Goal: Task Accomplishment & Management: Complete application form

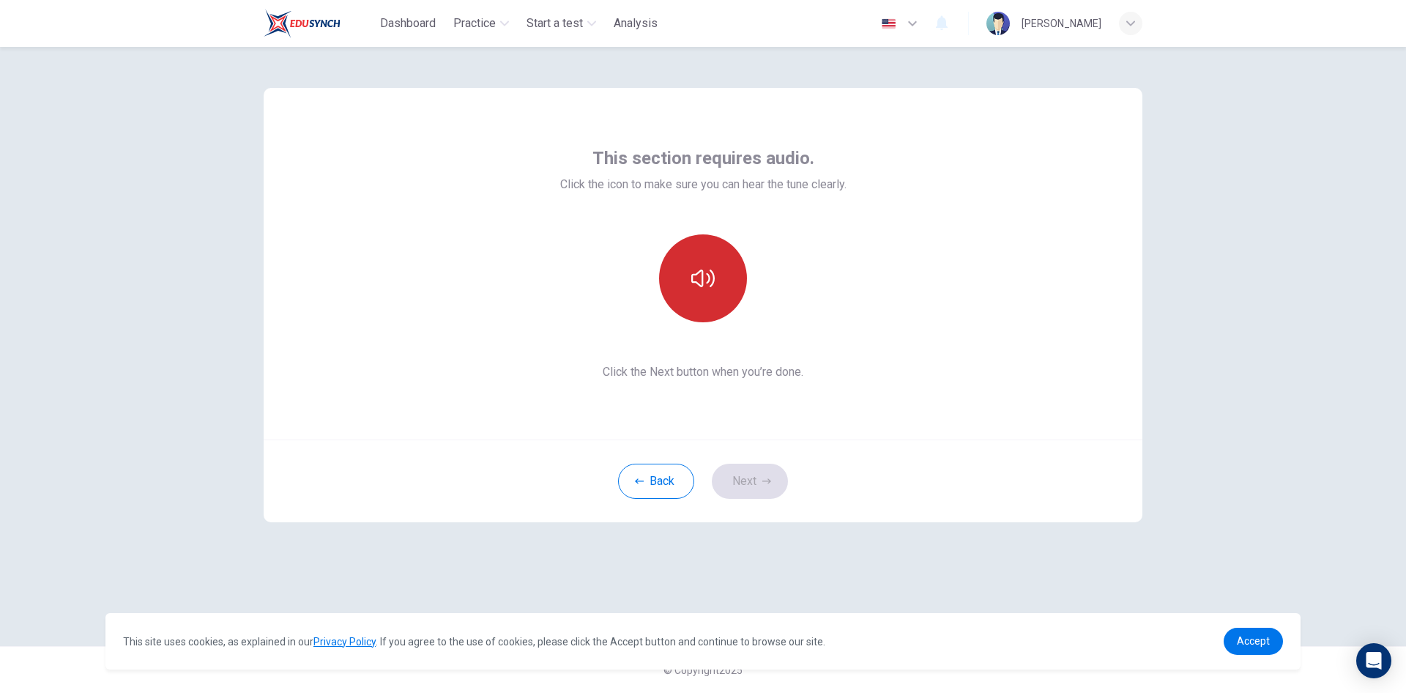
click at [727, 281] on button "button" at bounding box center [703, 278] width 88 height 88
click at [708, 280] on icon "button" at bounding box center [703, 278] width 23 height 23
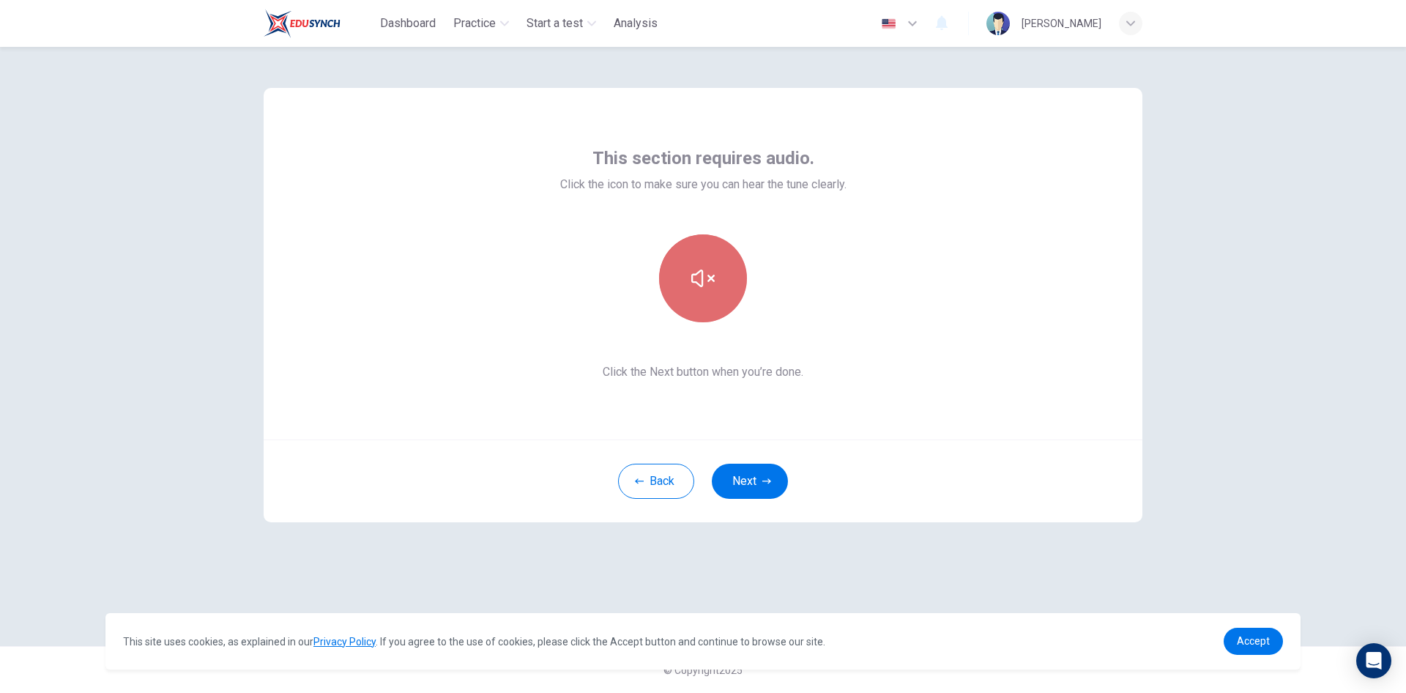
click at [700, 275] on icon "button" at bounding box center [703, 278] width 23 height 23
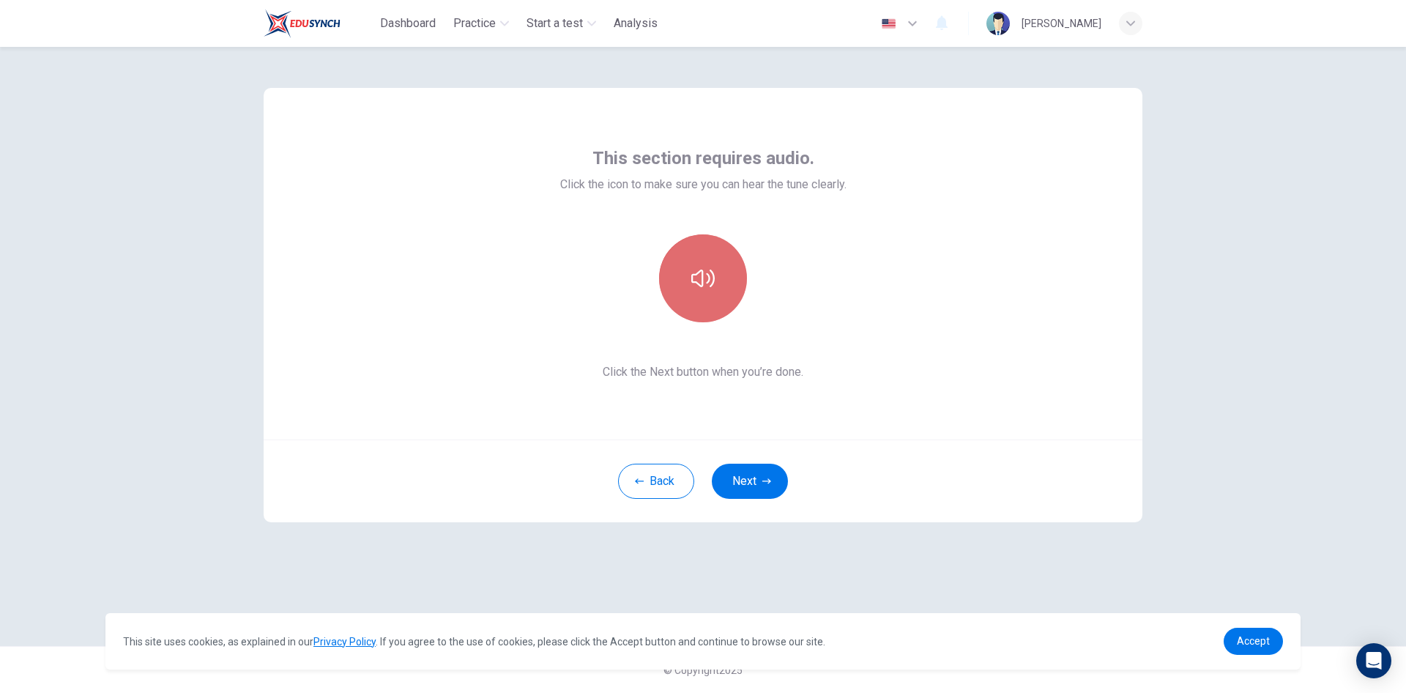
click at [708, 262] on button "button" at bounding box center [703, 278] width 88 height 88
click at [700, 283] on icon "button" at bounding box center [703, 278] width 23 height 23
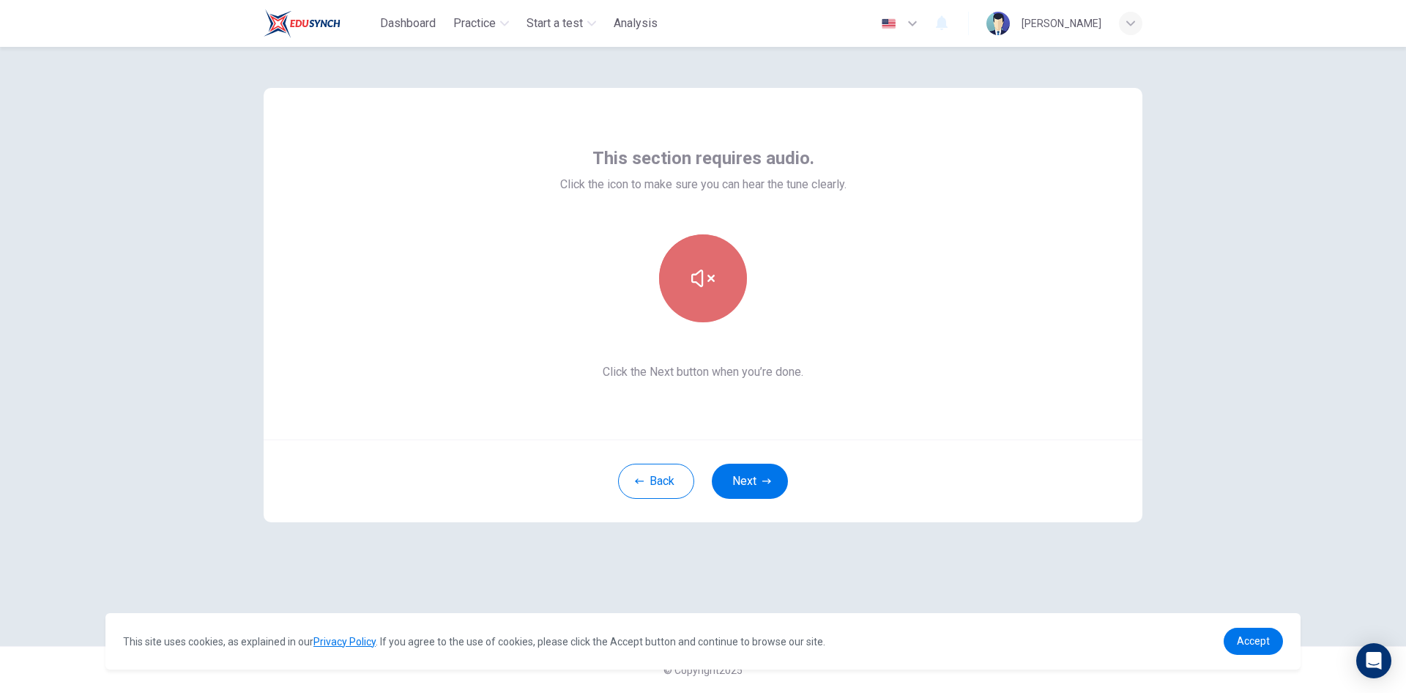
click at [700, 283] on icon "button" at bounding box center [703, 278] width 23 height 23
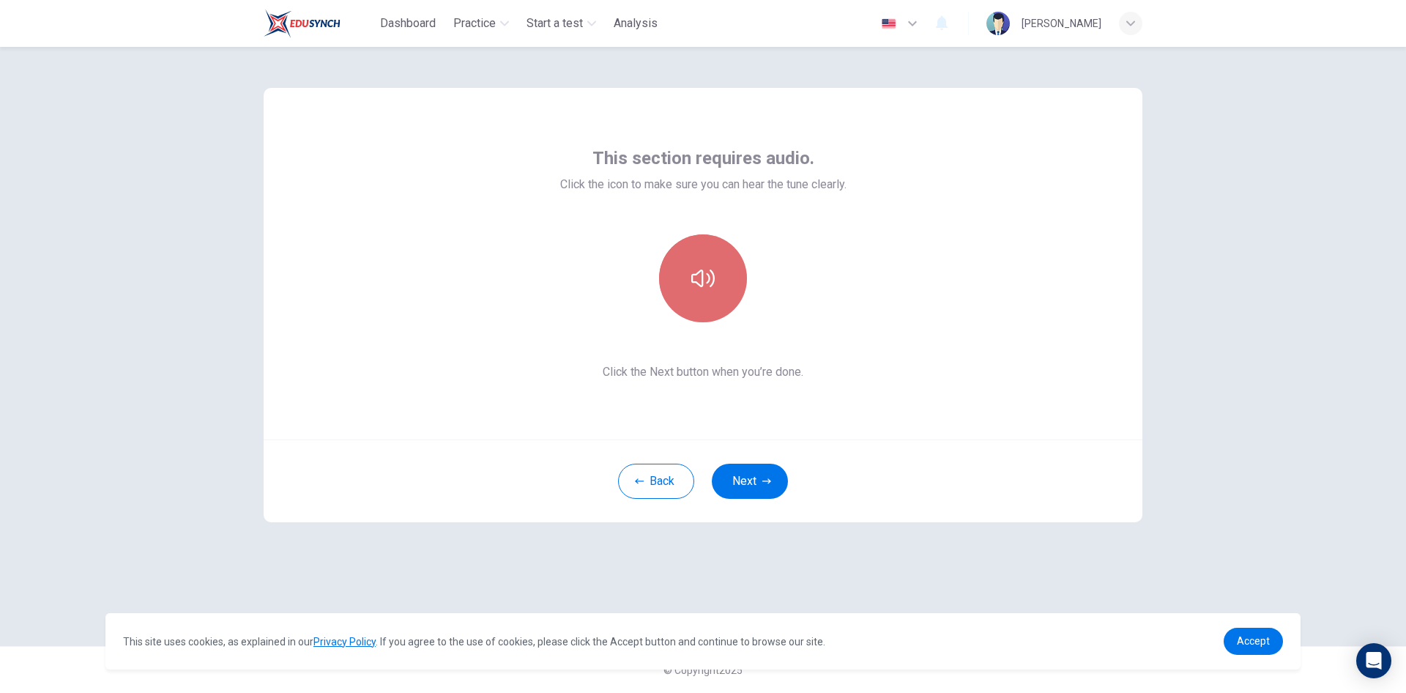
click at [700, 283] on icon "button" at bounding box center [703, 278] width 23 height 23
click at [744, 479] on button "Next" at bounding box center [750, 481] width 76 height 35
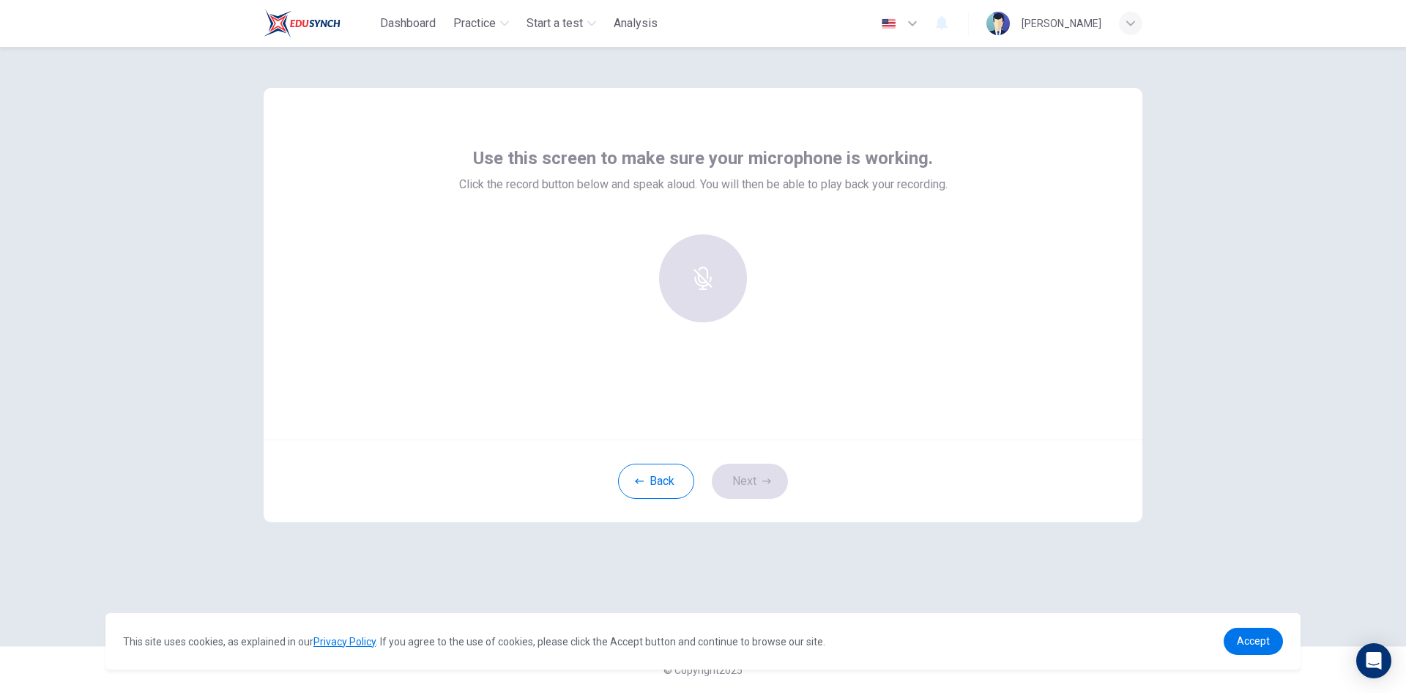
click at [708, 277] on div at bounding box center [703, 278] width 158 height 88
click at [719, 303] on div at bounding box center [703, 278] width 158 height 88
click at [724, 282] on div "Record" at bounding box center [703, 278] width 88 height 88
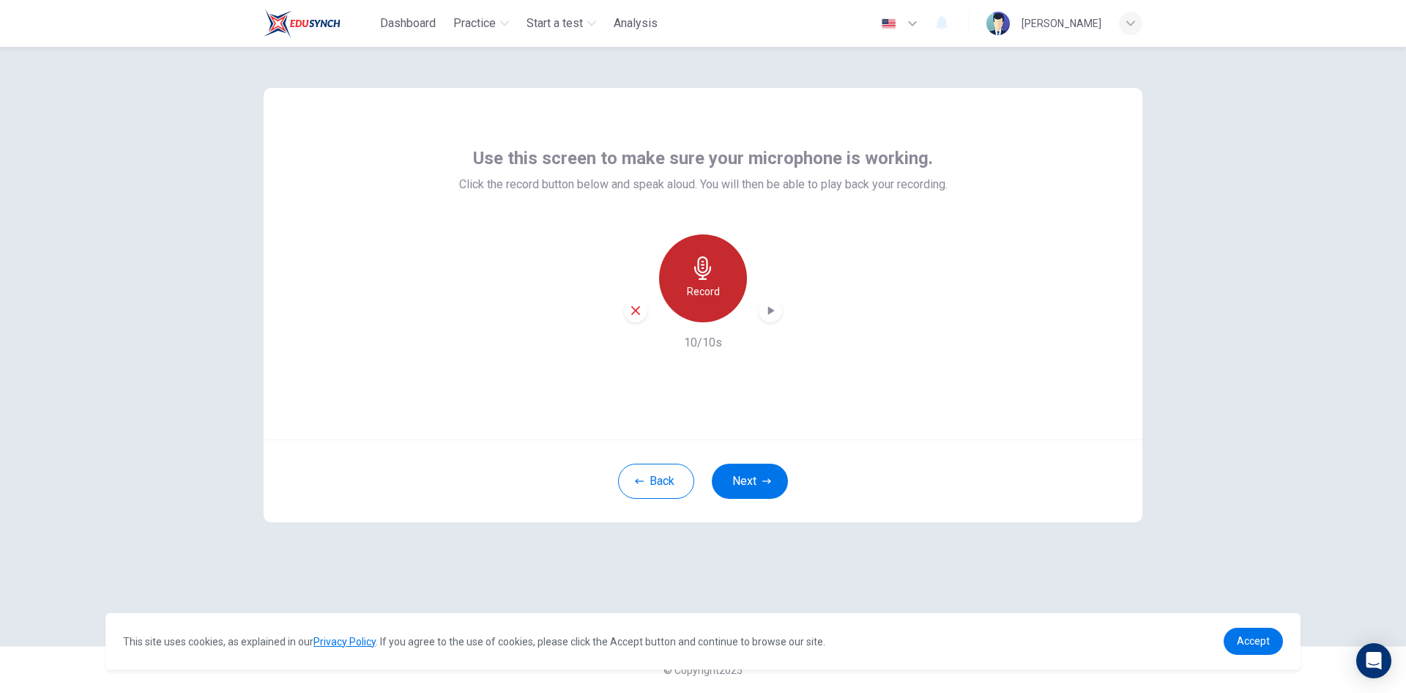
click at [719, 285] on div "Record" at bounding box center [703, 278] width 88 height 88
click at [719, 285] on div "Stop" at bounding box center [703, 278] width 88 height 88
click at [631, 311] on icon "button" at bounding box center [635, 310] width 13 height 13
click at [714, 272] on icon "button" at bounding box center [703, 267] width 23 height 23
click at [772, 314] on icon "button" at bounding box center [770, 310] width 15 height 15
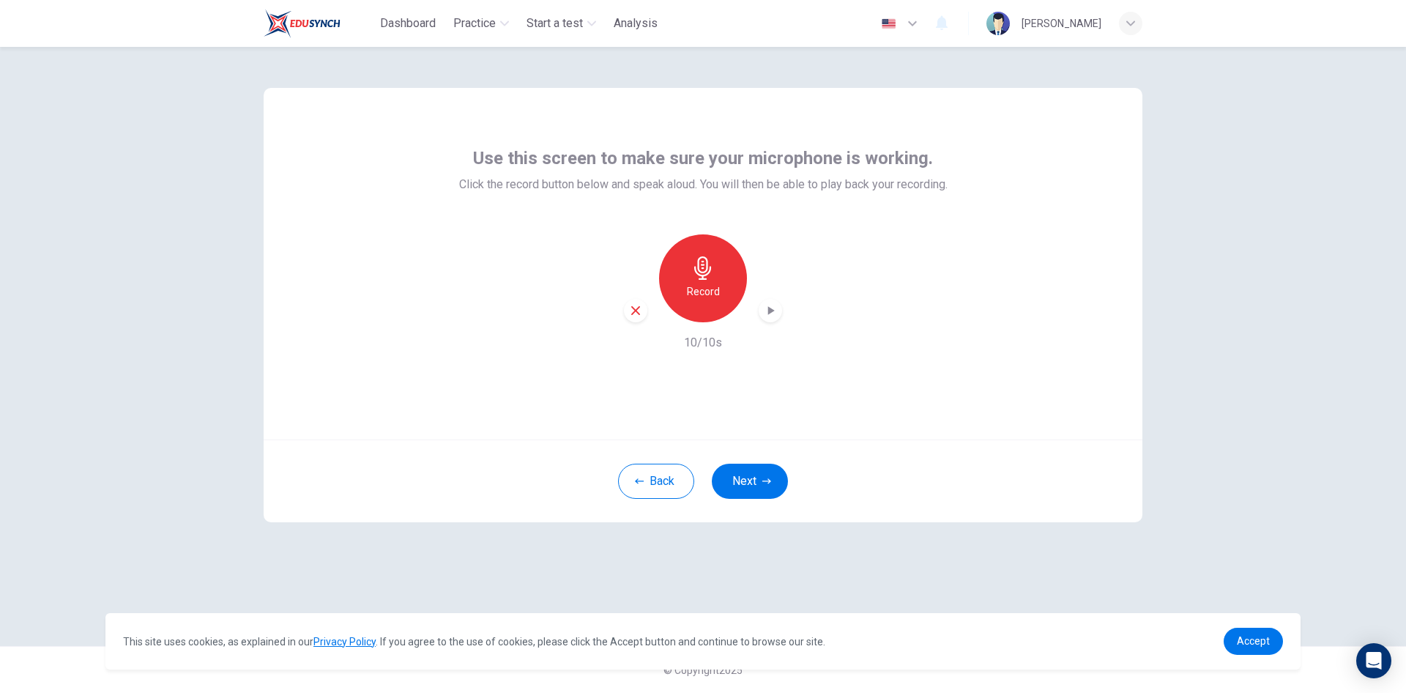
click at [636, 309] on icon "button" at bounding box center [635, 310] width 13 height 13
click at [722, 267] on div "Record" at bounding box center [703, 278] width 88 height 88
click at [770, 315] on icon "button" at bounding box center [770, 310] width 15 height 15
click at [629, 306] on icon "button" at bounding box center [635, 310] width 13 height 13
click at [760, 483] on button "Next" at bounding box center [750, 481] width 76 height 35
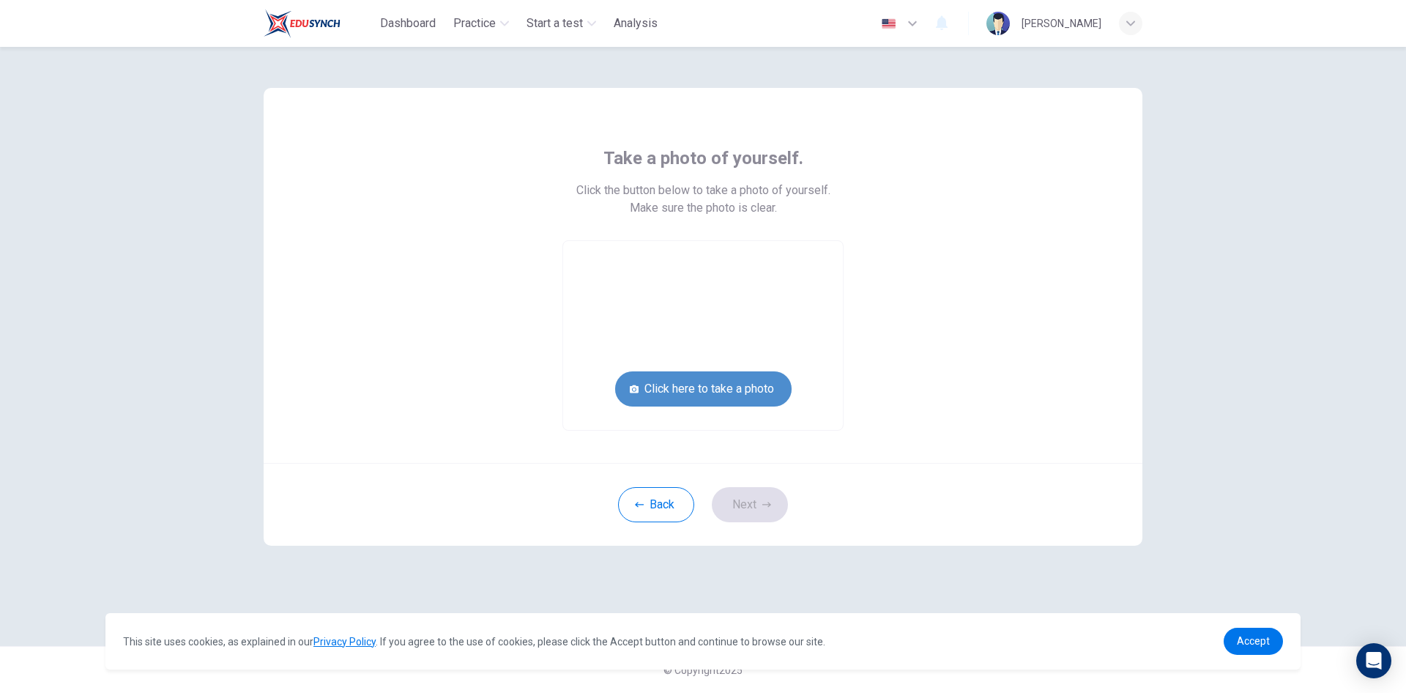
click at [739, 384] on button "Click here to take a photo" at bounding box center [703, 388] width 177 height 35
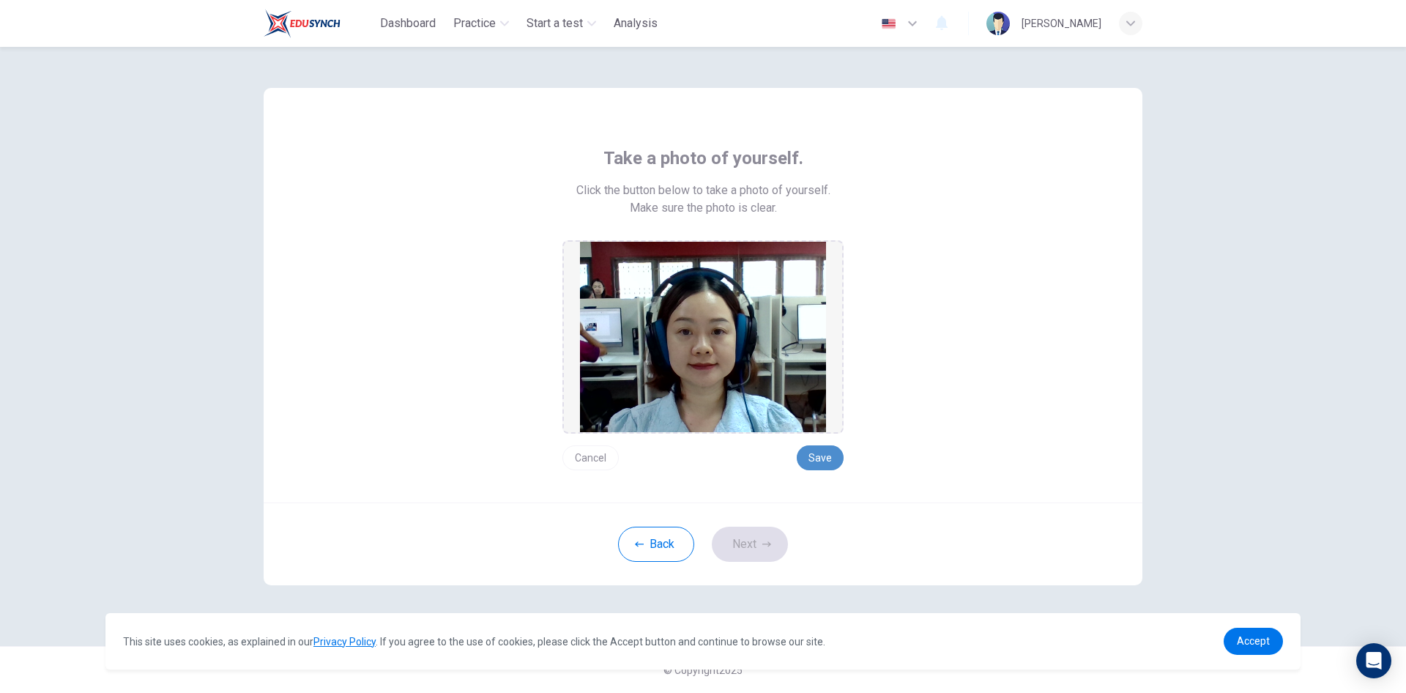
click at [817, 461] on button "Save" at bounding box center [820, 457] width 47 height 25
click at [825, 455] on button "Save" at bounding box center [820, 457] width 47 height 25
click at [822, 459] on button "Save" at bounding box center [820, 457] width 47 height 25
click at [826, 457] on button "Save" at bounding box center [820, 457] width 47 height 25
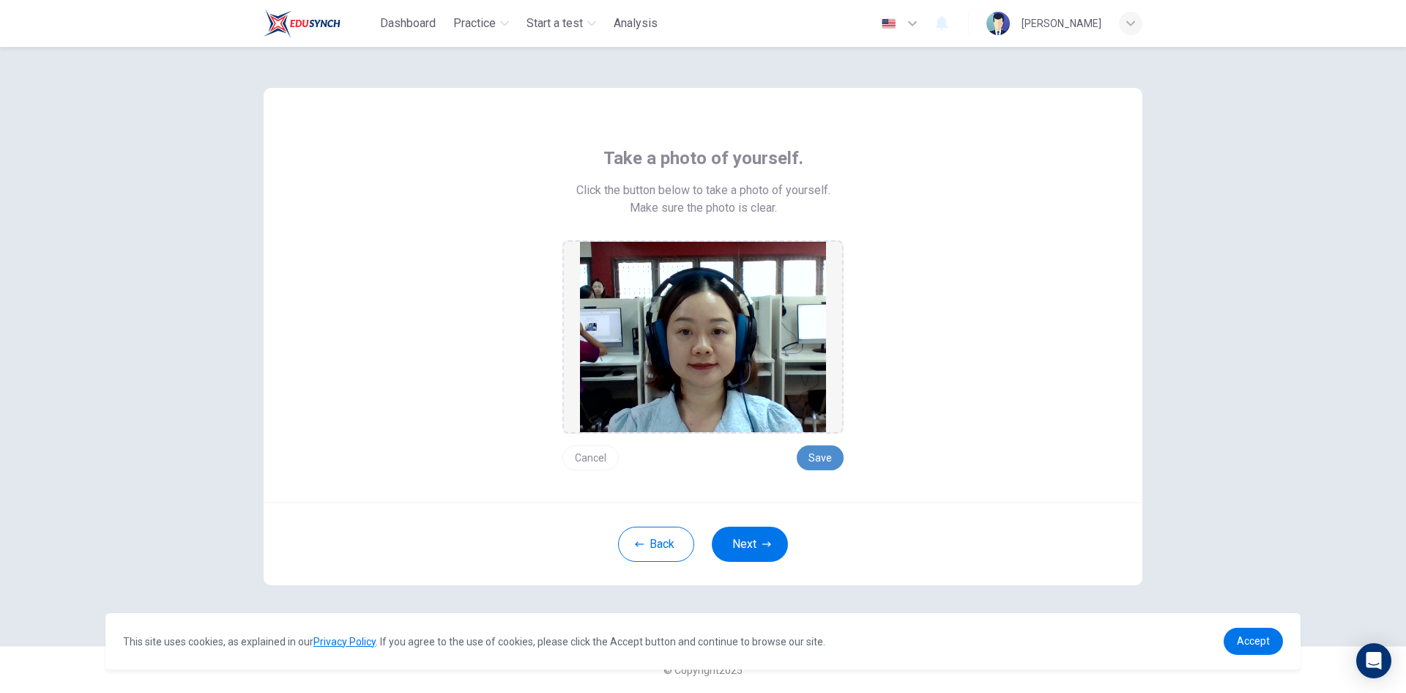
click at [826, 458] on button "Save" at bounding box center [820, 457] width 47 height 25
click at [731, 546] on button "Next" at bounding box center [750, 544] width 76 height 35
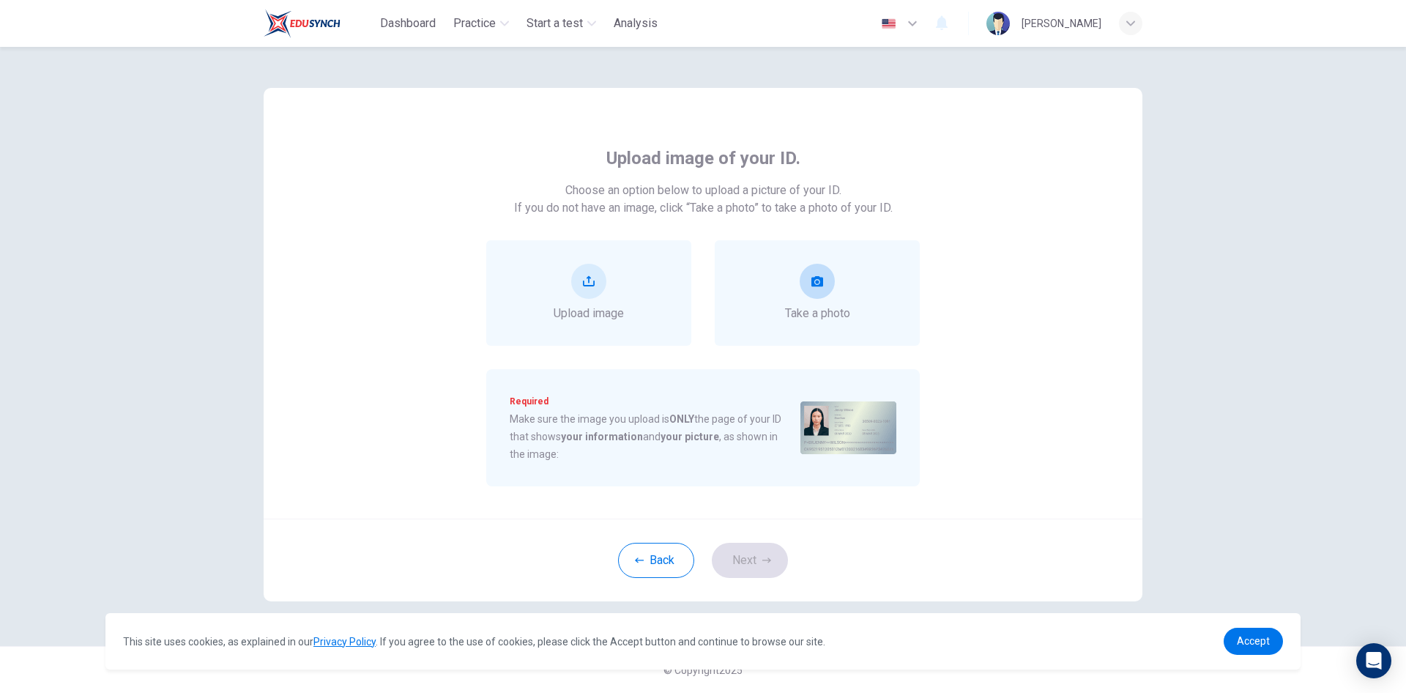
click at [825, 278] on button "take photo" at bounding box center [817, 281] width 35 height 35
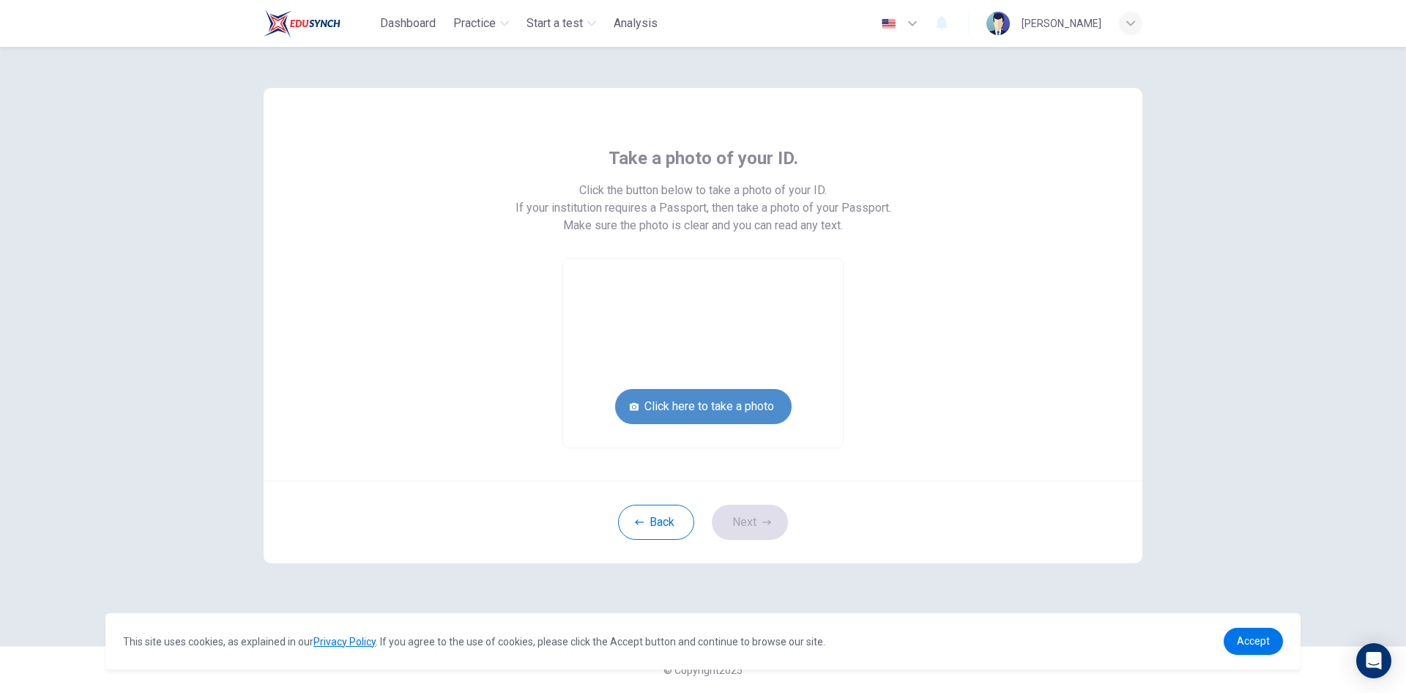
click at [681, 396] on button "Click here to take a photo" at bounding box center [703, 406] width 177 height 35
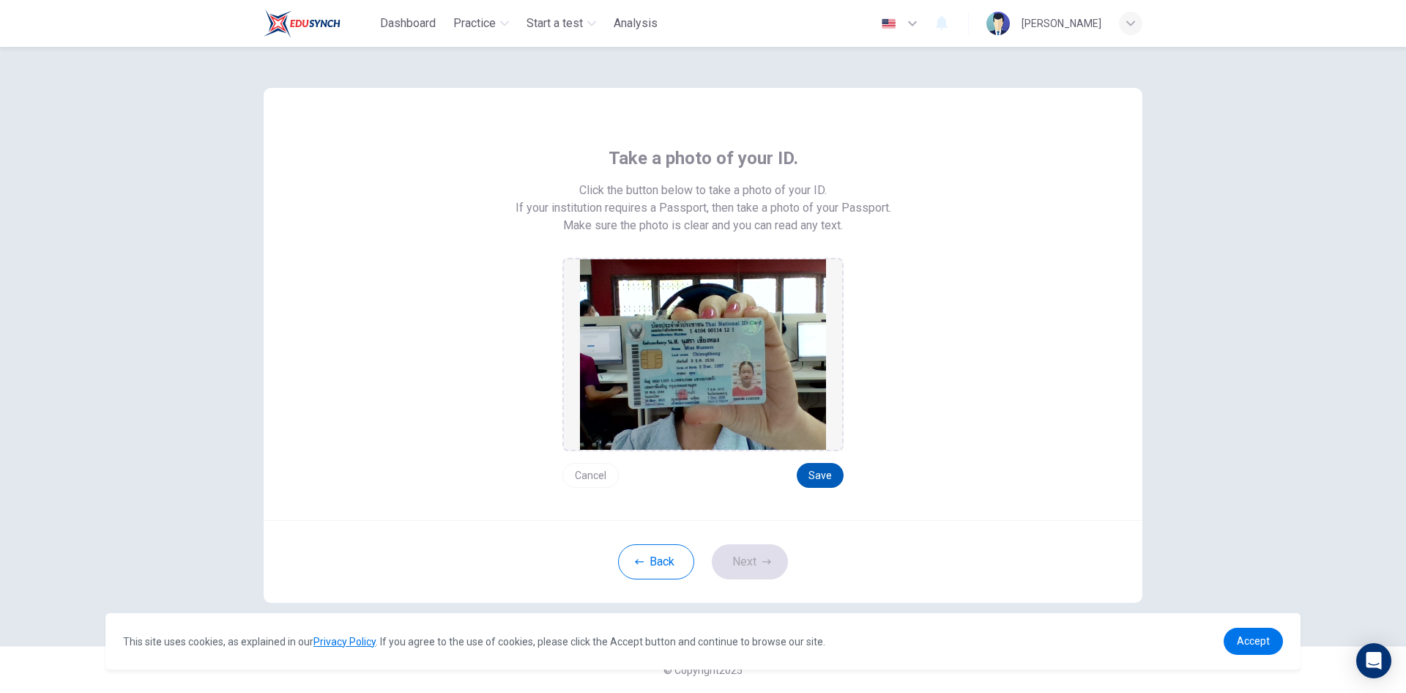
click at [814, 479] on button "Save" at bounding box center [820, 475] width 47 height 25
click at [815, 479] on button "Save" at bounding box center [820, 475] width 47 height 25
click at [816, 478] on button "Save" at bounding box center [820, 475] width 47 height 25
click at [817, 478] on button "Save" at bounding box center [820, 475] width 47 height 25
click at [818, 478] on button "Save" at bounding box center [820, 475] width 47 height 25
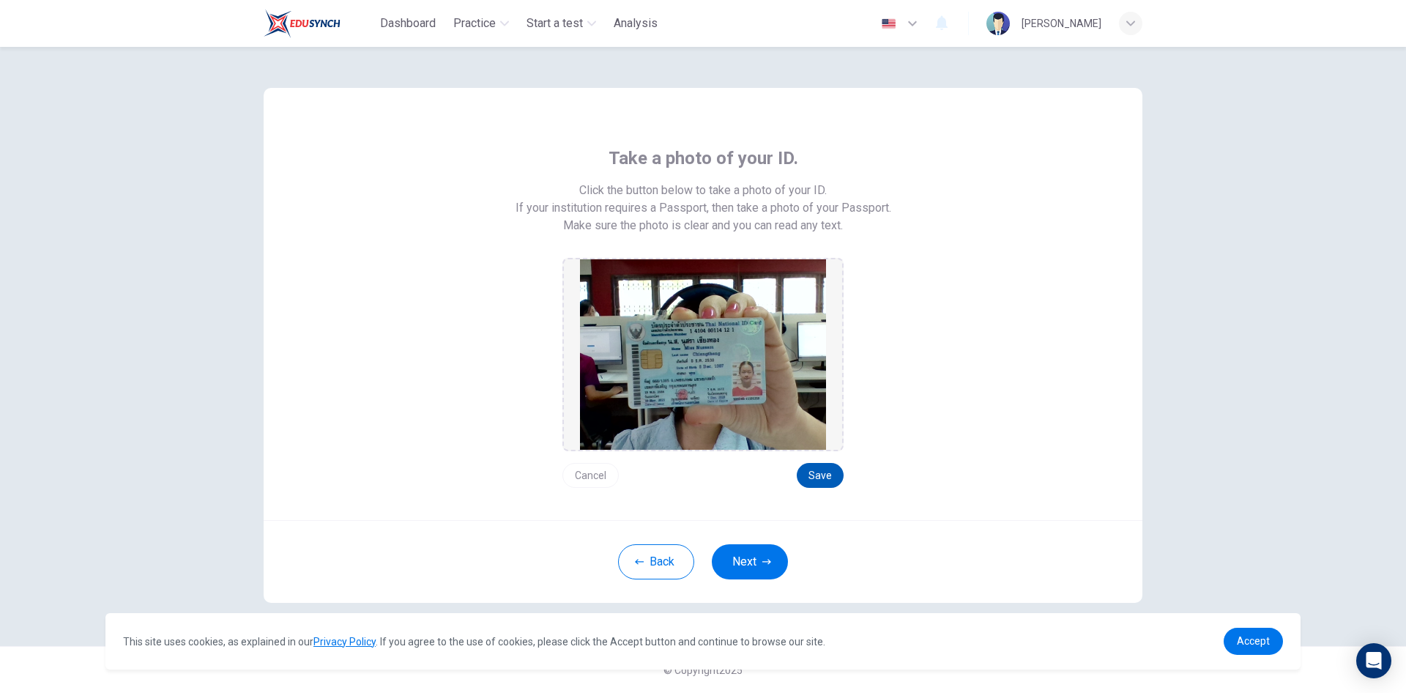
click at [819, 478] on button "Save" at bounding box center [820, 475] width 47 height 25
click at [737, 561] on button "Next" at bounding box center [750, 561] width 76 height 35
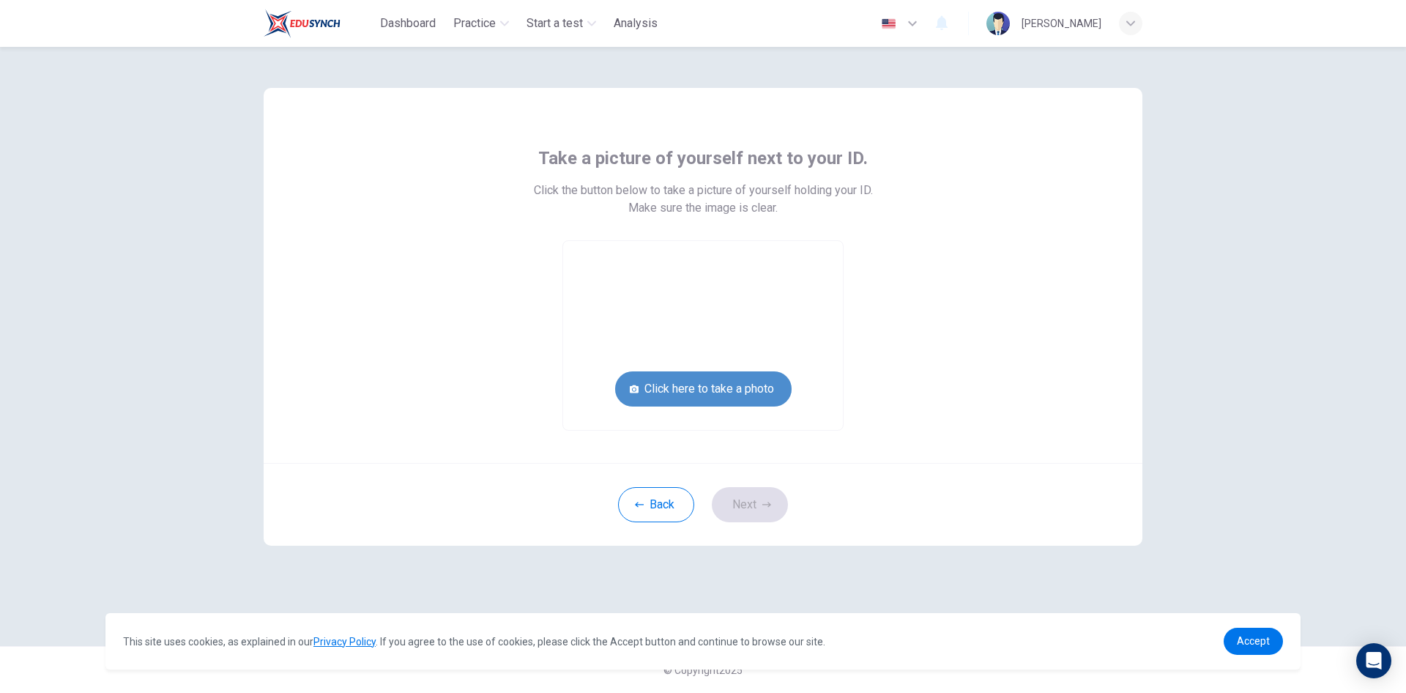
click at [726, 398] on button "Click here to take a photo" at bounding box center [703, 388] width 177 height 35
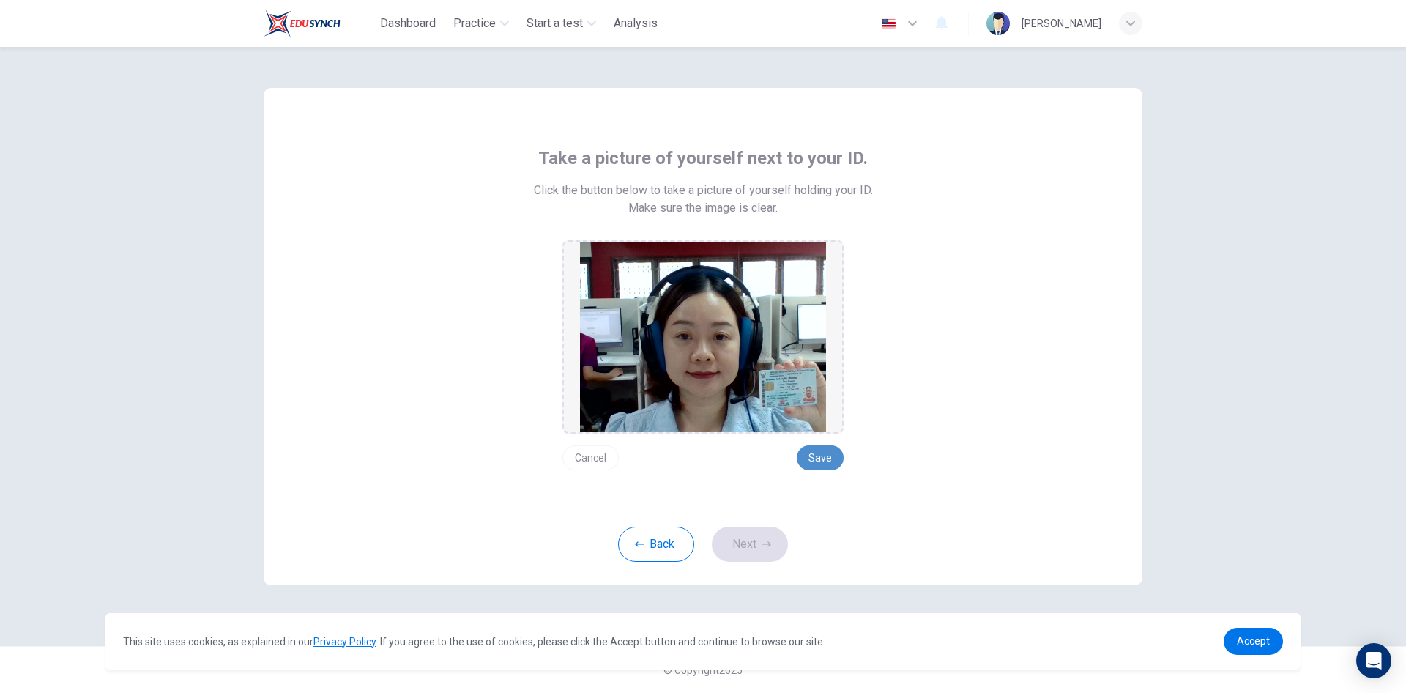
click at [827, 456] on button "Save" at bounding box center [820, 457] width 47 height 25
click at [737, 549] on button "Next" at bounding box center [750, 544] width 76 height 35
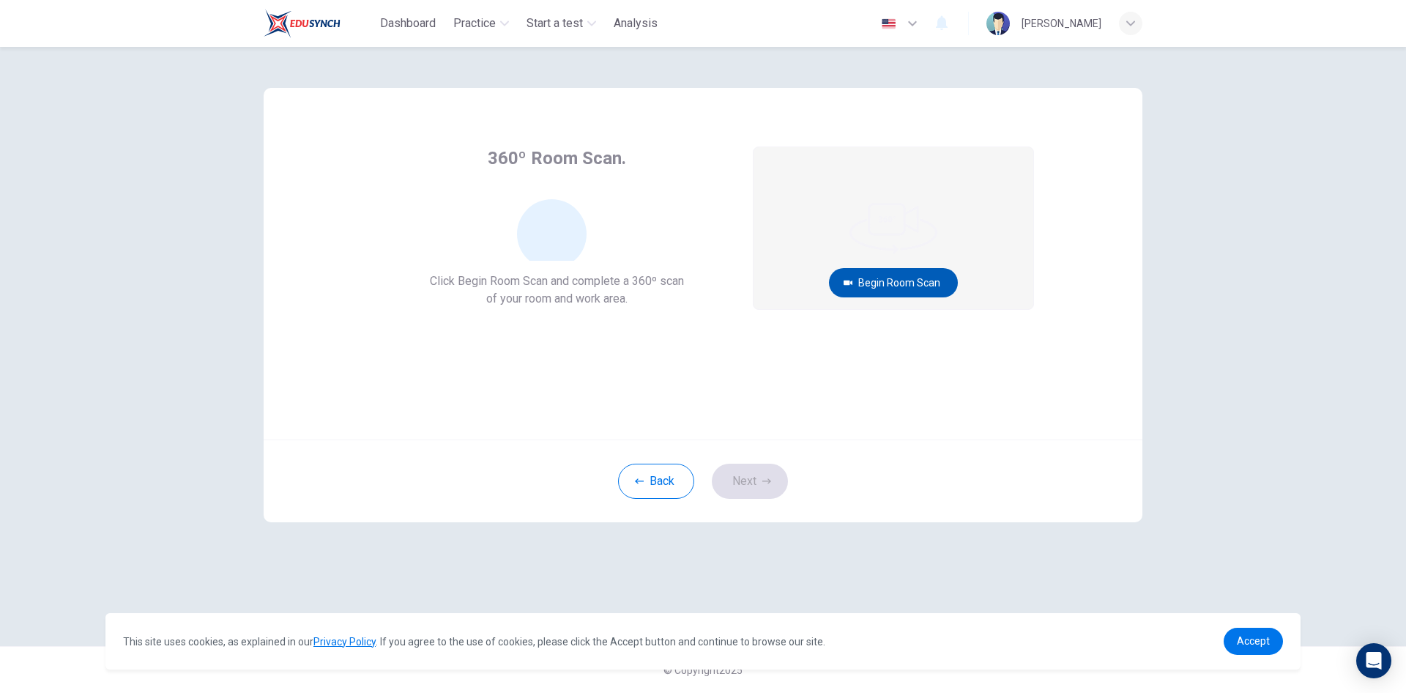
click at [920, 275] on button "Begin Room Scan" at bounding box center [893, 282] width 129 height 29
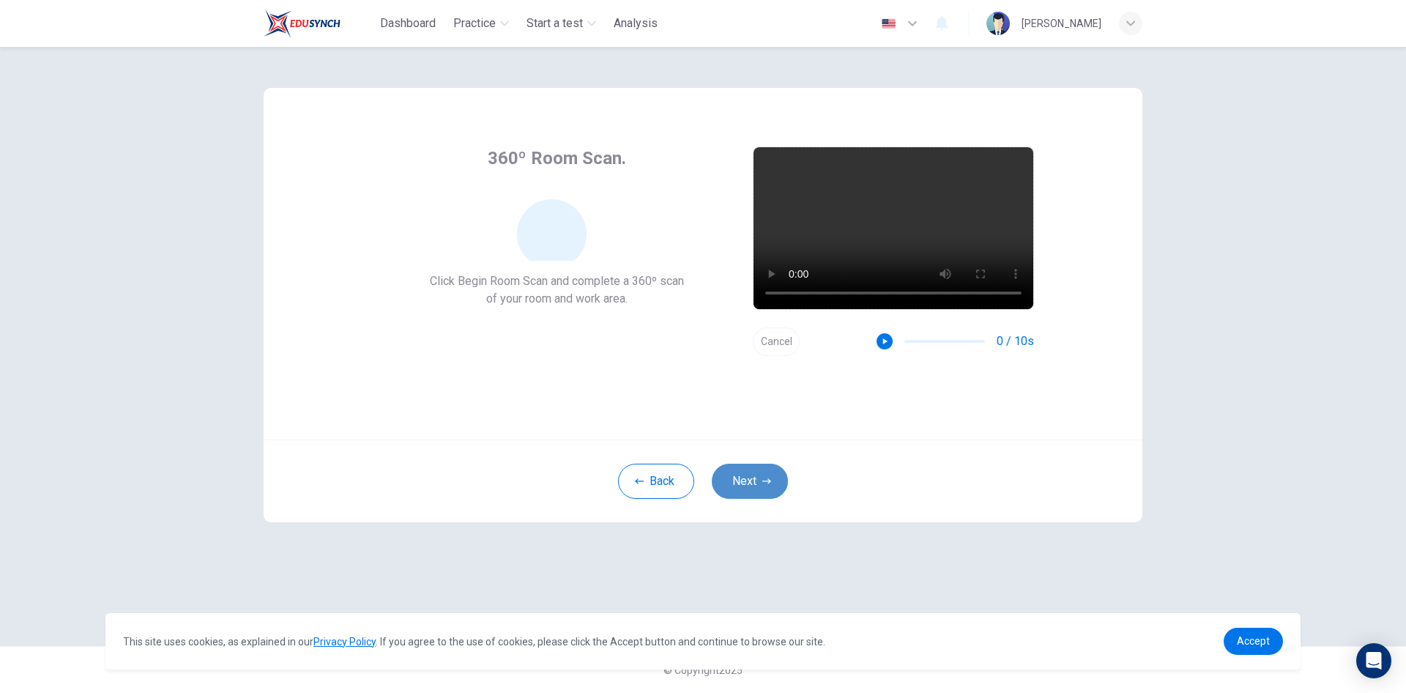
click at [755, 488] on button "Next" at bounding box center [750, 481] width 76 height 35
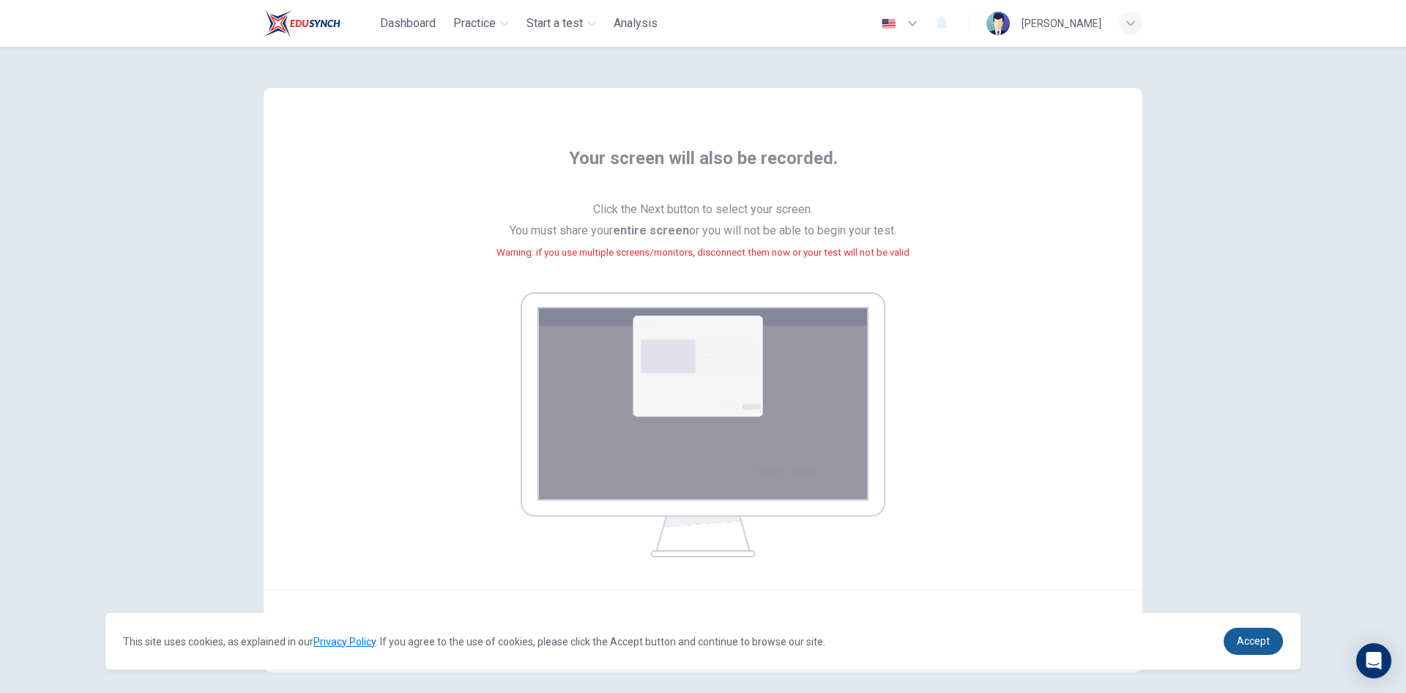
click at [1250, 647] on span "Accept" at bounding box center [1253, 641] width 33 height 12
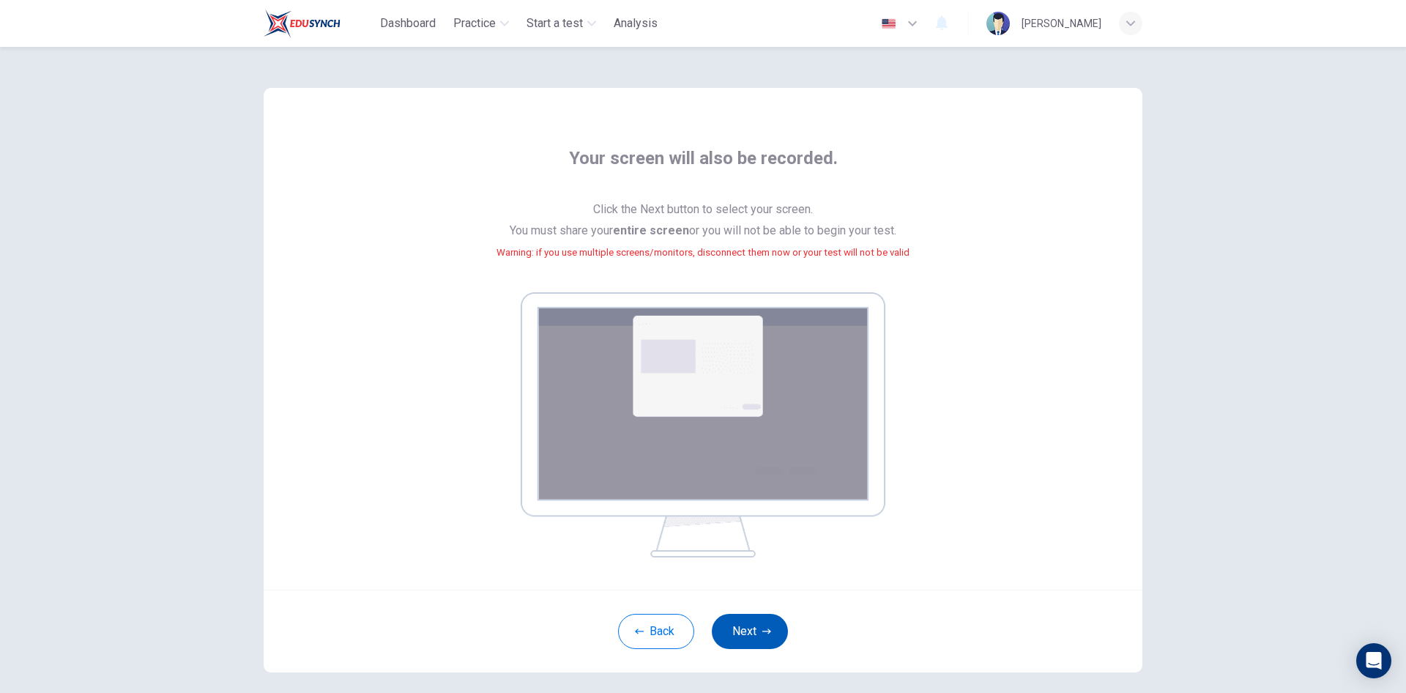
click at [763, 638] on button "Next" at bounding box center [750, 631] width 76 height 35
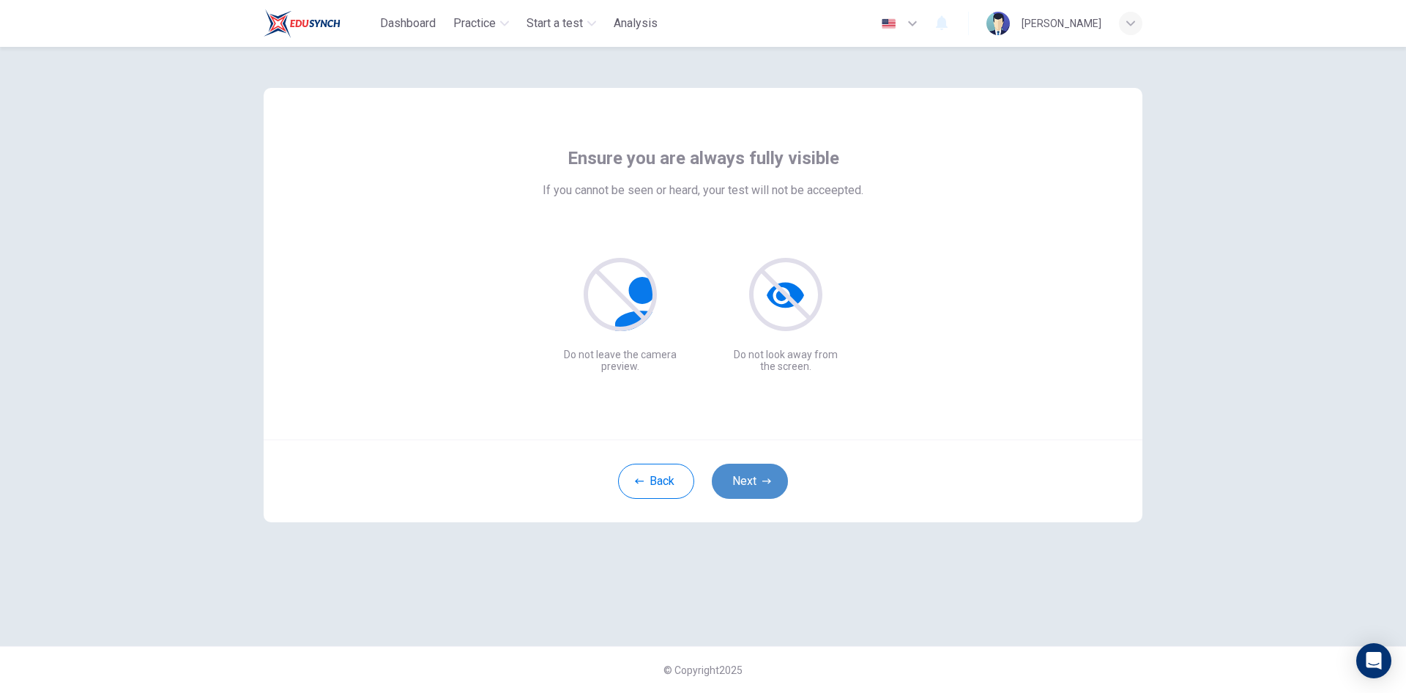
click at [753, 483] on button "Next" at bounding box center [750, 481] width 76 height 35
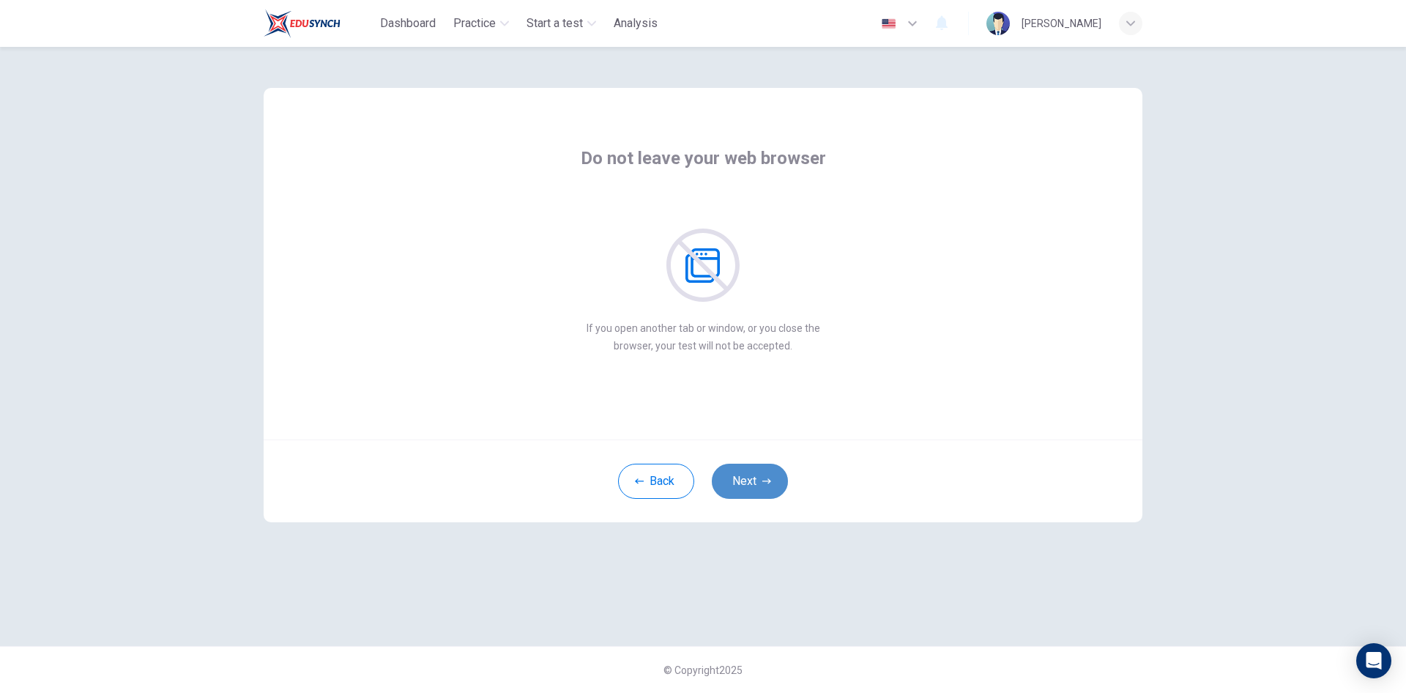
click at [753, 483] on button "Next" at bounding box center [750, 481] width 76 height 35
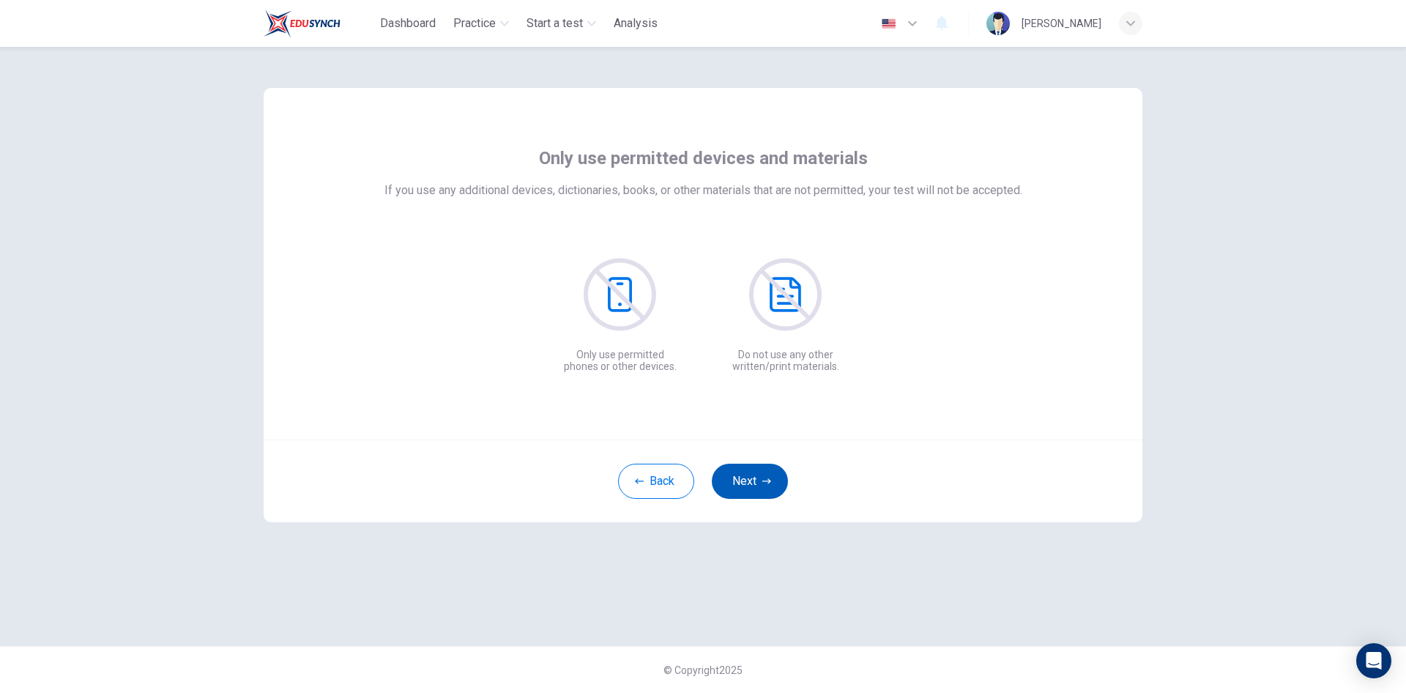
click at [746, 481] on button "Next" at bounding box center [750, 481] width 76 height 35
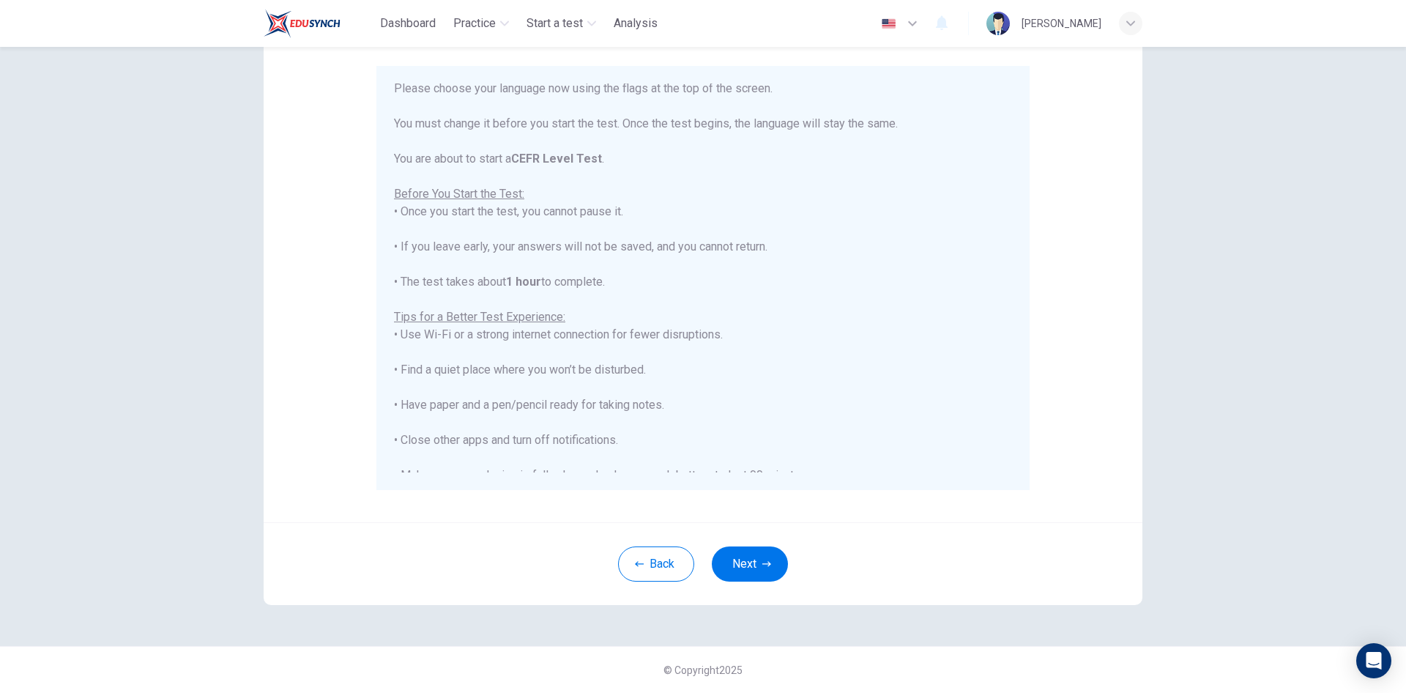
scroll to position [140, 0]
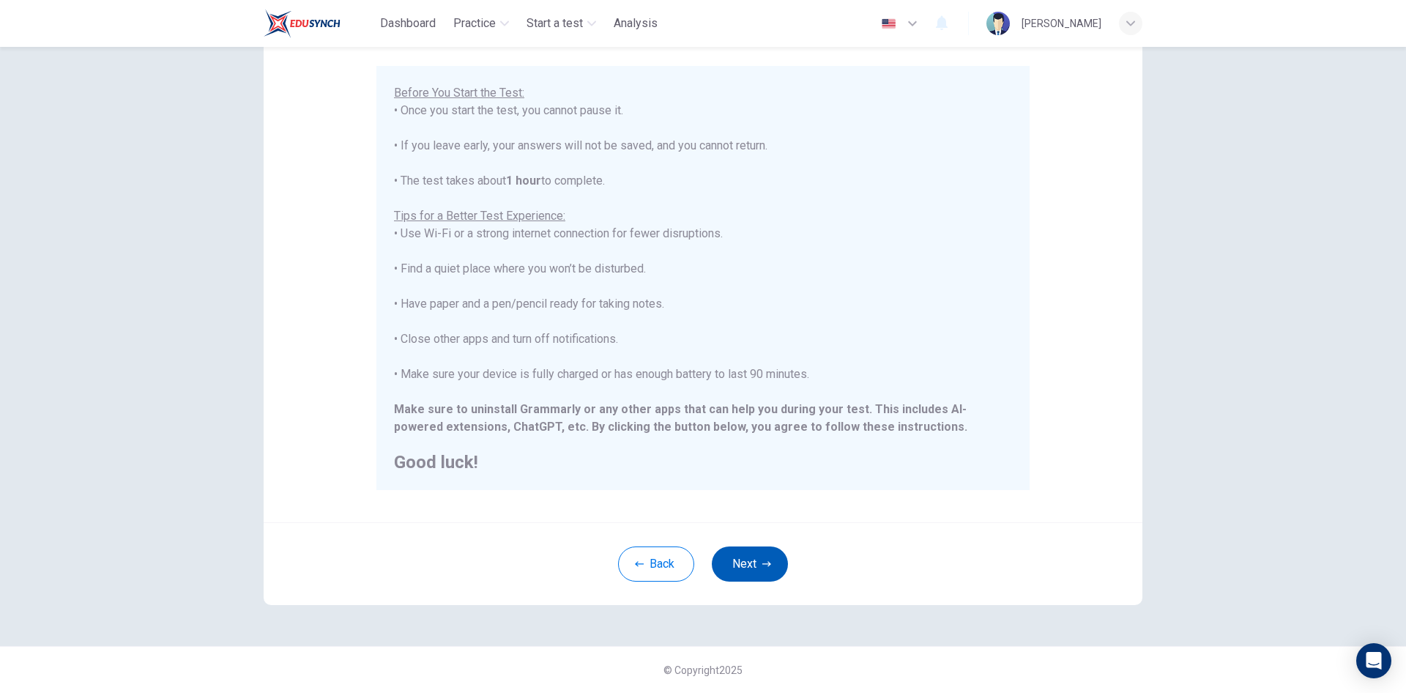
click at [738, 564] on button "Next" at bounding box center [750, 563] width 76 height 35
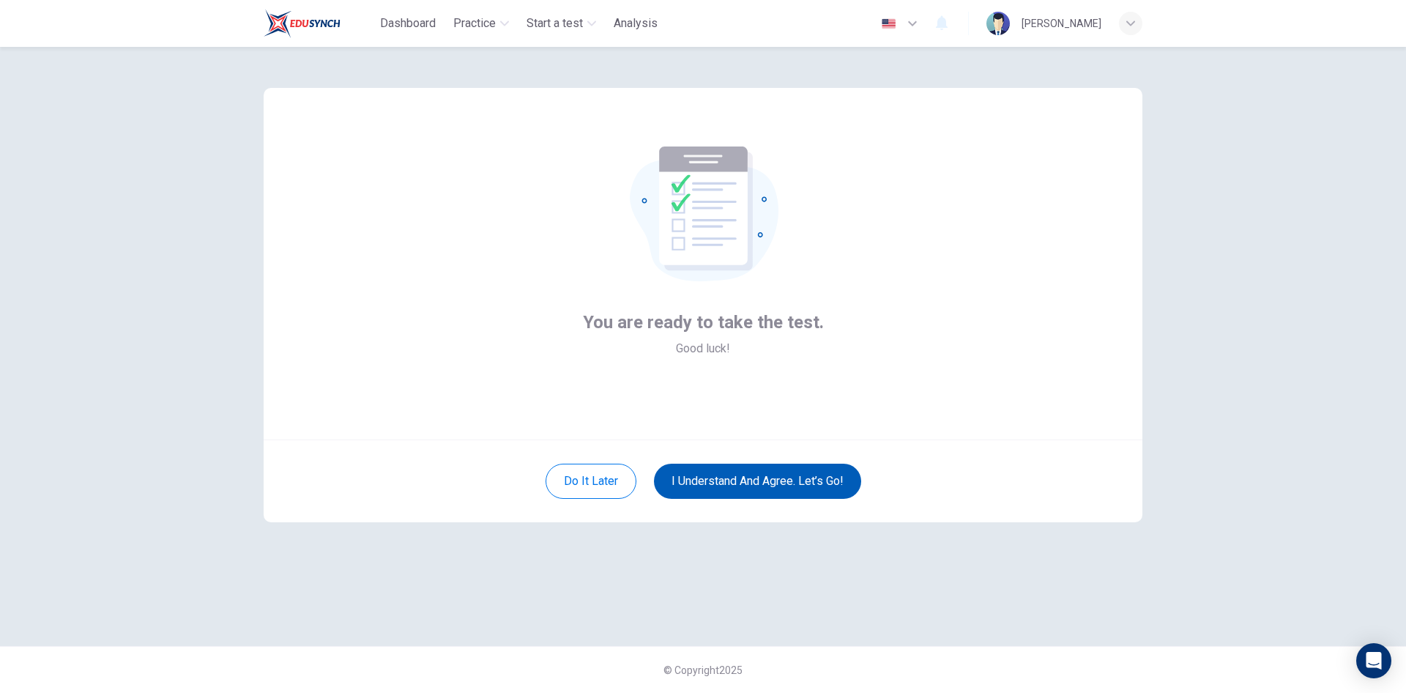
scroll to position [0, 0]
click at [779, 484] on button "I understand and agree. Let’s go!" at bounding box center [757, 481] width 207 height 35
click at [779, 477] on button "I understand and agree. Let’s go!" at bounding box center [757, 481] width 207 height 35
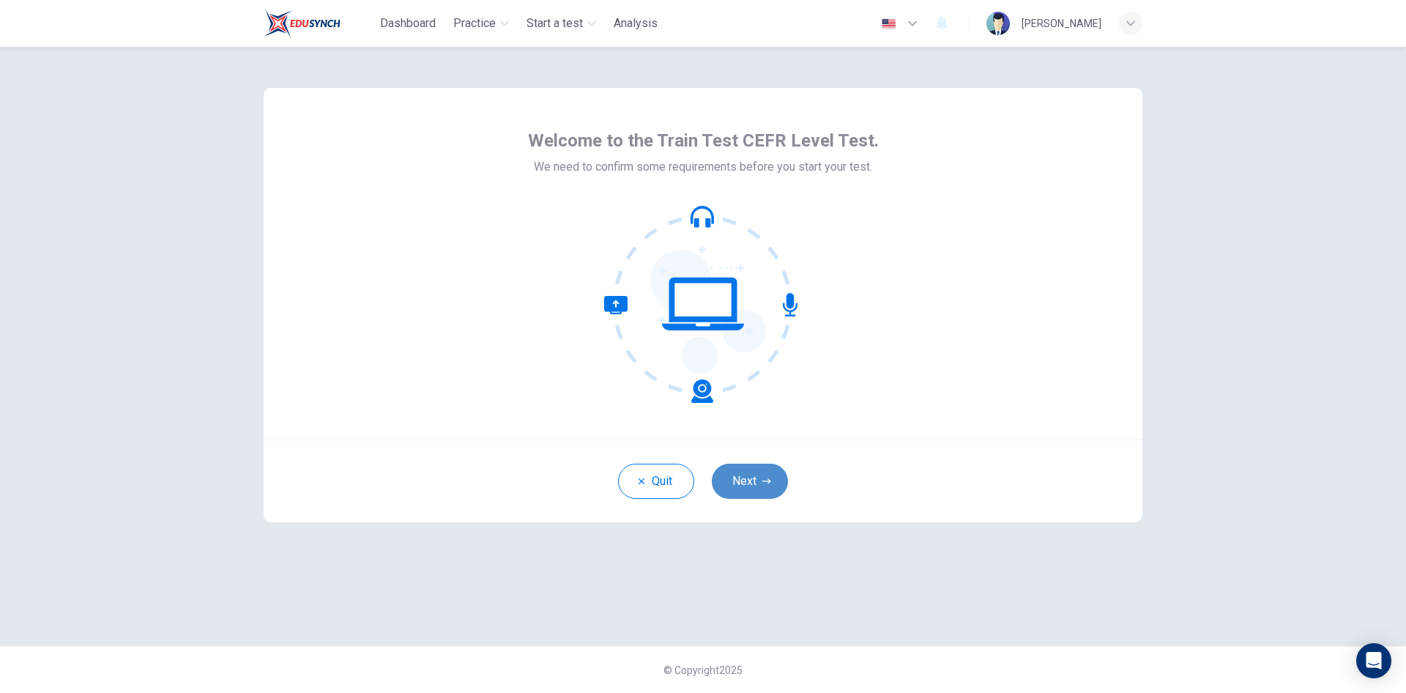
click at [771, 489] on button "Next" at bounding box center [750, 481] width 76 height 35
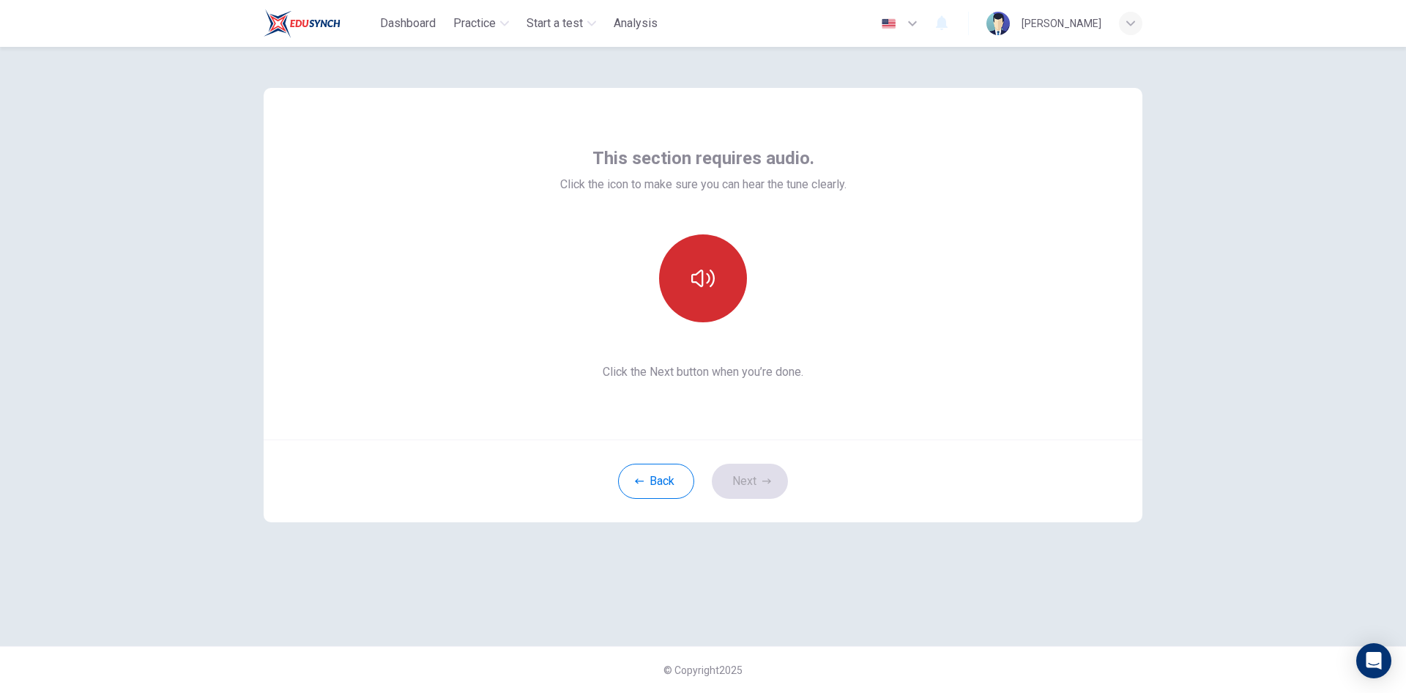
click at [697, 292] on button "button" at bounding box center [703, 278] width 88 height 88
click at [768, 483] on icon "button" at bounding box center [767, 480] width 9 height 5
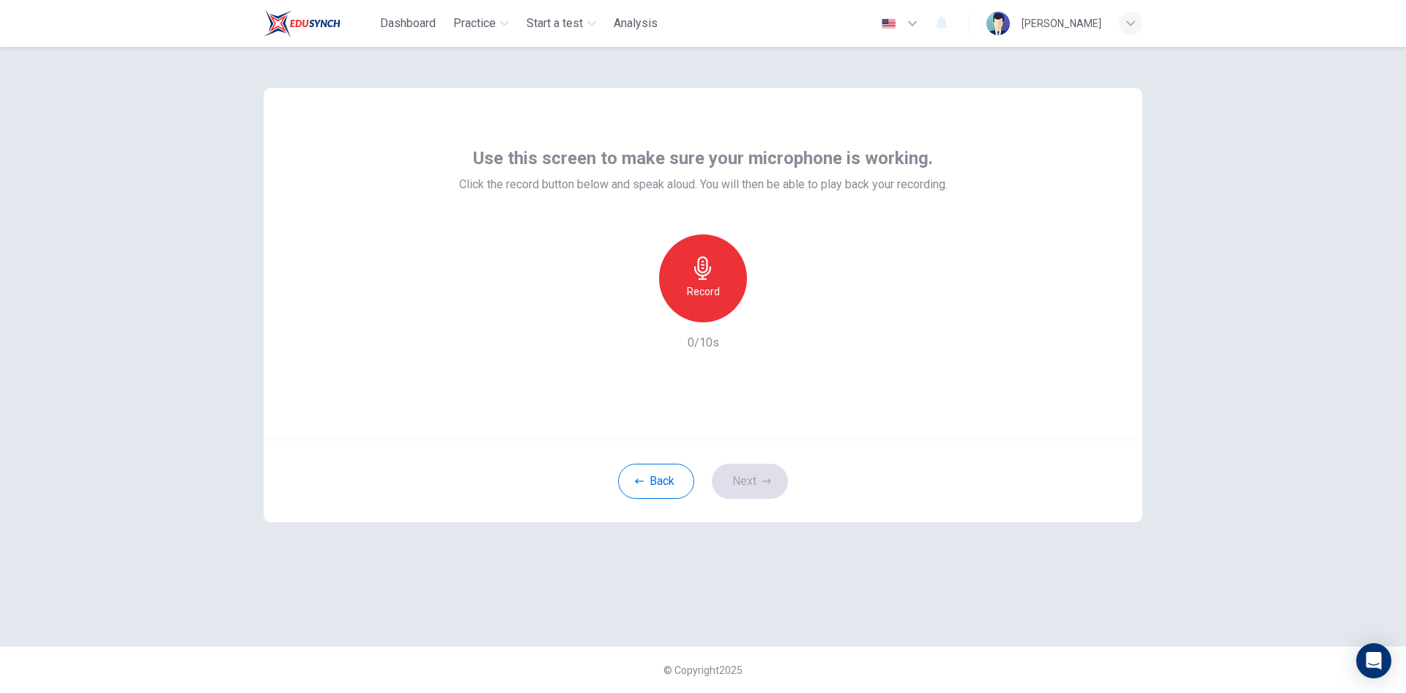
click at [722, 275] on div "Record" at bounding box center [703, 278] width 88 height 88
click at [701, 292] on h6 "Record" at bounding box center [703, 292] width 33 height 18
click at [702, 302] on div "Stop" at bounding box center [703, 278] width 88 height 88
click at [702, 302] on div "Record" at bounding box center [703, 278] width 88 height 88
click at [634, 314] on icon "button" at bounding box center [635, 310] width 13 height 13
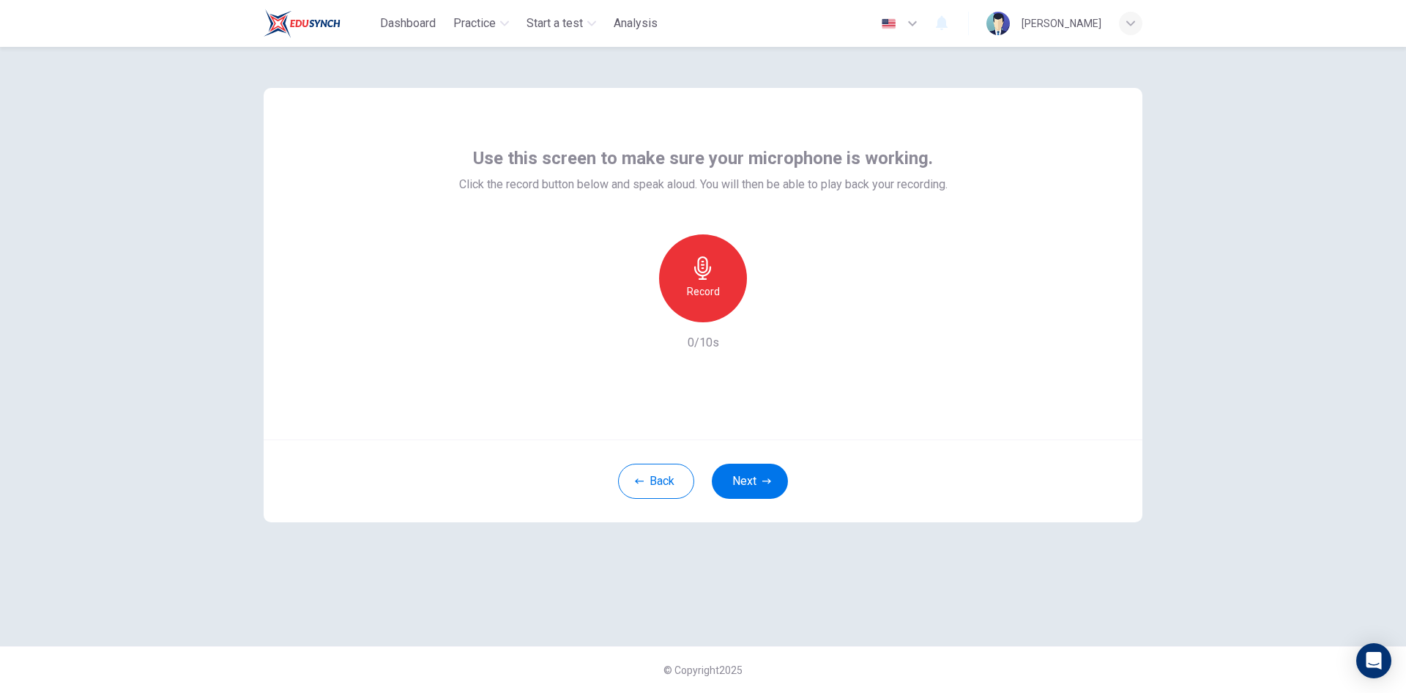
click at [697, 281] on div "Record" at bounding box center [703, 278] width 88 height 88
click at [719, 277] on div "Record" at bounding box center [703, 278] width 88 height 88
click at [707, 272] on icon "button" at bounding box center [703, 267] width 23 height 23
click at [770, 308] on icon "button" at bounding box center [771, 310] width 7 height 9
click at [771, 308] on icon "button" at bounding box center [770, 310] width 15 height 15
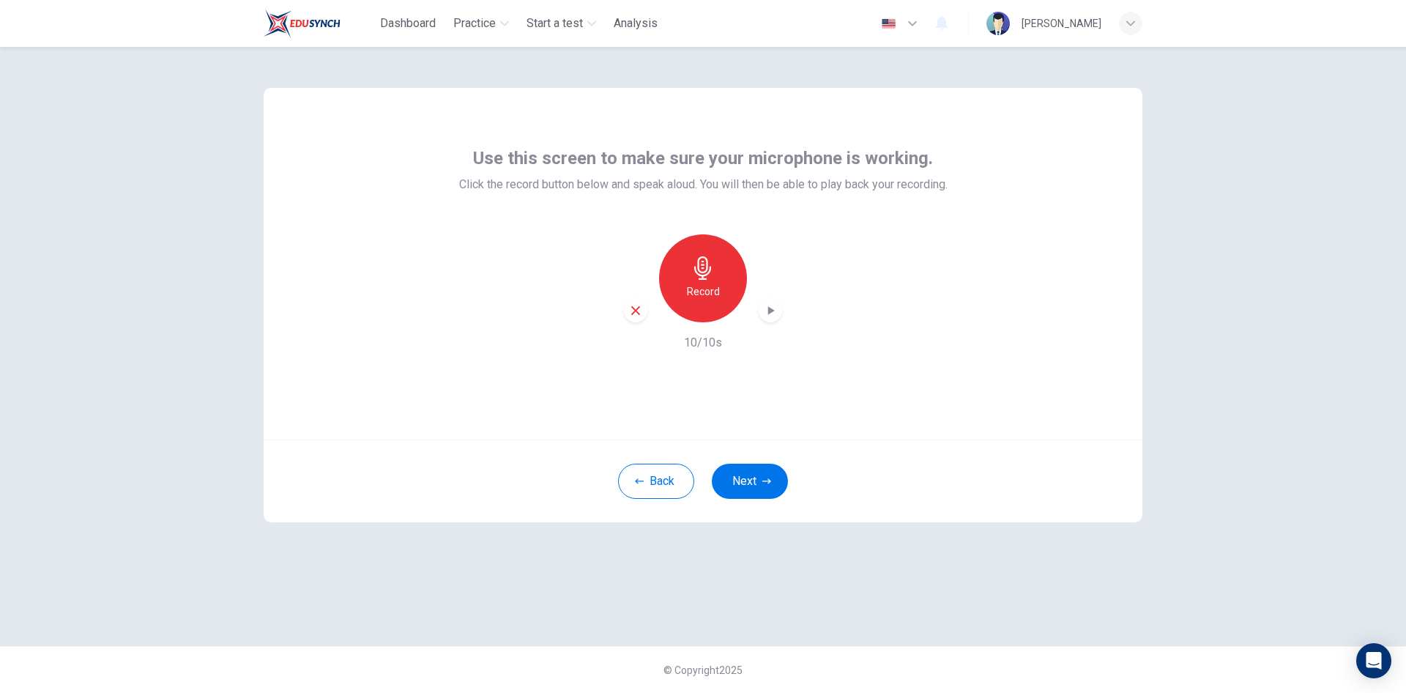
click at [634, 314] on icon "button" at bounding box center [635, 310] width 13 height 13
click at [691, 280] on div "Record" at bounding box center [703, 278] width 88 height 88
click at [771, 307] on icon "button" at bounding box center [770, 310] width 15 height 15
click at [638, 314] on icon "button" at bounding box center [635, 310] width 13 height 13
click at [760, 481] on button "Next" at bounding box center [750, 481] width 76 height 35
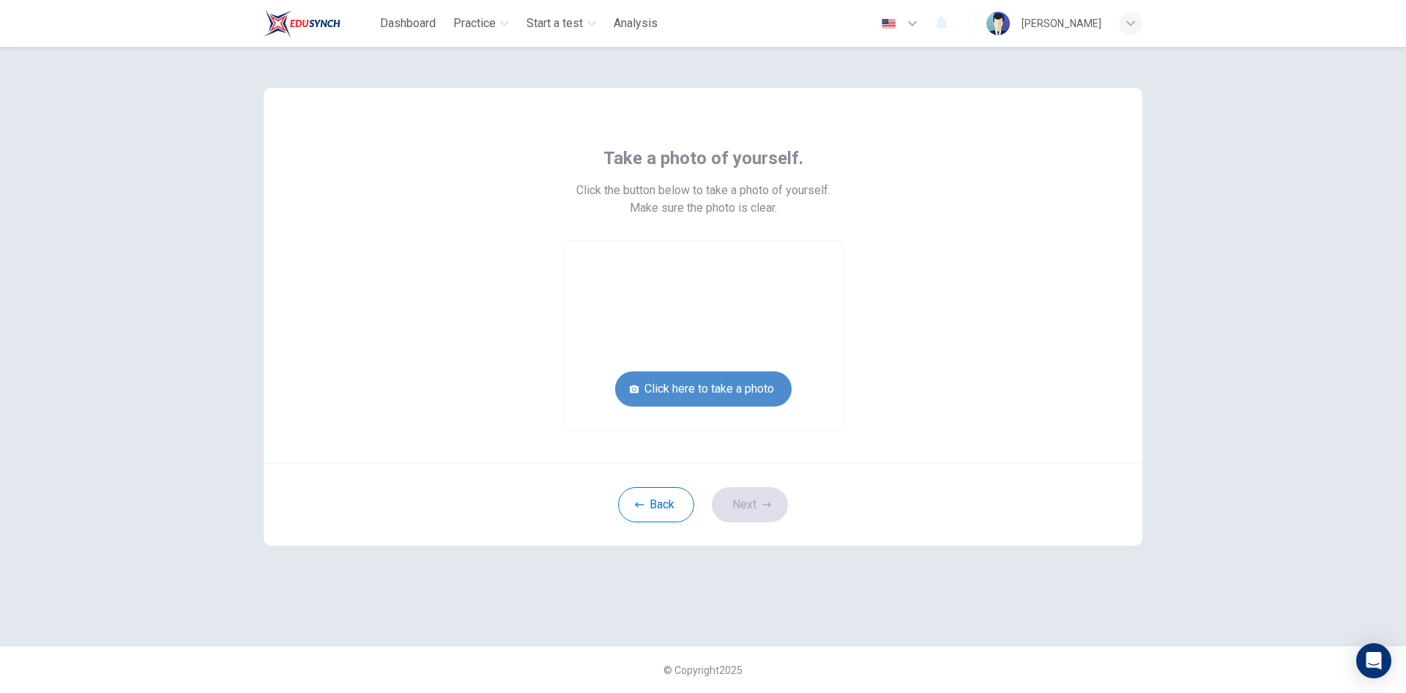
click at [702, 385] on button "Click here to take a photo" at bounding box center [703, 388] width 177 height 35
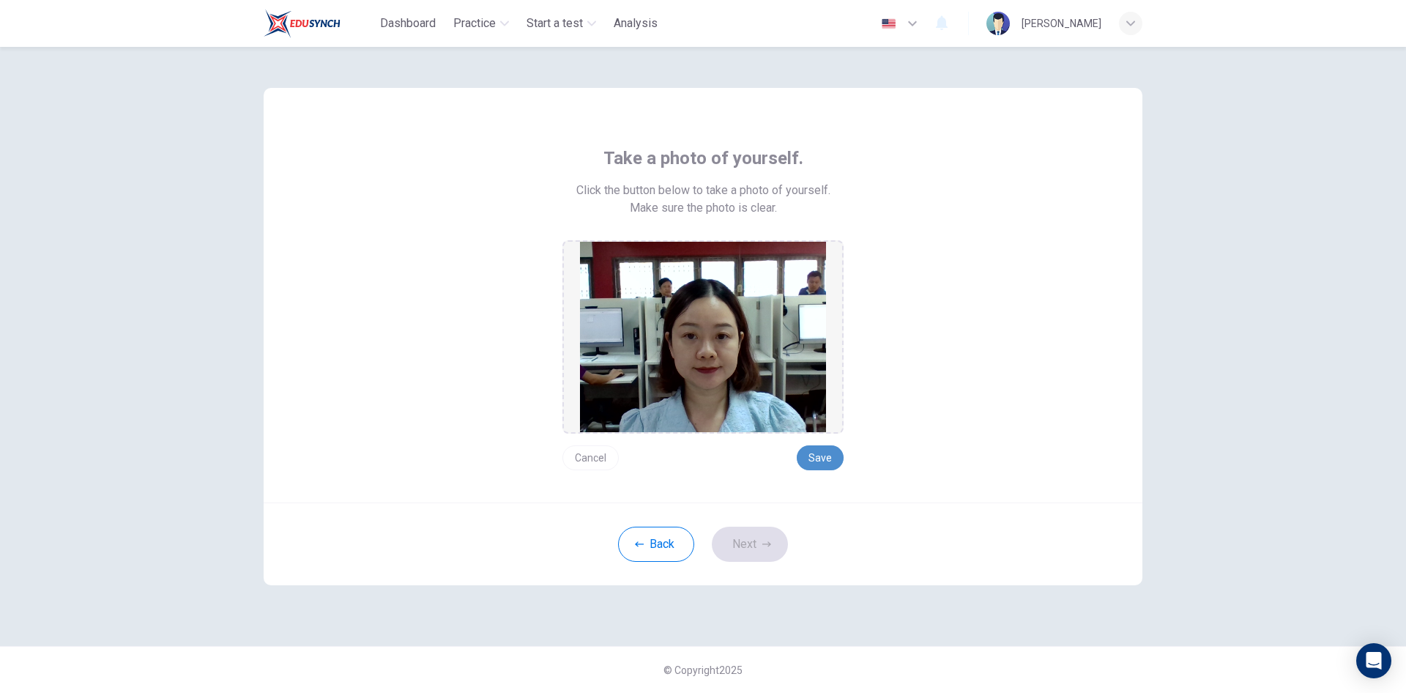
click at [808, 458] on button "Save" at bounding box center [820, 457] width 47 height 25
click at [758, 542] on button "Next" at bounding box center [750, 544] width 76 height 35
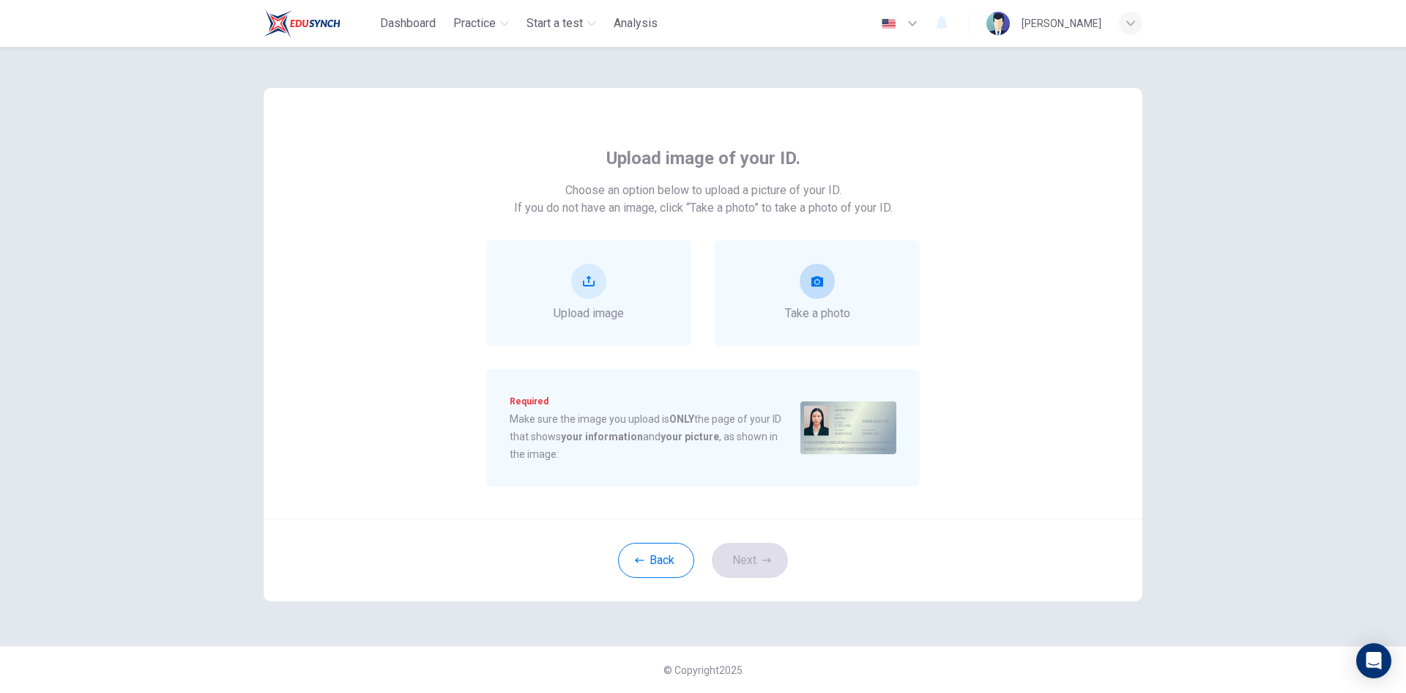
click at [820, 291] on button "take photo" at bounding box center [817, 281] width 35 height 35
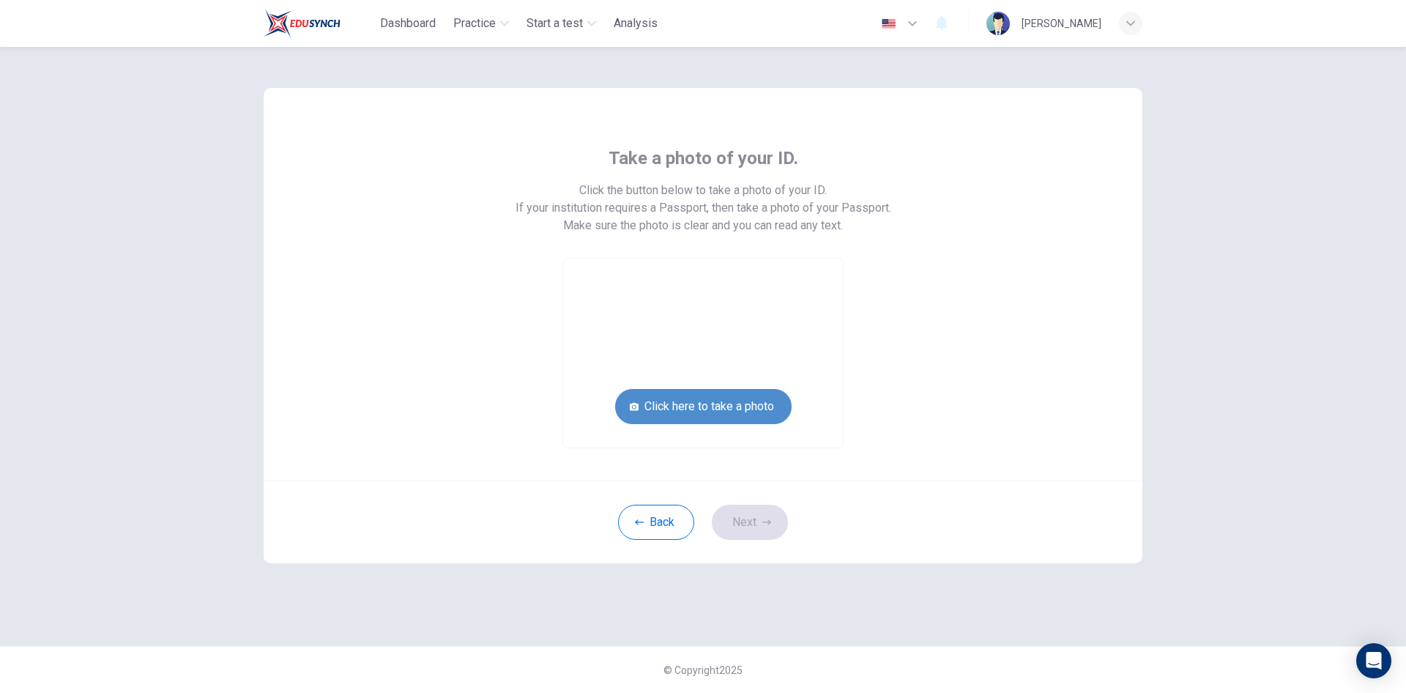
click at [767, 413] on button "Click here to take a photo" at bounding box center [703, 406] width 177 height 35
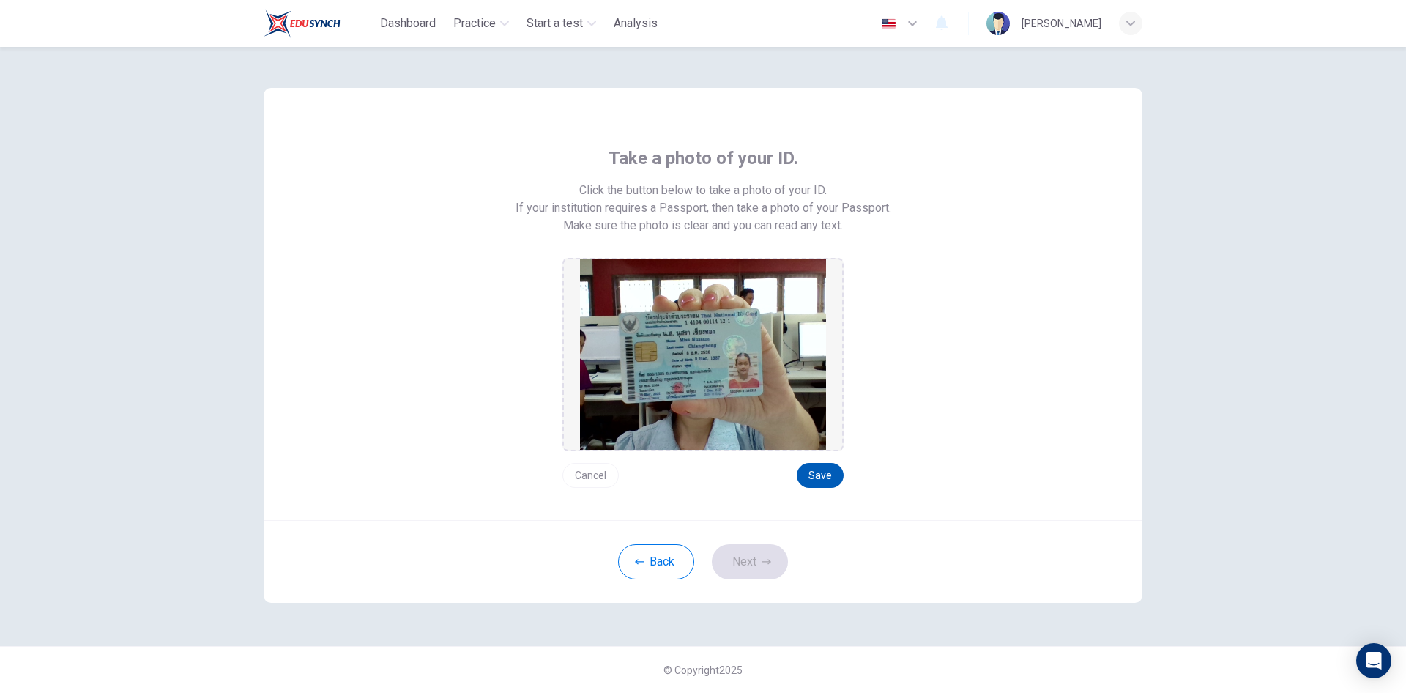
click at [811, 476] on button "Save" at bounding box center [820, 475] width 47 height 25
click at [752, 557] on button "Next" at bounding box center [750, 561] width 76 height 35
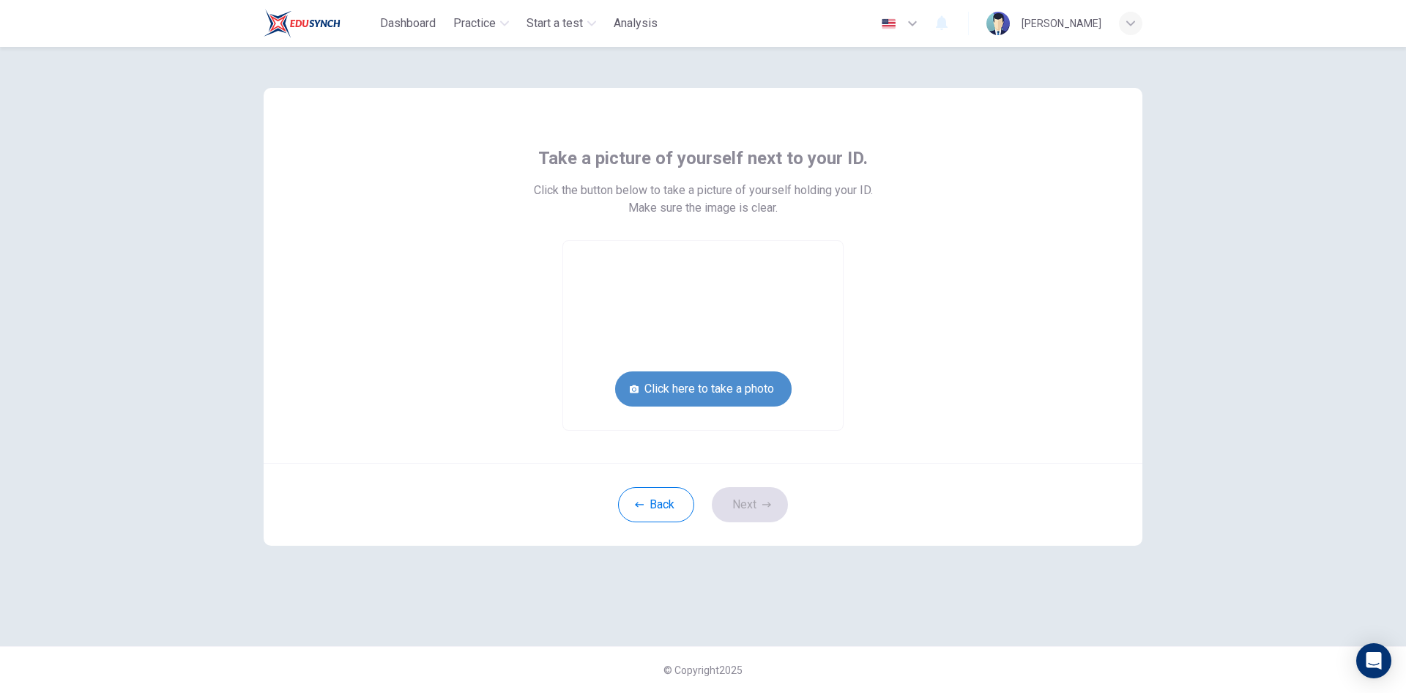
click at [739, 391] on button "Click here to take a photo" at bounding box center [703, 388] width 177 height 35
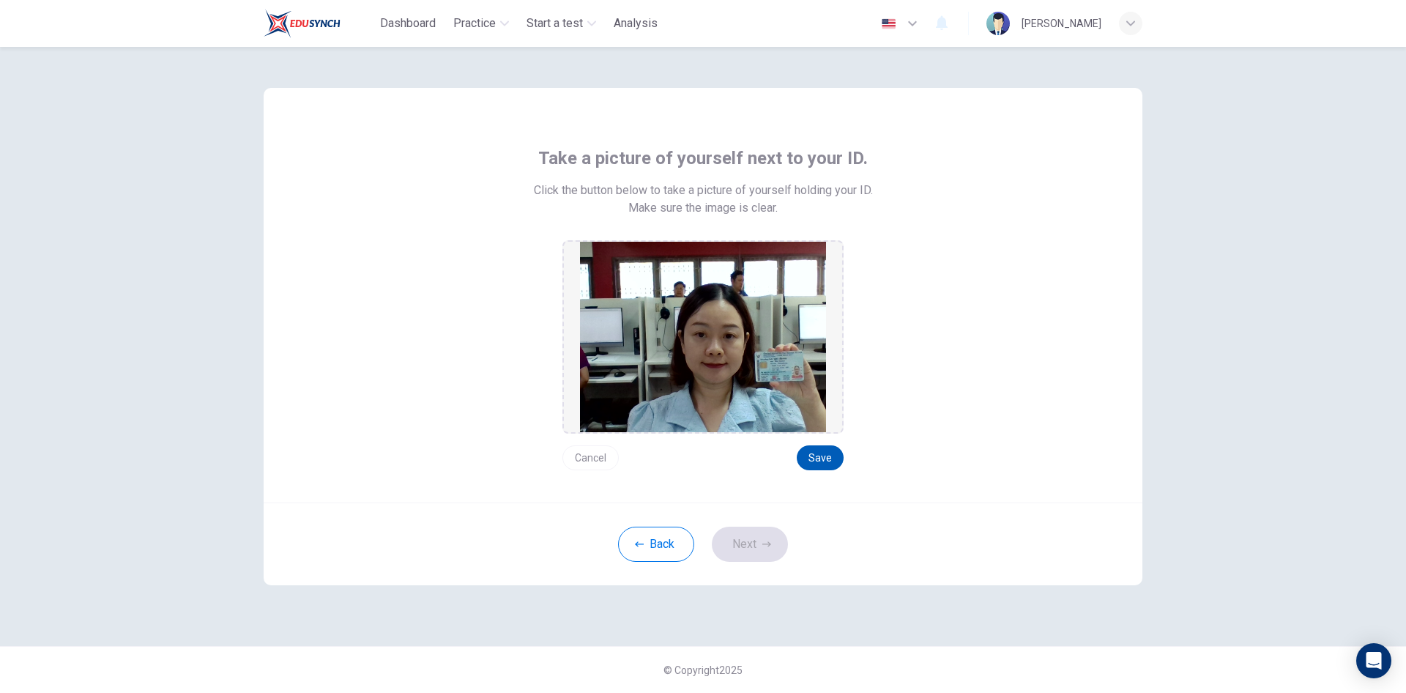
click at [828, 450] on button "Save" at bounding box center [820, 457] width 47 height 25
click at [758, 545] on button "Next" at bounding box center [750, 544] width 76 height 35
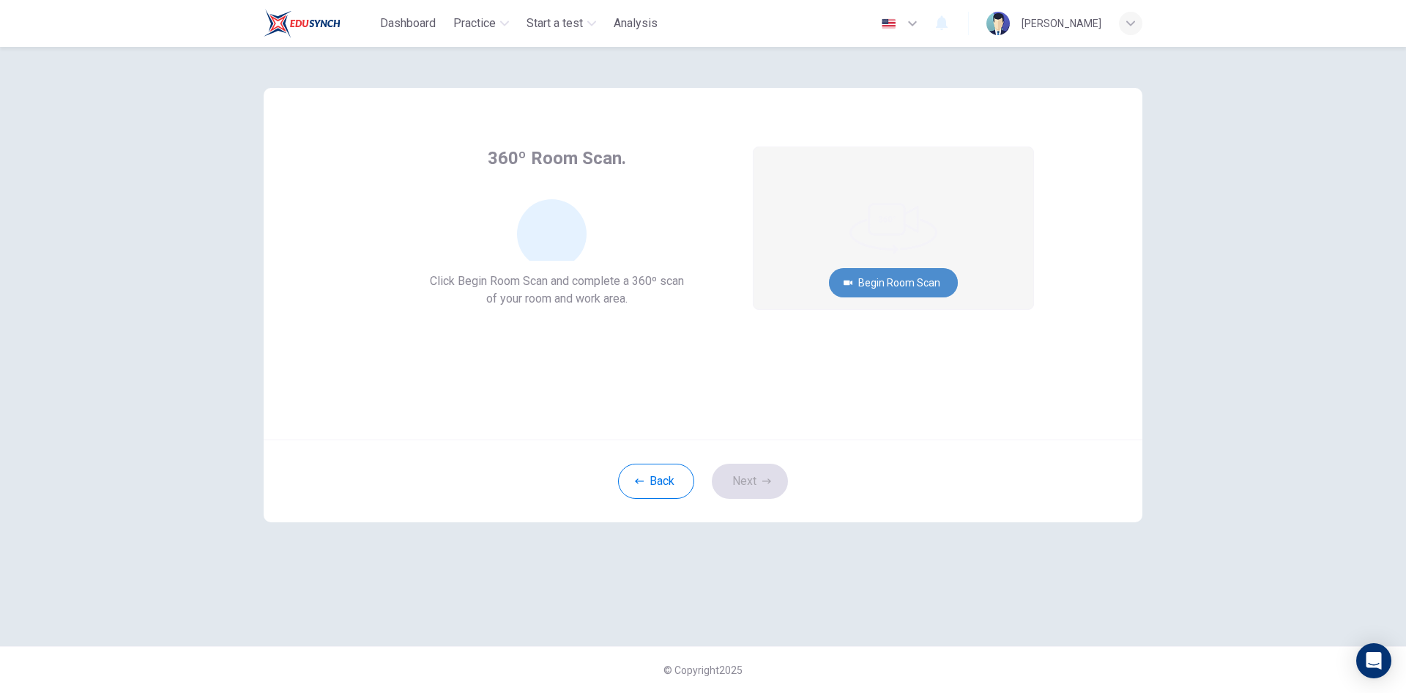
click at [922, 277] on button "Begin Room Scan" at bounding box center [893, 282] width 129 height 29
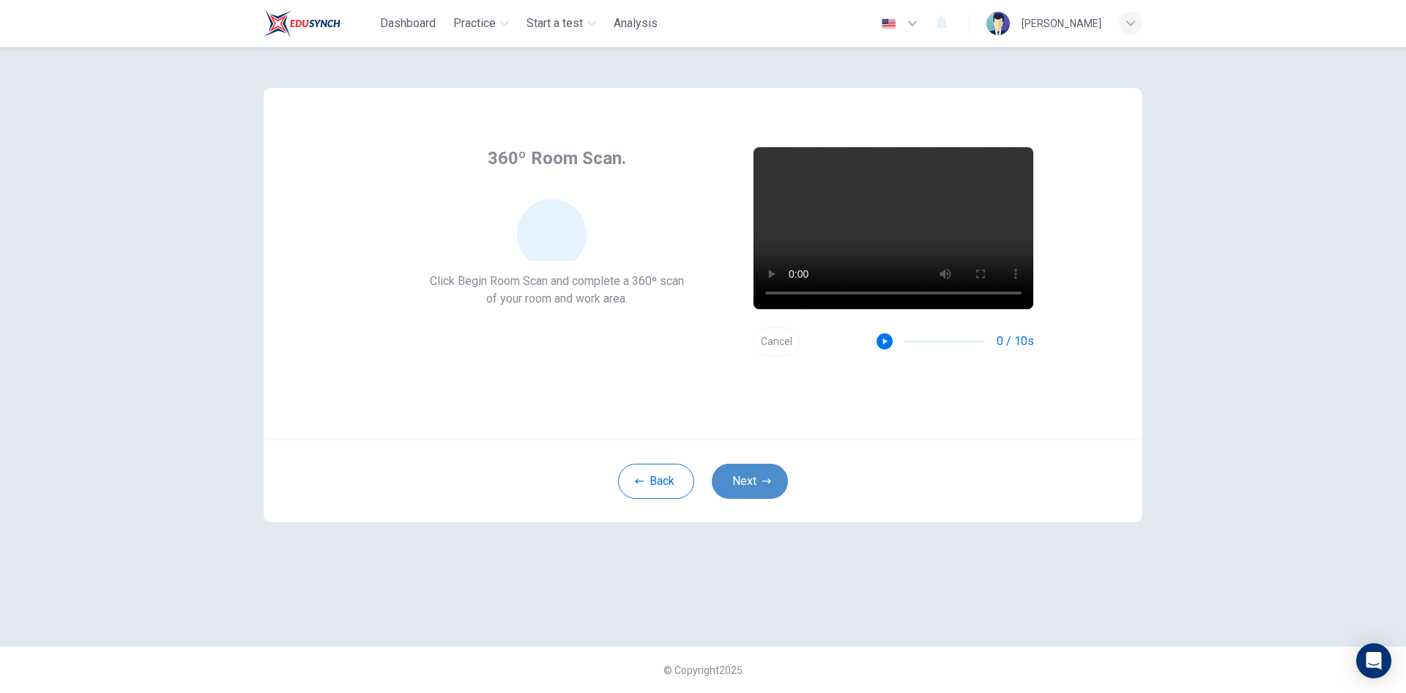
click at [760, 482] on button "Next" at bounding box center [750, 481] width 76 height 35
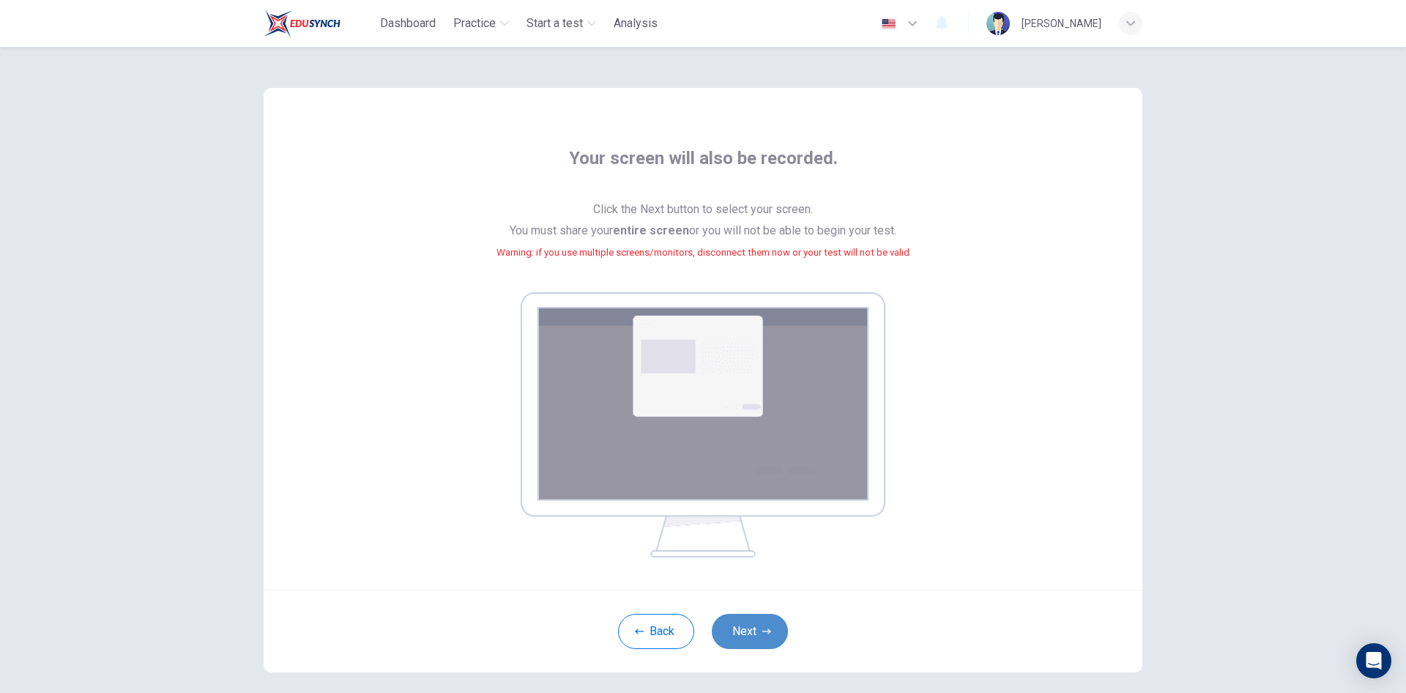
click at [751, 621] on button "Next" at bounding box center [750, 631] width 76 height 35
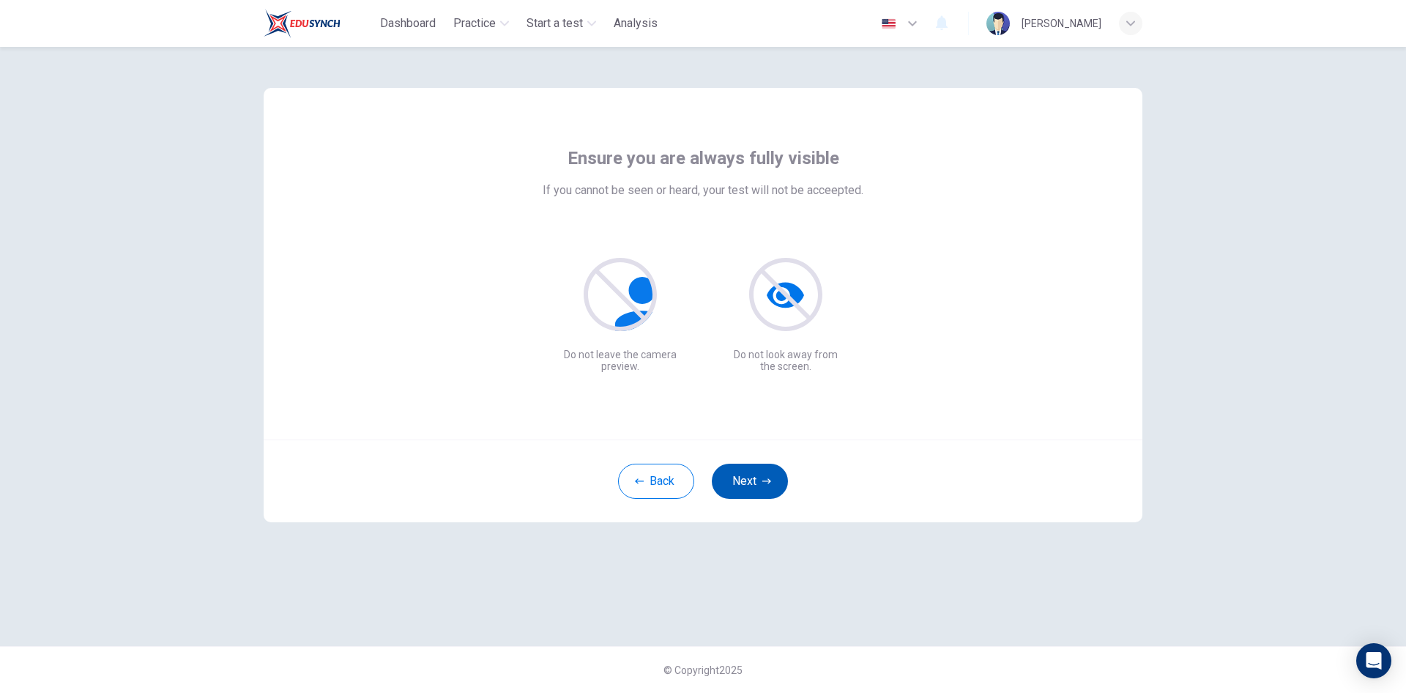
click at [761, 480] on button "Next" at bounding box center [750, 481] width 76 height 35
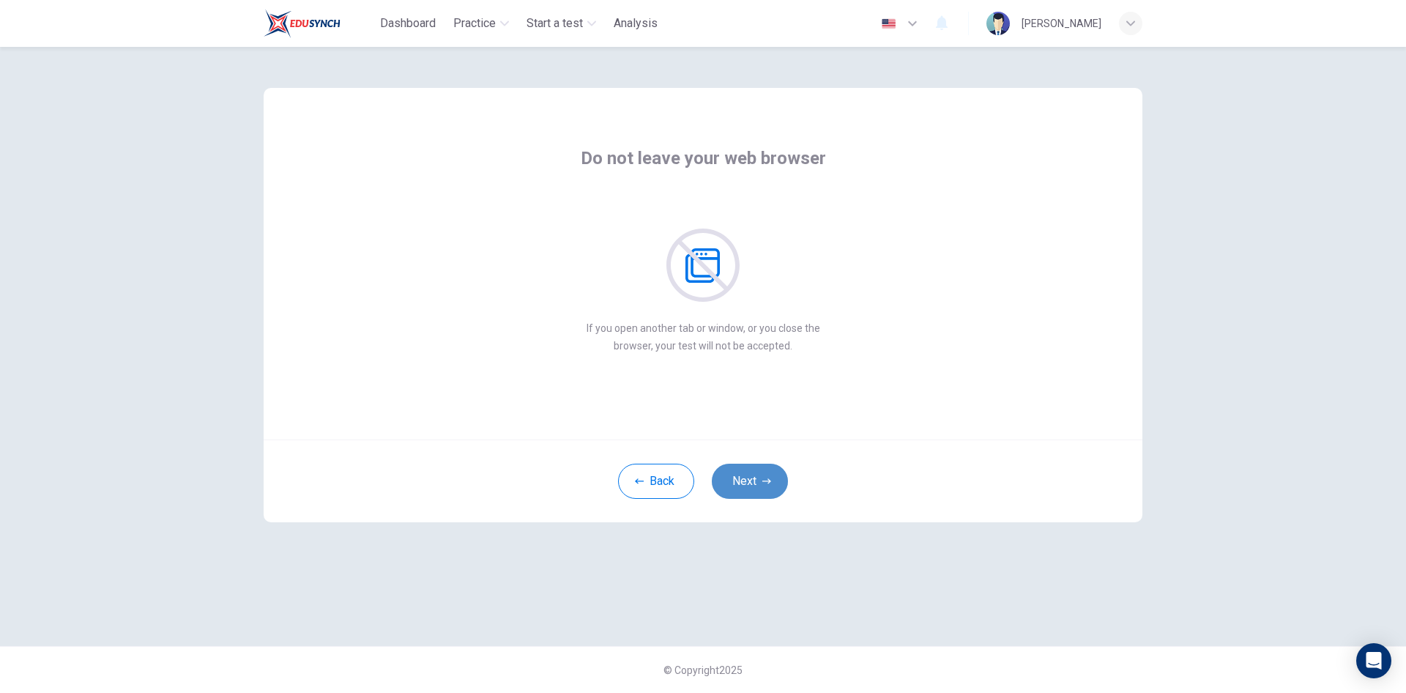
click at [761, 480] on button "Next" at bounding box center [750, 481] width 76 height 35
click at [761, 479] on button "Next" at bounding box center [750, 481] width 76 height 35
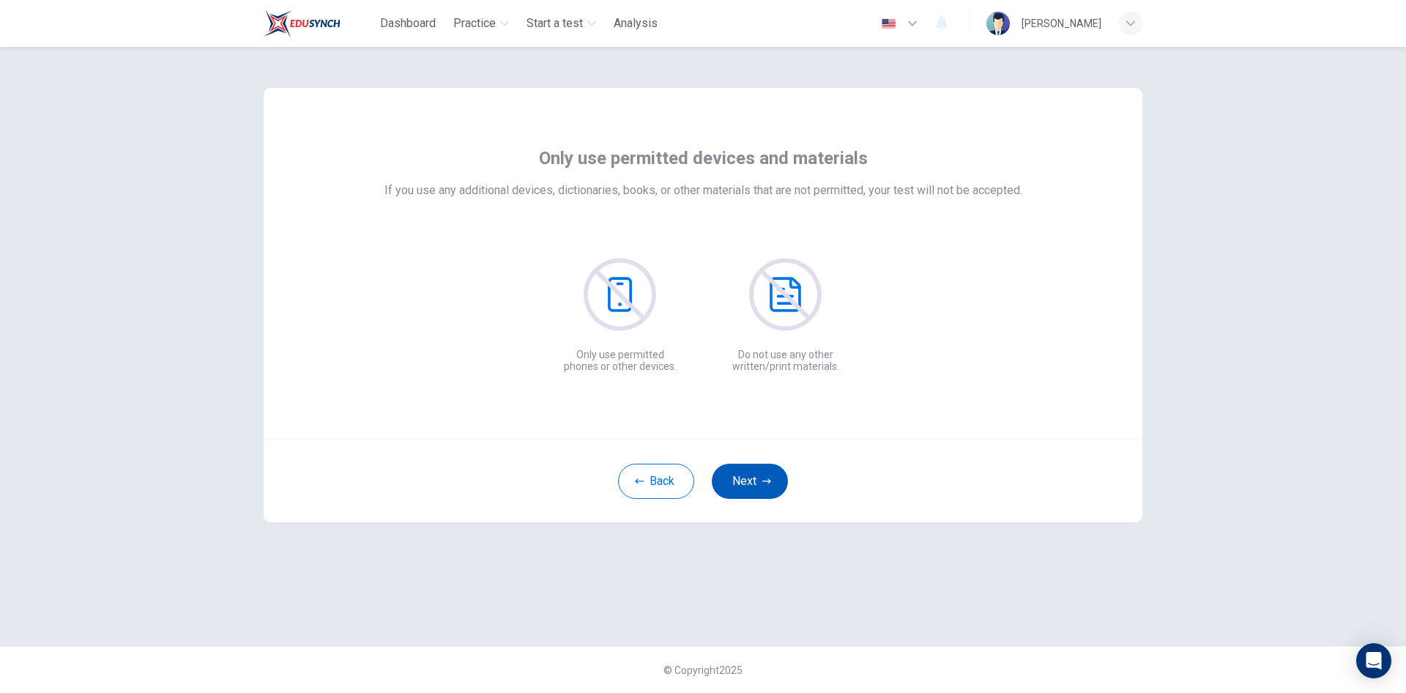
click at [761, 479] on button "Next" at bounding box center [750, 481] width 76 height 35
click at [762, 479] on button "Next" at bounding box center [750, 481] width 76 height 35
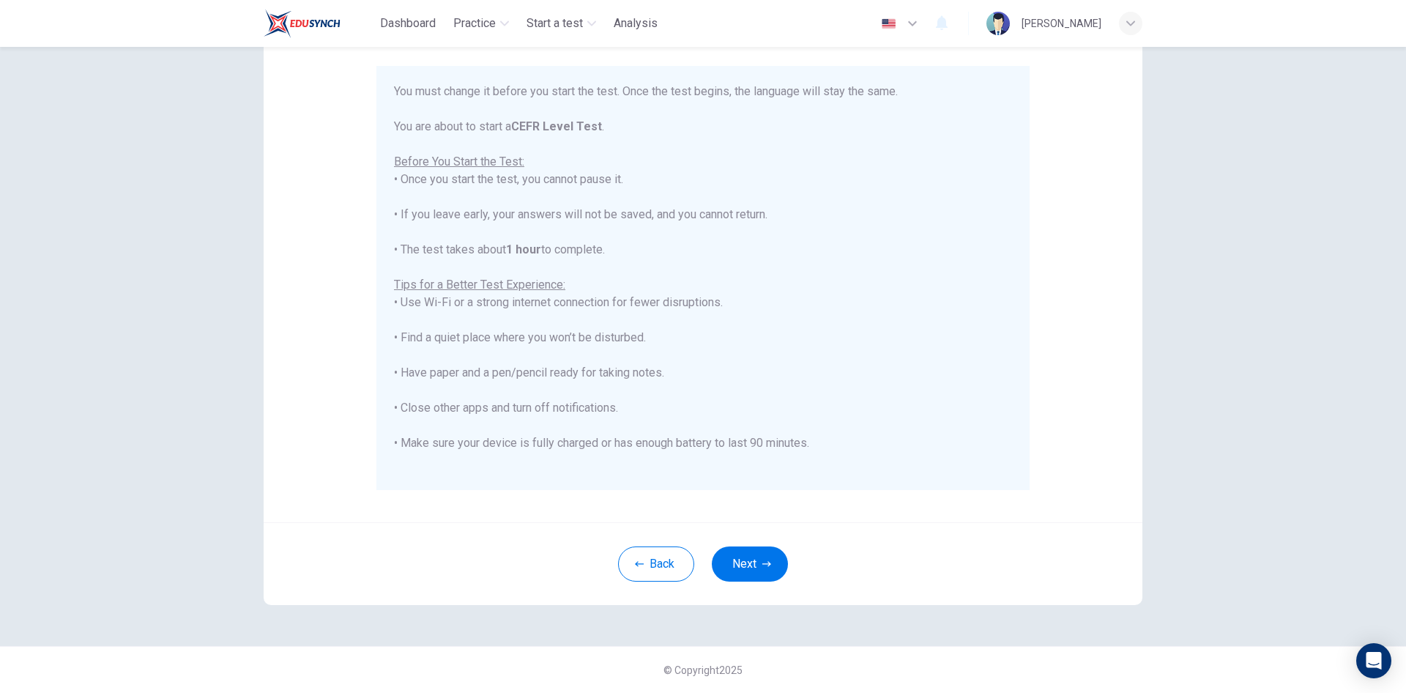
scroll to position [140, 0]
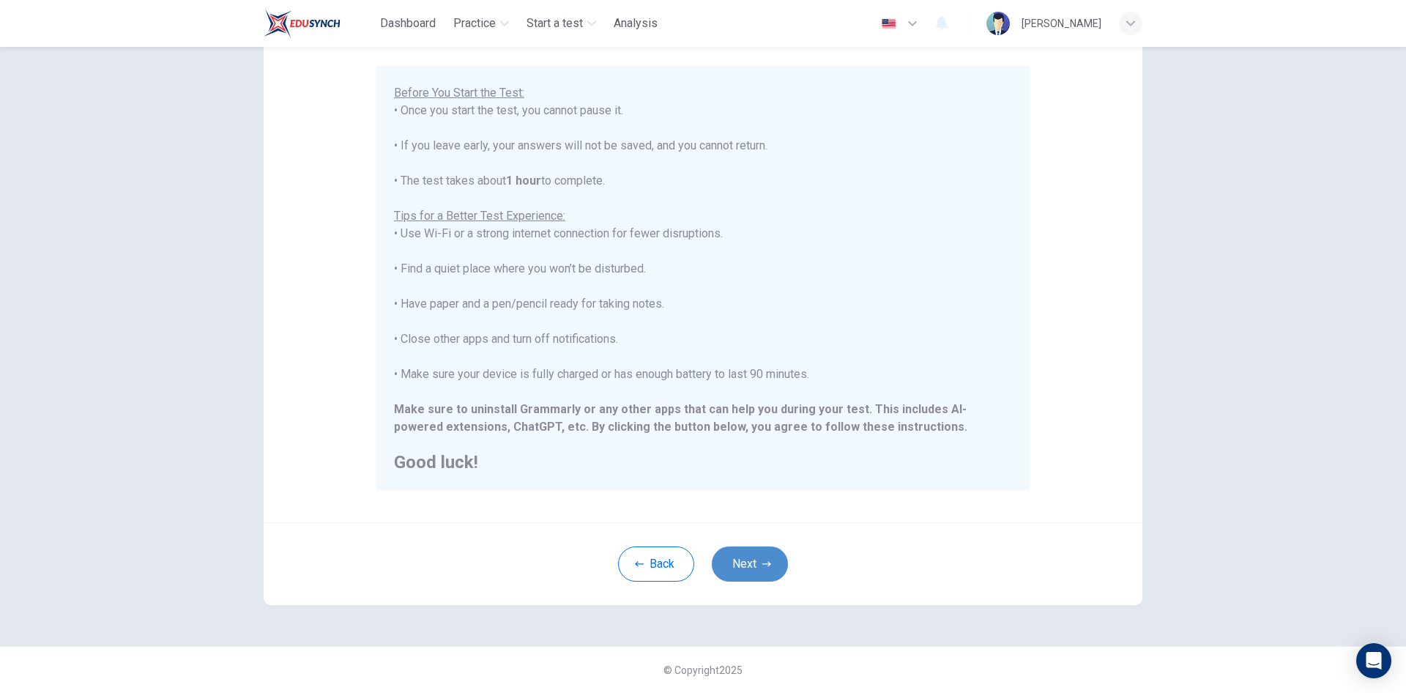
click at [735, 567] on button "Next" at bounding box center [750, 563] width 76 height 35
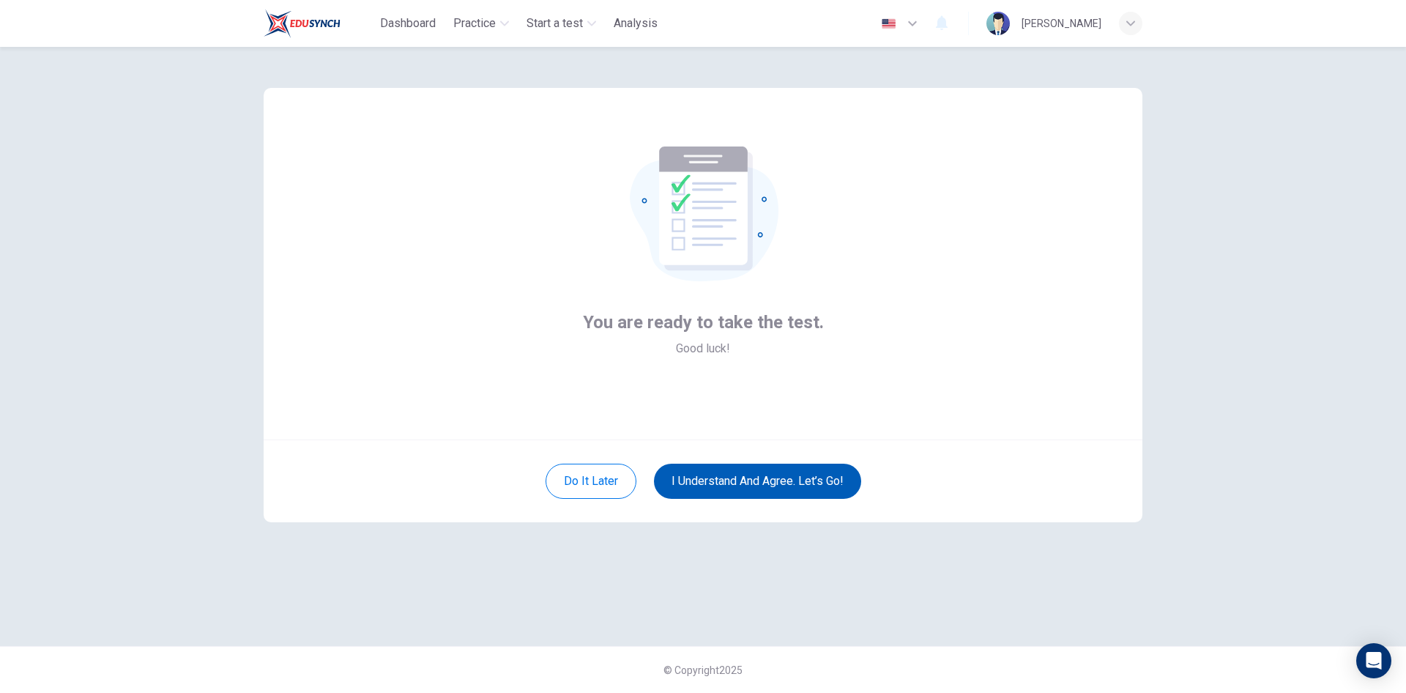
click at [792, 475] on button "I understand and agree. Let’s go!" at bounding box center [757, 481] width 207 height 35
click at [736, 486] on button "I understand and agree. Let’s go!" at bounding box center [757, 481] width 207 height 35
click at [762, 489] on button "I understand and agree. Let’s go!" at bounding box center [757, 481] width 207 height 35
click at [791, 486] on button "I understand and agree. Let’s go!" at bounding box center [757, 481] width 207 height 35
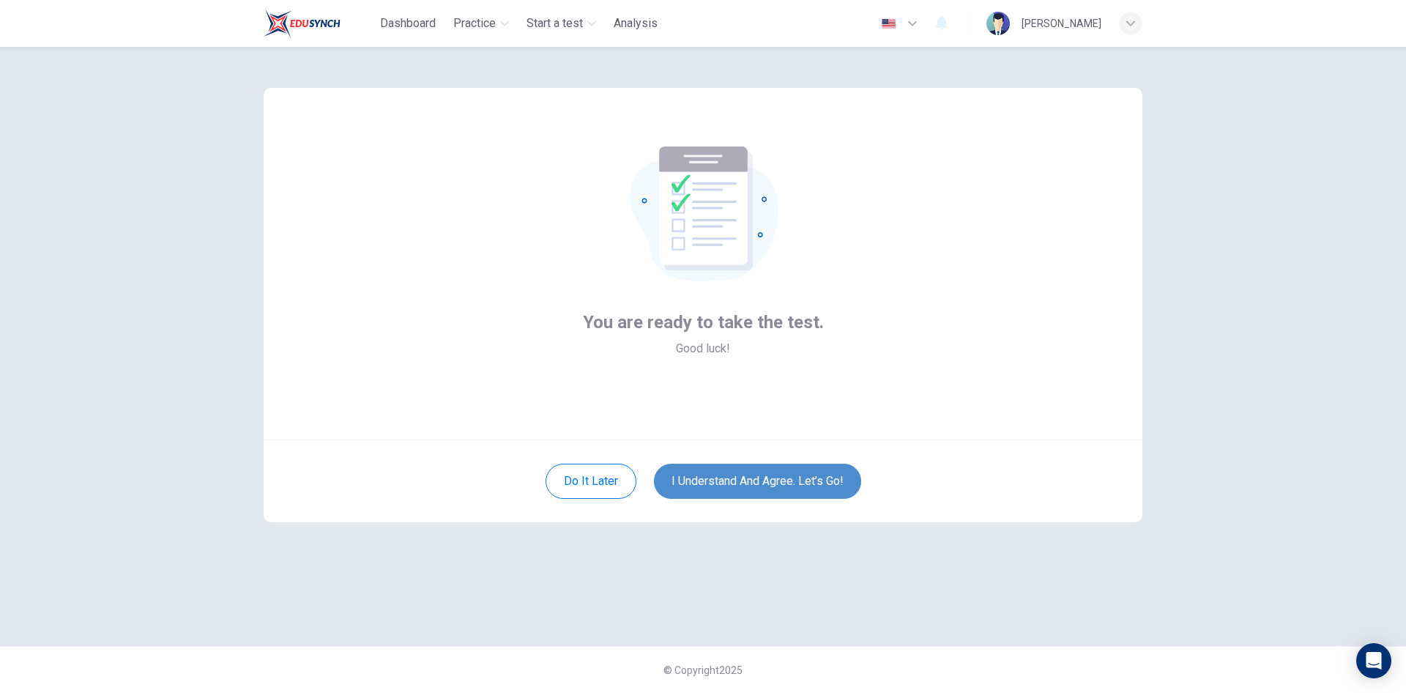
click at [752, 475] on button "I understand and agree. Let’s go!" at bounding box center [757, 481] width 207 height 35
click at [735, 482] on button "I understand and agree. Let’s go!" at bounding box center [757, 481] width 207 height 35
click at [735, 481] on button "I understand and agree. Let’s go!" at bounding box center [757, 481] width 207 height 35
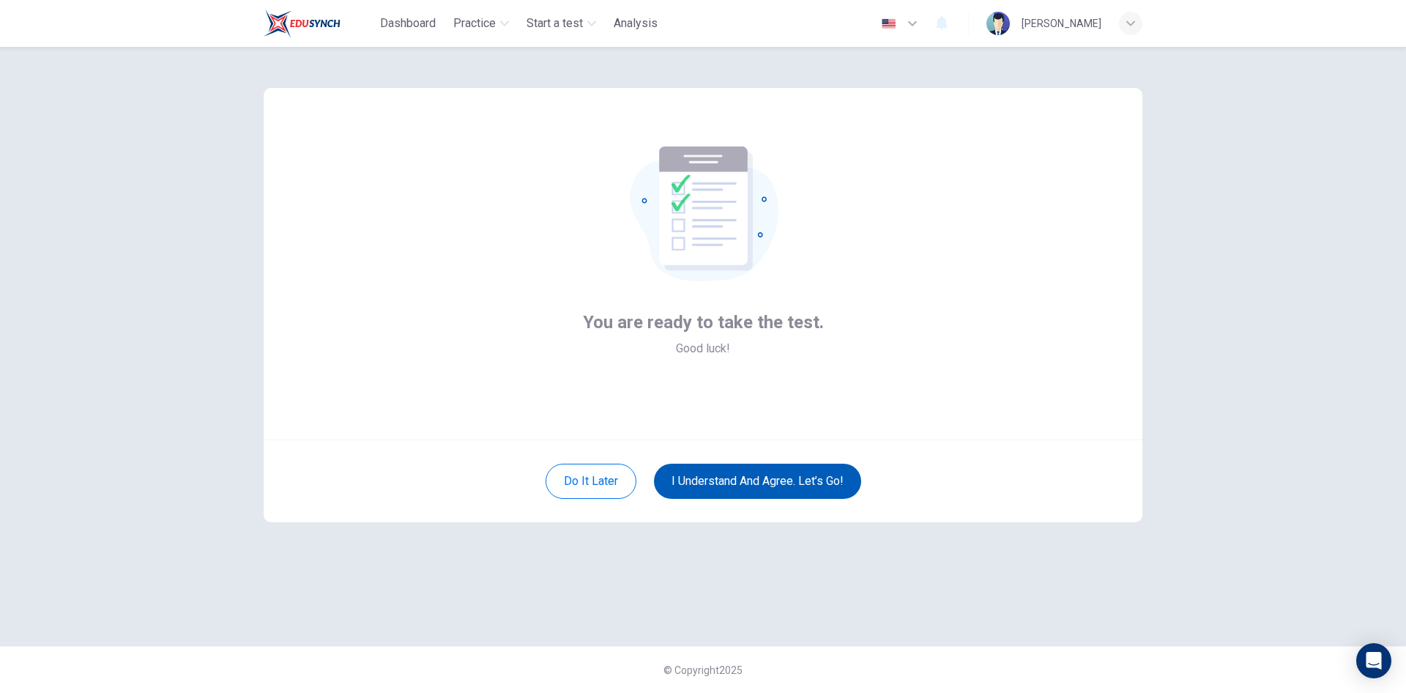
click at [735, 481] on button "I understand and agree. Let’s go!" at bounding box center [757, 481] width 207 height 35
click at [736, 476] on button "I understand and agree. Let’s go!" at bounding box center [757, 481] width 207 height 35
click at [737, 476] on button "I understand and agree. Let’s go!" at bounding box center [757, 481] width 207 height 35
click at [738, 476] on button "I understand and agree. Let’s go!" at bounding box center [757, 481] width 207 height 35
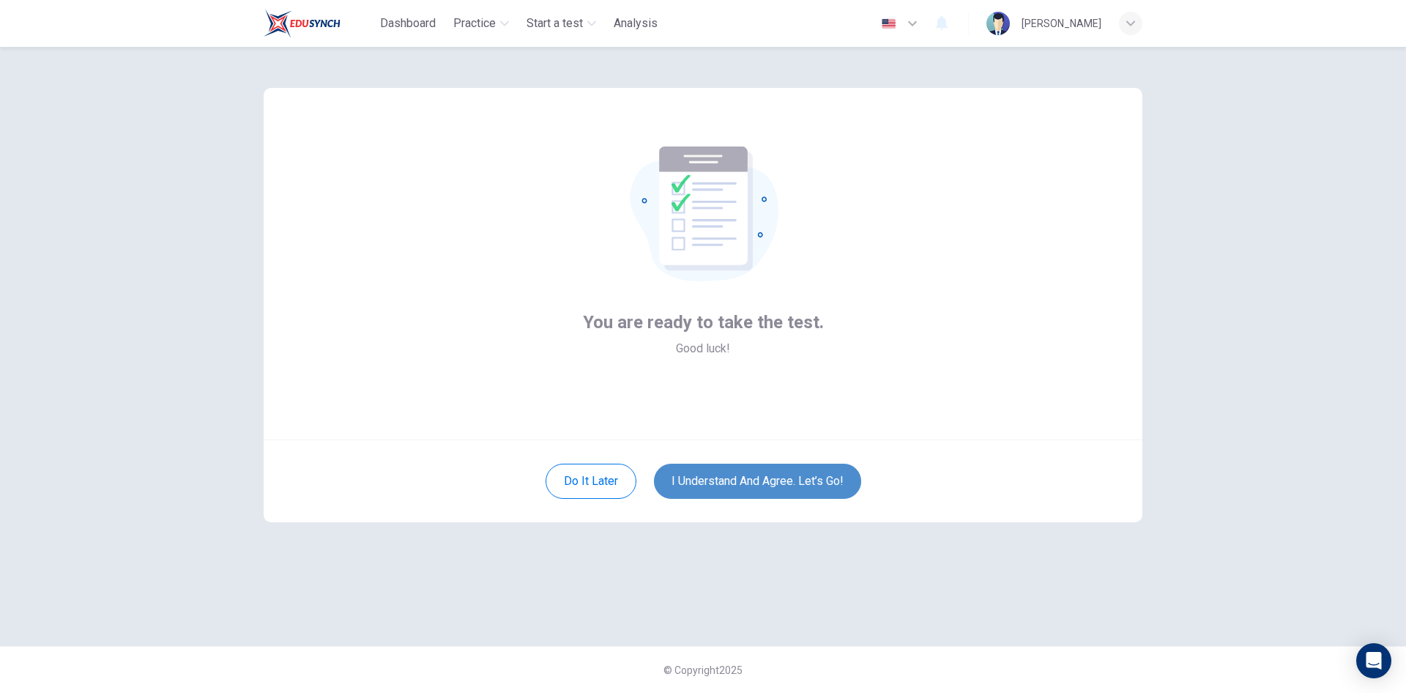
click at [738, 476] on button "I understand and agree. Let’s go!" at bounding box center [757, 481] width 207 height 35
click at [738, 475] on button "I understand and agree. Let’s go!" at bounding box center [757, 481] width 207 height 35
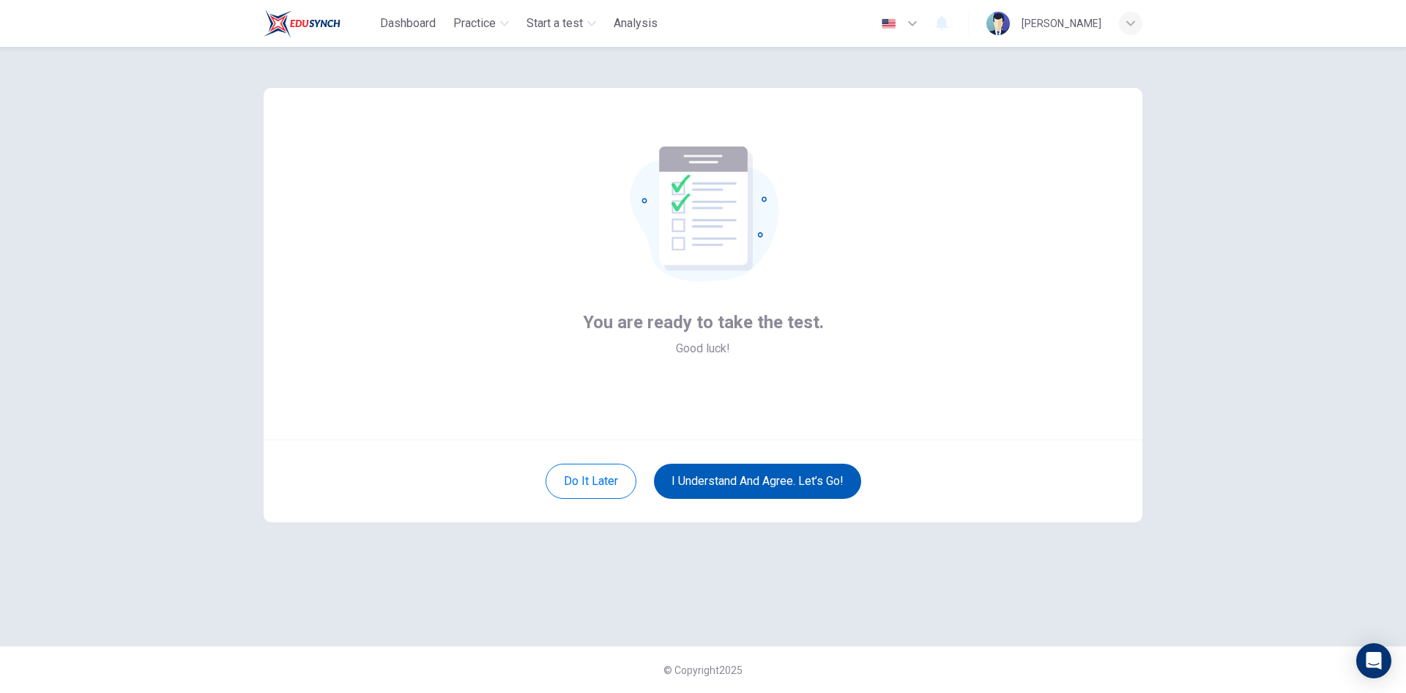
click at [738, 475] on button "I understand and agree. Let’s go!" at bounding box center [757, 481] width 207 height 35
click at [739, 475] on button "I understand and agree. Let’s go!" at bounding box center [757, 481] width 207 height 35
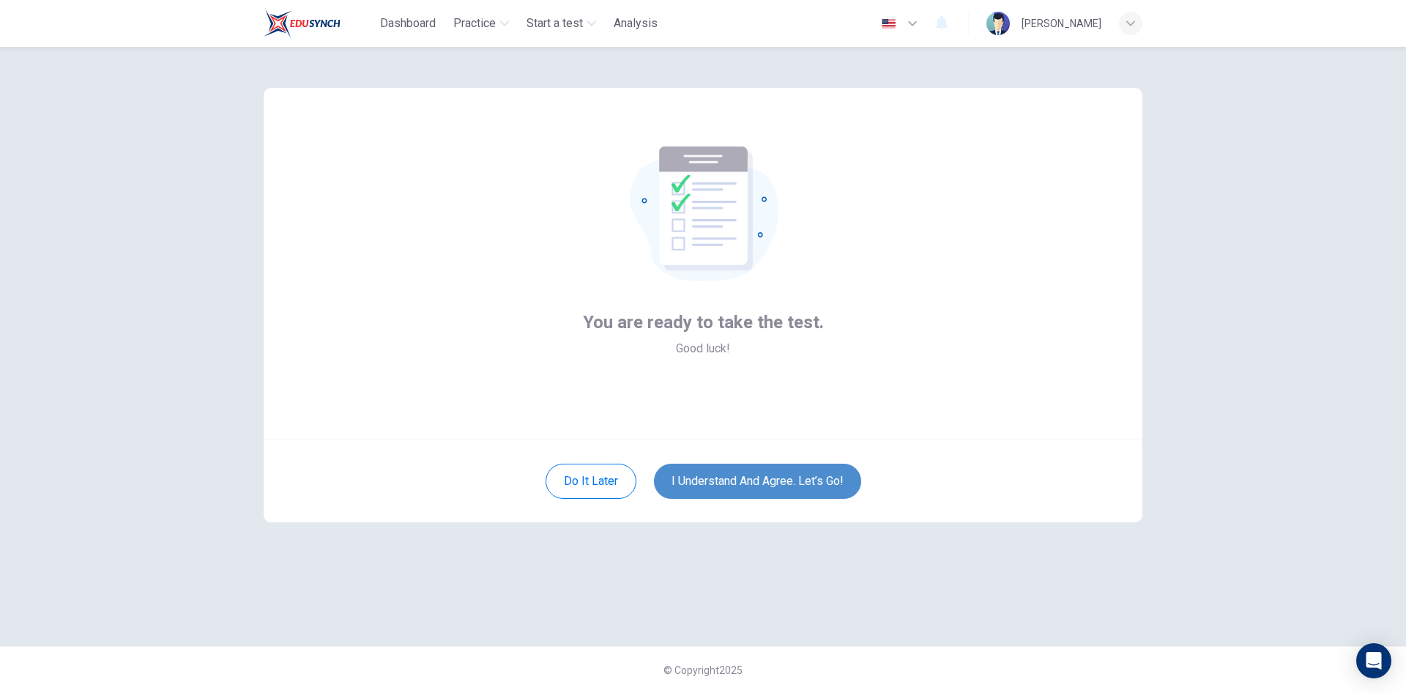
click at [735, 478] on button "I understand and agree. Let’s go!" at bounding box center [757, 481] width 207 height 35
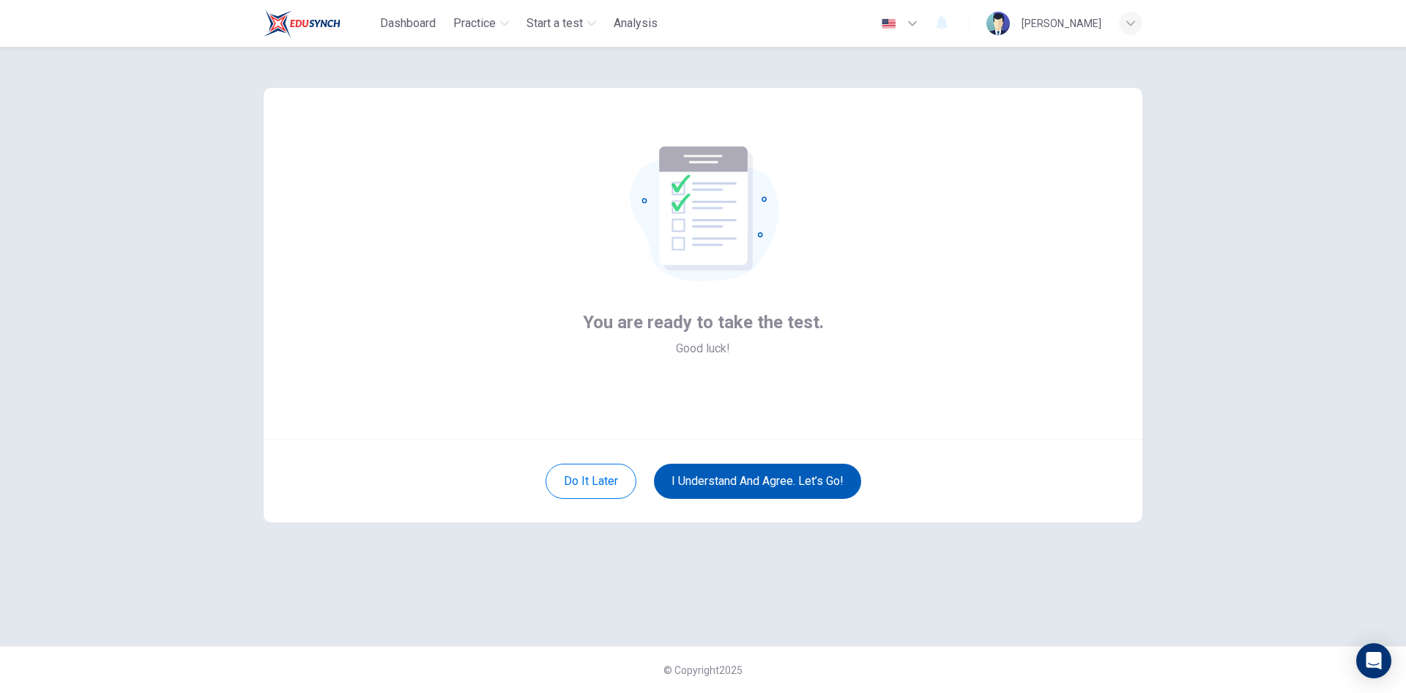
click at [735, 478] on button "I understand and agree. Let’s go!" at bounding box center [757, 481] width 207 height 35
click at [735, 474] on button "I understand and agree. Let’s go!" at bounding box center [757, 481] width 207 height 35
click at [808, 483] on button "I understand and agree. Let’s go!" at bounding box center [757, 481] width 207 height 35
click at [808, 482] on button "I understand and agree. Let’s go!" at bounding box center [757, 481] width 207 height 35
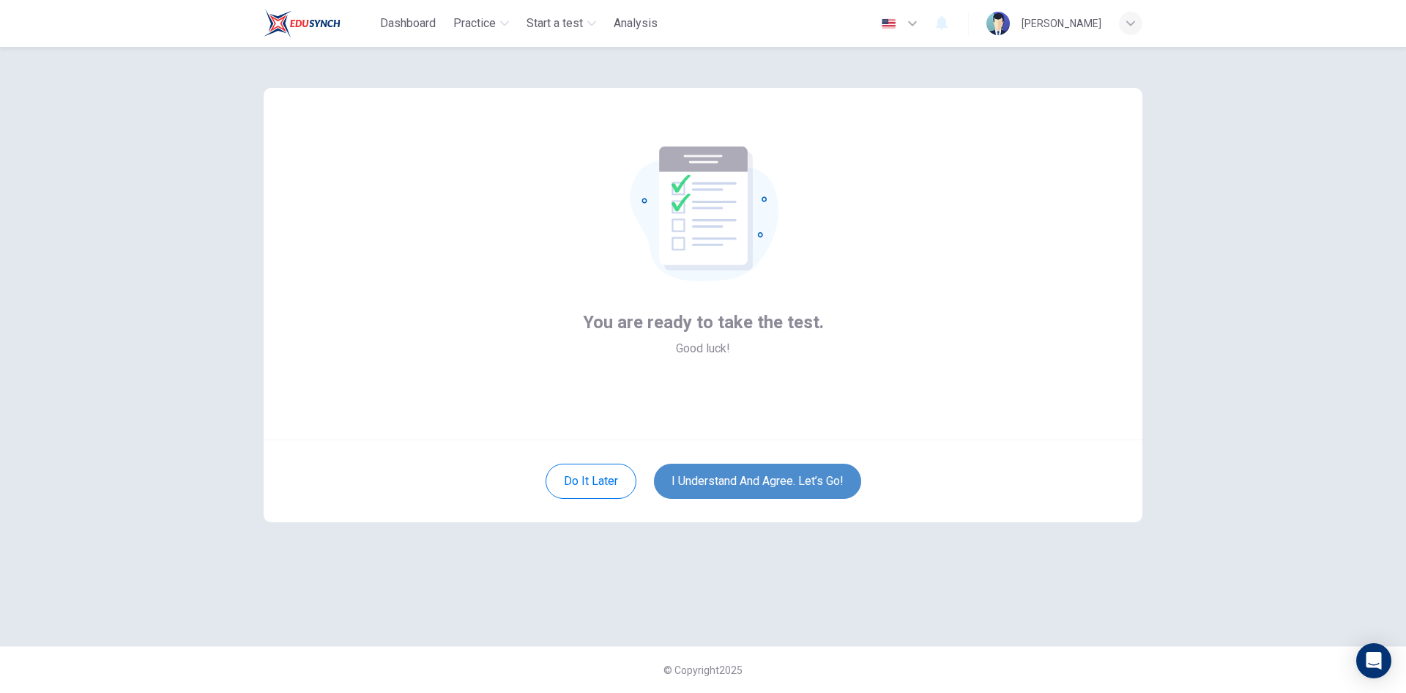
click at [809, 478] on button "I understand and agree. Let’s go!" at bounding box center [757, 481] width 207 height 35
click at [810, 477] on button "I understand and agree. Let’s go!" at bounding box center [757, 481] width 207 height 35
click at [811, 476] on button "I understand and agree. Let’s go!" at bounding box center [757, 481] width 207 height 35
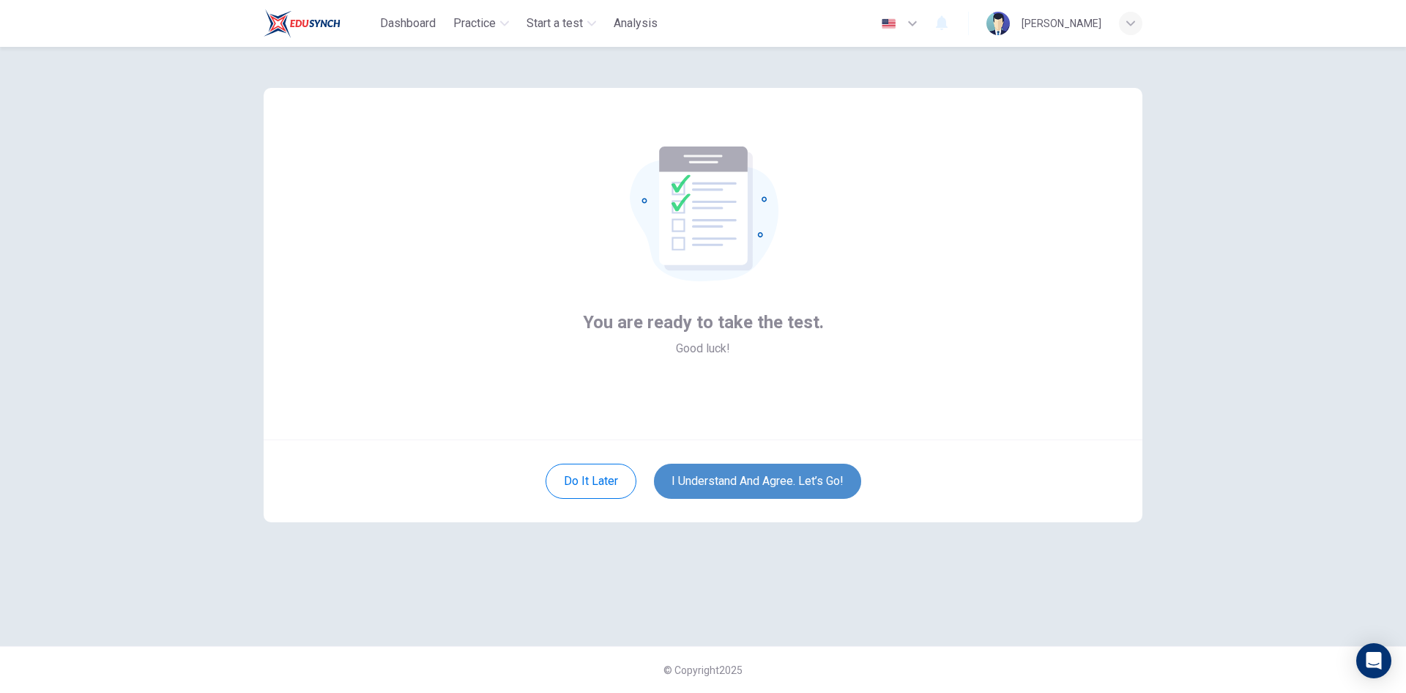
click at [812, 476] on button "I understand and agree. Let’s go!" at bounding box center [757, 481] width 207 height 35
click at [812, 472] on button "I understand and agree. Let’s go!" at bounding box center [757, 481] width 207 height 35
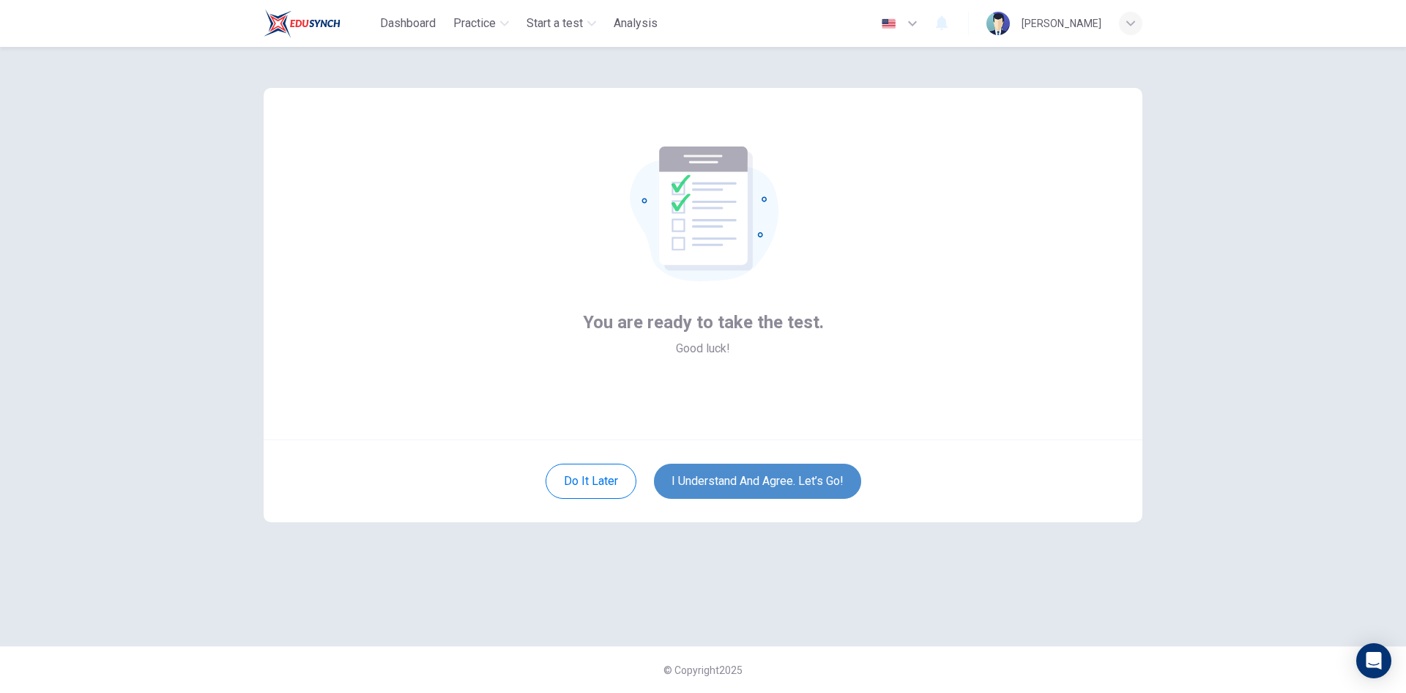
click at [812, 472] on button "I understand and agree. Let’s go!" at bounding box center [757, 481] width 207 height 35
click at [811, 473] on button "I understand and agree. Let’s go!" at bounding box center [757, 481] width 207 height 35
click at [737, 478] on button "I understand and agree. Let’s go!" at bounding box center [757, 481] width 207 height 35
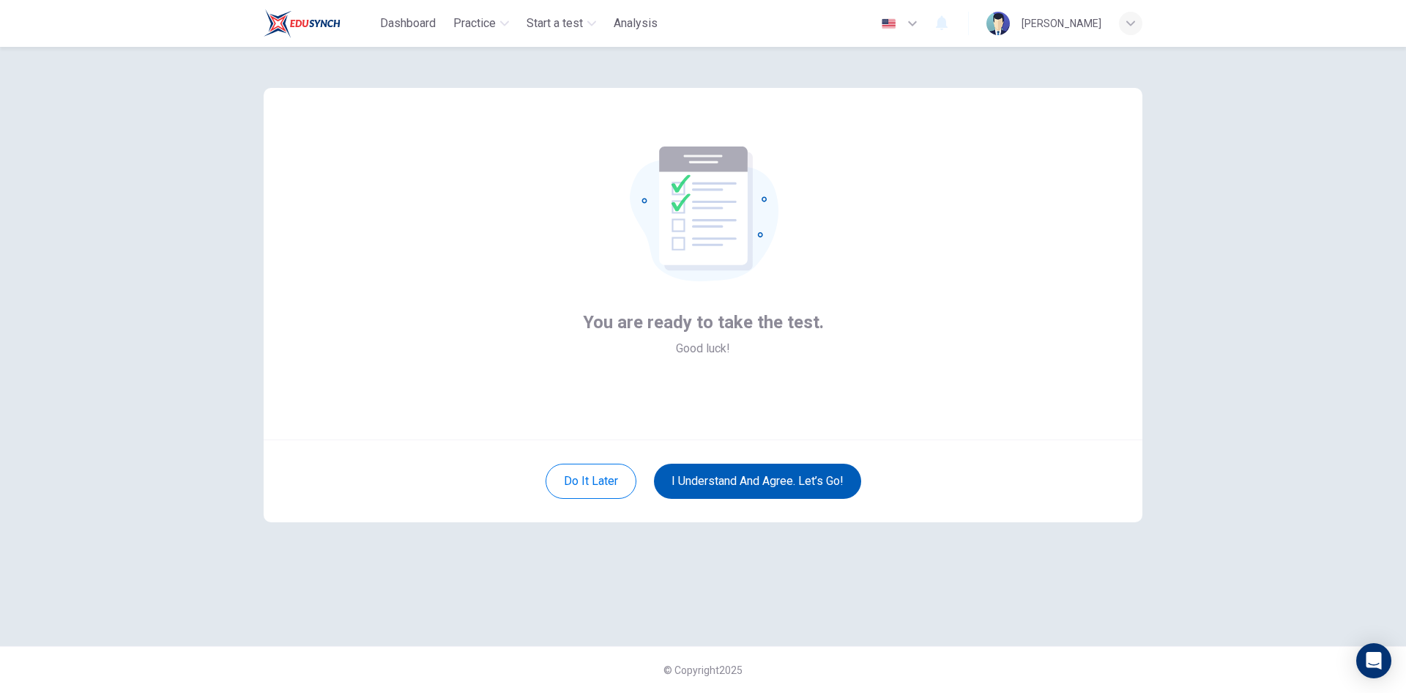
click at [737, 478] on button "I understand and agree. Let’s go!" at bounding box center [757, 481] width 207 height 35
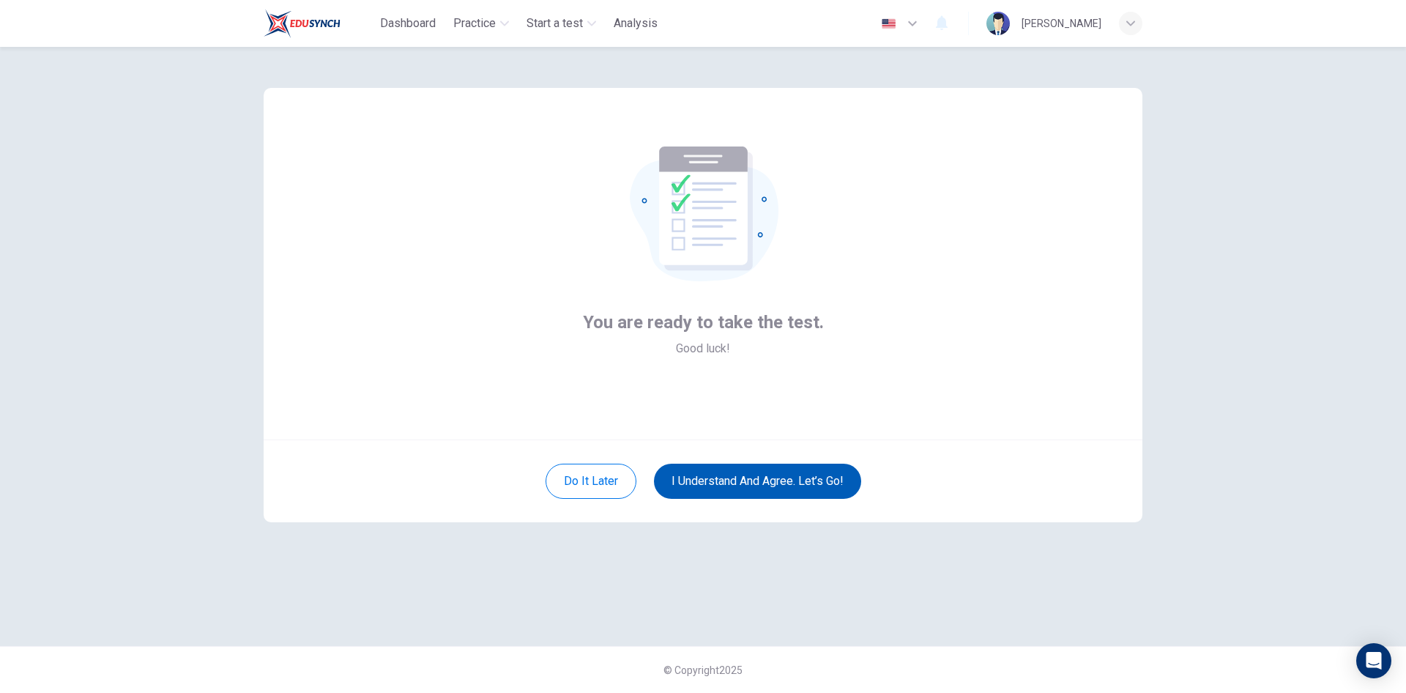
click at [738, 476] on button "I understand and agree. Let’s go!" at bounding box center [757, 481] width 207 height 35
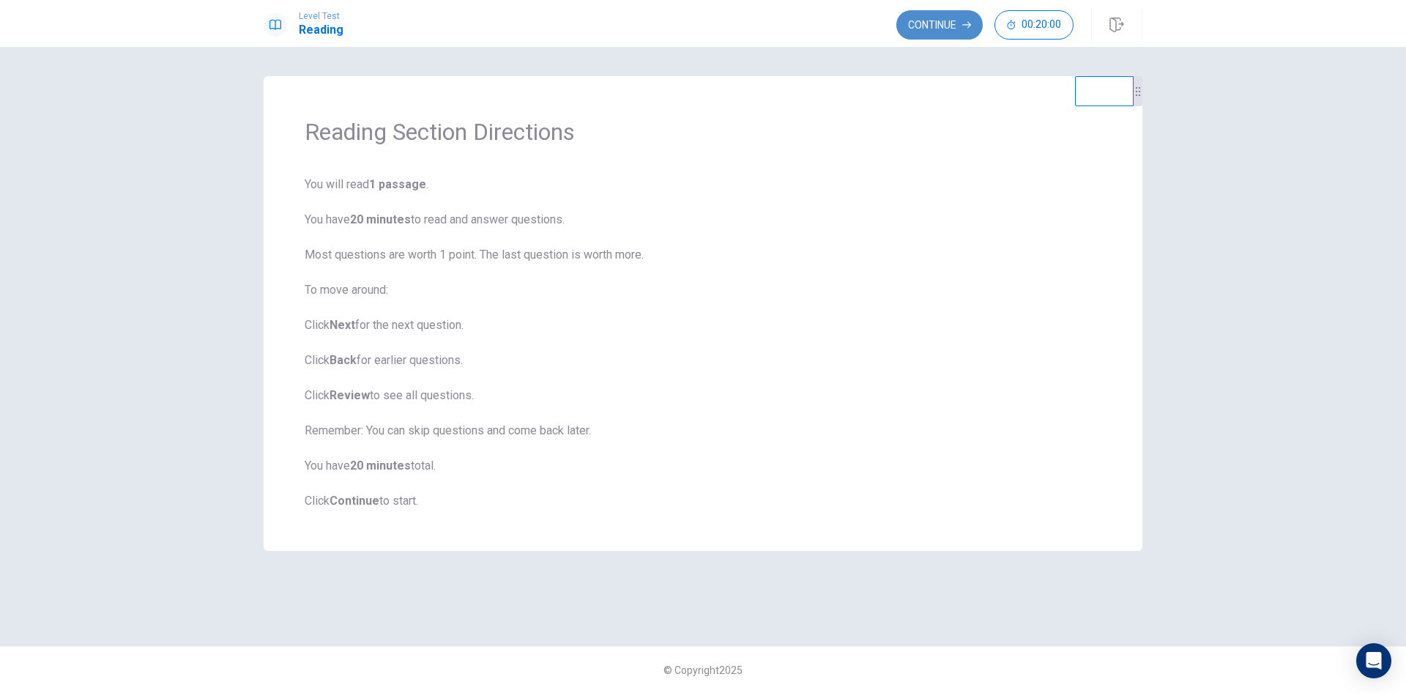
click at [919, 20] on button "Continue" at bounding box center [940, 24] width 86 height 29
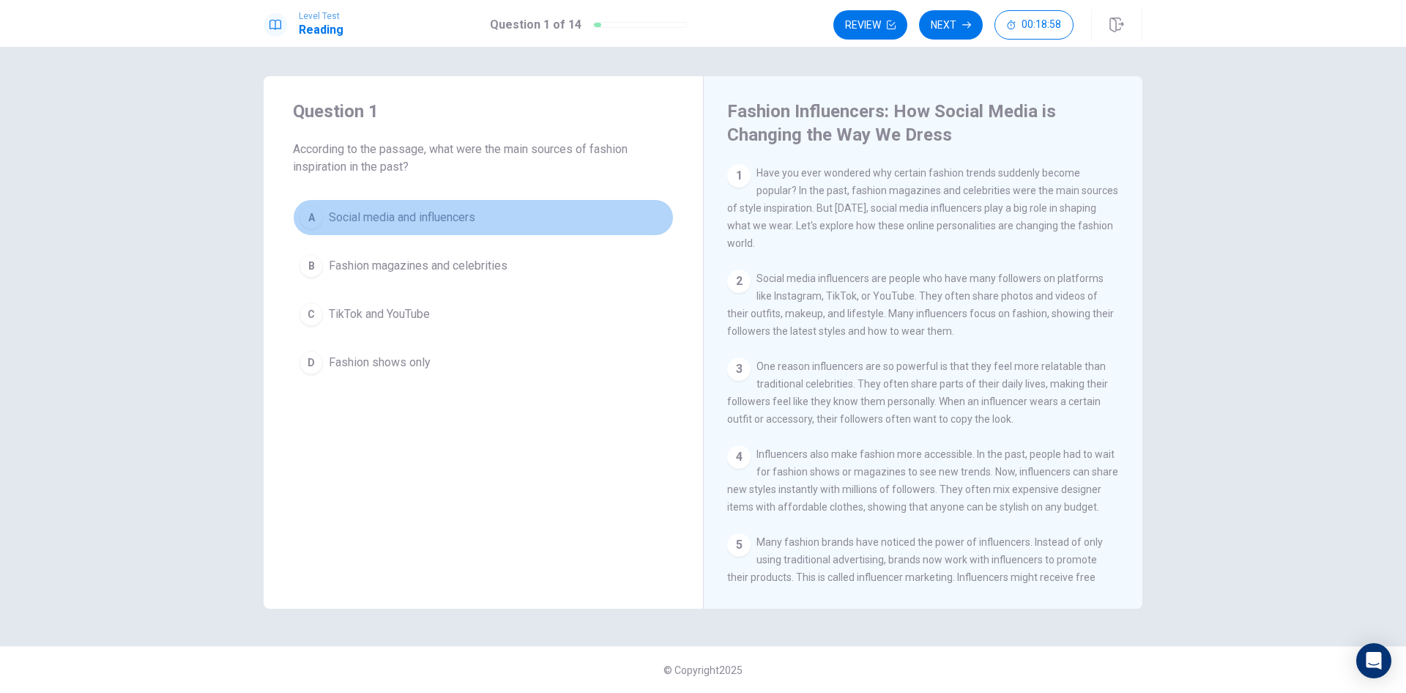
click at [314, 220] on div "A" at bounding box center [311, 217] width 23 height 23
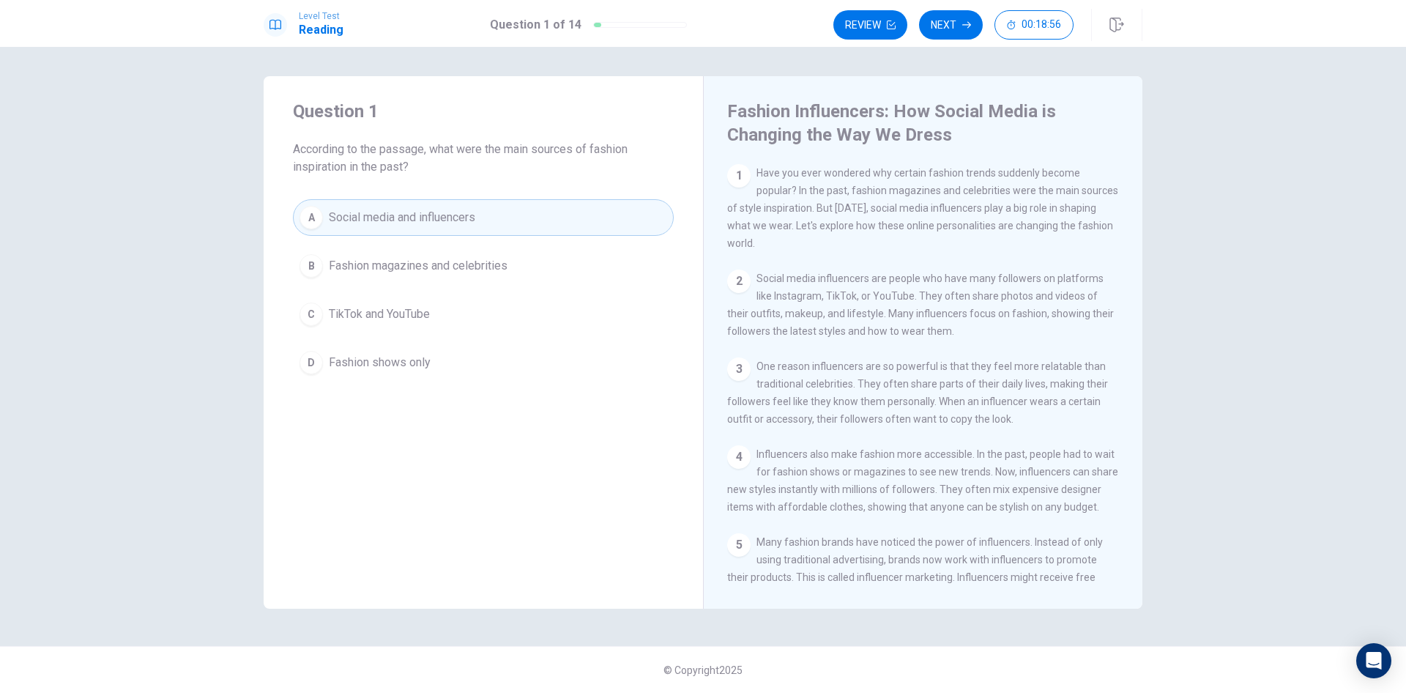
click at [494, 223] on button "A Social media and influencers" at bounding box center [483, 217] width 381 height 37
click at [954, 23] on button "Next" at bounding box center [951, 24] width 64 height 29
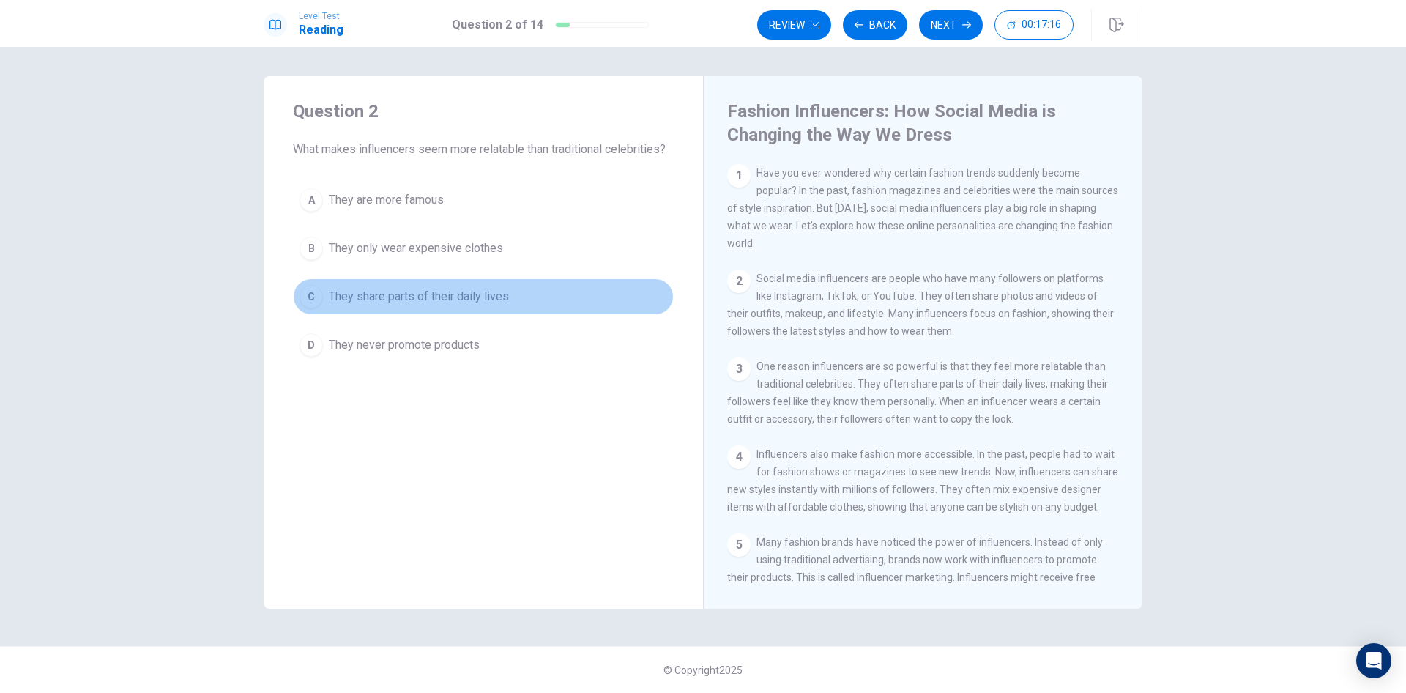
click at [315, 298] on div "C" at bounding box center [311, 296] width 23 height 23
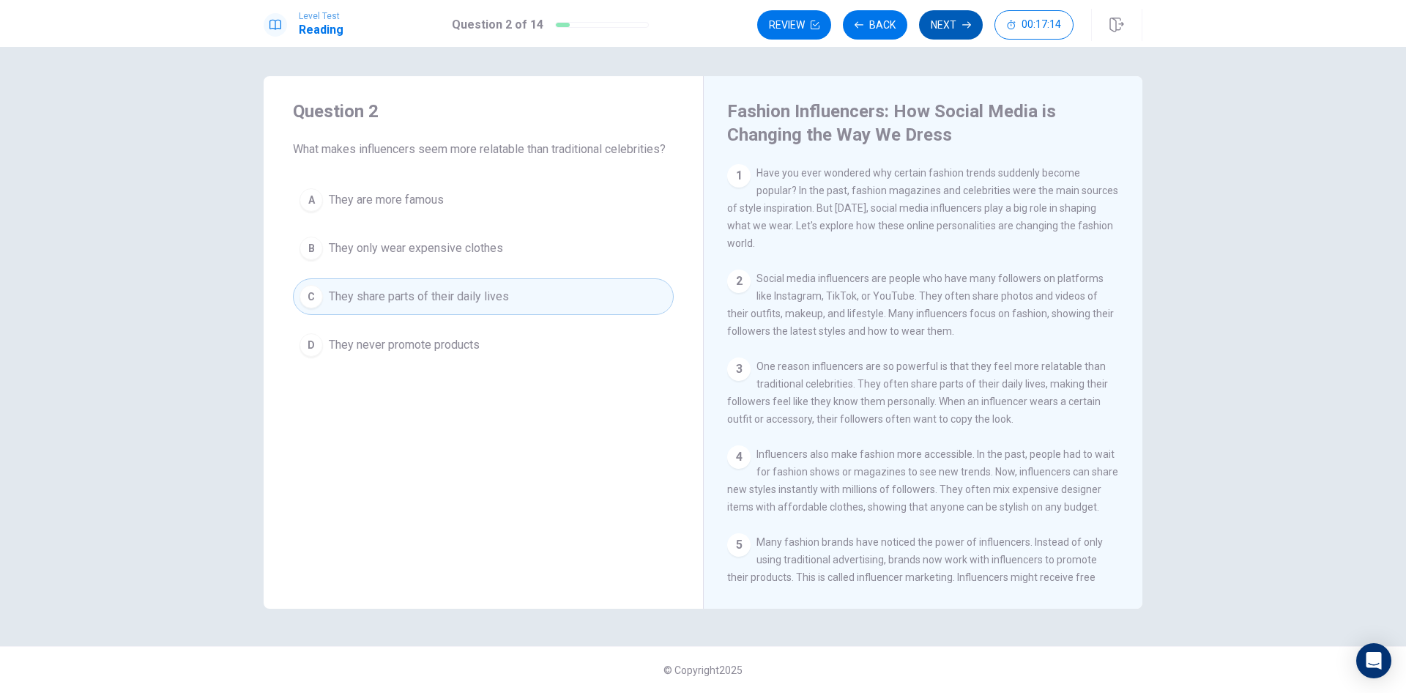
click at [955, 23] on button "Next" at bounding box center [951, 24] width 64 height 29
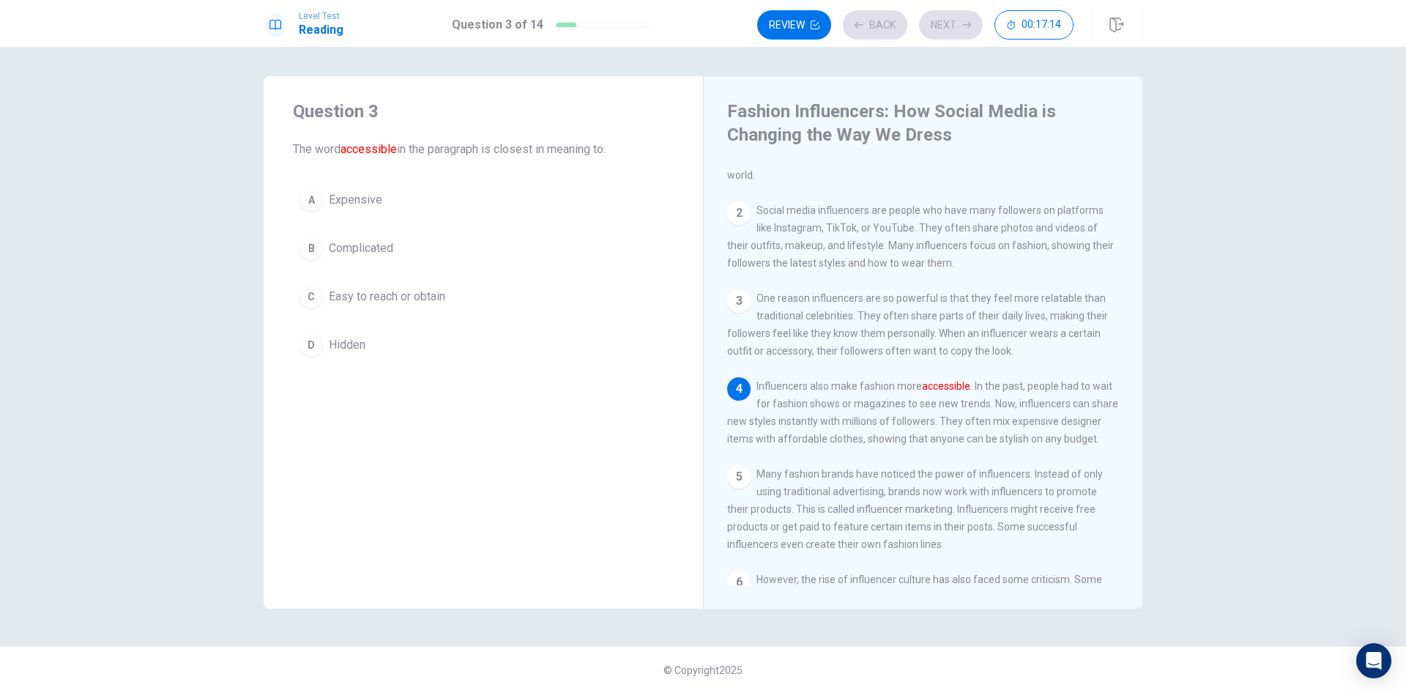
scroll to position [108, 0]
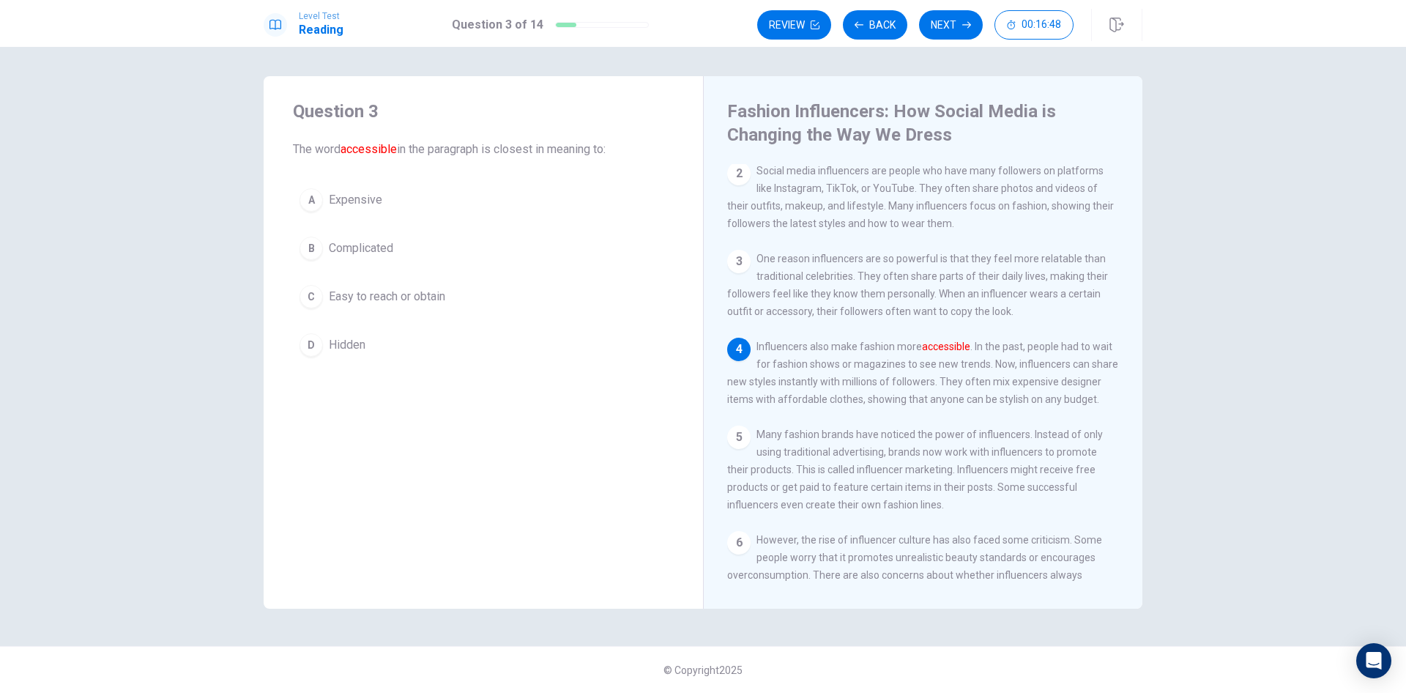
click at [314, 206] on div "A" at bounding box center [311, 199] width 23 height 23
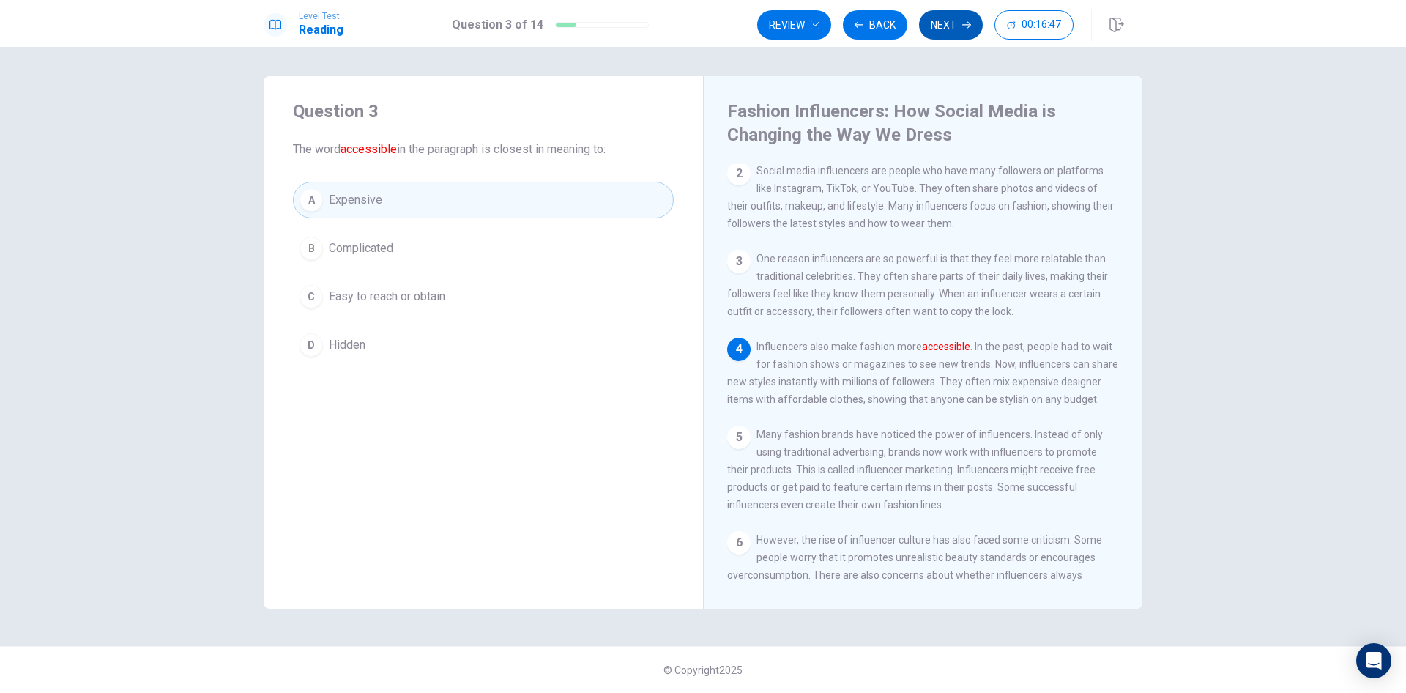
click at [952, 24] on button "Next" at bounding box center [951, 24] width 64 height 29
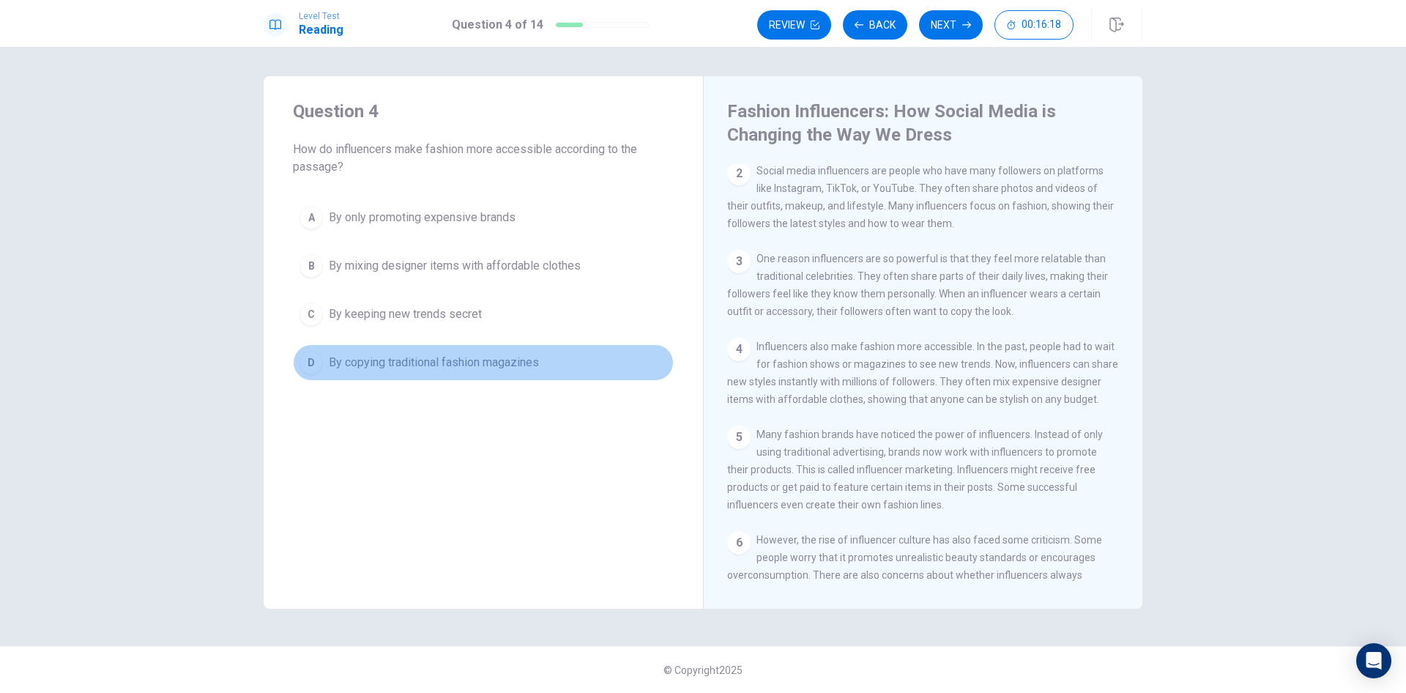
click at [318, 366] on div "D" at bounding box center [311, 362] width 23 height 23
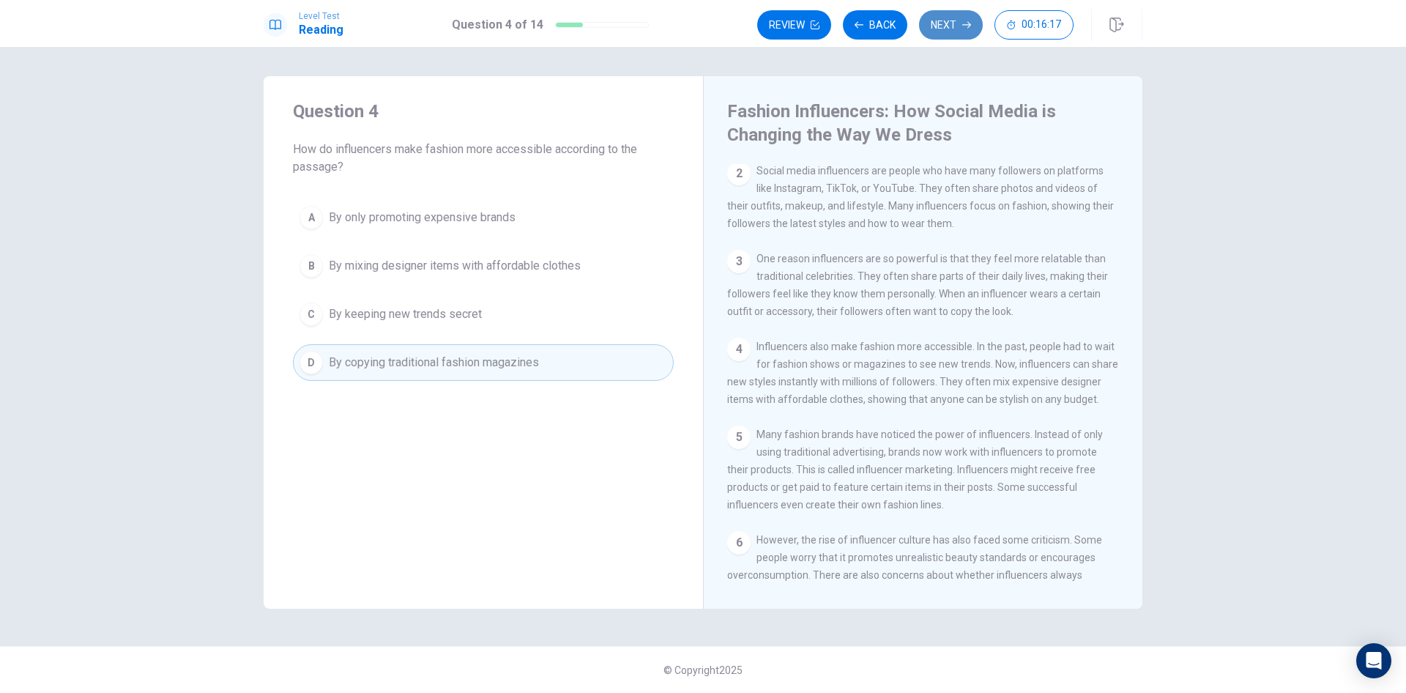
click at [951, 22] on button "Next" at bounding box center [951, 24] width 64 height 29
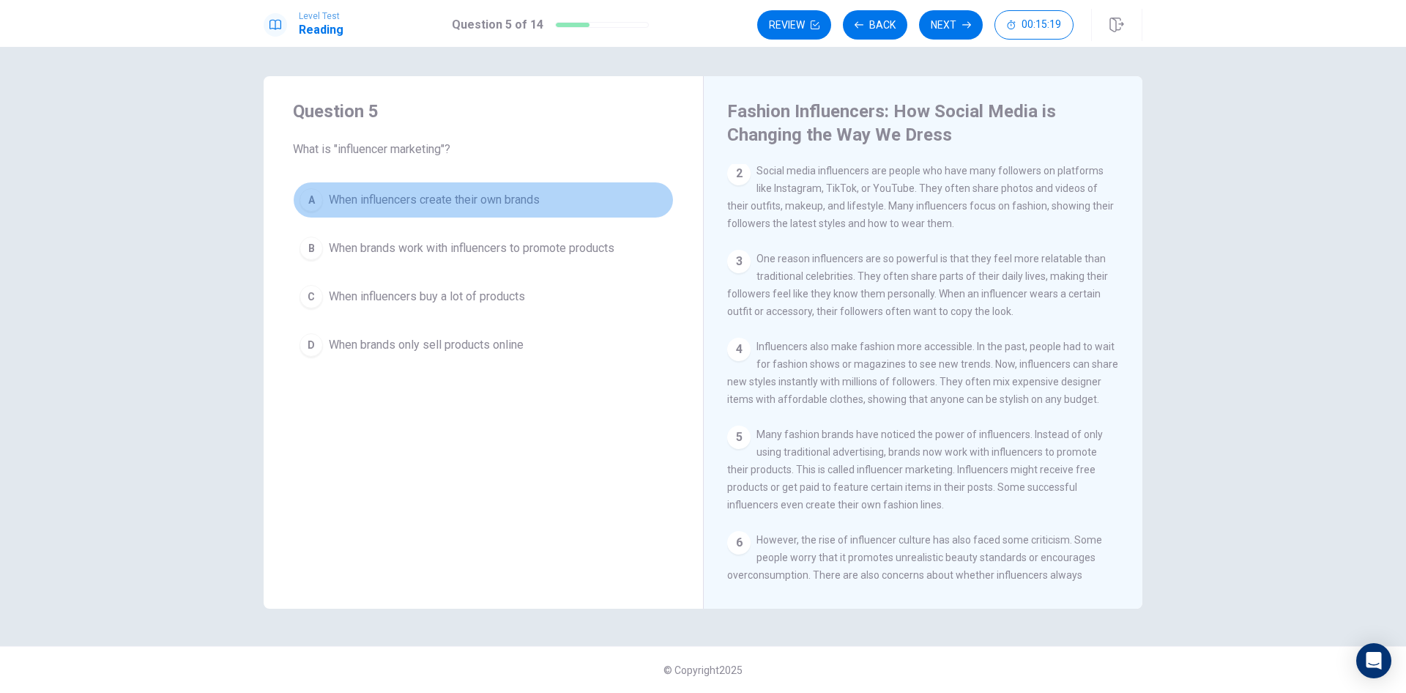
click at [317, 198] on div "A" at bounding box center [311, 199] width 23 height 23
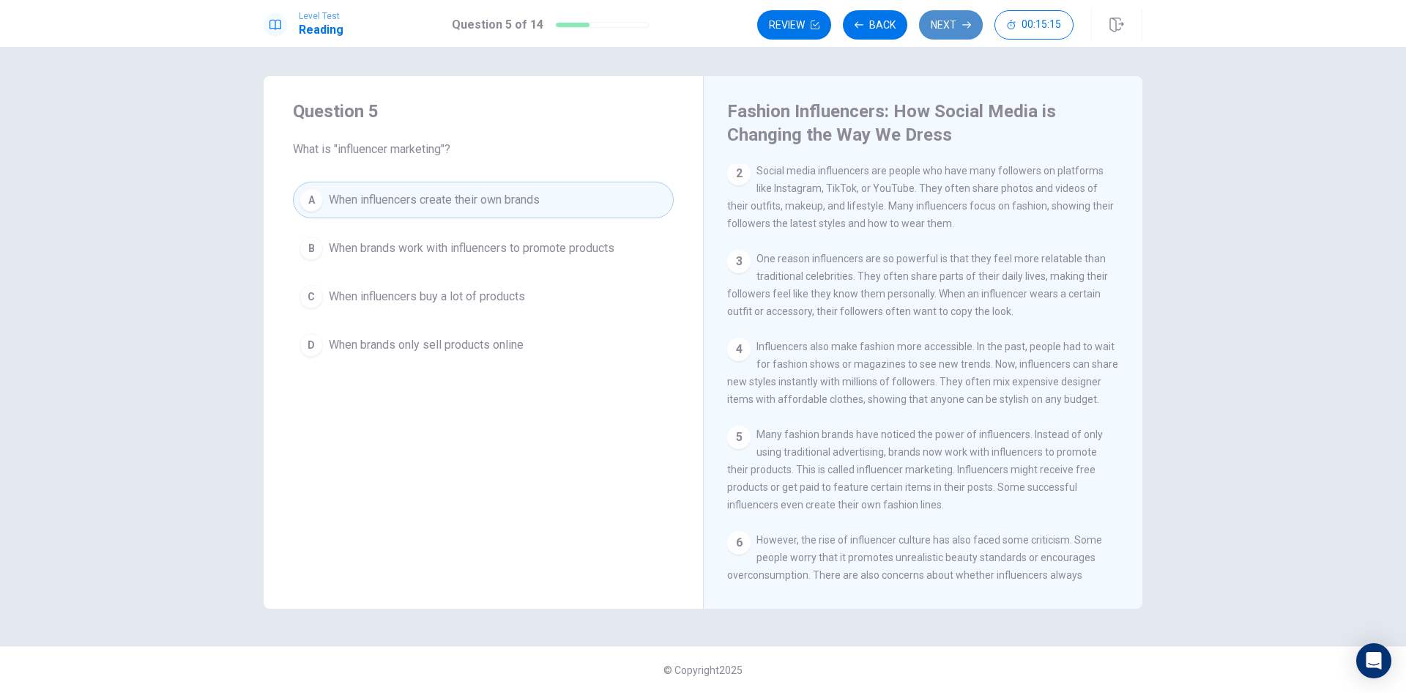
click at [946, 24] on button "Next" at bounding box center [951, 24] width 64 height 29
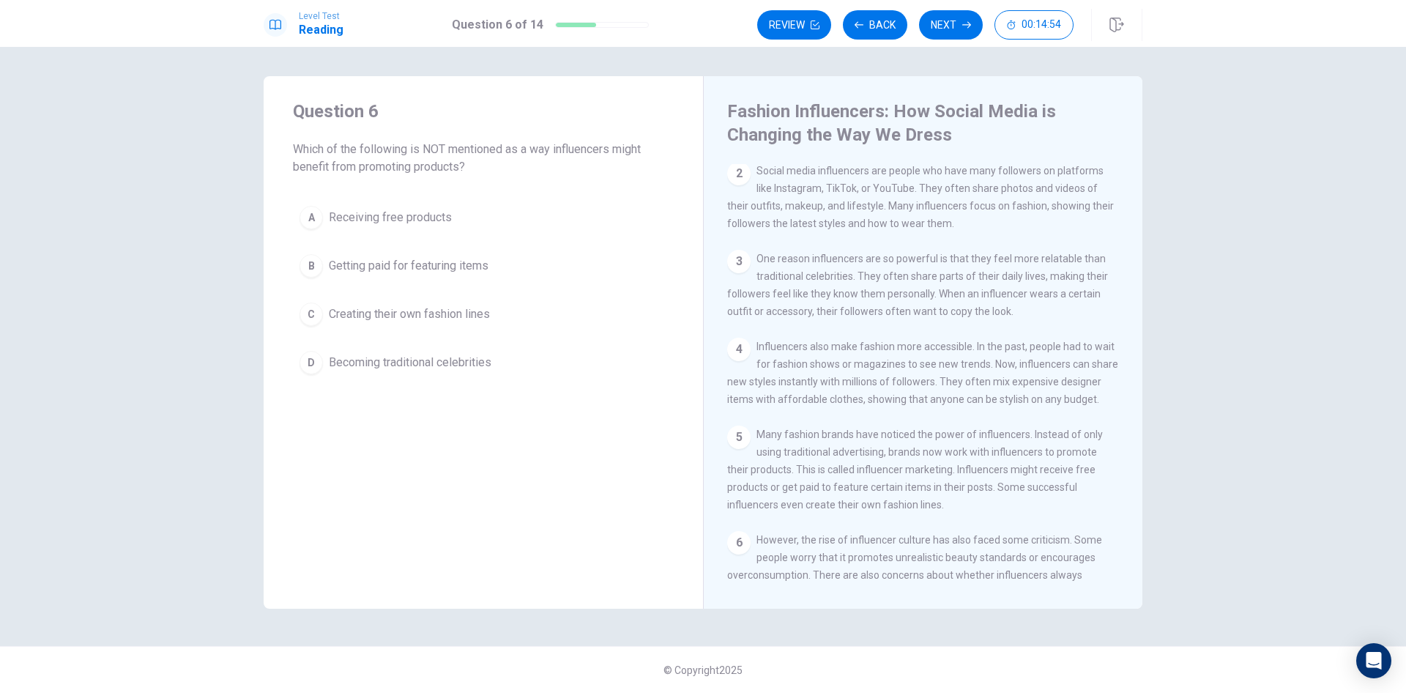
click at [313, 265] on div "B" at bounding box center [311, 265] width 23 height 23
click at [950, 25] on button "Next" at bounding box center [951, 24] width 64 height 29
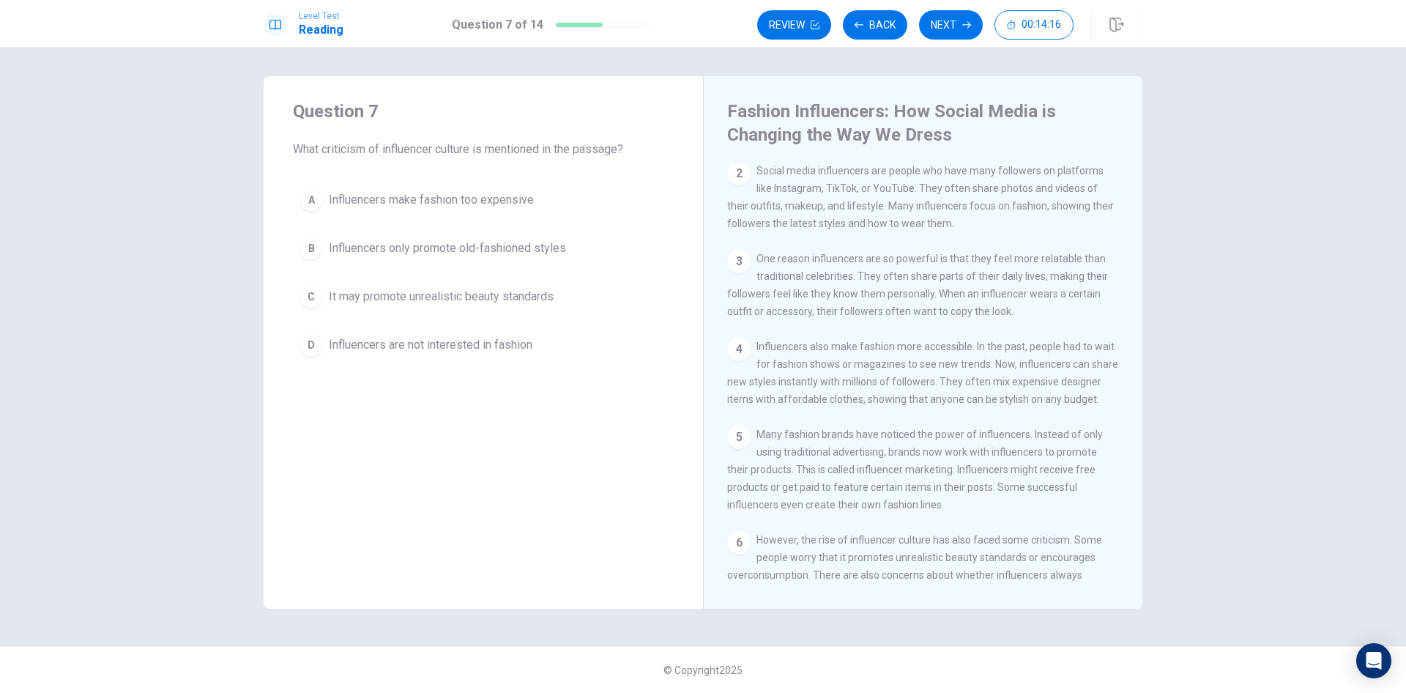
click at [312, 199] on div "A" at bounding box center [311, 199] width 23 height 23
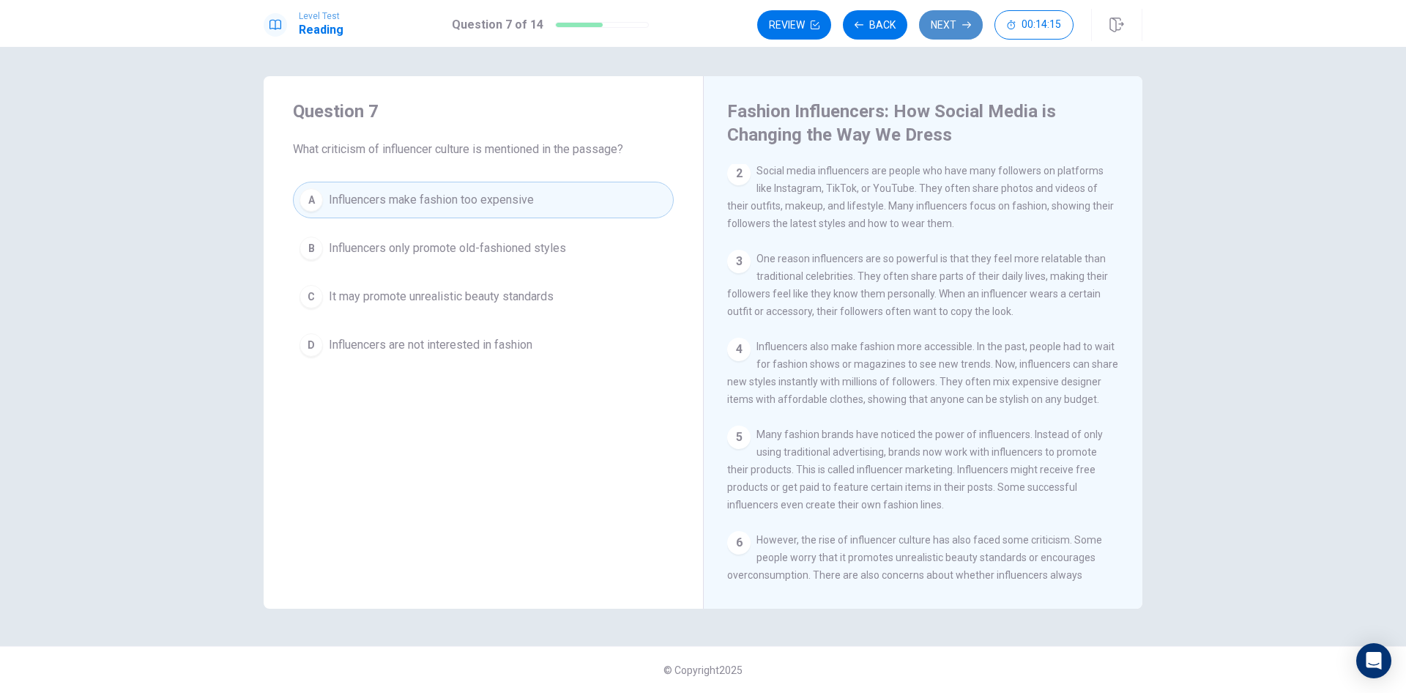
click at [952, 18] on button "Next" at bounding box center [951, 24] width 64 height 29
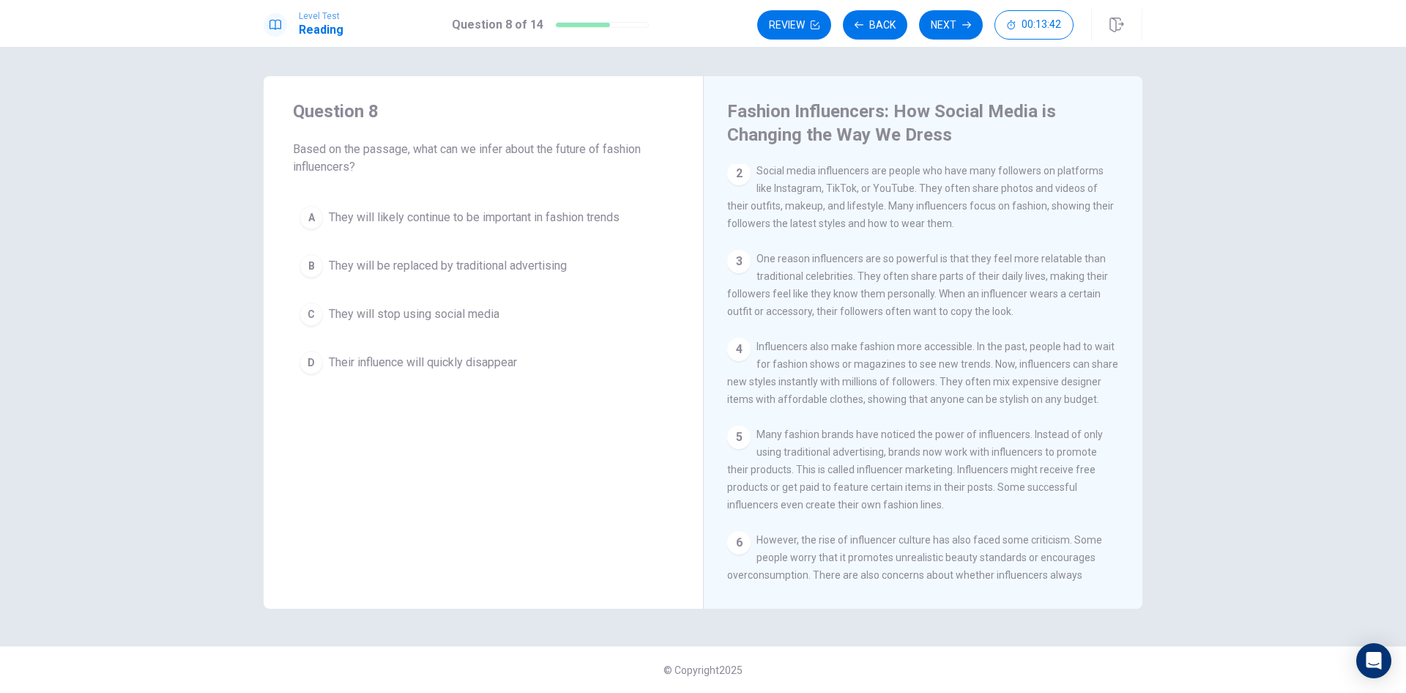
click at [316, 215] on div "A" at bounding box center [311, 217] width 23 height 23
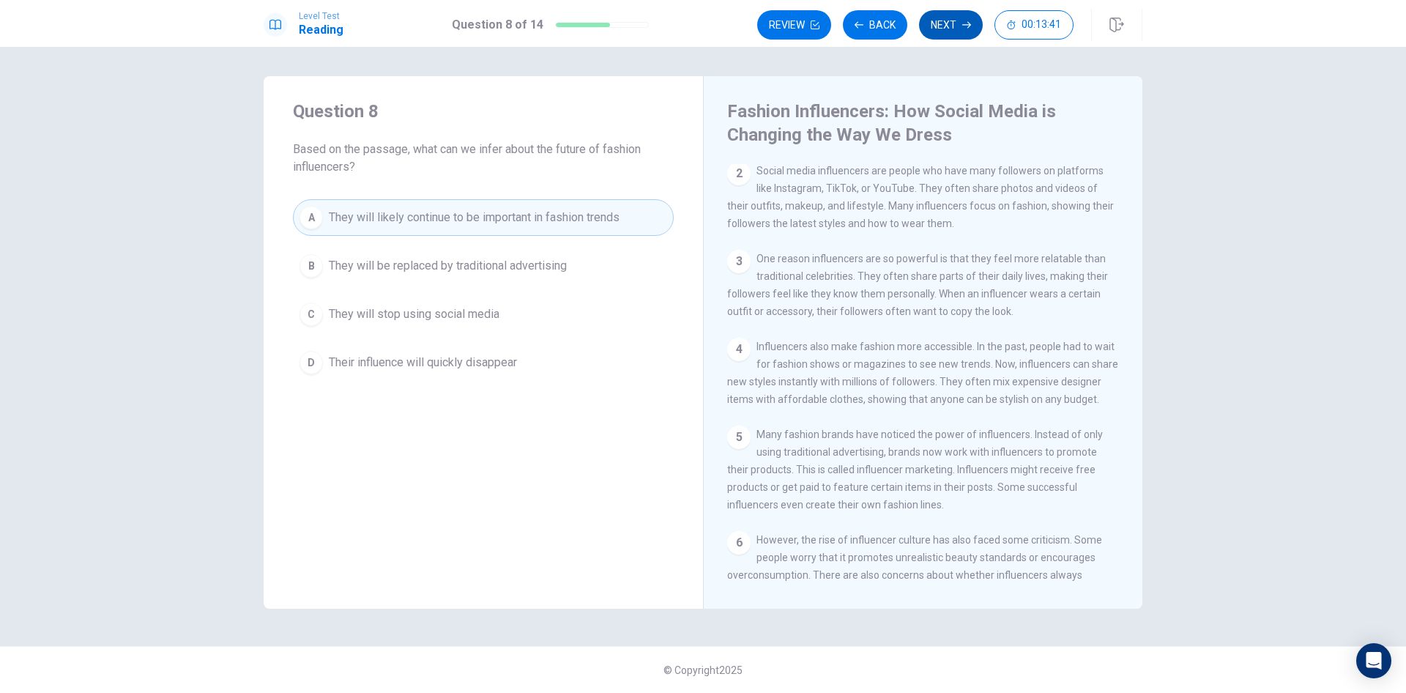
click at [957, 23] on button "Next" at bounding box center [951, 24] width 64 height 29
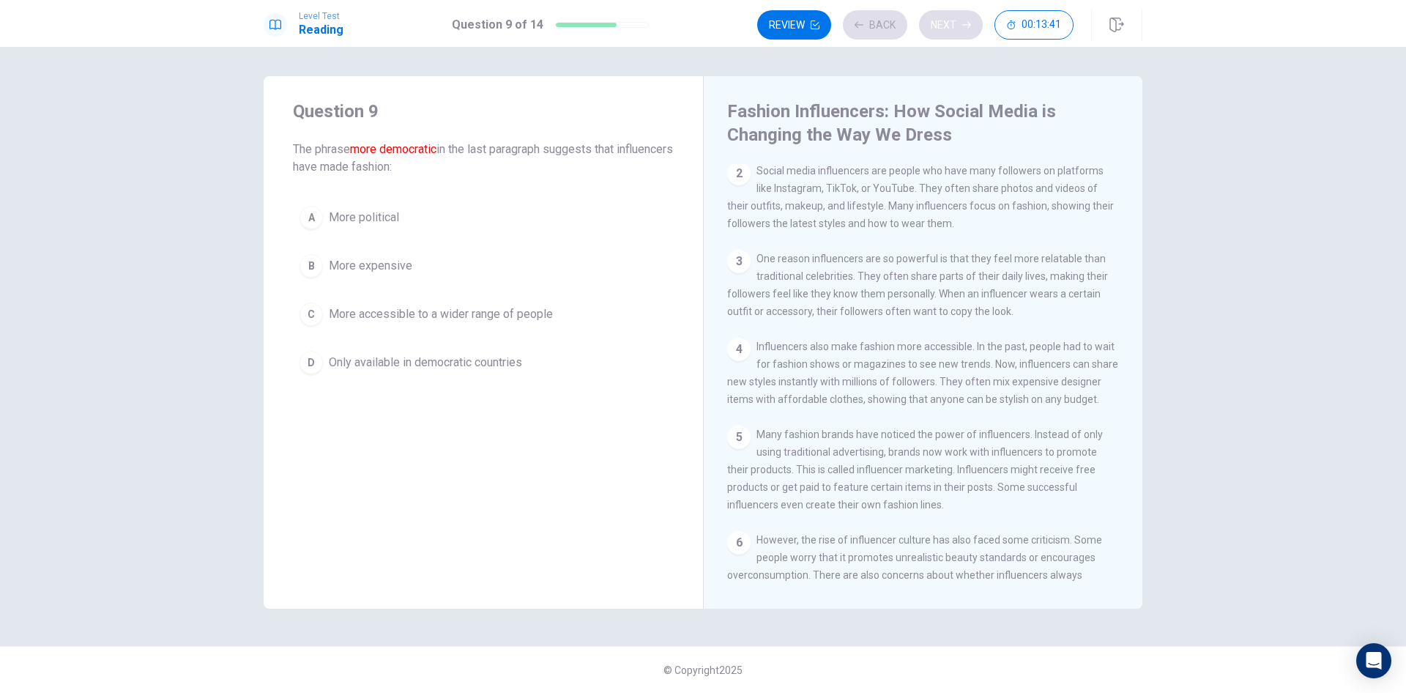
scroll to position [270, 0]
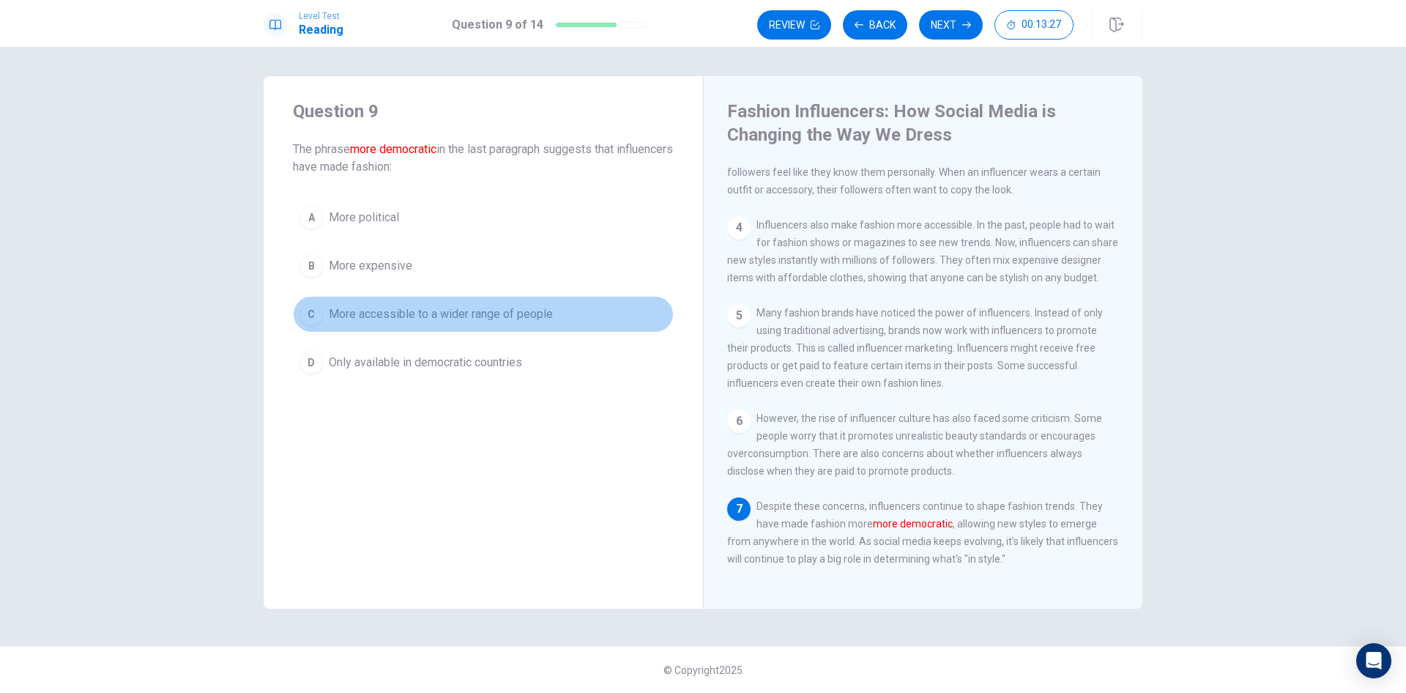
click at [313, 316] on div "C" at bounding box center [311, 314] width 23 height 23
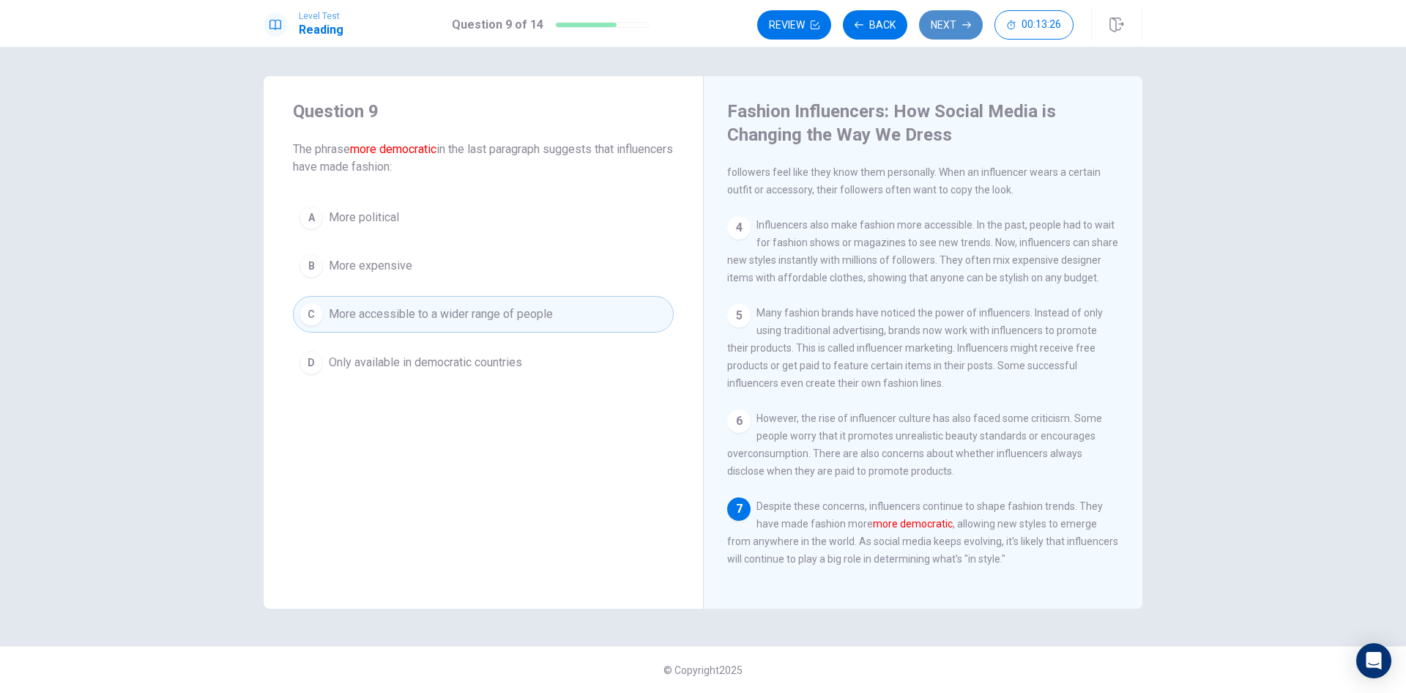
click at [947, 26] on button "Next" at bounding box center [951, 24] width 64 height 29
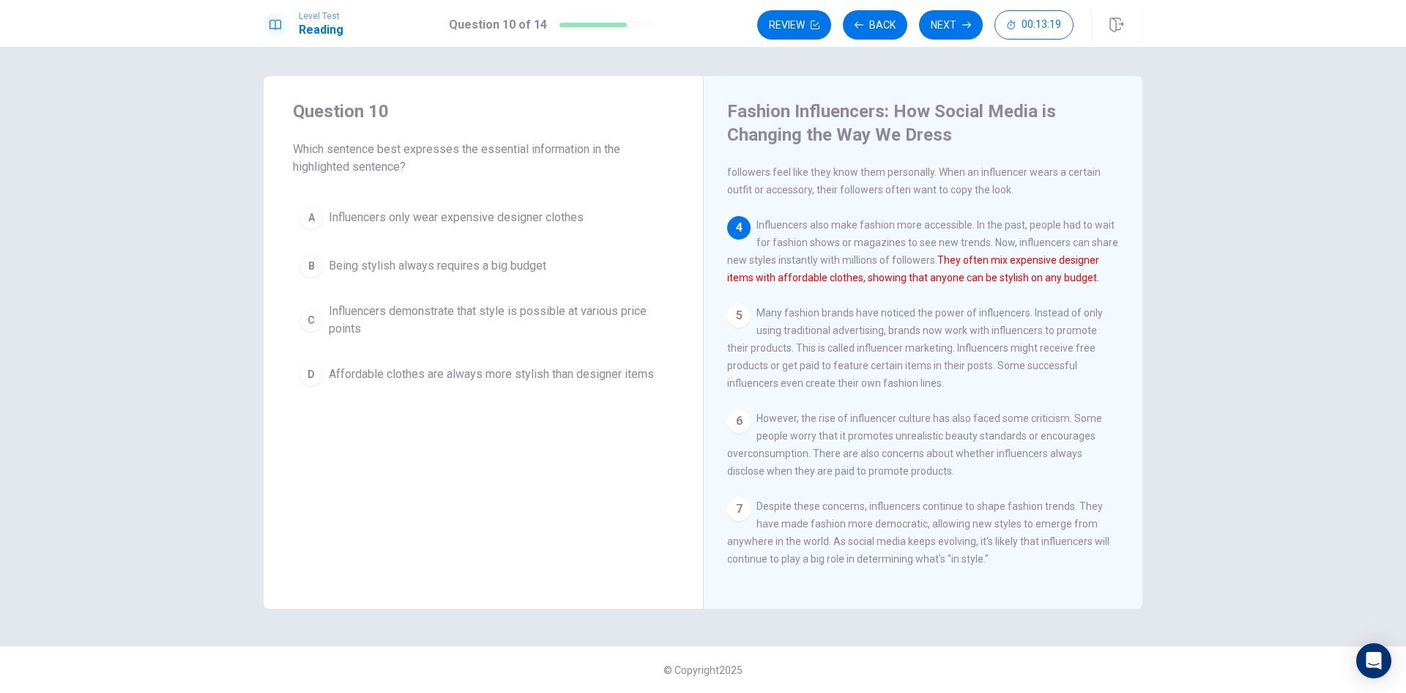
click at [311, 324] on div "C" at bounding box center [311, 319] width 23 height 23
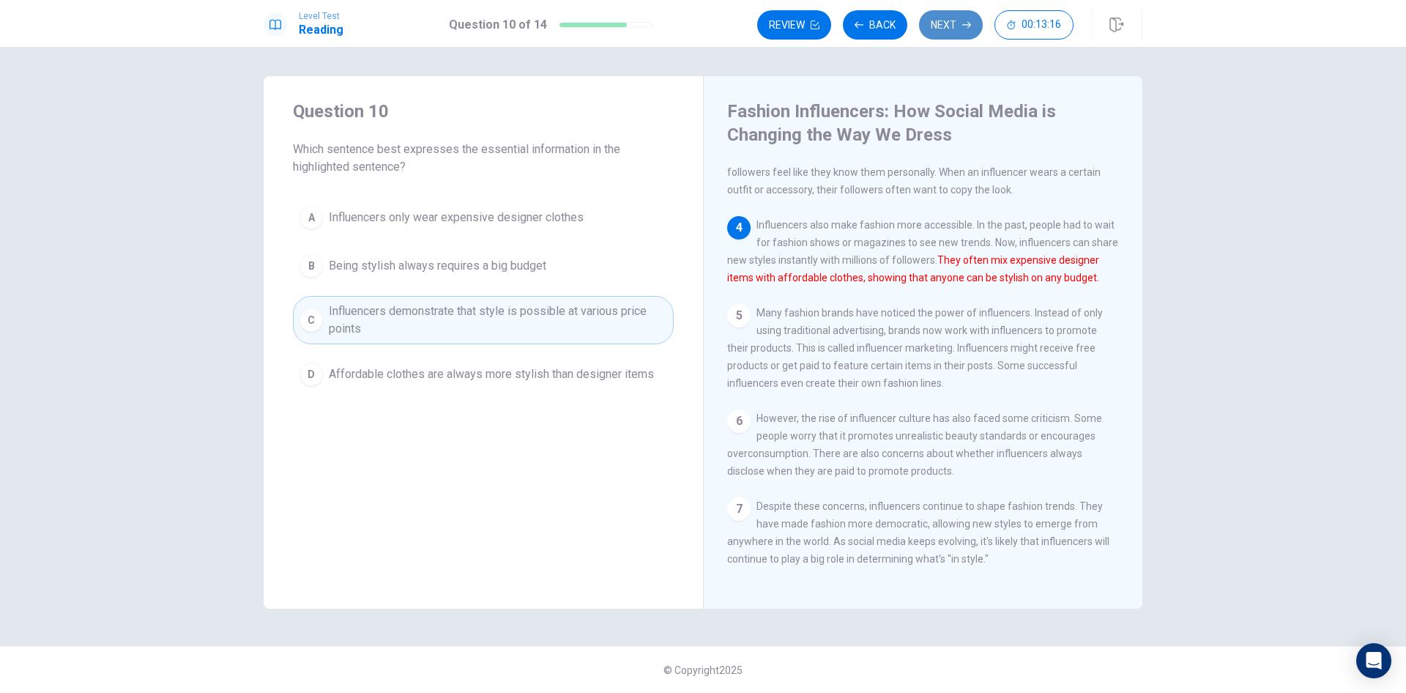
click at [956, 24] on button "Next" at bounding box center [951, 24] width 64 height 29
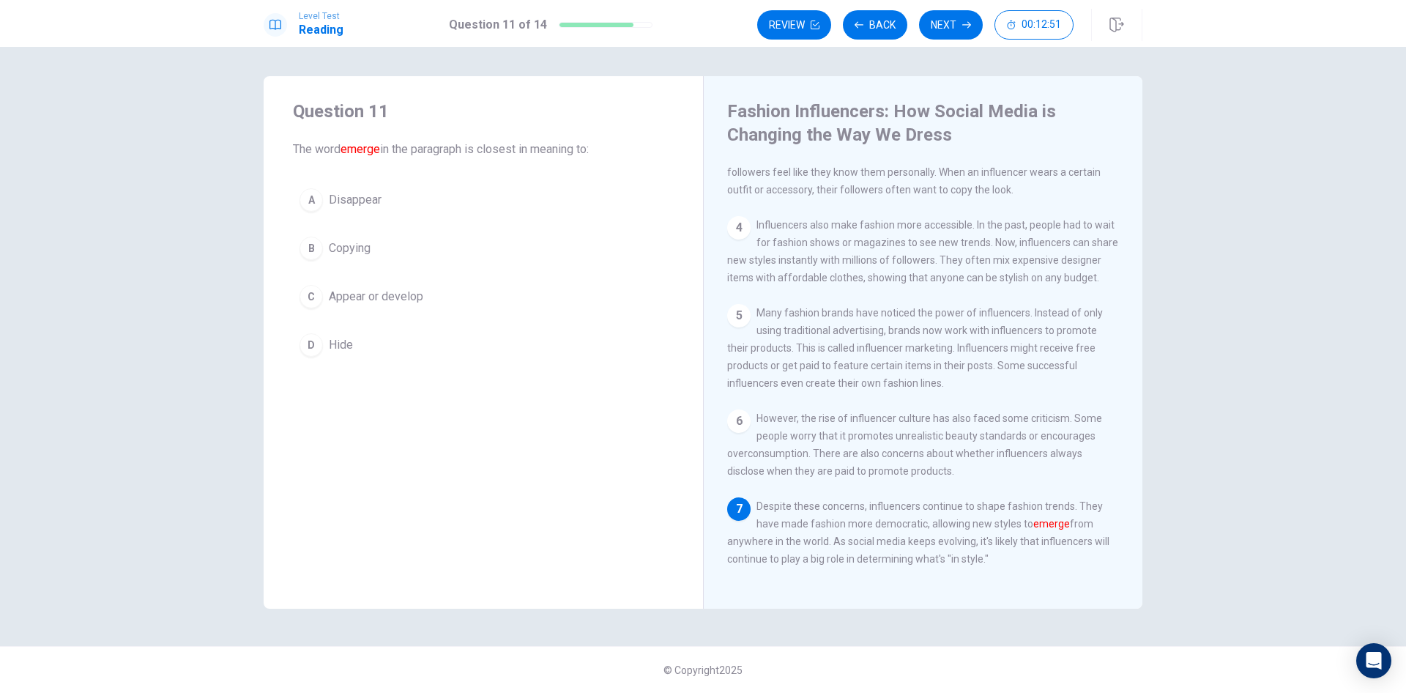
click at [315, 198] on div "A" at bounding box center [311, 199] width 23 height 23
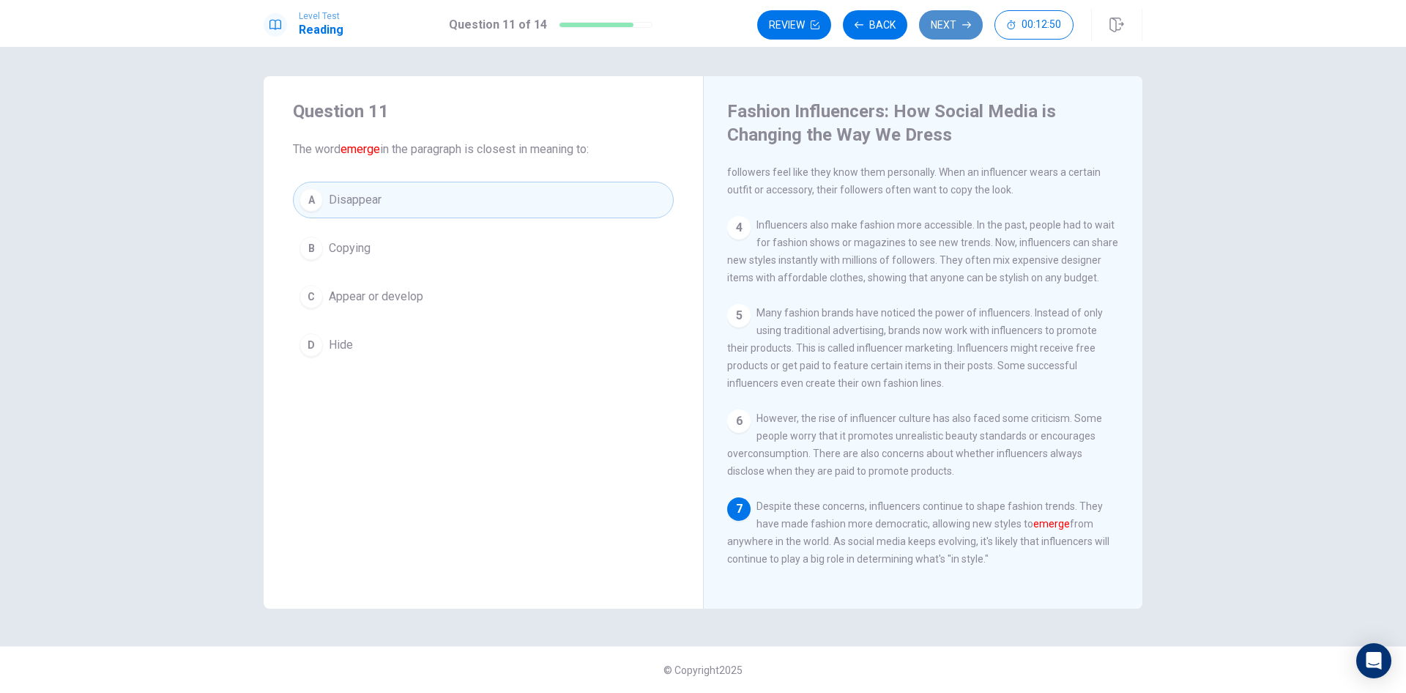
click at [970, 23] on icon "button" at bounding box center [967, 25] width 9 height 9
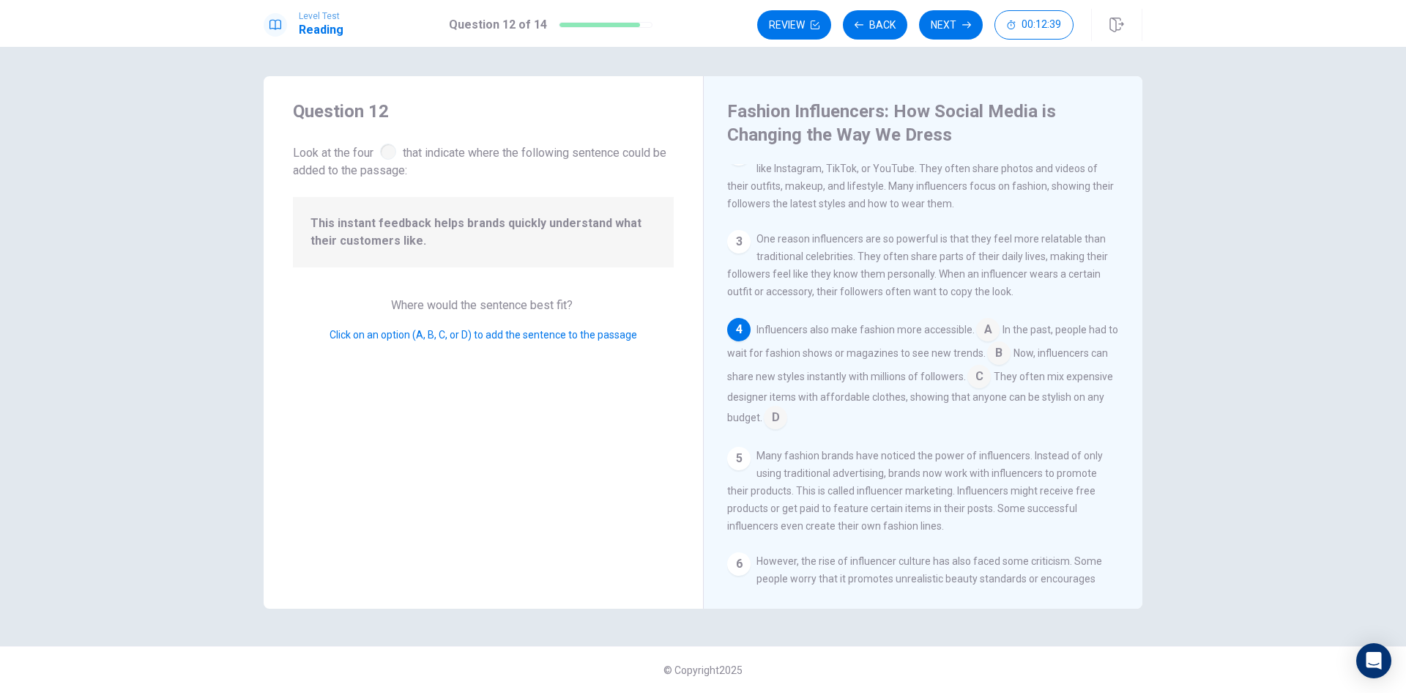
scroll to position [201, 0]
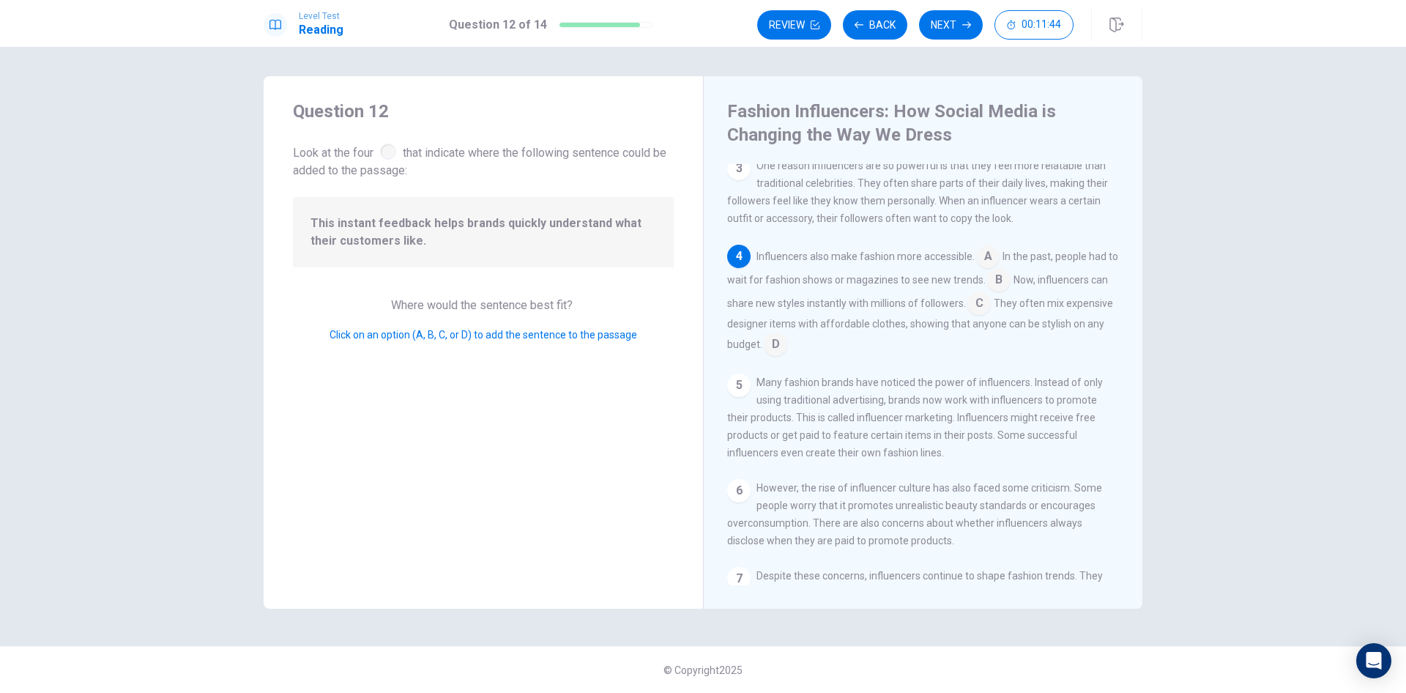
click at [991, 310] on input at bounding box center [979, 304] width 23 height 23
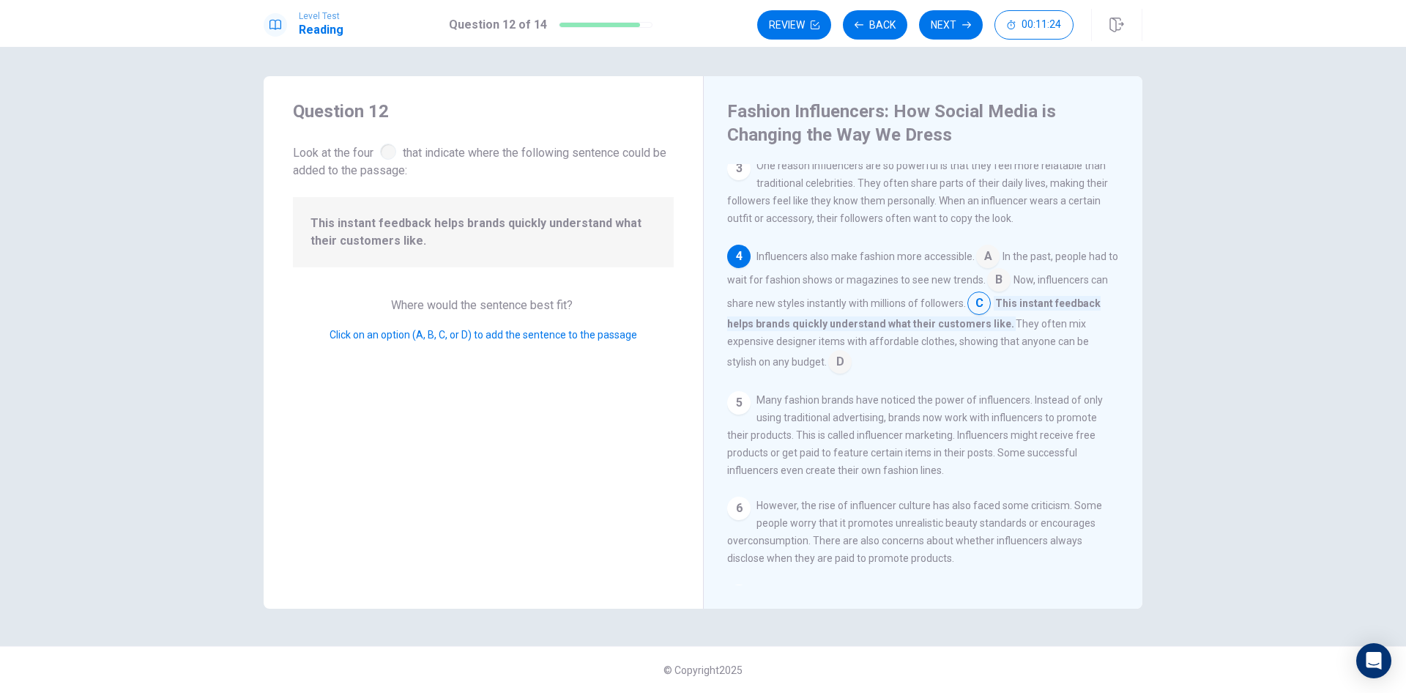
click at [1006, 286] on input at bounding box center [998, 281] width 23 height 23
click at [1053, 333] on input at bounding box center [1051, 322] width 23 height 23
click at [1007, 289] on input at bounding box center [998, 281] width 23 height 23
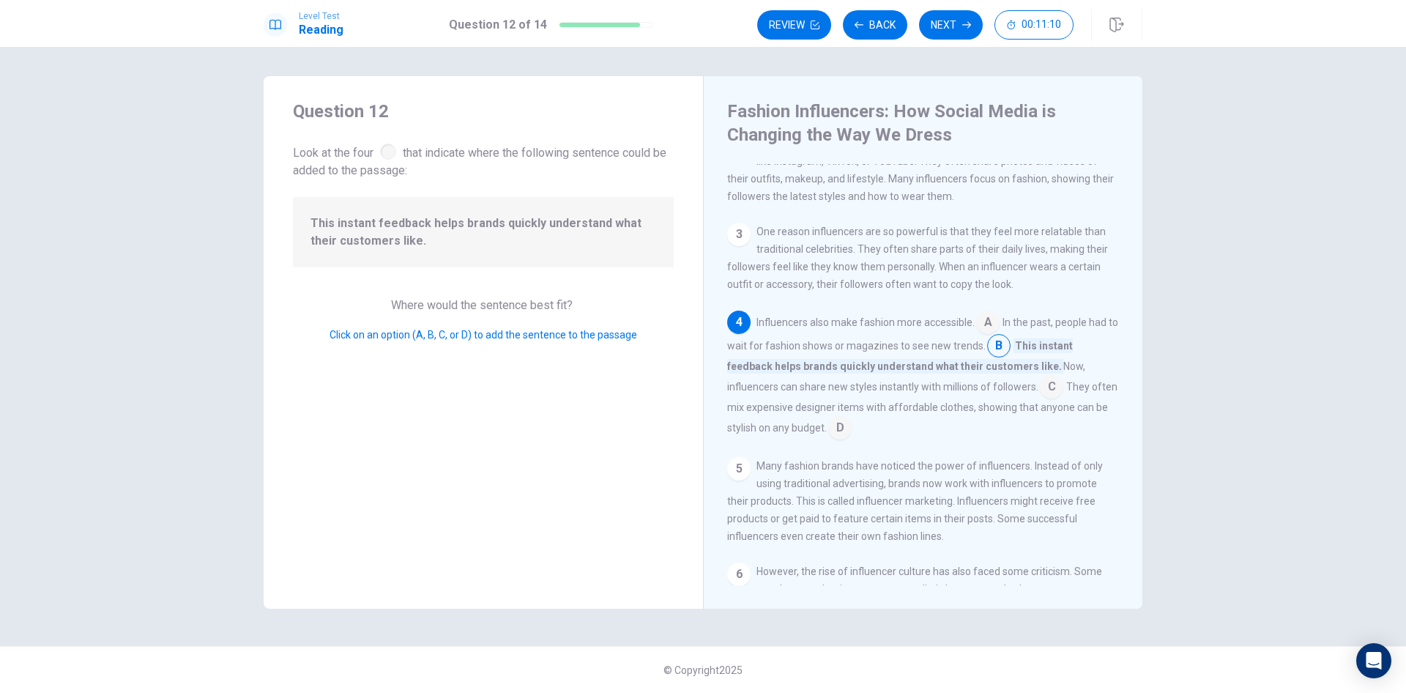
scroll to position [160, 0]
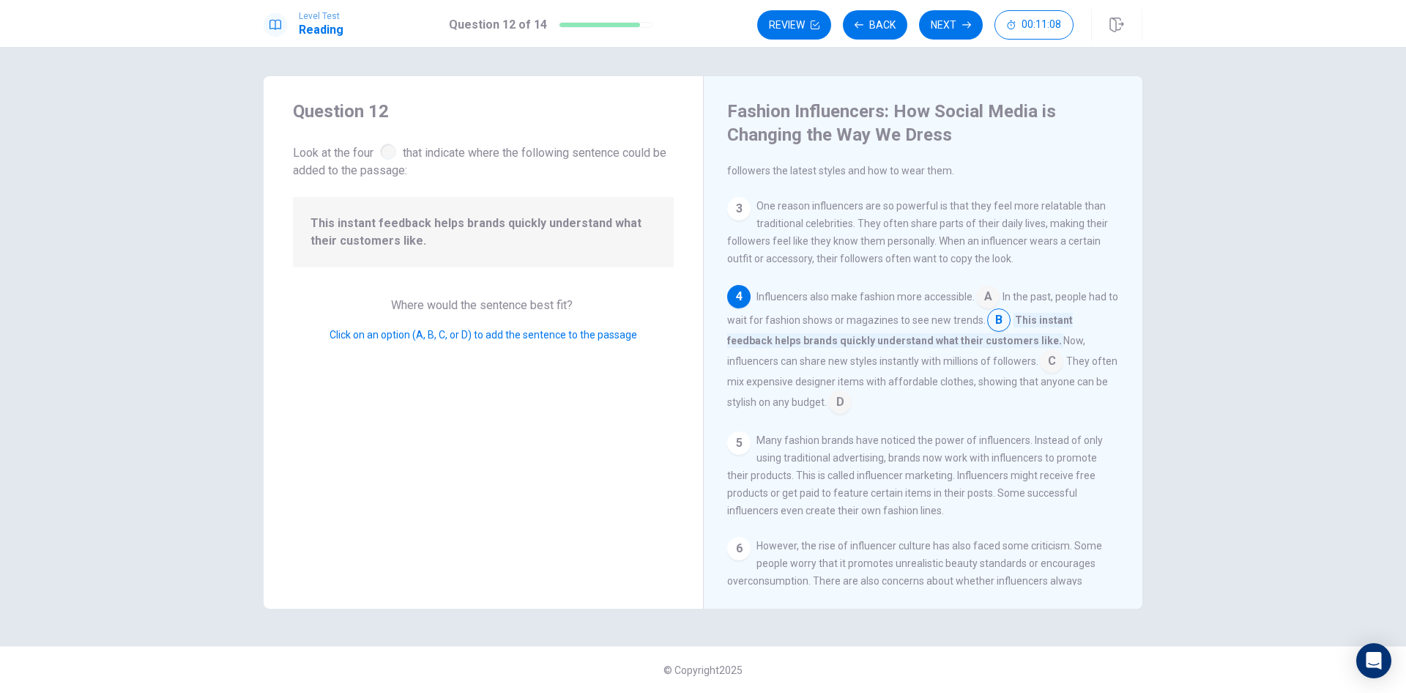
click at [1050, 374] on input at bounding box center [1051, 362] width 23 height 23
click at [843, 414] on input at bounding box center [839, 403] width 23 height 23
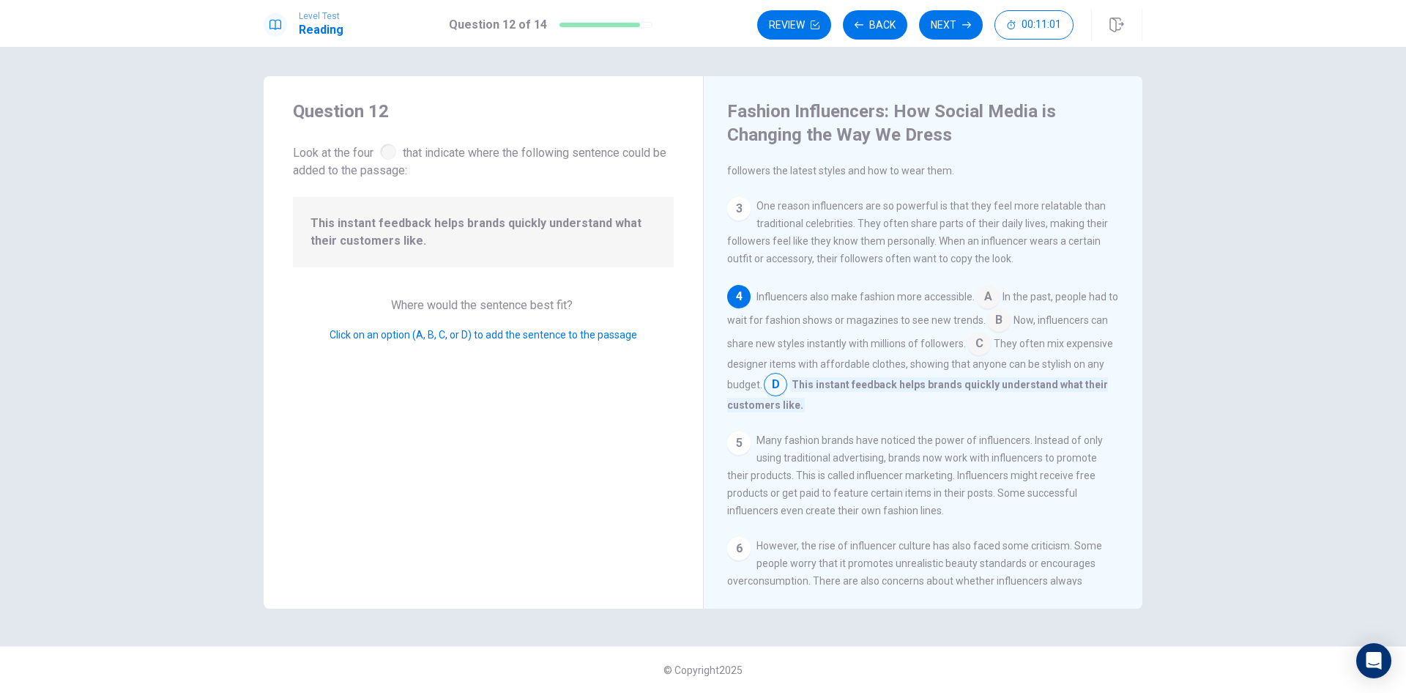
click at [991, 356] on input at bounding box center [979, 344] width 23 height 23
click at [1010, 331] on input at bounding box center [998, 321] width 23 height 23
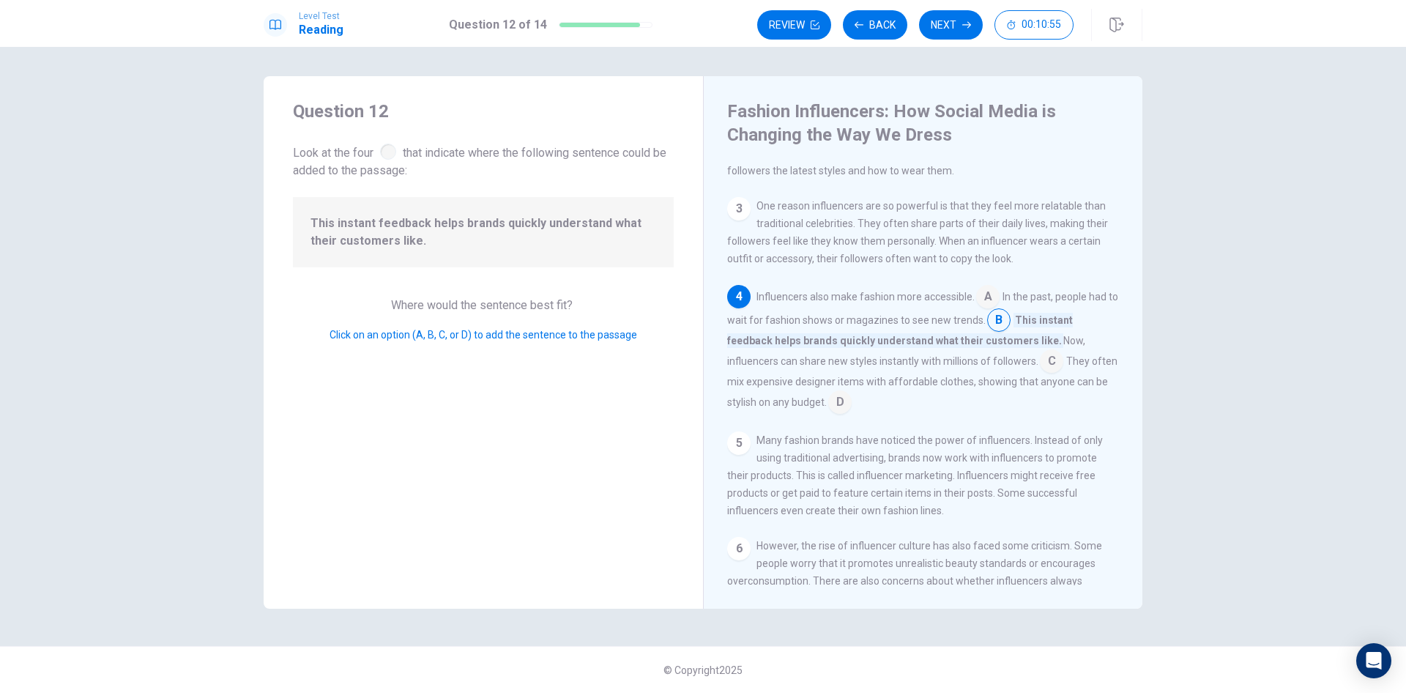
click at [1010, 331] on input at bounding box center [998, 321] width 23 height 23
click at [1038, 330] on span "This instant feedback helps brands quickly understand what their customers like." at bounding box center [900, 330] width 346 height 35
click at [1050, 370] on input at bounding box center [1051, 362] width 23 height 23
click at [1043, 334] on span "Now, influencers can share new styles instantly with millions of followers." at bounding box center [917, 331] width 381 height 35
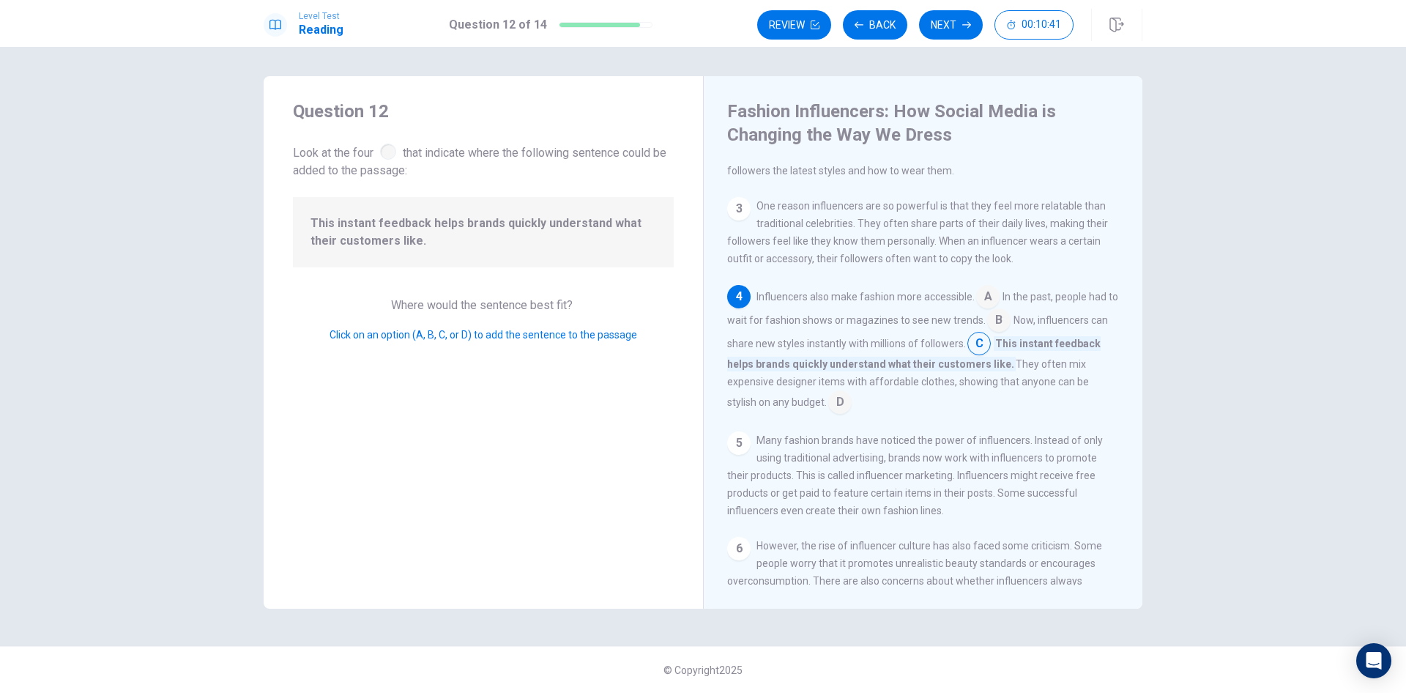
click at [1011, 325] on input at bounding box center [998, 321] width 23 height 23
click at [1054, 374] on input at bounding box center [1051, 362] width 23 height 23
click at [531, 338] on span "Click on an option (A, B, C, or D) to add the sentence to the passage" at bounding box center [484, 335] width 308 height 12
click at [1011, 330] on input at bounding box center [998, 321] width 23 height 23
click at [1051, 371] on input at bounding box center [1051, 362] width 23 height 23
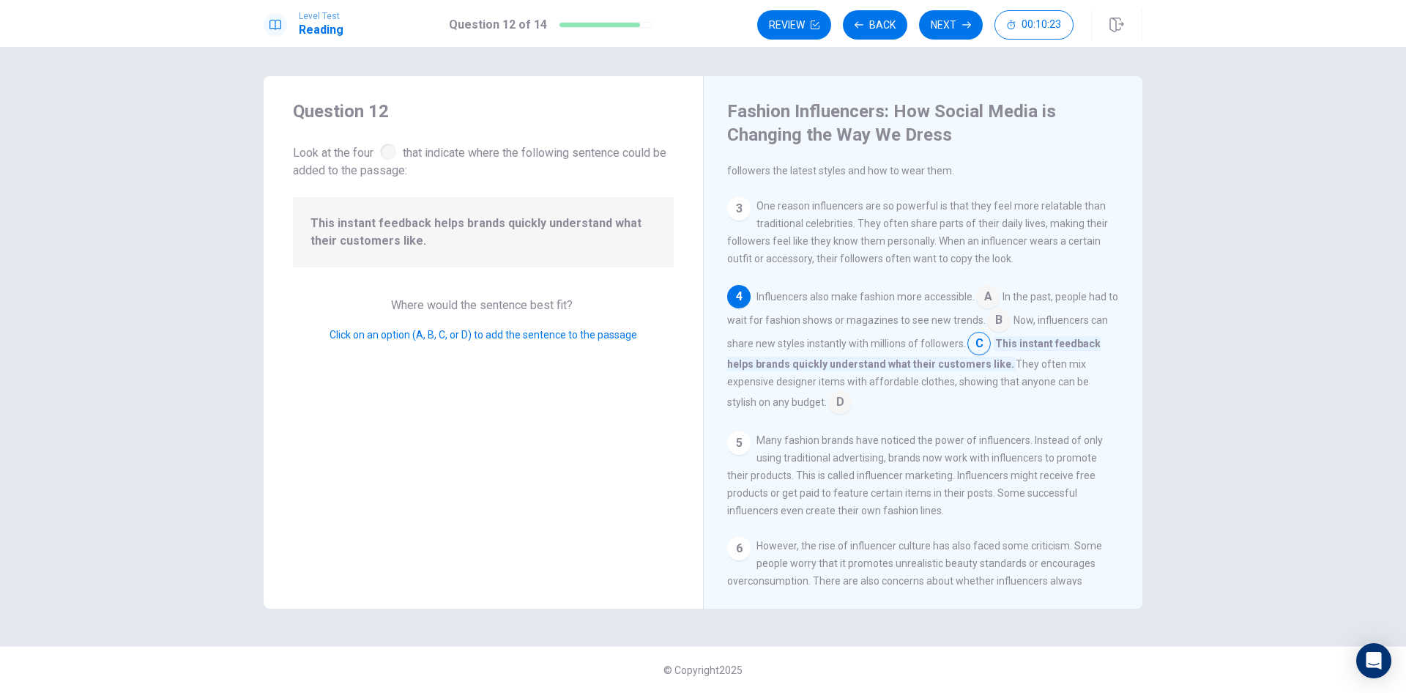
click at [839, 407] on input at bounding box center [839, 403] width 23 height 23
click at [991, 356] on input at bounding box center [979, 344] width 23 height 23
click at [945, 31] on button "Next" at bounding box center [951, 24] width 64 height 29
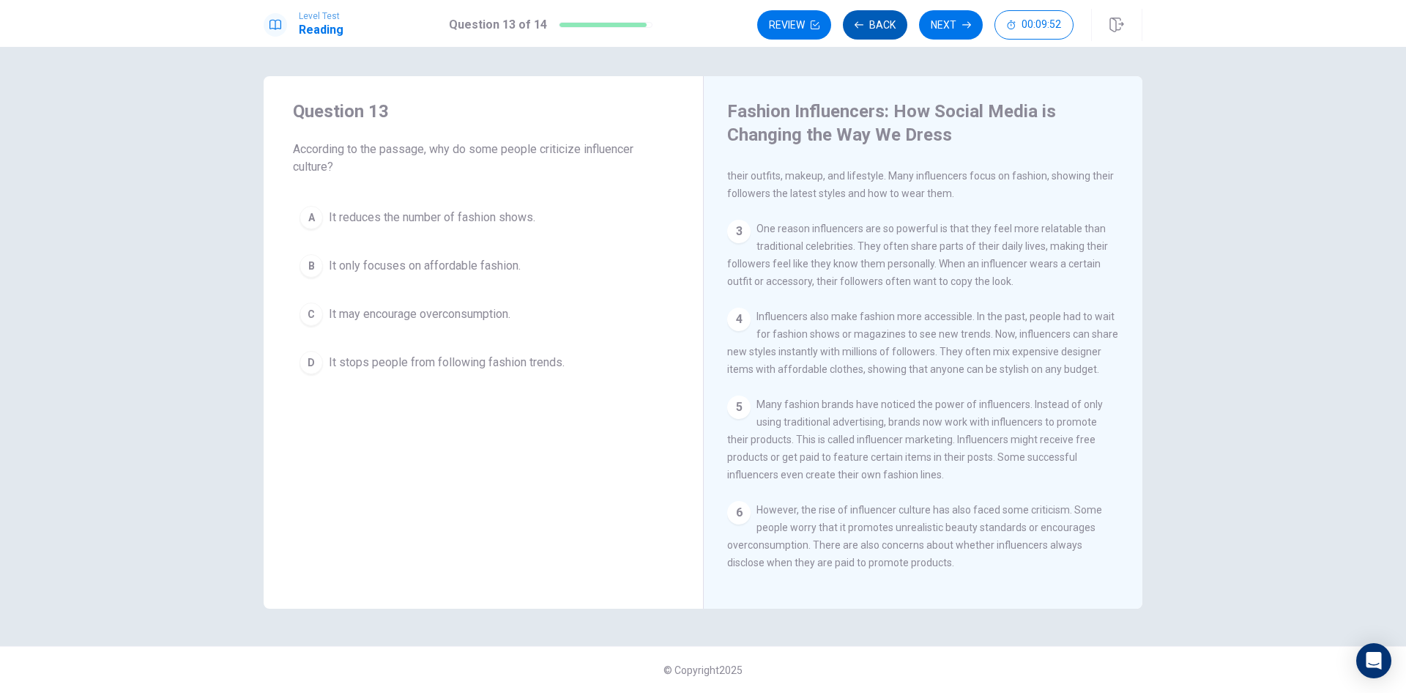
scroll to position [123, 0]
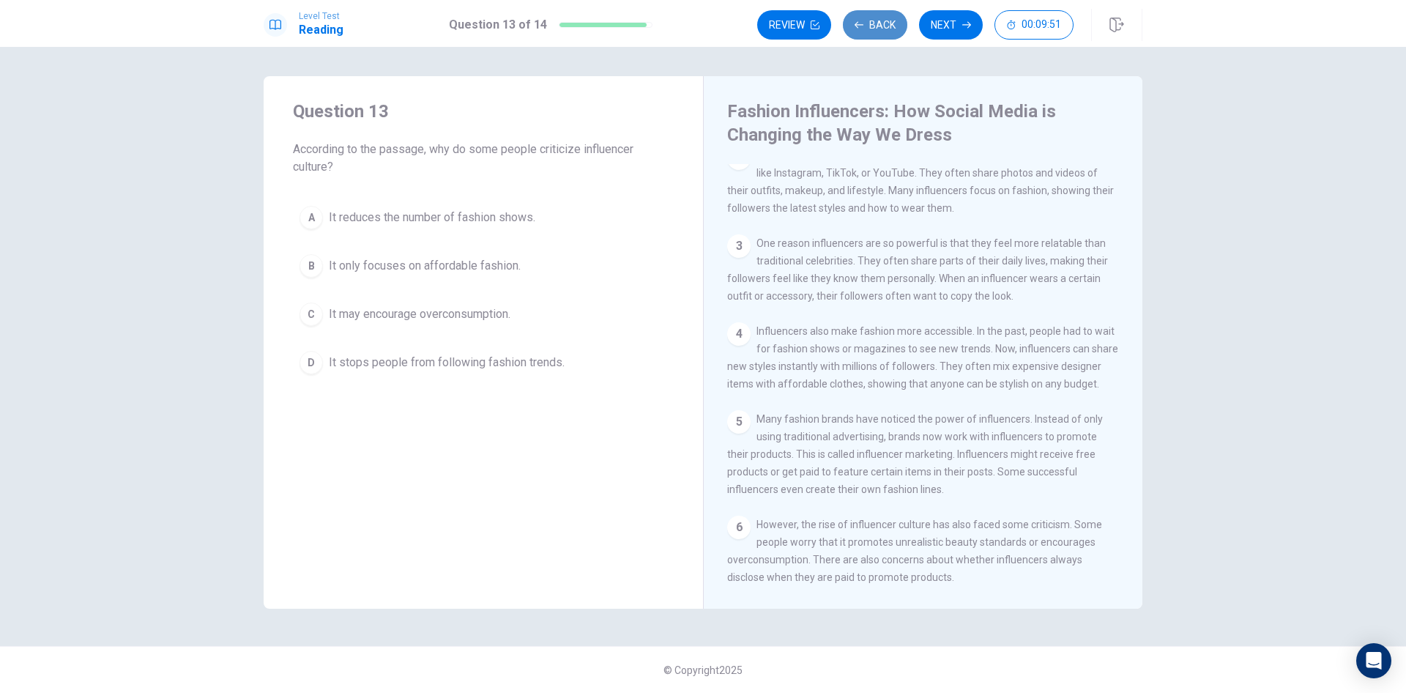
click at [867, 21] on button "Back" at bounding box center [875, 24] width 64 height 29
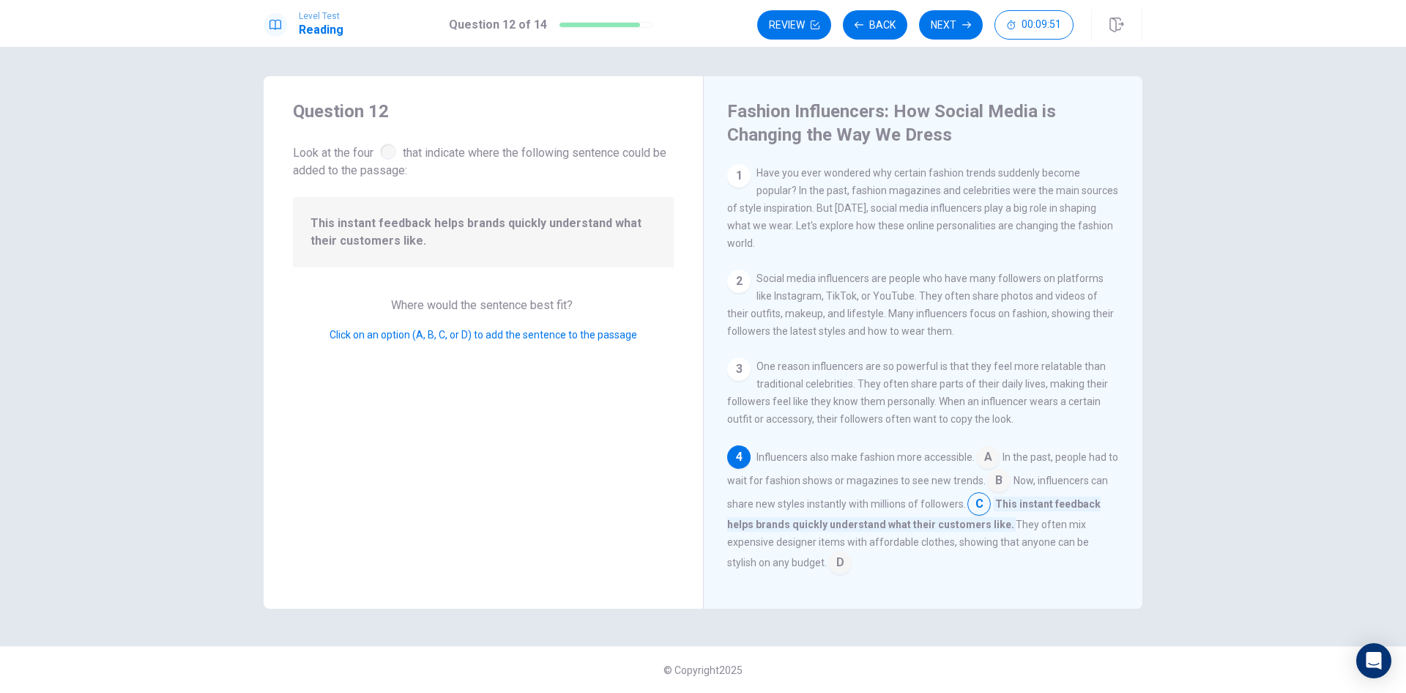
scroll to position [145, 0]
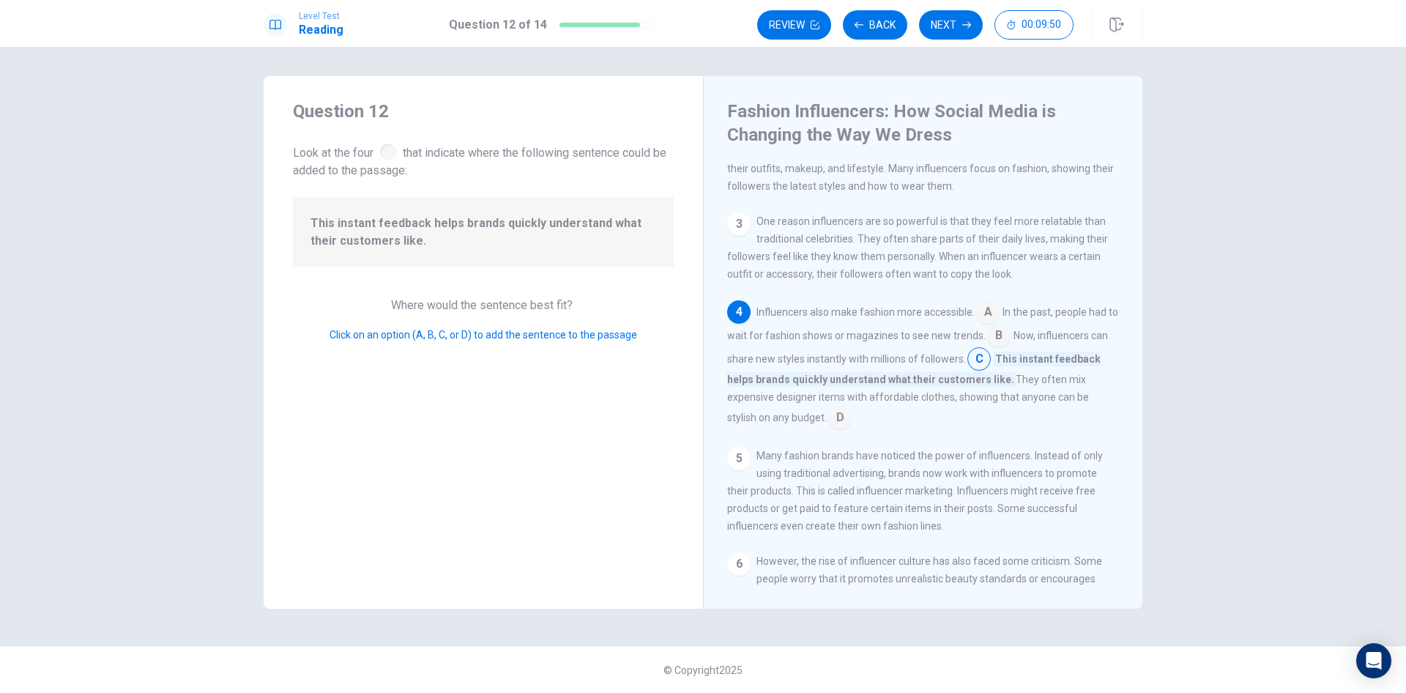
click at [1006, 347] on input at bounding box center [998, 336] width 23 height 23
click at [508, 338] on span "Click on an option (A, B, C, or D) to add the sentence to the passage" at bounding box center [484, 335] width 308 height 12
click at [1054, 388] on input at bounding box center [1051, 377] width 23 height 23
click at [1006, 344] on input at bounding box center [998, 336] width 23 height 23
click at [428, 336] on span "Click on an option (A, B, C, or D) to add the sentence to the passage" at bounding box center [484, 335] width 308 height 12
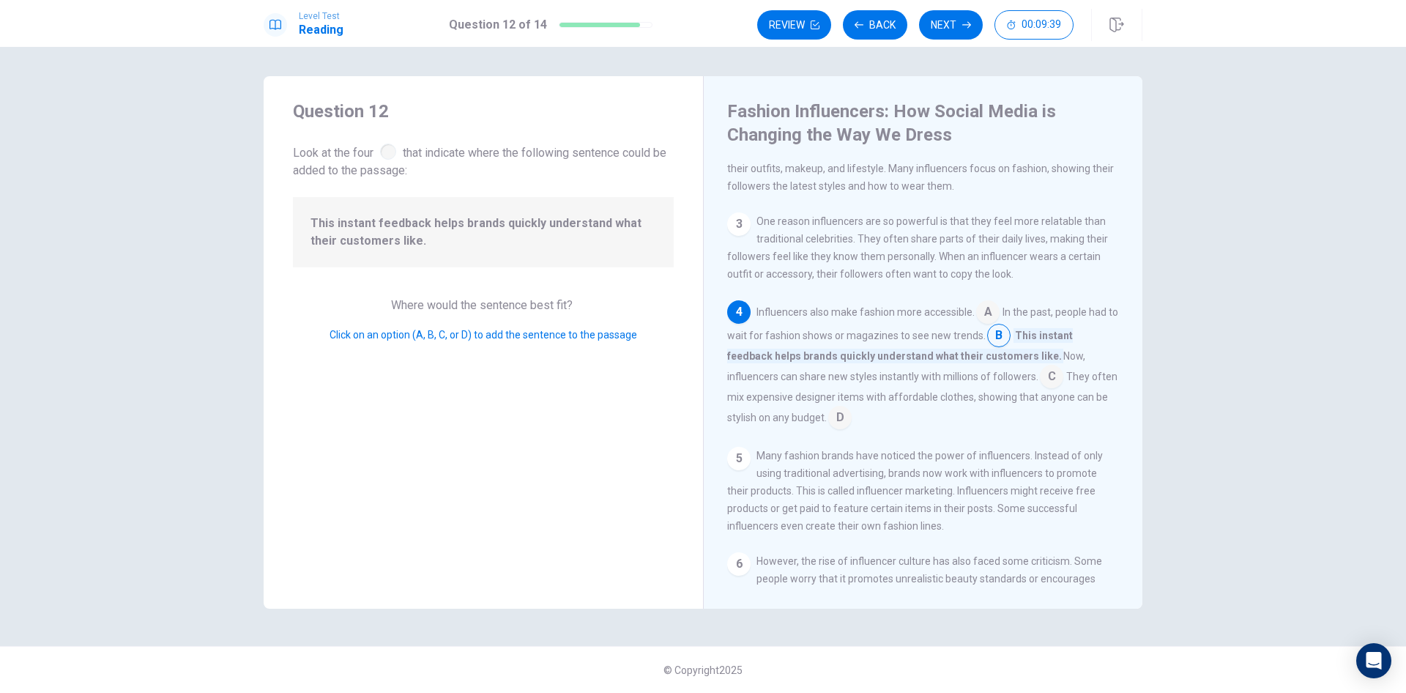
click at [1050, 389] on input at bounding box center [1051, 377] width 23 height 23
click at [390, 152] on div at bounding box center [388, 152] width 16 height 16
click at [836, 420] on input at bounding box center [839, 418] width 23 height 23
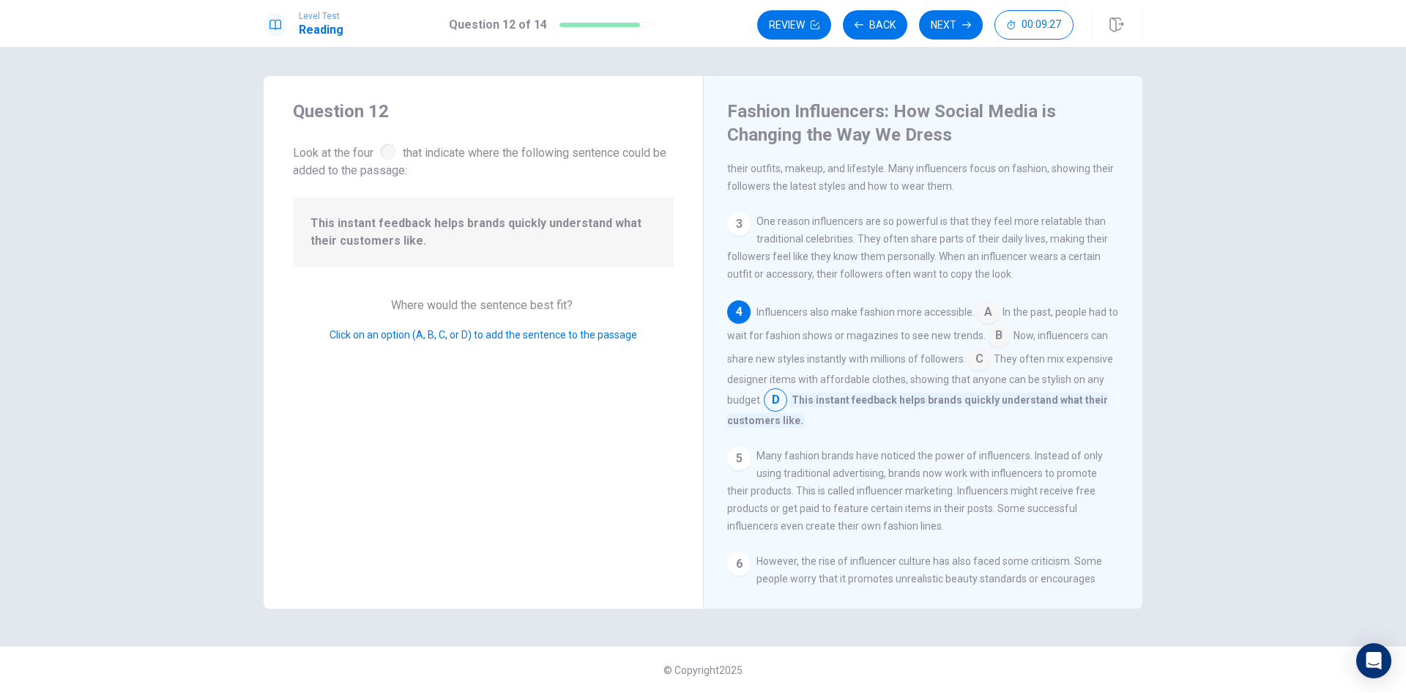
click at [1011, 343] on input at bounding box center [998, 336] width 23 height 23
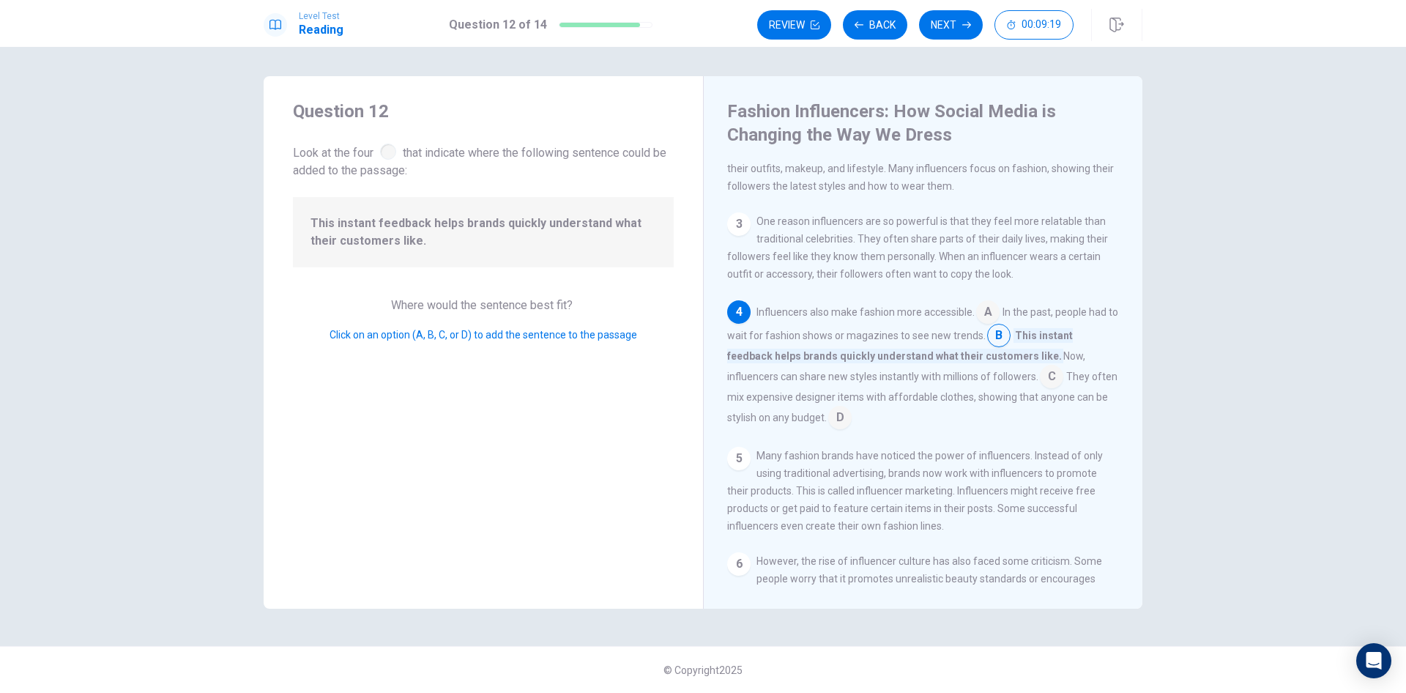
click at [852, 429] on input at bounding box center [839, 418] width 23 height 23
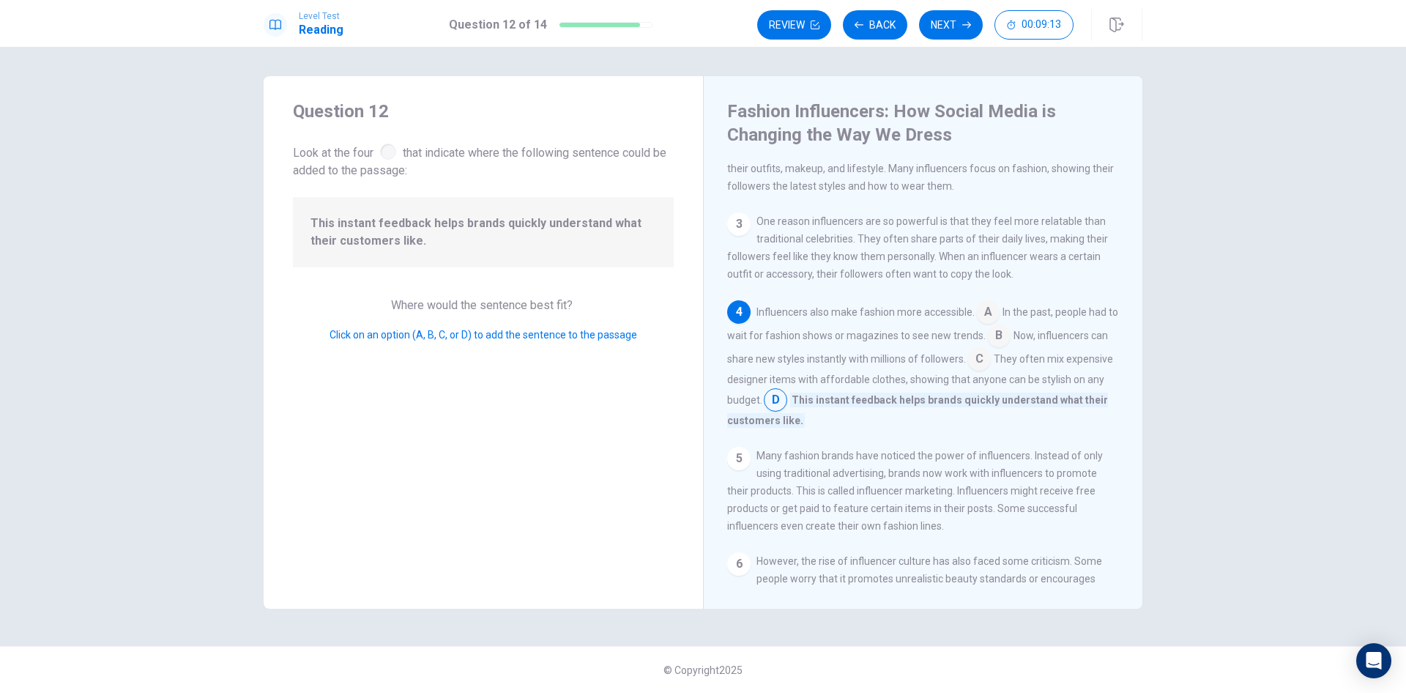
click at [1007, 348] on input at bounding box center [998, 336] width 23 height 23
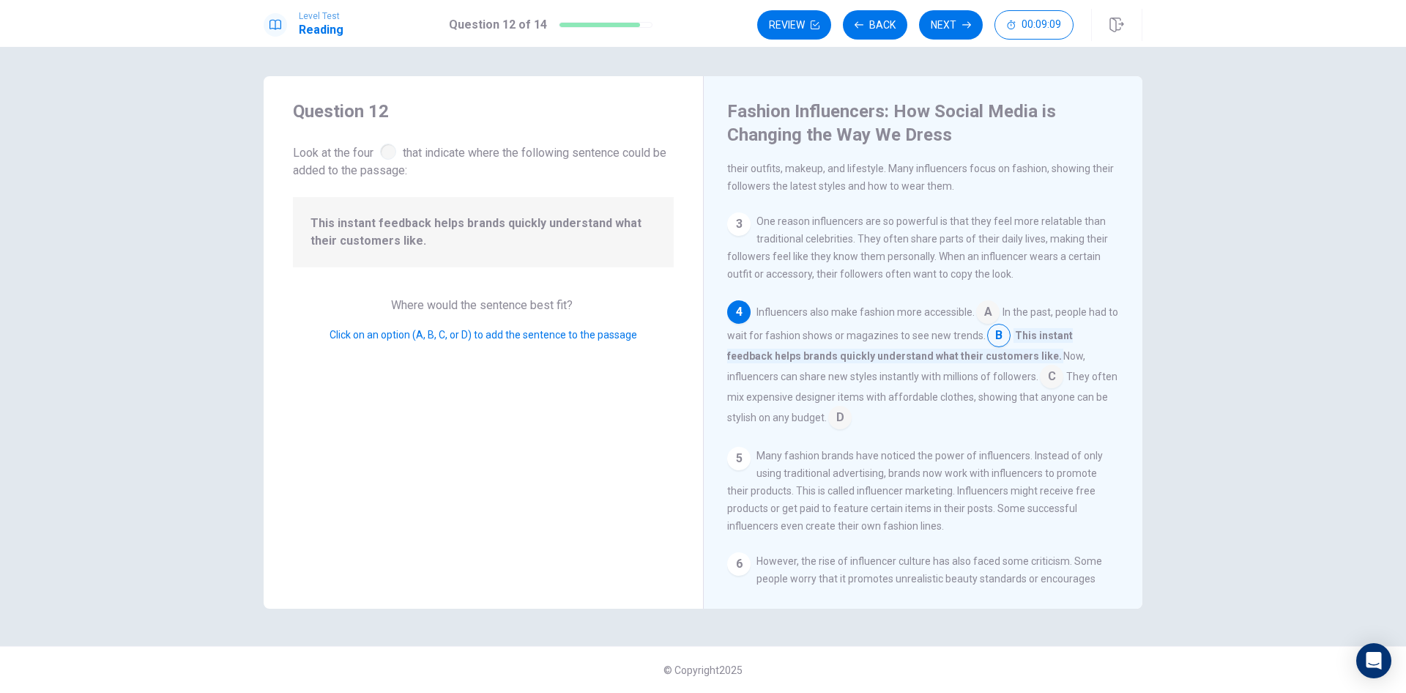
click at [1048, 386] on input at bounding box center [1051, 377] width 23 height 23
click at [841, 427] on input at bounding box center [839, 418] width 23 height 23
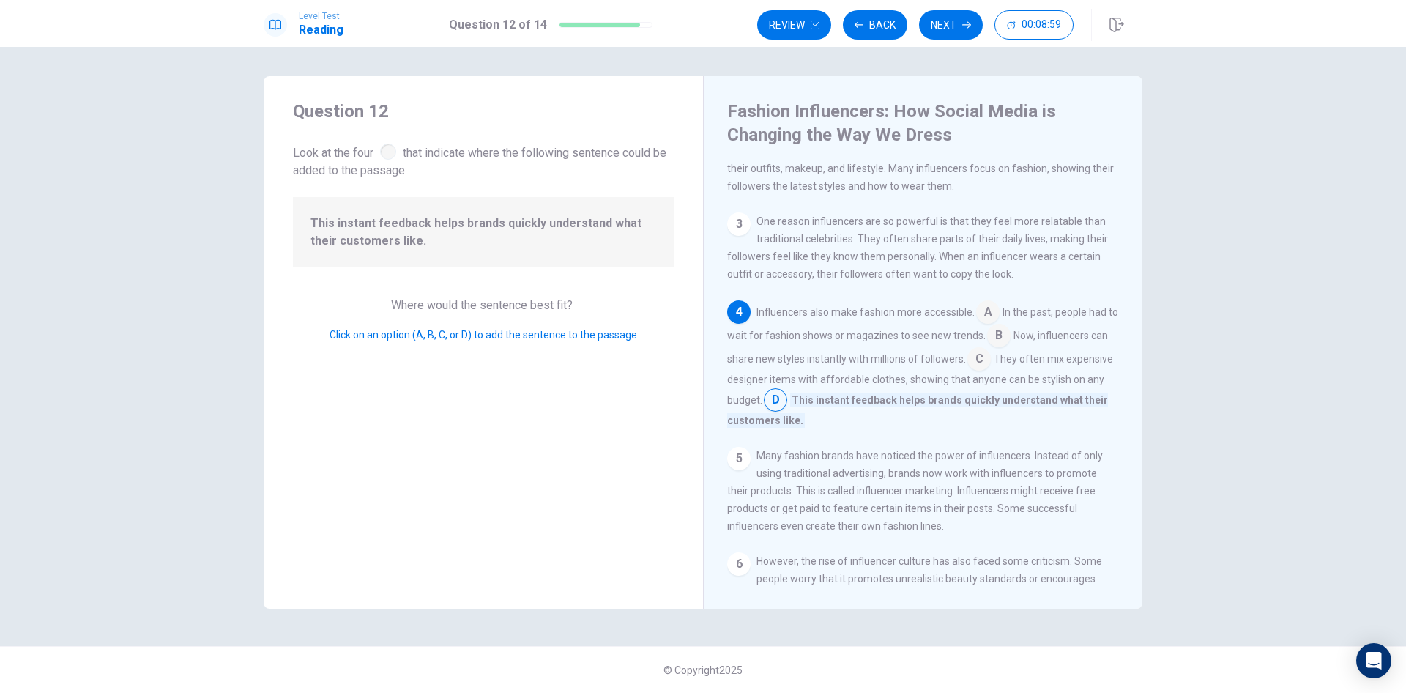
click at [787, 413] on input at bounding box center [775, 401] width 23 height 23
click at [1011, 344] on input at bounding box center [998, 336] width 23 height 23
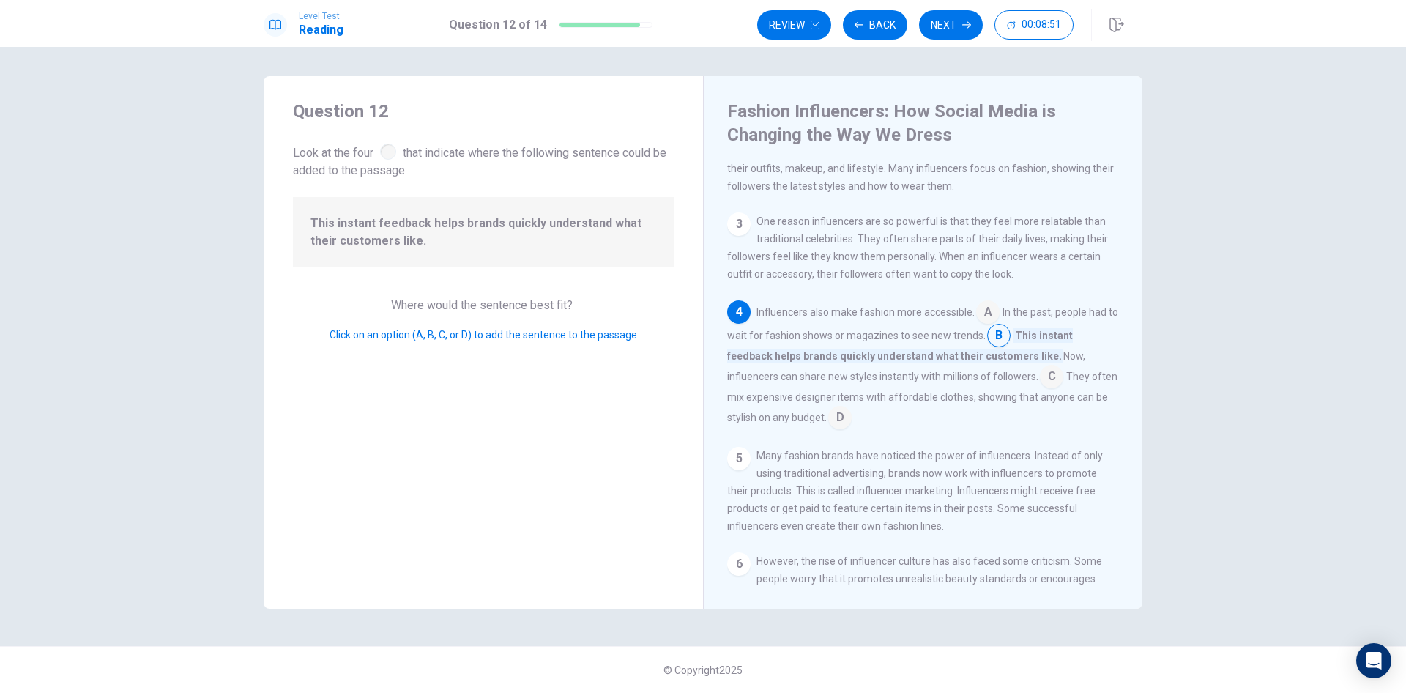
click at [1011, 344] on input at bounding box center [998, 336] width 23 height 23
click at [861, 423] on span "They often mix expensive designer items with affordable clothes, showing that a…" at bounding box center [922, 397] width 390 height 53
click at [852, 428] on input at bounding box center [839, 418] width 23 height 23
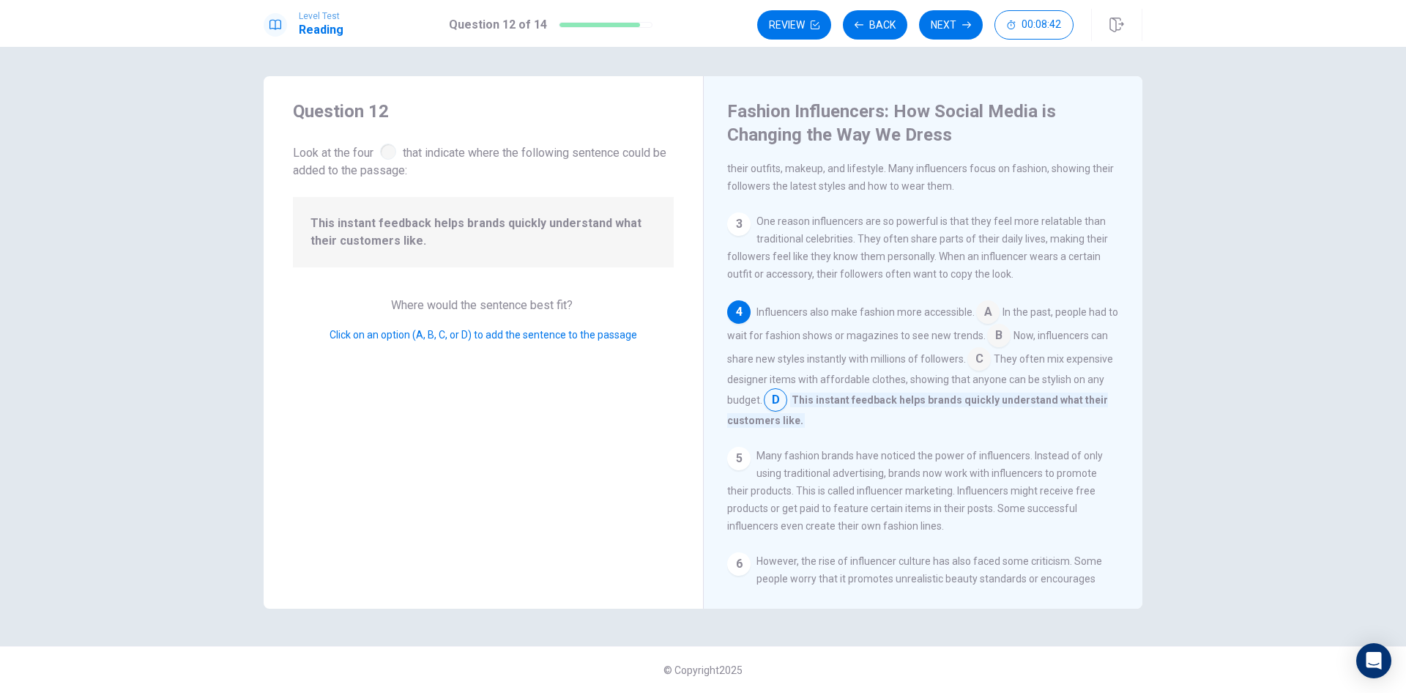
click at [991, 365] on input at bounding box center [979, 360] width 23 height 23
click at [838, 428] on input at bounding box center [839, 418] width 23 height 23
click at [991, 372] on input at bounding box center [979, 360] width 23 height 23
click at [841, 431] on input at bounding box center [839, 418] width 23 height 23
click at [991, 371] on input at bounding box center [979, 360] width 23 height 23
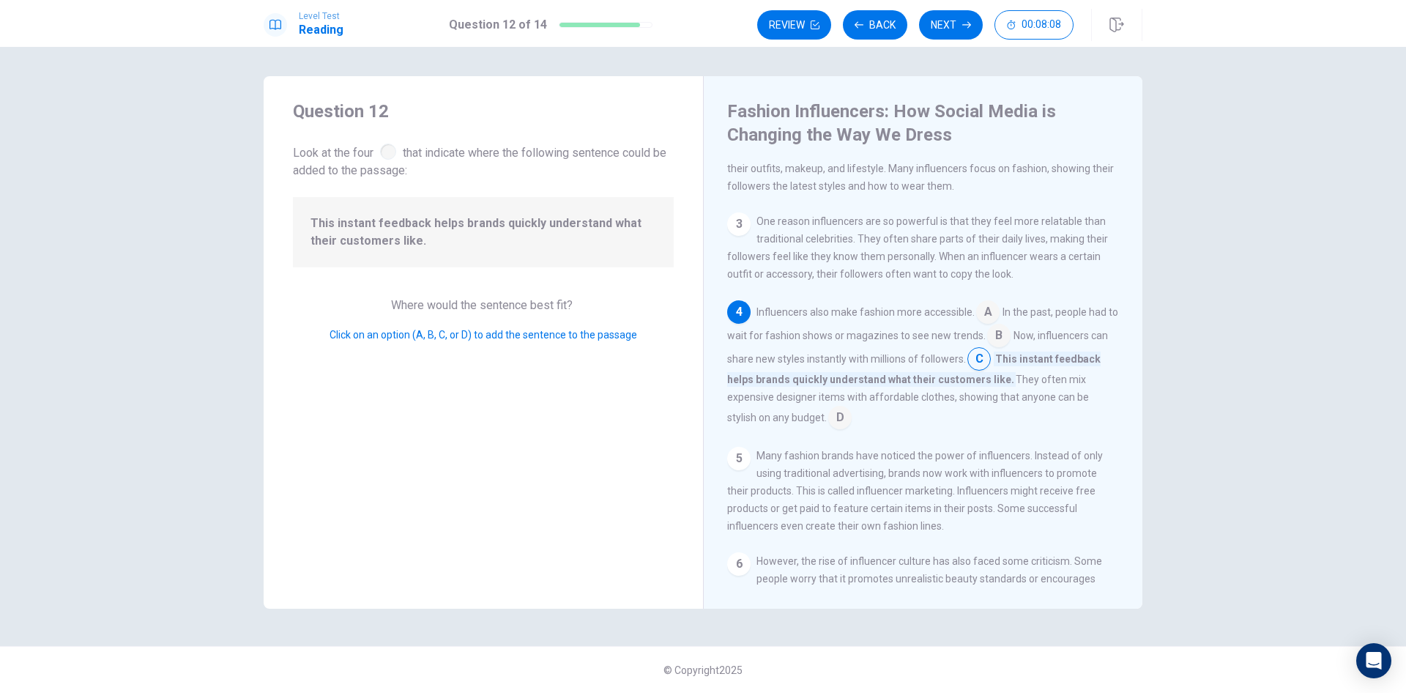
click at [840, 423] on input at bounding box center [839, 418] width 23 height 23
click at [991, 368] on input at bounding box center [979, 360] width 23 height 23
click at [840, 429] on input at bounding box center [839, 418] width 23 height 23
click at [991, 372] on input at bounding box center [979, 360] width 23 height 23
click at [850, 426] on input at bounding box center [839, 418] width 23 height 23
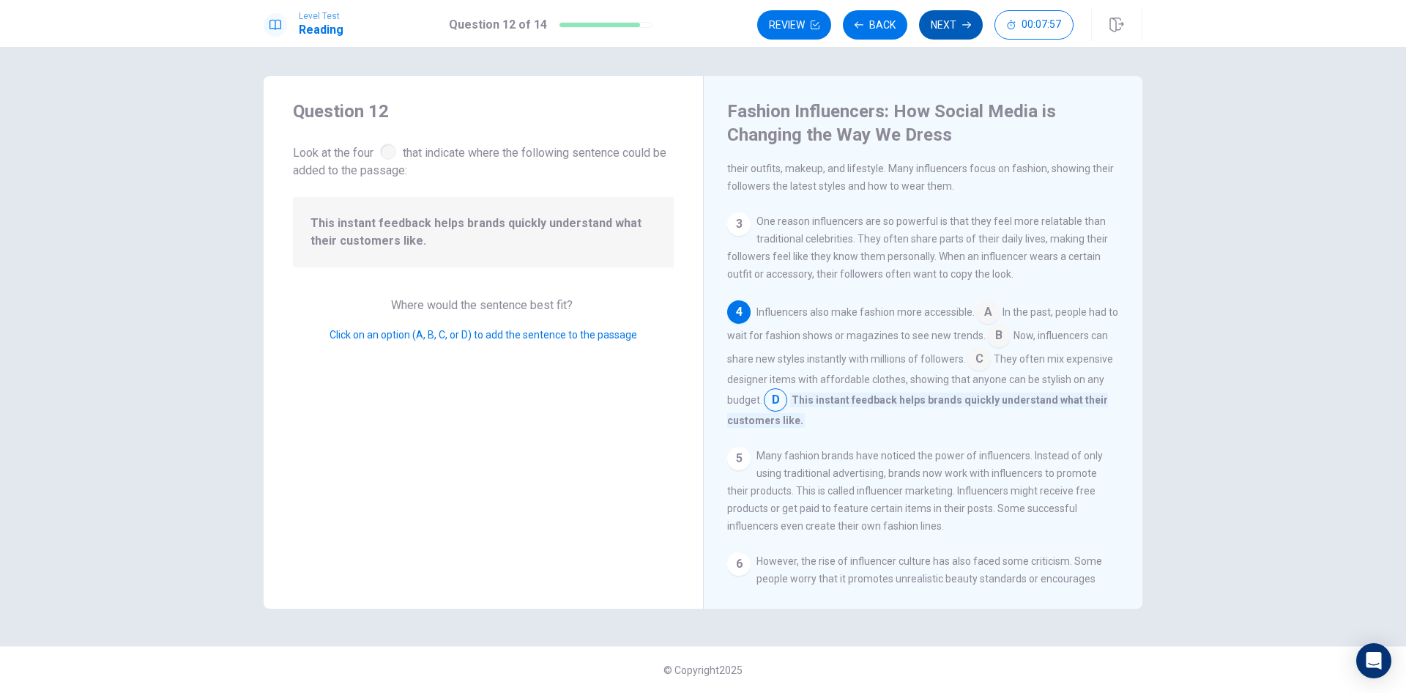
click at [951, 24] on button "Next" at bounding box center [951, 24] width 64 height 29
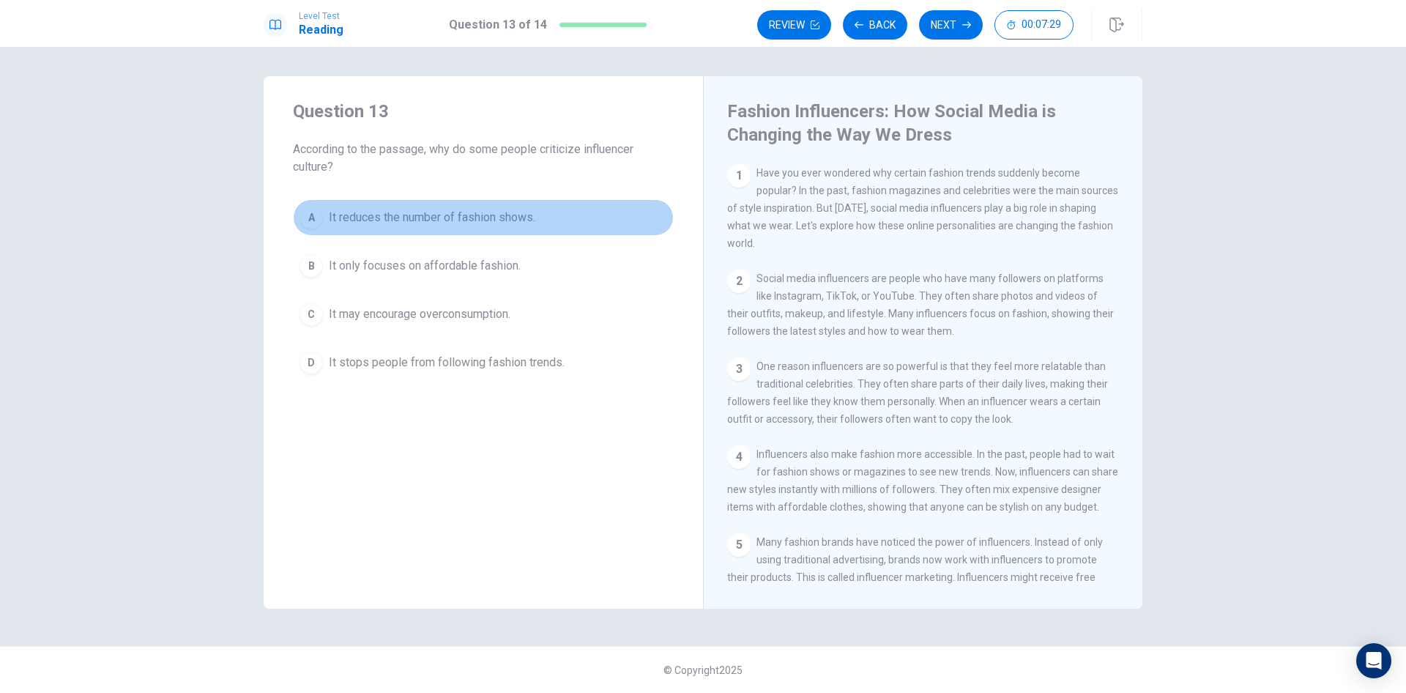
click at [316, 215] on div "A" at bounding box center [311, 217] width 23 height 23
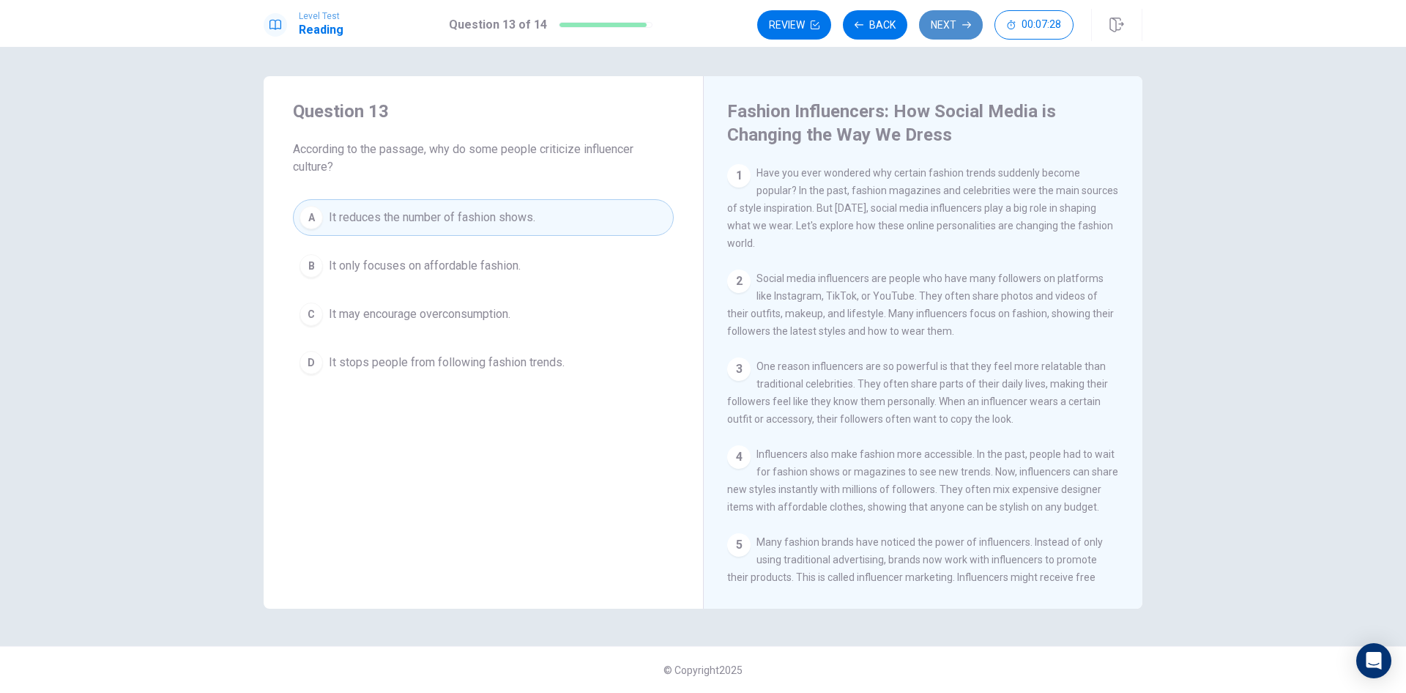
click at [954, 20] on button "Next" at bounding box center [951, 24] width 64 height 29
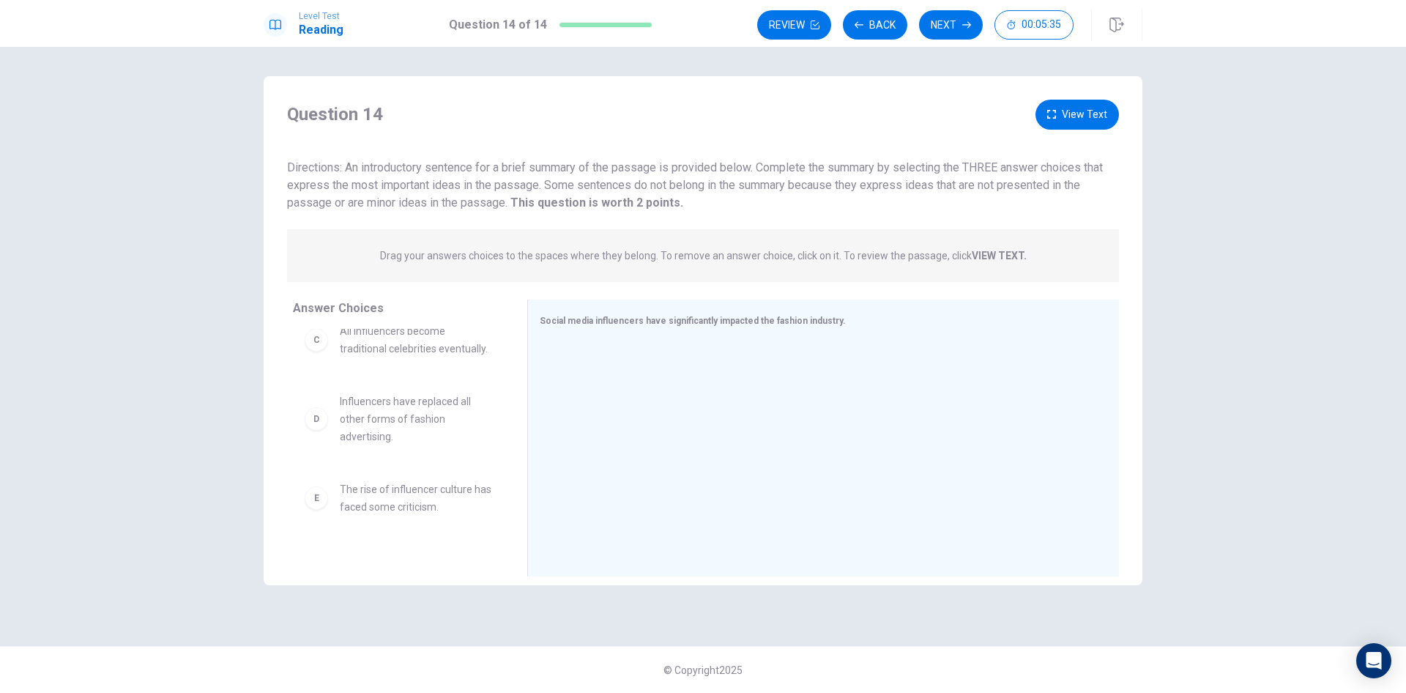
scroll to position [220, 0]
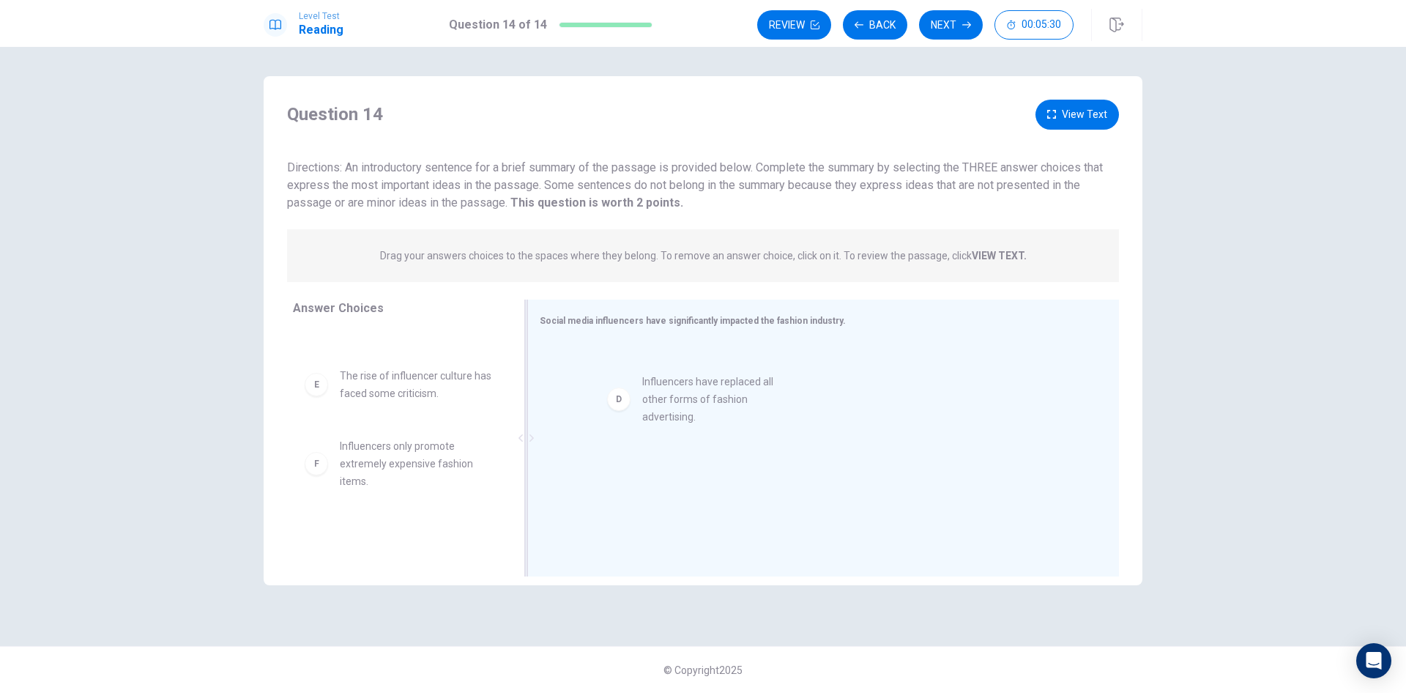
drag, startPoint x: 378, startPoint y: 409, endPoint x: 686, endPoint y: 396, distance: 308.0
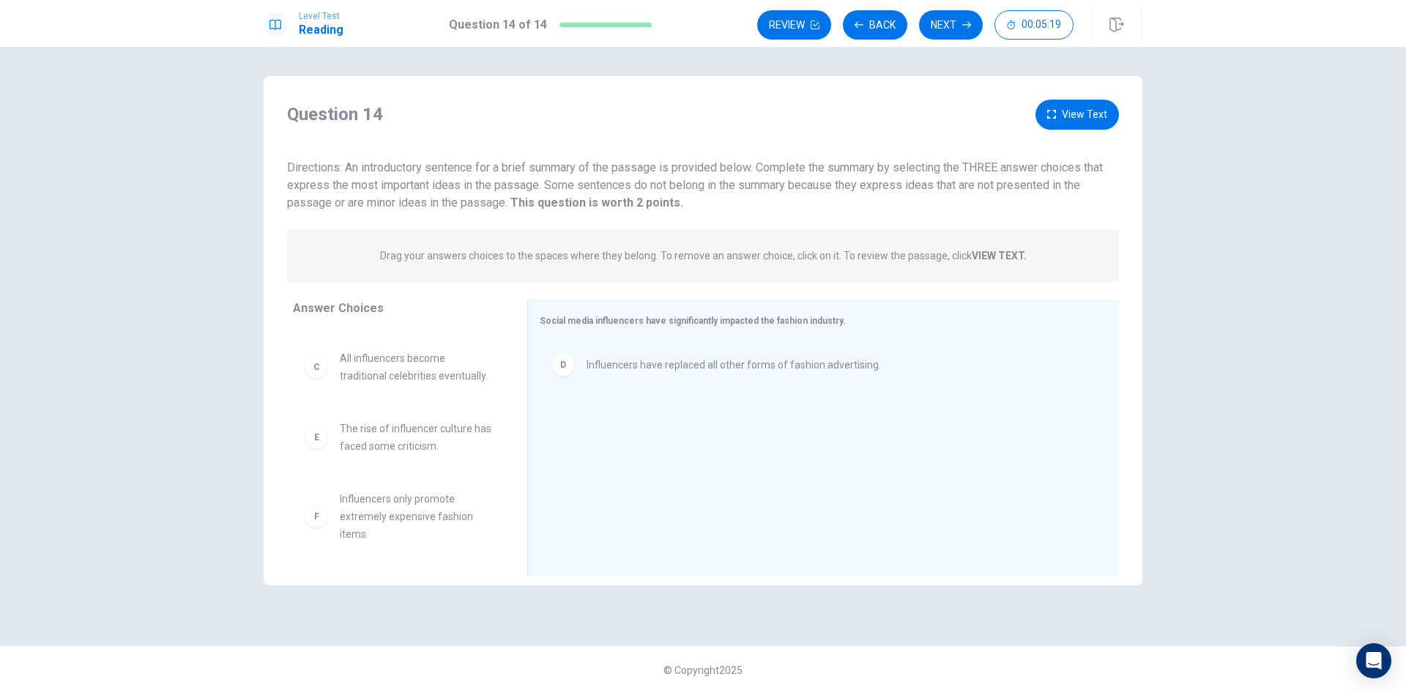
scroll to position [185, 0]
drag, startPoint x: 418, startPoint y: 511, endPoint x: 657, endPoint y: 418, distance: 256.7
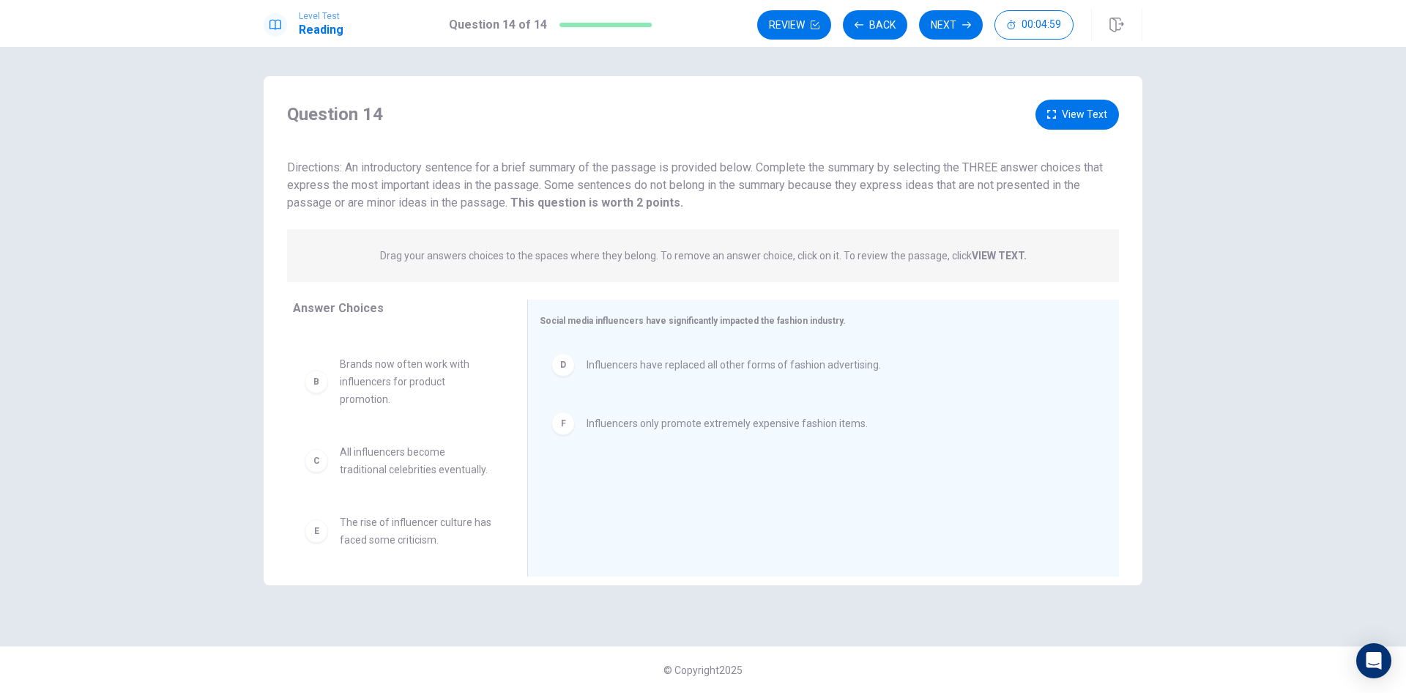
scroll to position [0, 0]
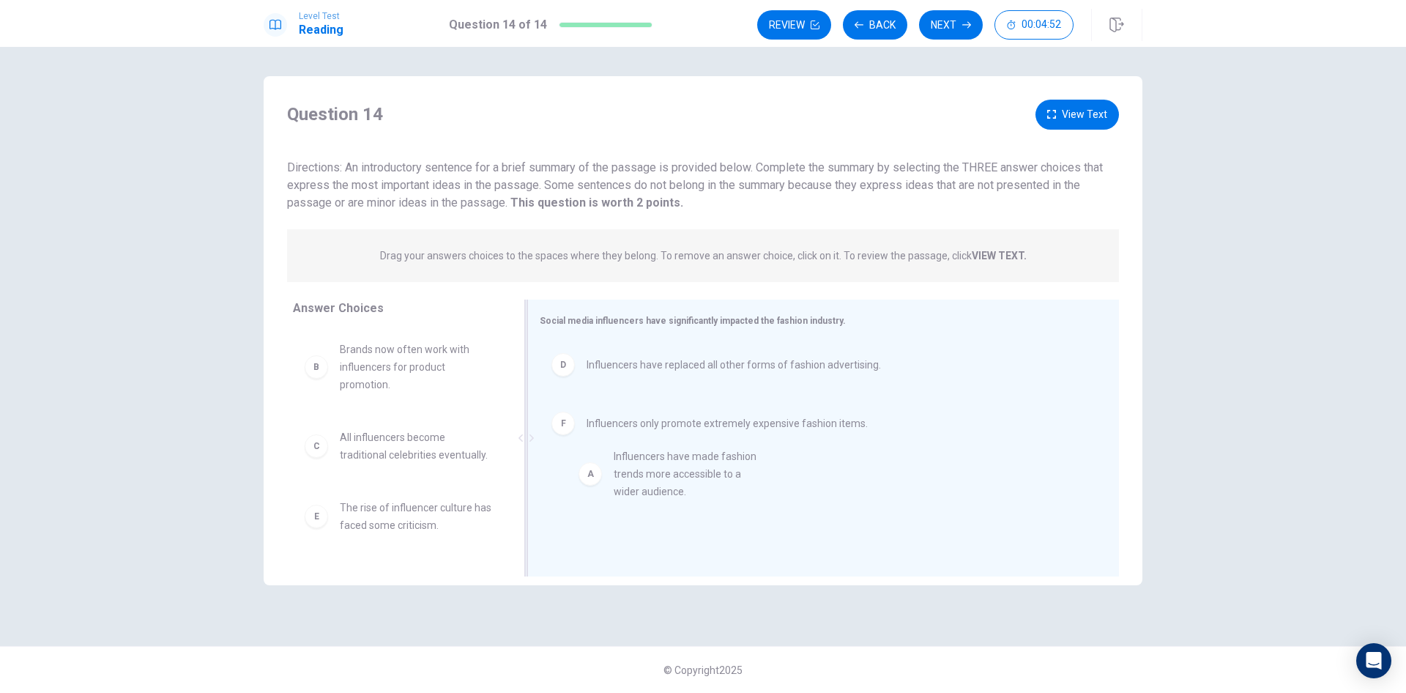
drag, startPoint x: 395, startPoint y: 370, endPoint x: 675, endPoint y: 478, distance: 300.1
drag, startPoint x: 382, startPoint y: 530, endPoint x: 672, endPoint y: 482, distance: 294.8
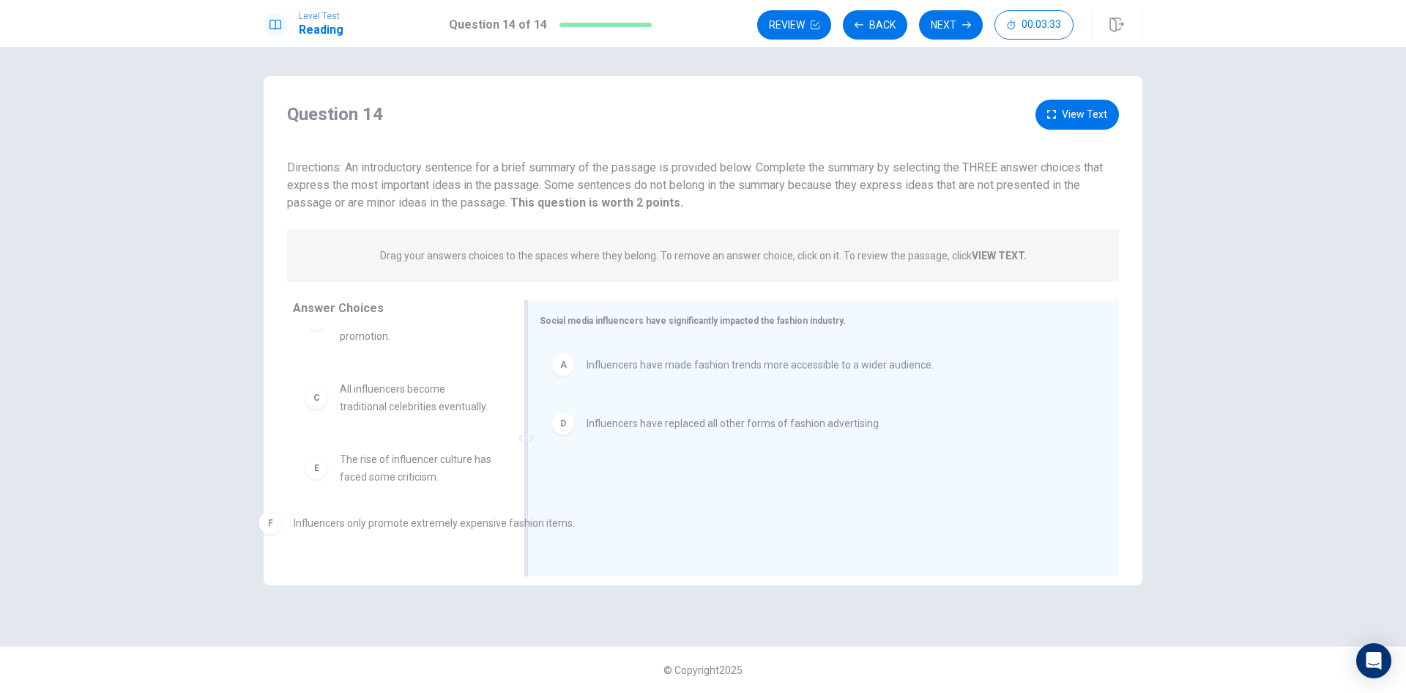
drag, startPoint x: 713, startPoint y: 486, endPoint x: 414, endPoint y: 527, distance: 301.7
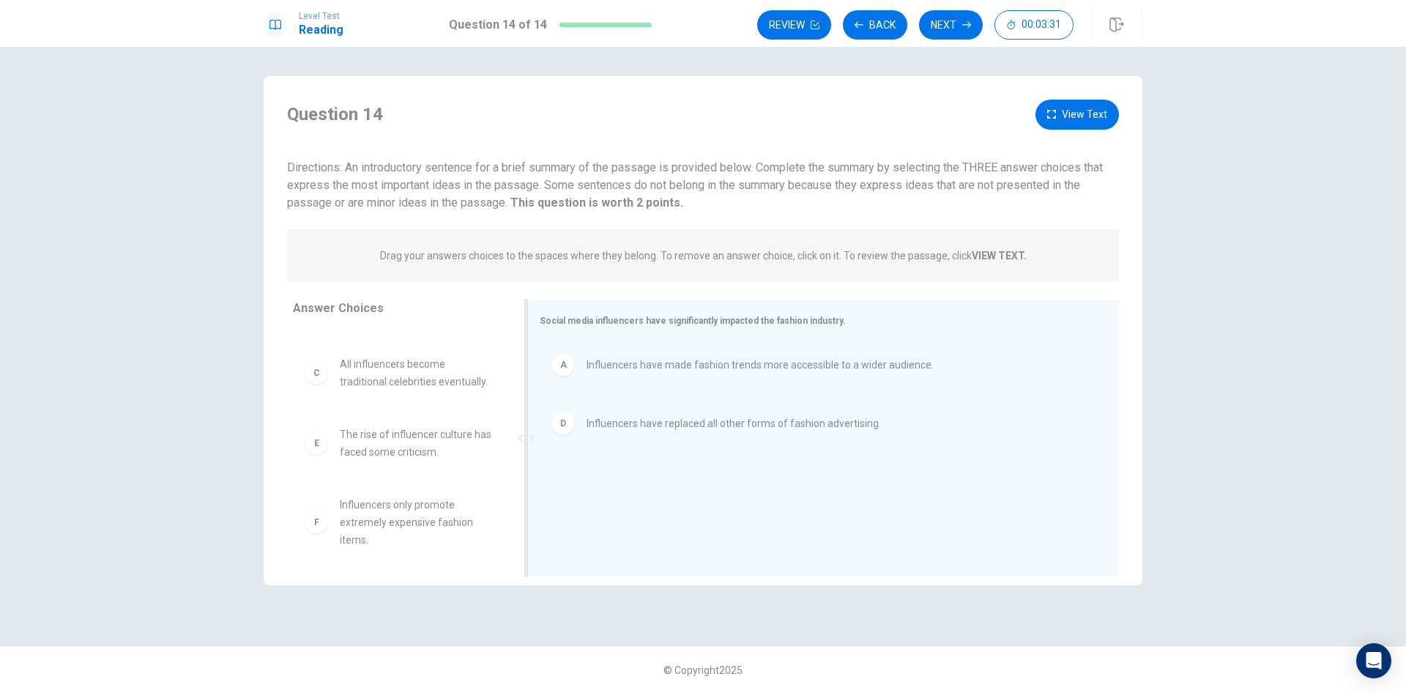
scroll to position [97, 0]
drag, startPoint x: 396, startPoint y: 437, endPoint x: 730, endPoint y: 473, distance: 335.3
click at [859, 29] on icon "button" at bounding box center [859, 25] width 9 height 9
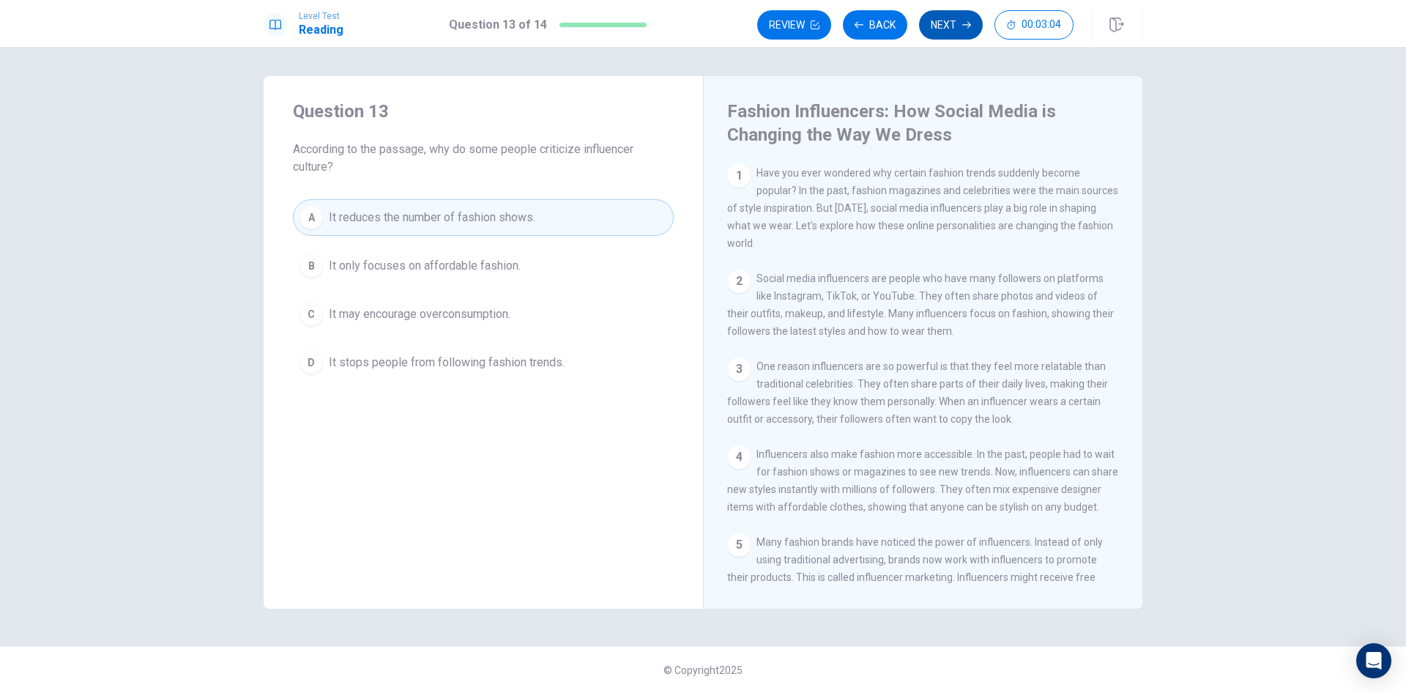
click at [956, 18] on button "Next" at bounding box center [951, 24] width 64 height 29
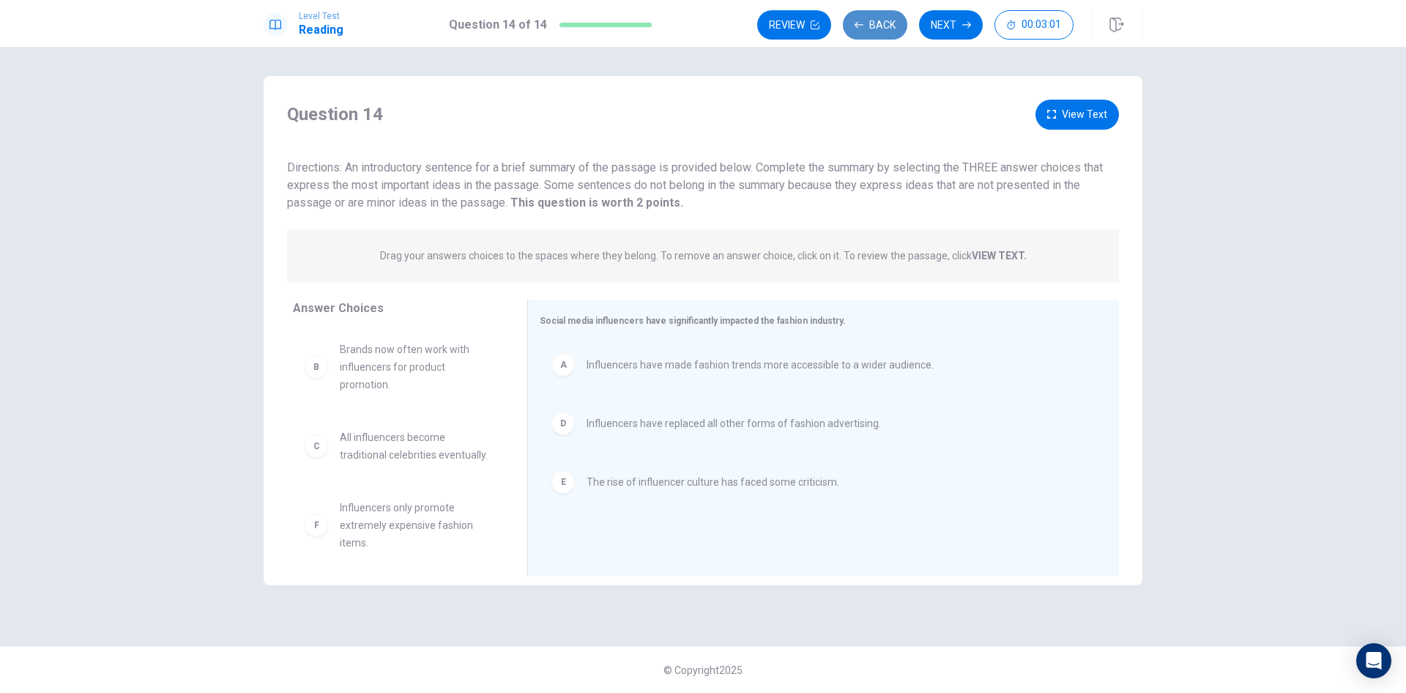
click at [872, 25] on button "Back" at bounding box center [875, 24] width 64 height 29
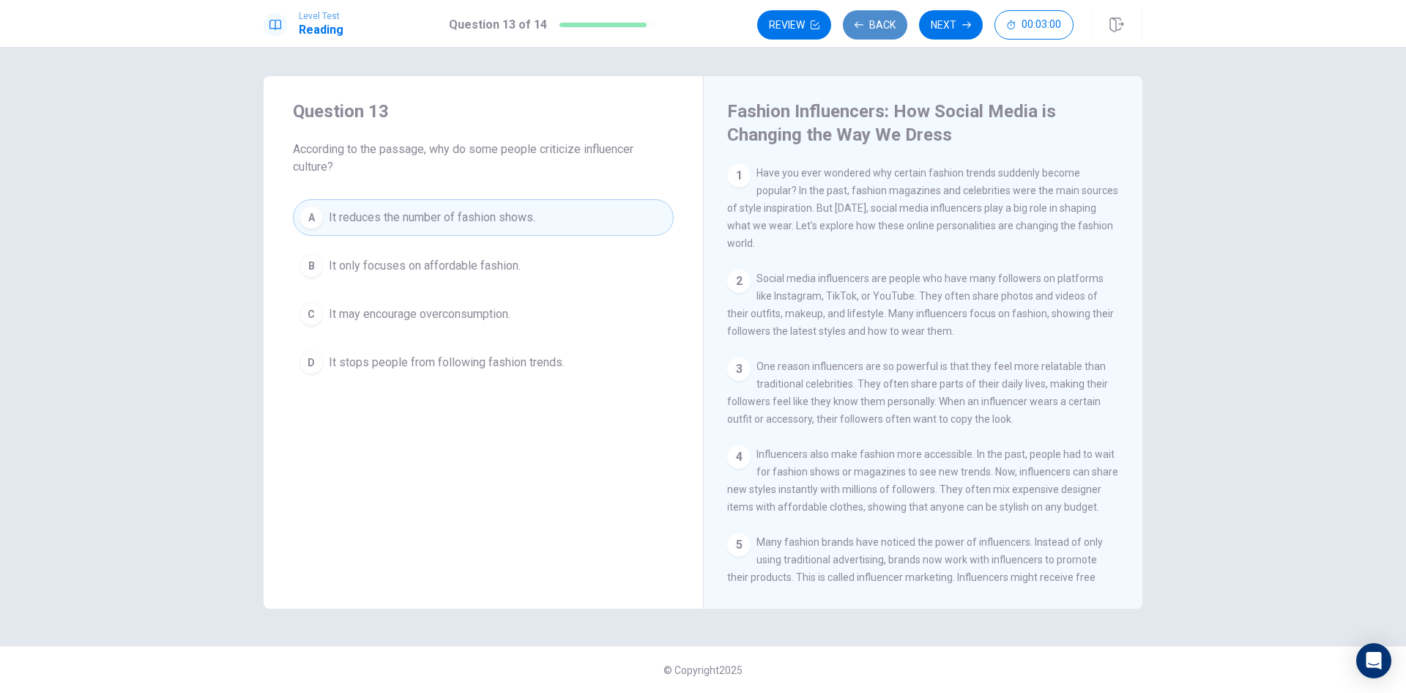
click at [872, 25] on button "Back" at bounding box center [875, 24] width 64 height 29
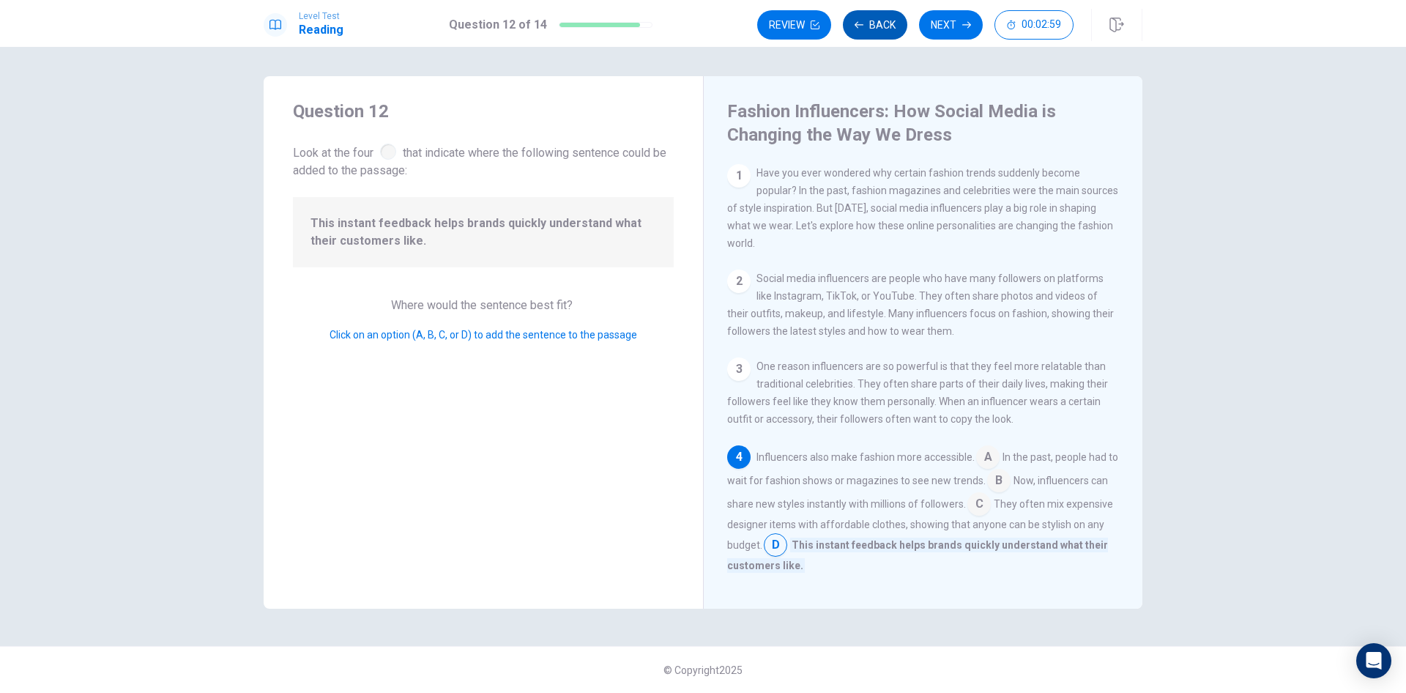
scroll to position [145, 0]
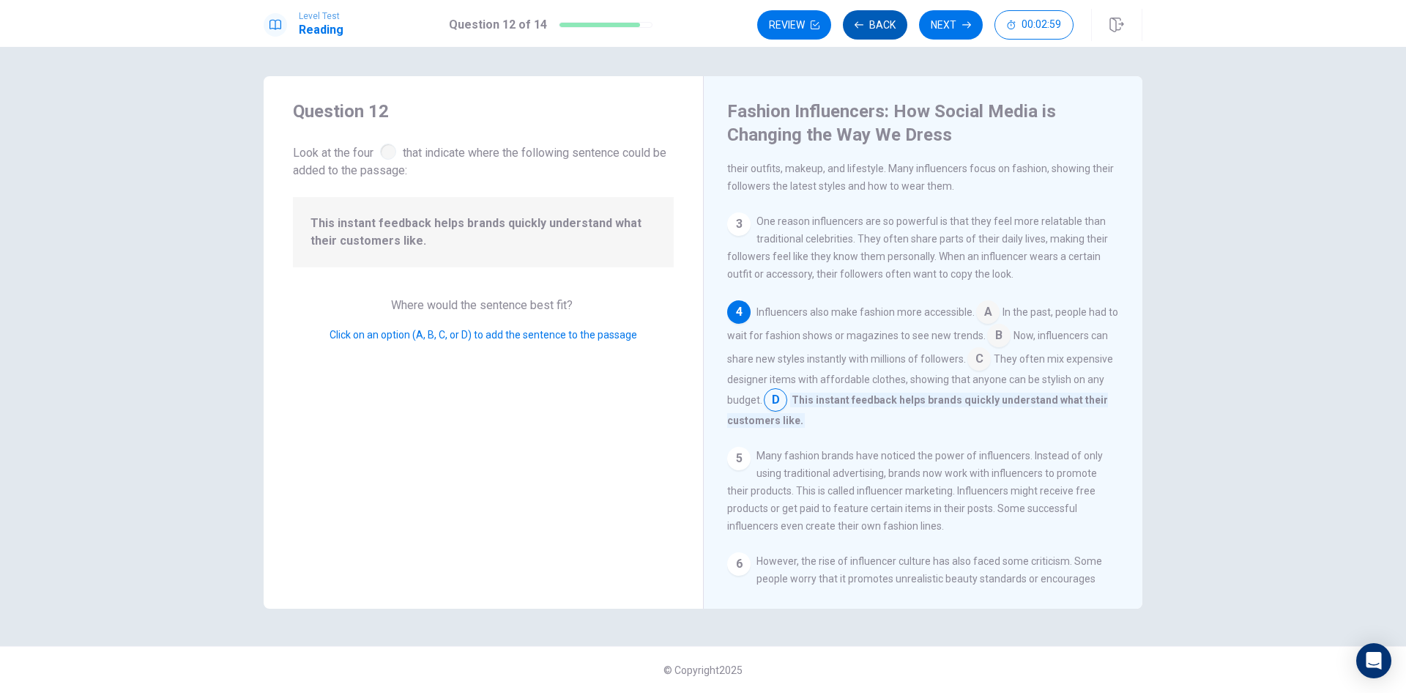
click at [872, 25] on button "Back" at bounding box center [875, 24] width 64 height 29
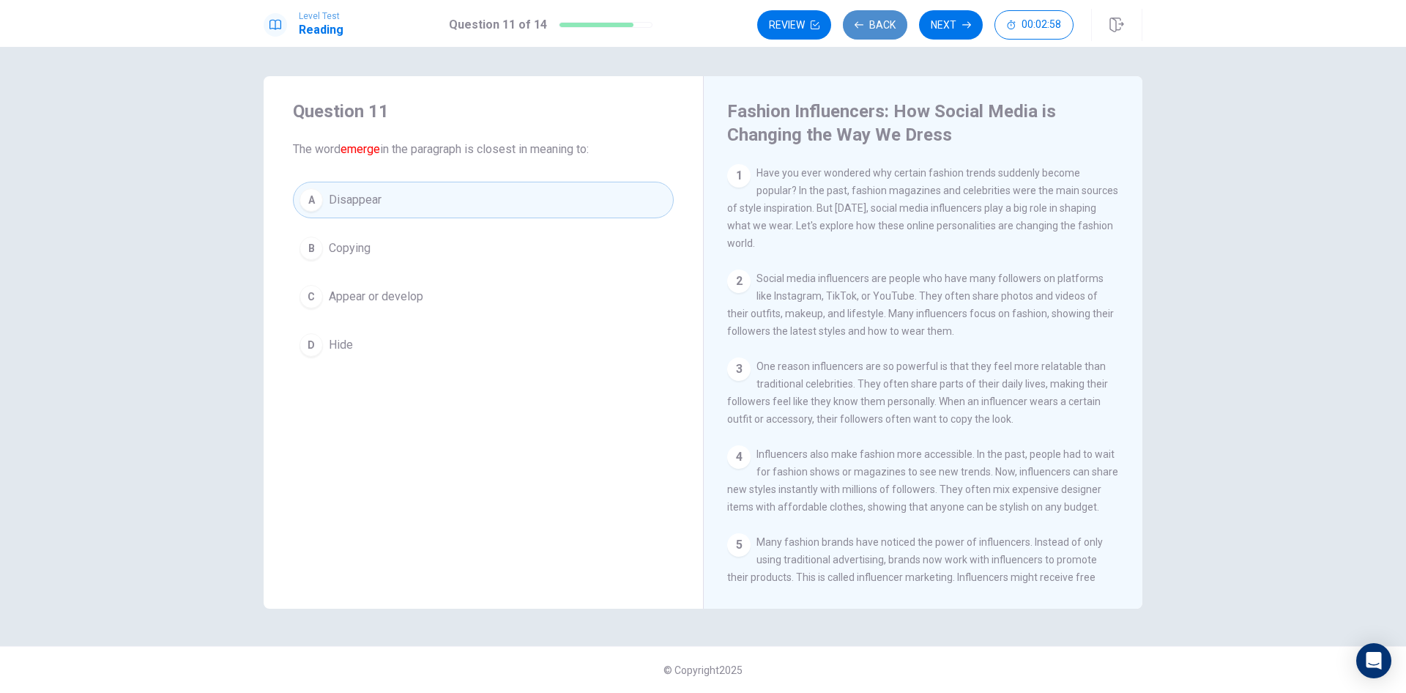
click at [872, 25] on button "Back" at bounding box center [875, 24] width 64 height 29
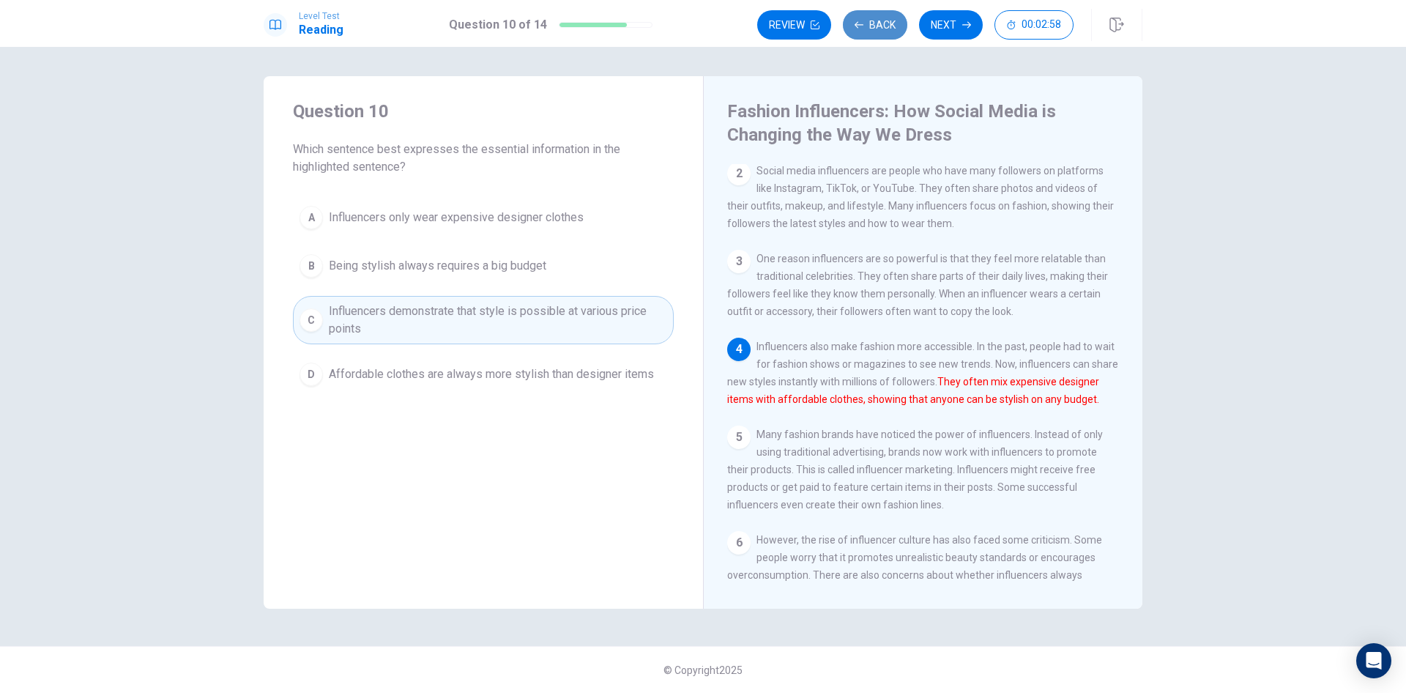
click at [872, 25] on button "Back" at bounding box center [875, 24] width 64 height 29
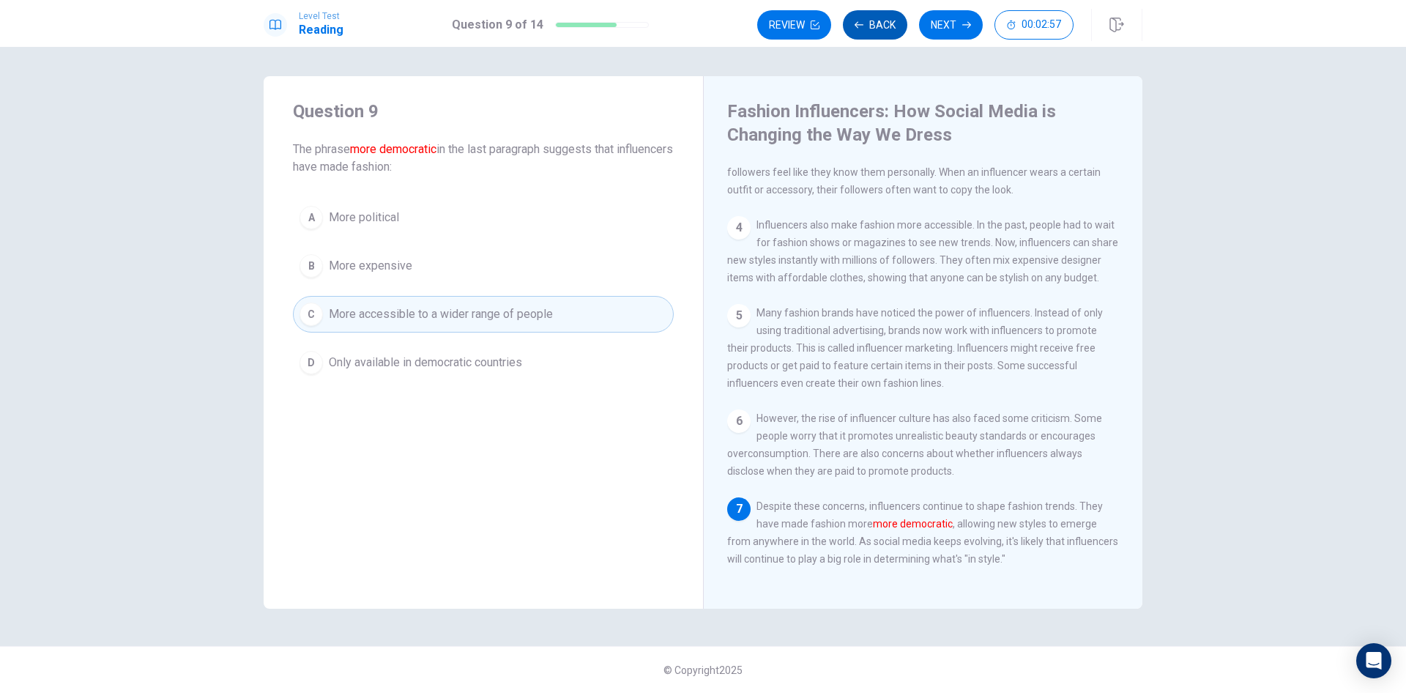
scroll to position [270, 0]
click at [872, 25] on button "Back" at bounding box center [875, 24] width 64 height 29
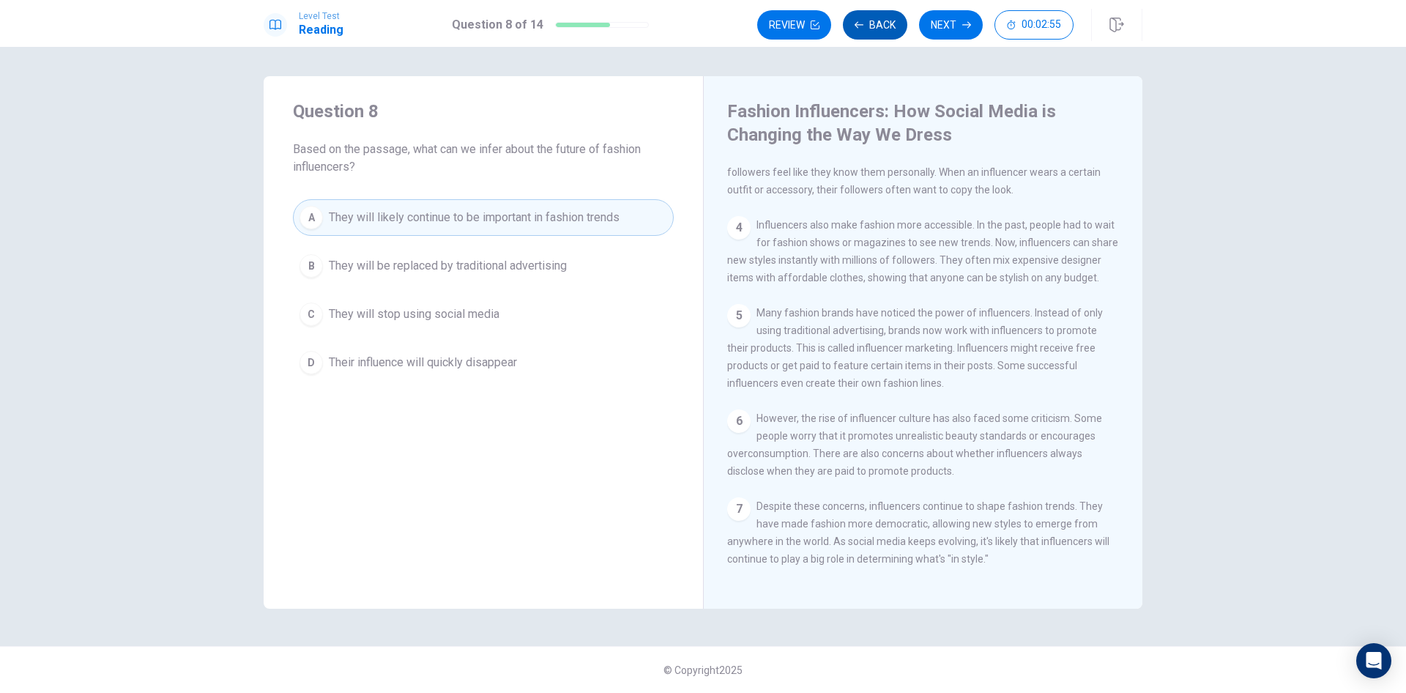
click at [872, 25] on button "Back" at bounding box center [875, 24] width 64 height 29
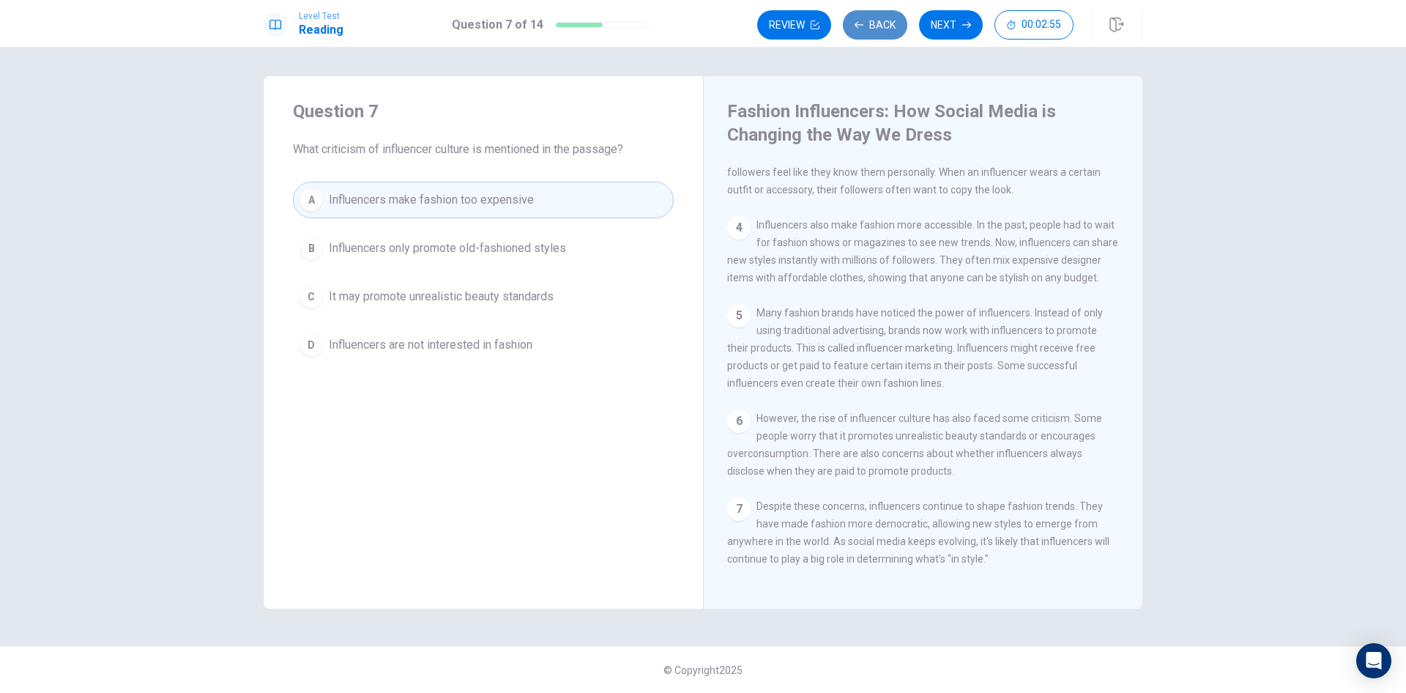
click at [872, 25] on button "Back" at bounding box center [875, 24] width 64 height 29
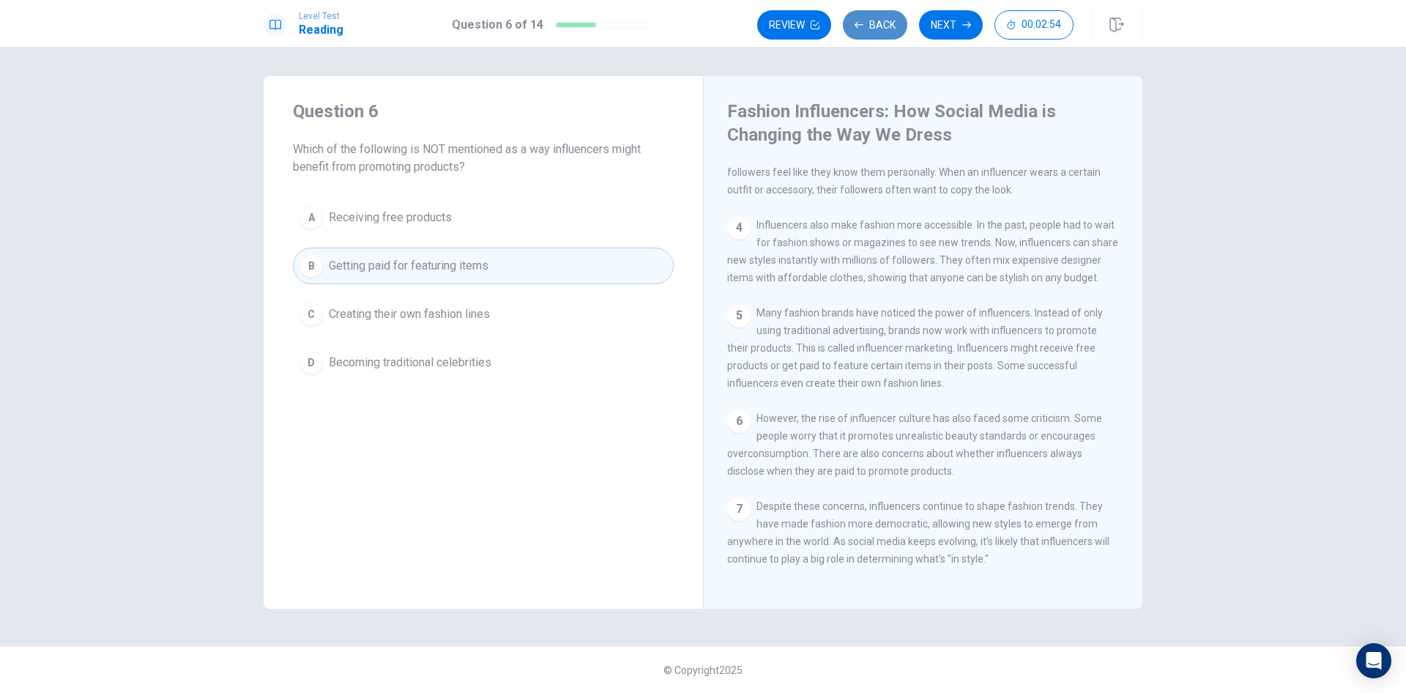
click at [872, 25] on button "Back" at bounding box center [875, 24] width 64 height 29
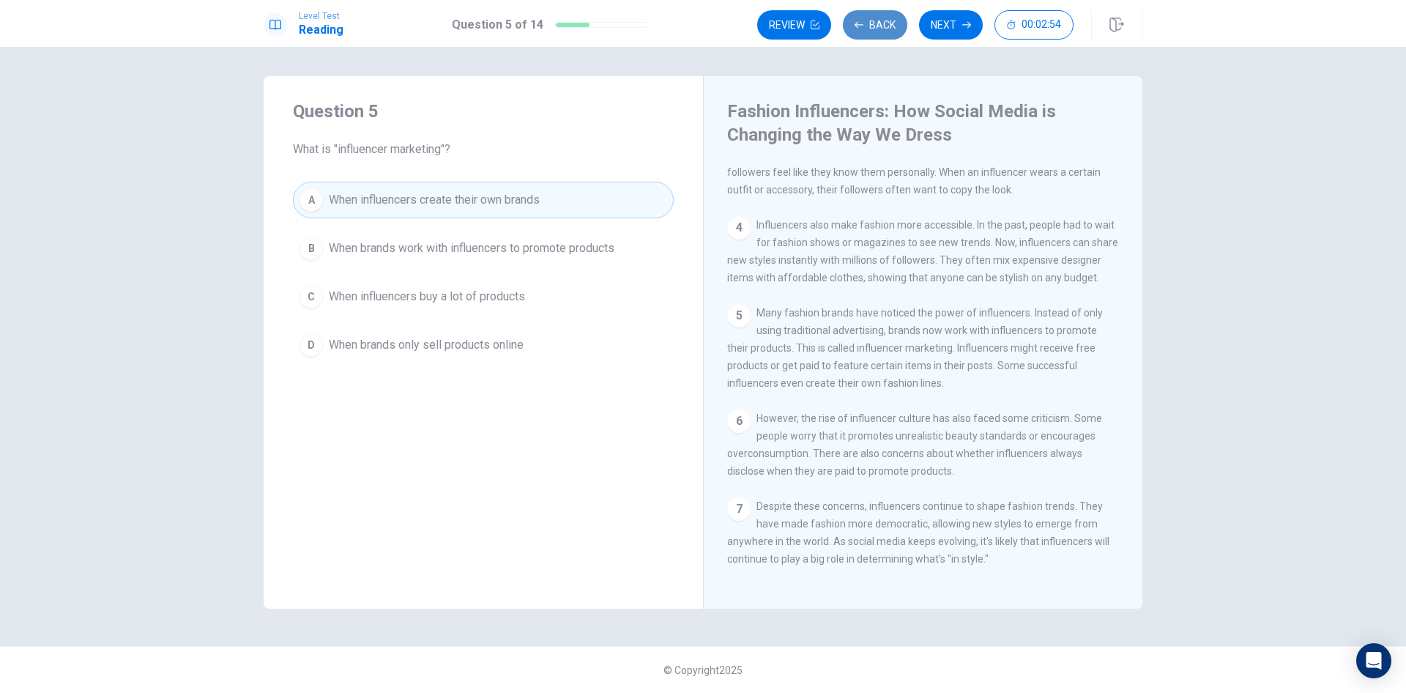
click at [872, 25] on button "Back" at bounding box center [875, 24] width 64 height 29
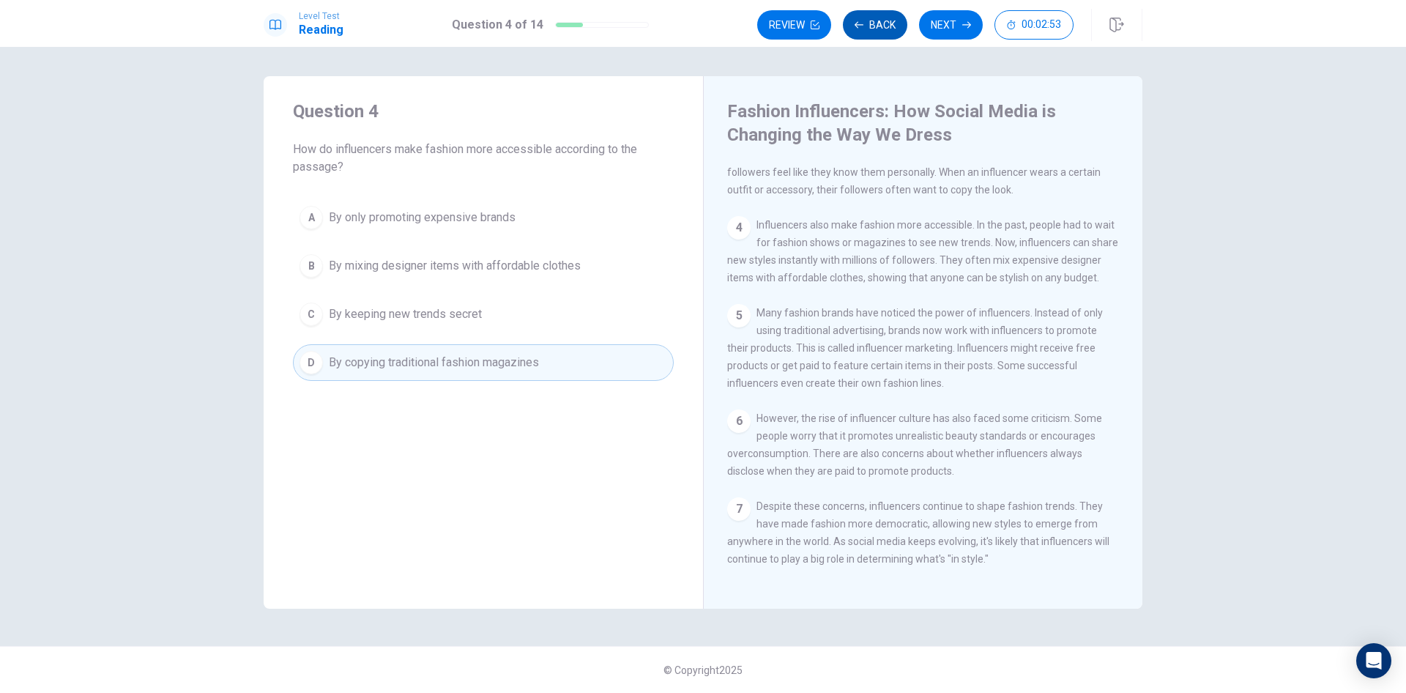
click at [872, 25] on button "Back" at bounding box center [875, 24] width 64 height 29
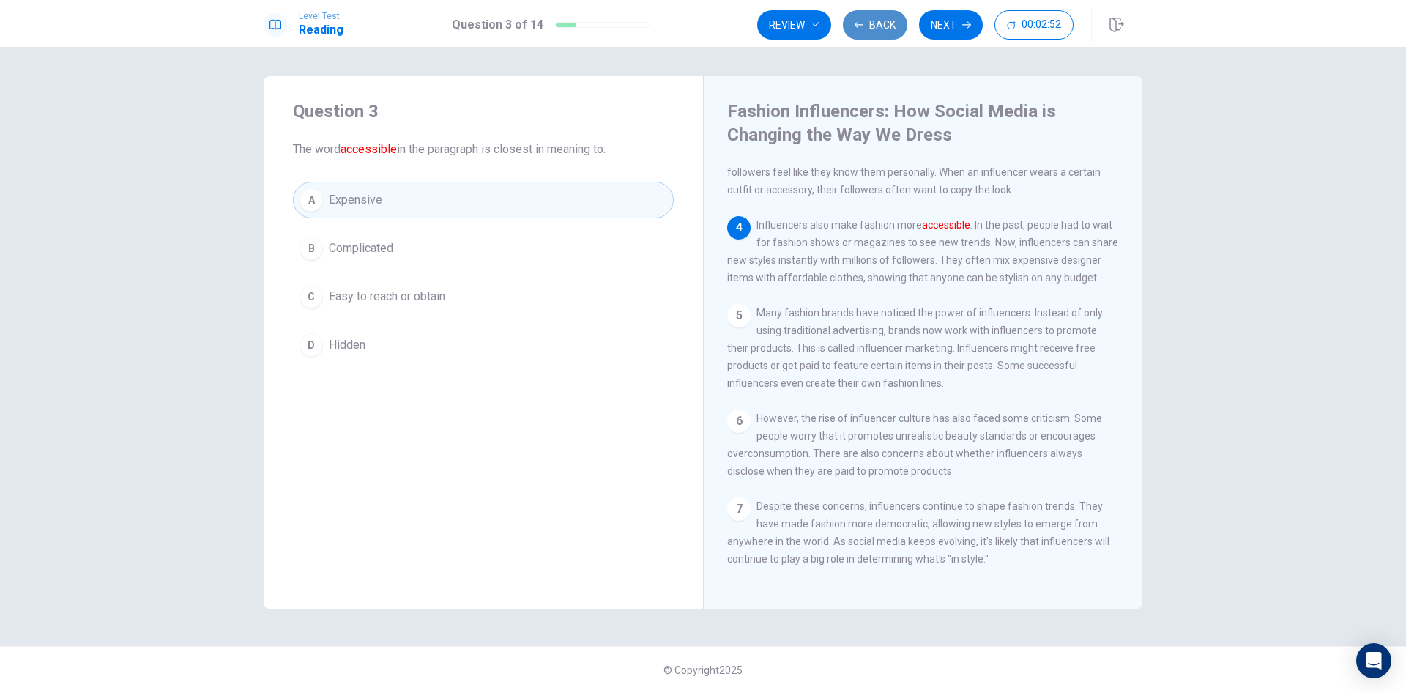
click at [872, 25] on button "Back" at bounding box center [875, 24] width 64 height 29
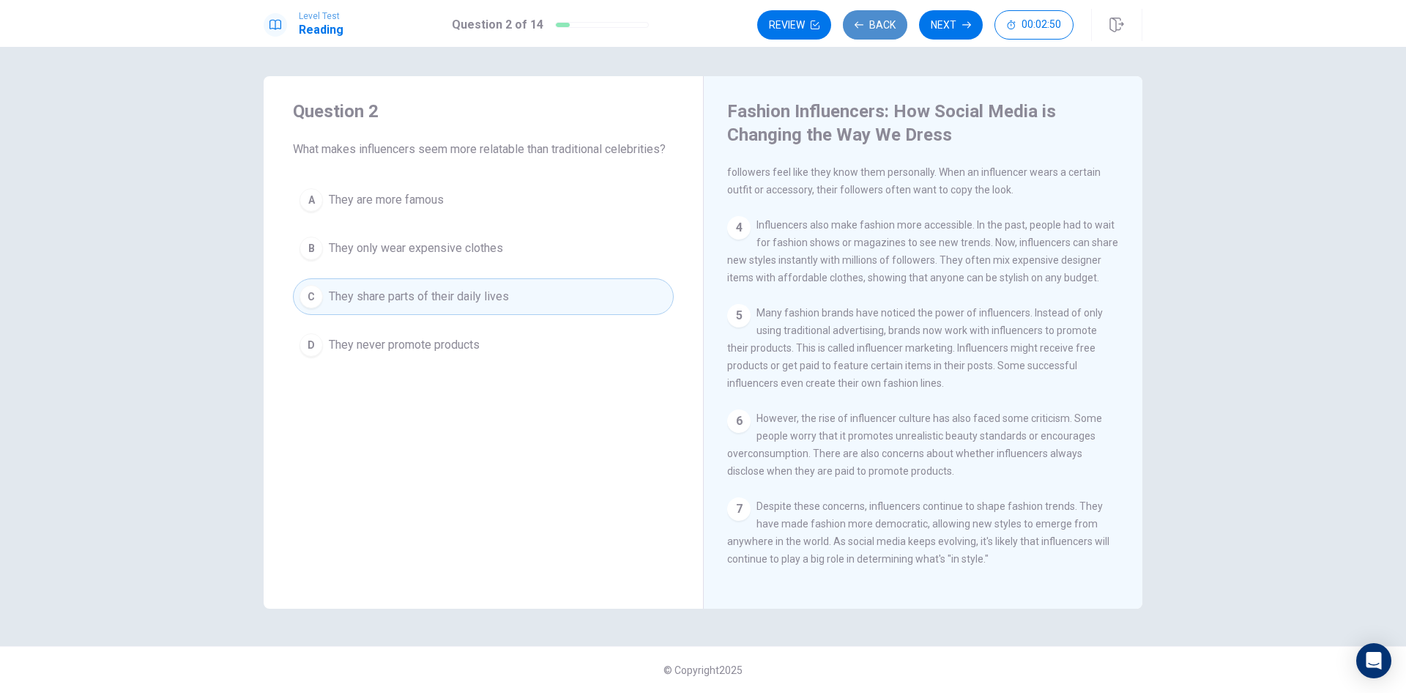
click at [872, 25] on button "Back" at bounding box center [875, 24] width 64 height 29
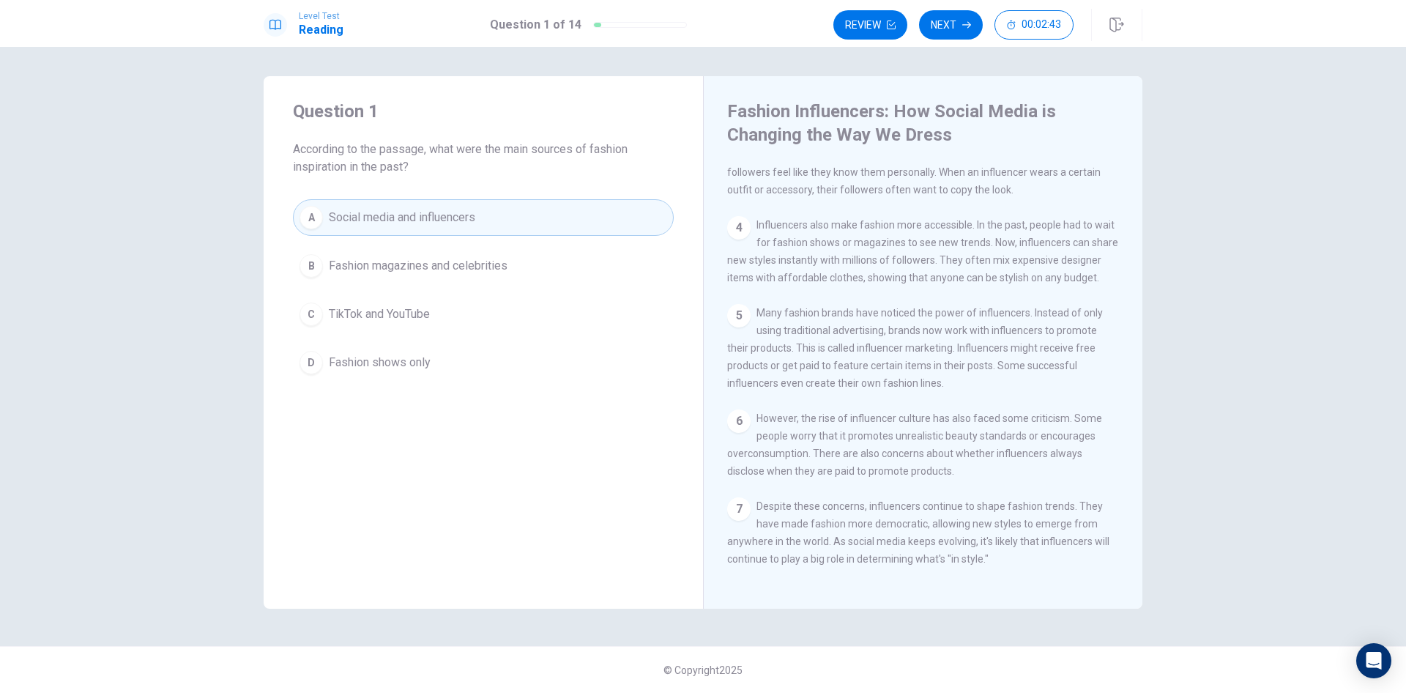
click at [945, 22] on button "Next" at bounding box center [951, 24] width 64 height 29
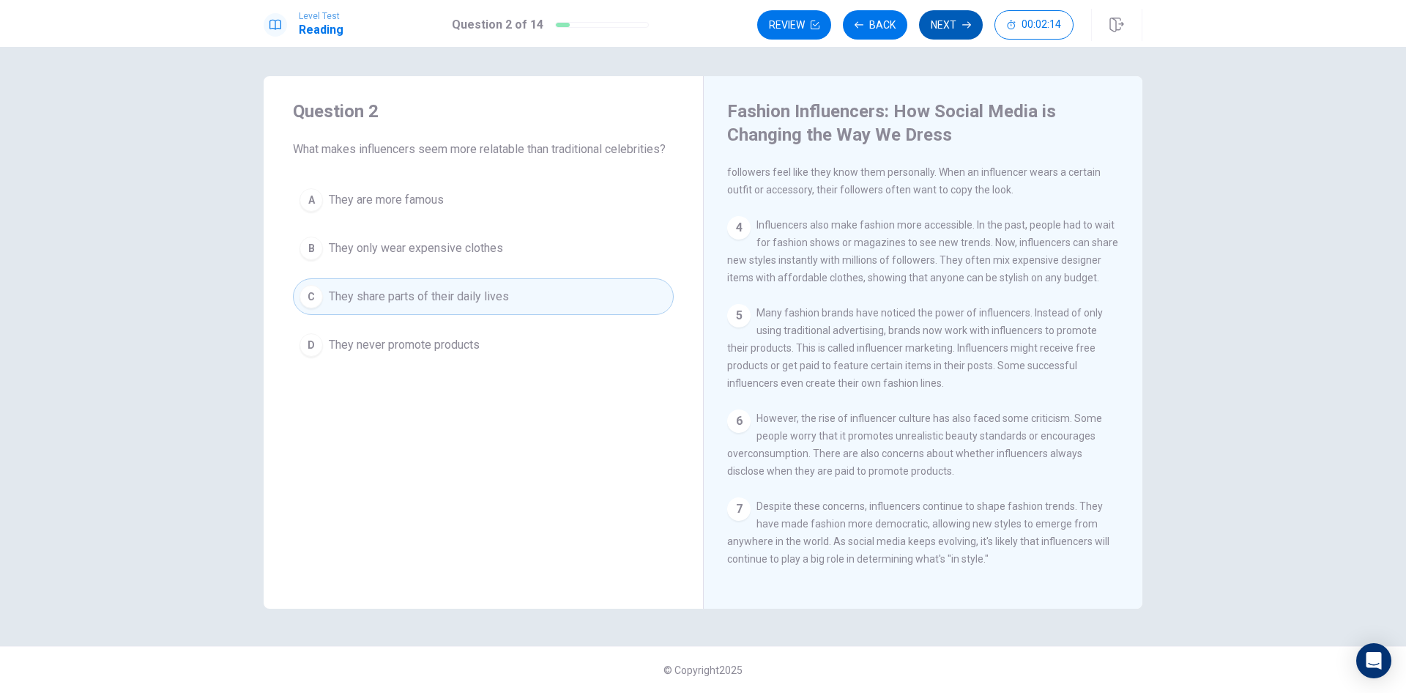
click at [958, 24] on button "Next" at bounding box center [951, 24] width 64 height 29
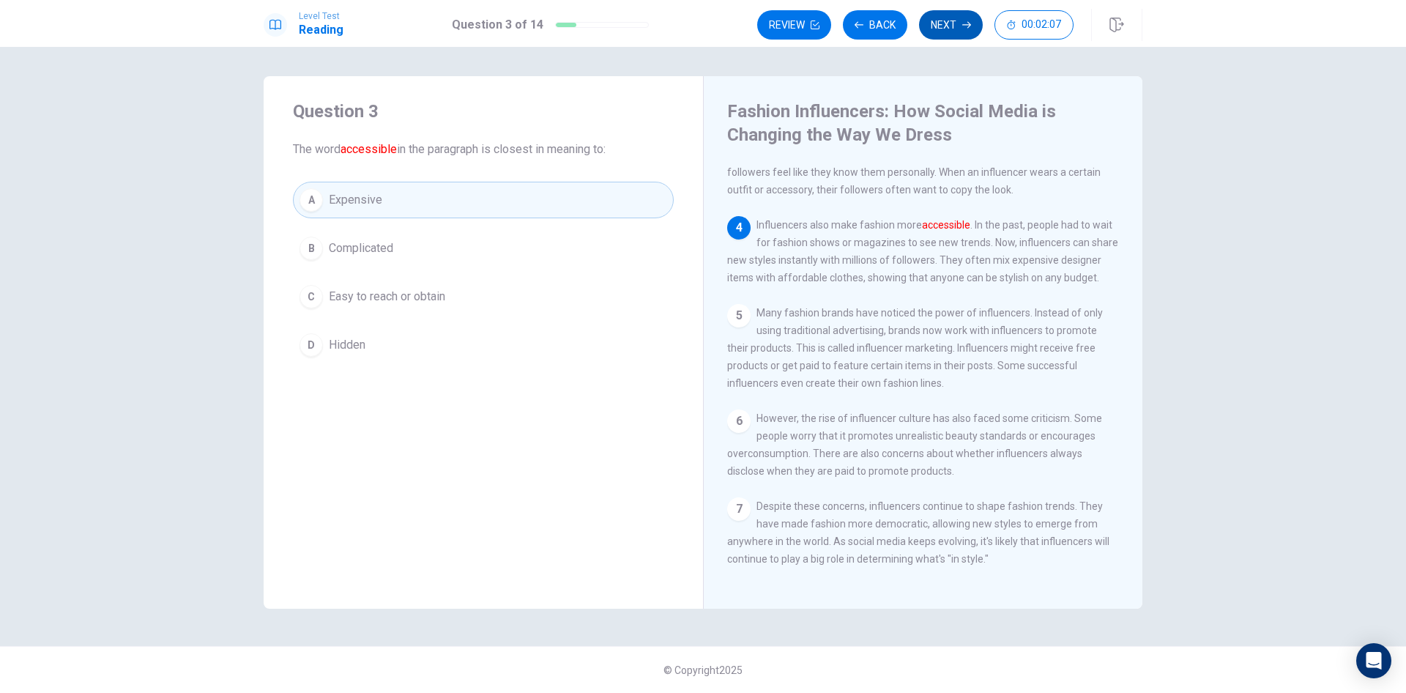
click at [958, 24] on button "Next" at bounding box center [951, 24] width 64 height 29
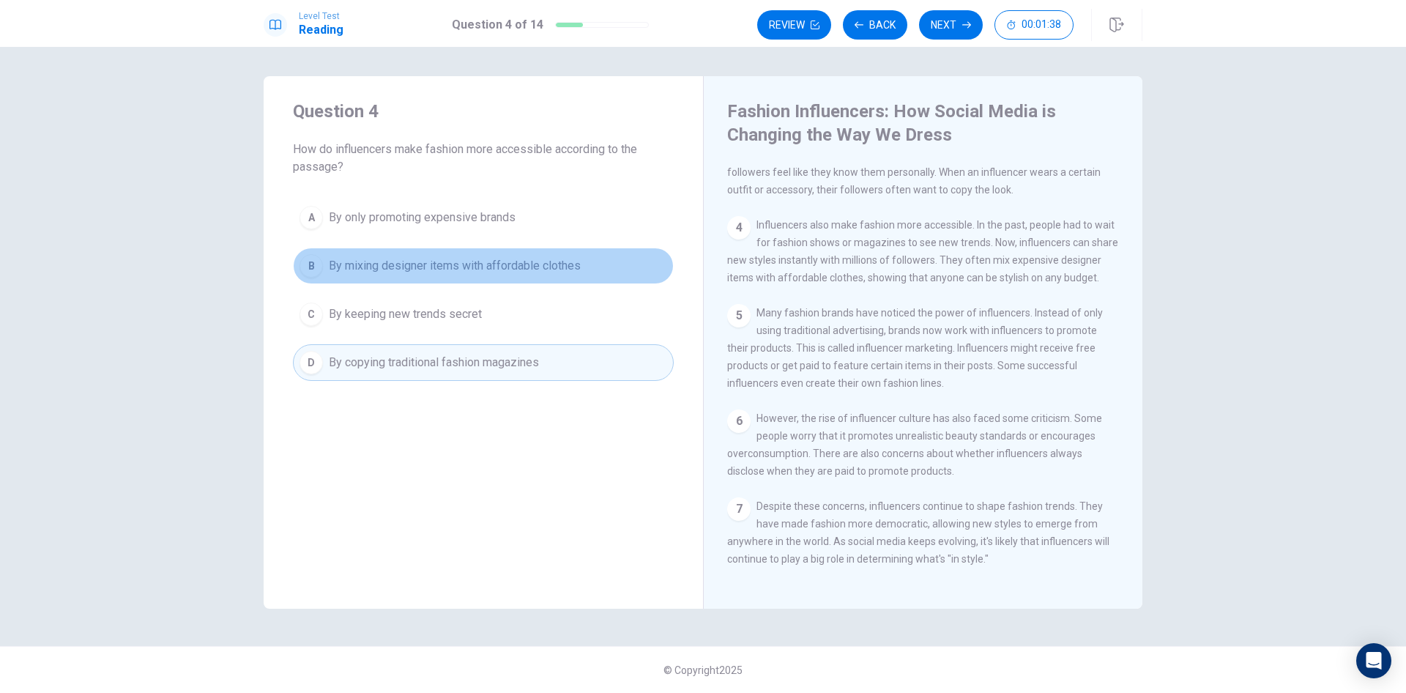
click at [538, 257] on span "By mixing designer items with affordable clothes" at bounding box center [455, 266] width 252 height 18
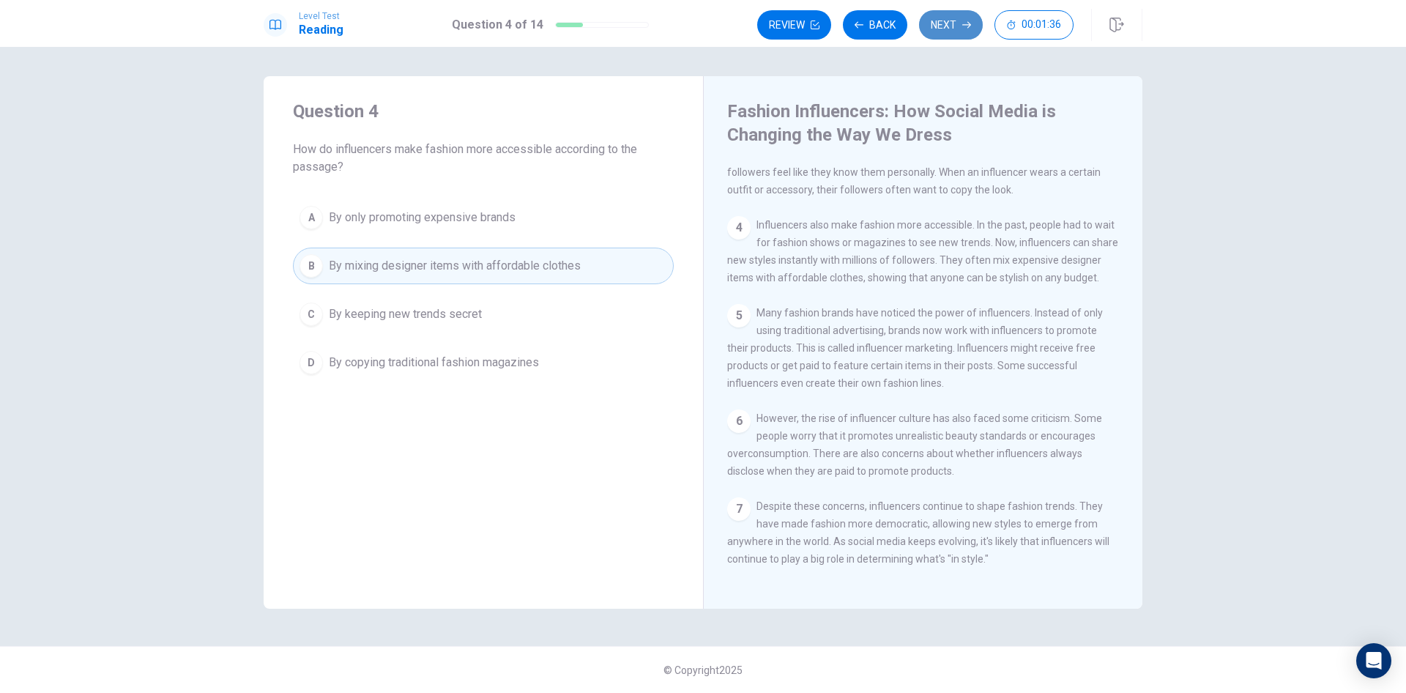
click at [941, 25] on button "Next" at bounding box center [951, 24] width 64 height 29
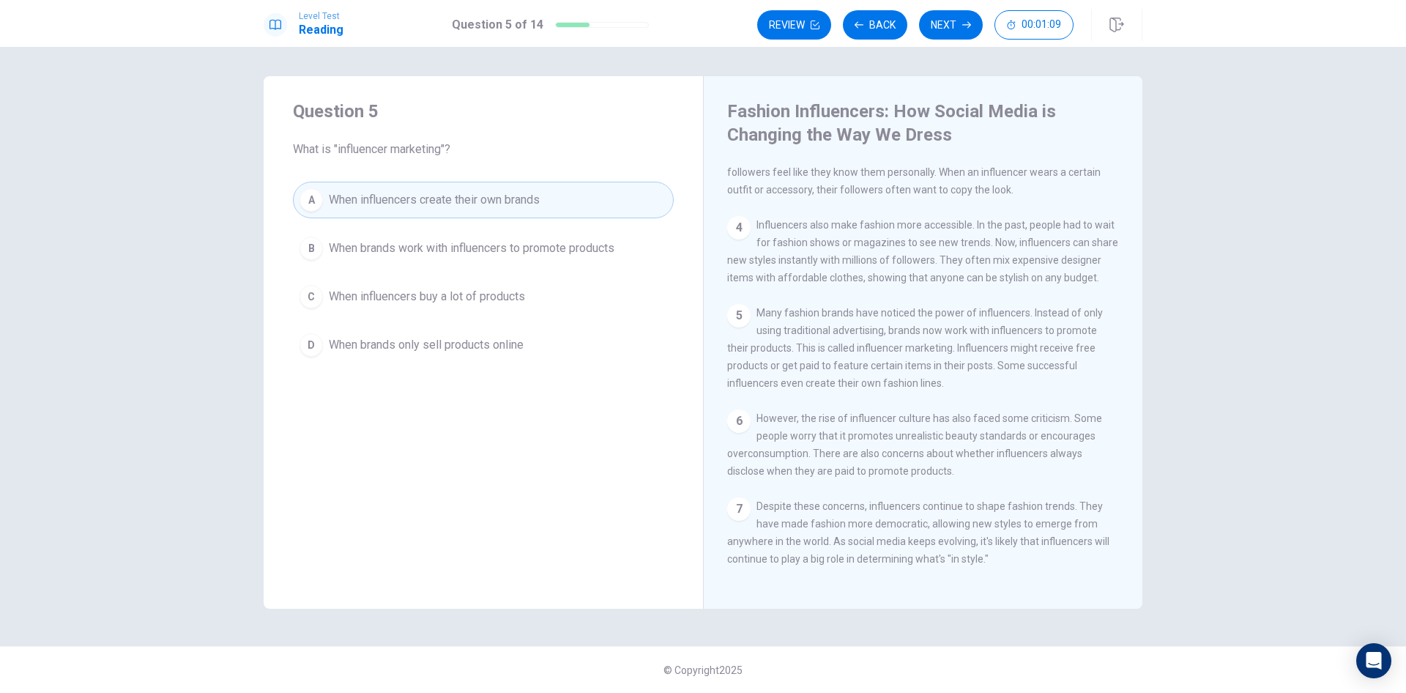
click at [537, 253] on span "When brands work with influencers to promote products" at bounding box center [472, 249] width 286 height 18
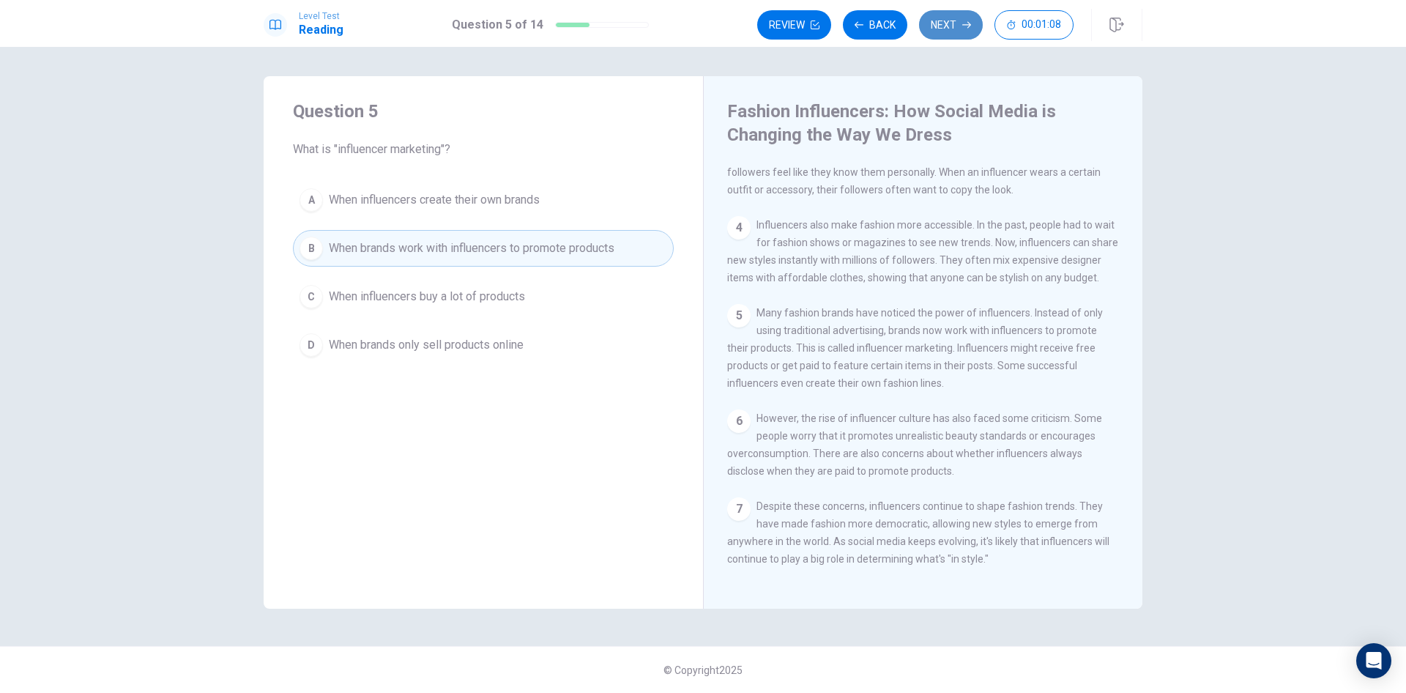
click at [954, 26] on button "Next" at bounding box center [951, 24] width 64 height 29
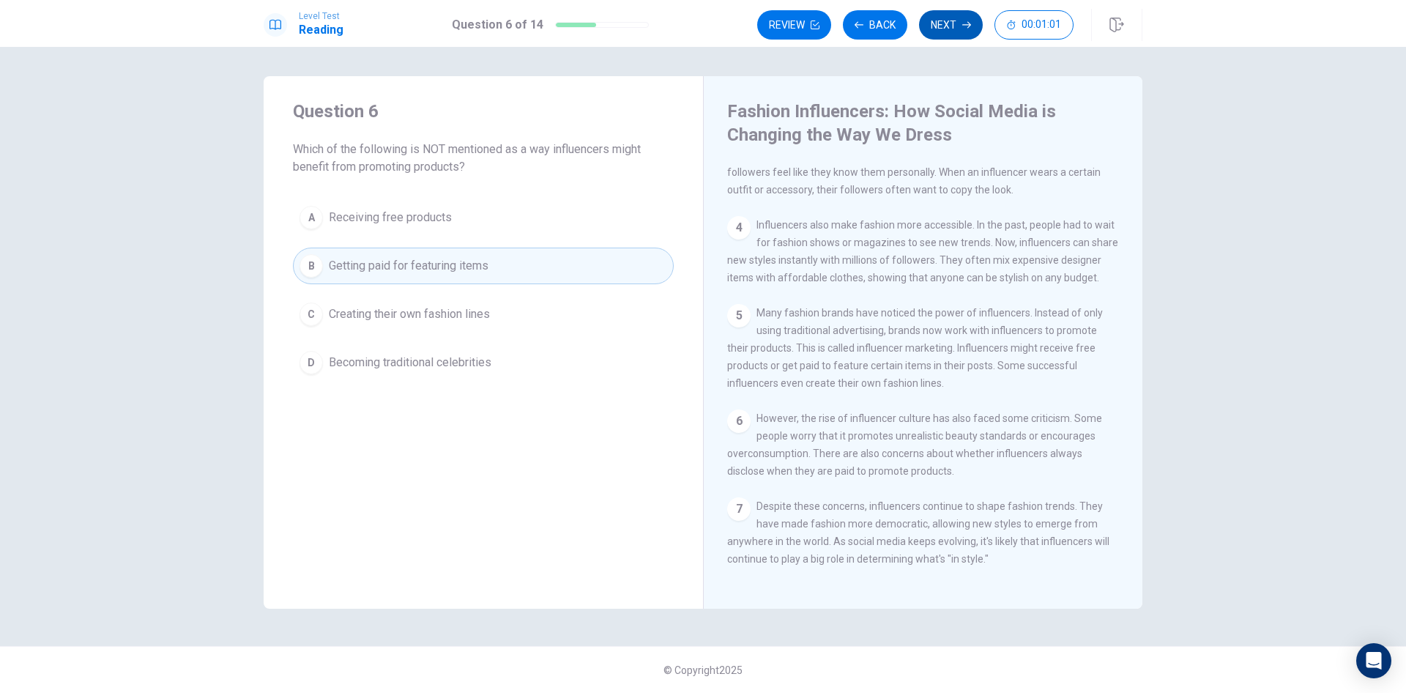
click at [954, 26] on button "Next" at bounding box center [951, 24] width 64 height 29
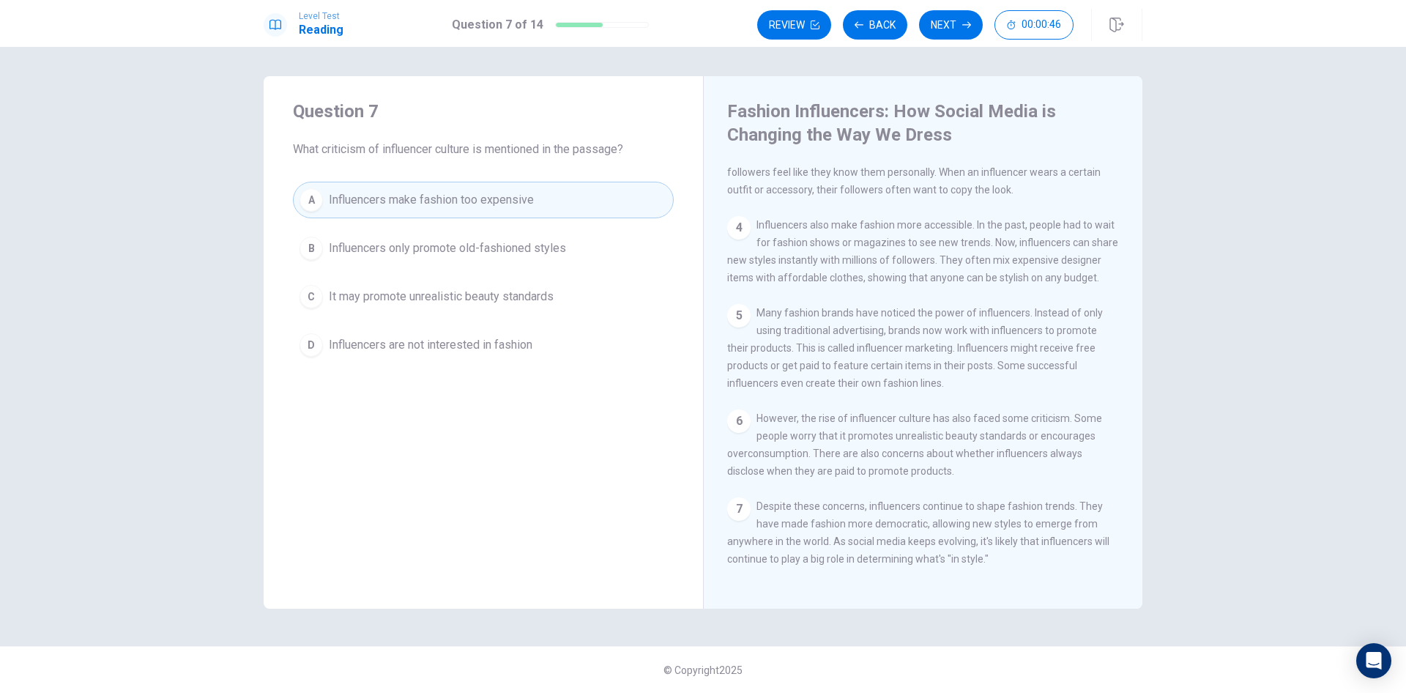
click at [505, 248] on span "Influencers only promote old-fashioned styles" at bounding box center [447, 249] width 237 height 18
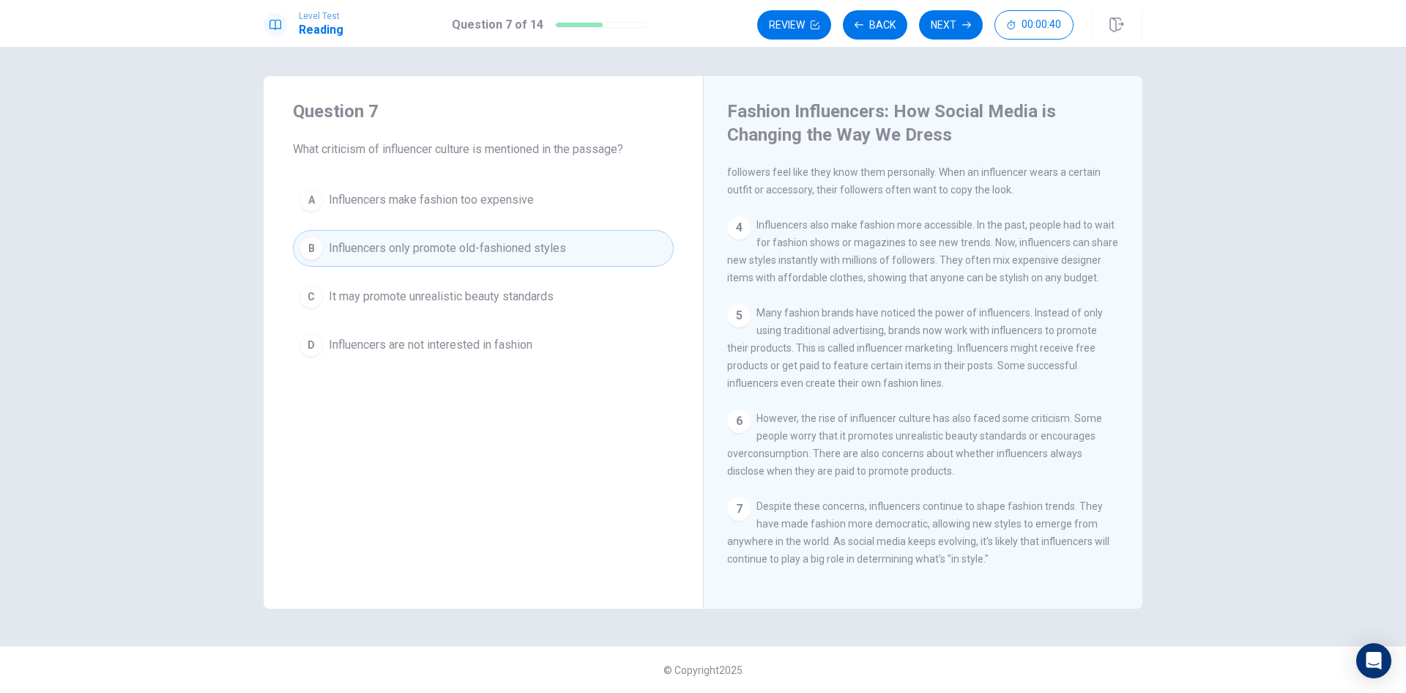
click at [484, 207] on span "Influencers make fashion too expensive" at bounding box center [431, 200] width 205 height 18
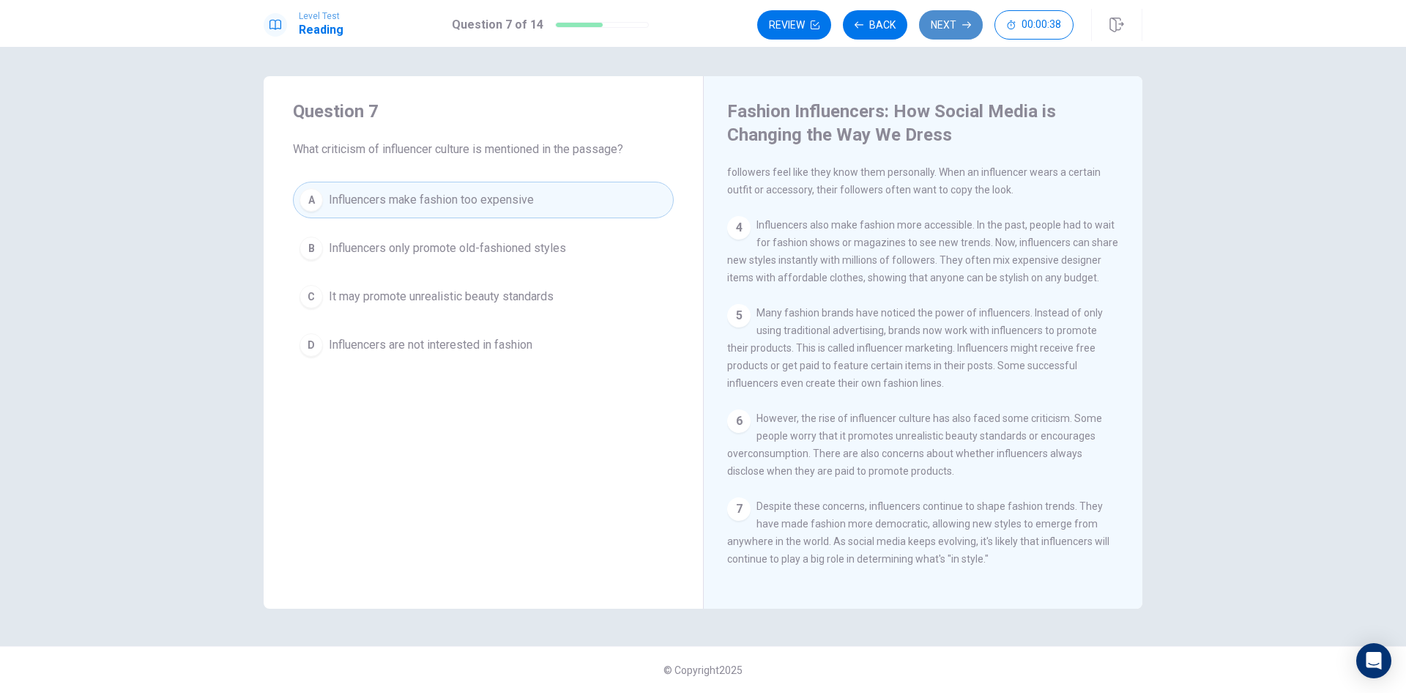
click at [954, 21] on button "Next" at bounding box center [951, 24] width 64 height 29
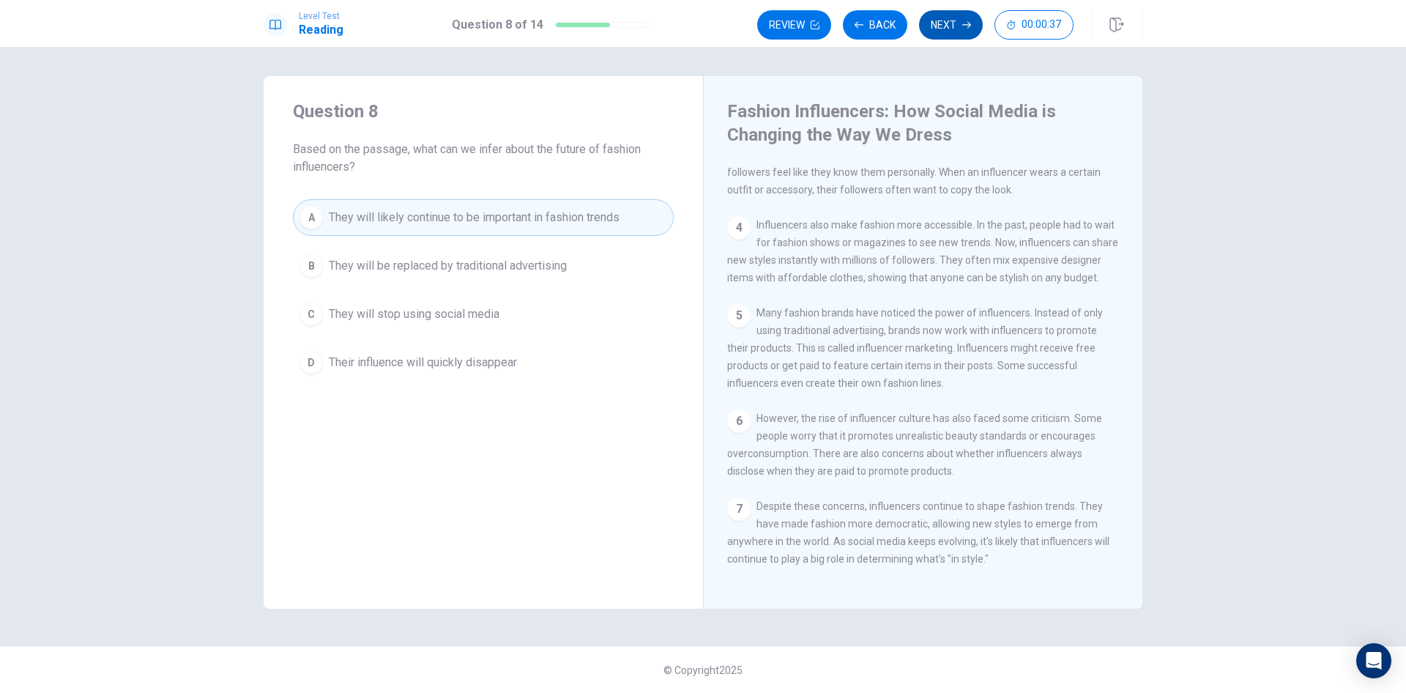
click at [953, 23] on button "Next" at bounding box center [951, 24] width 64 height 29
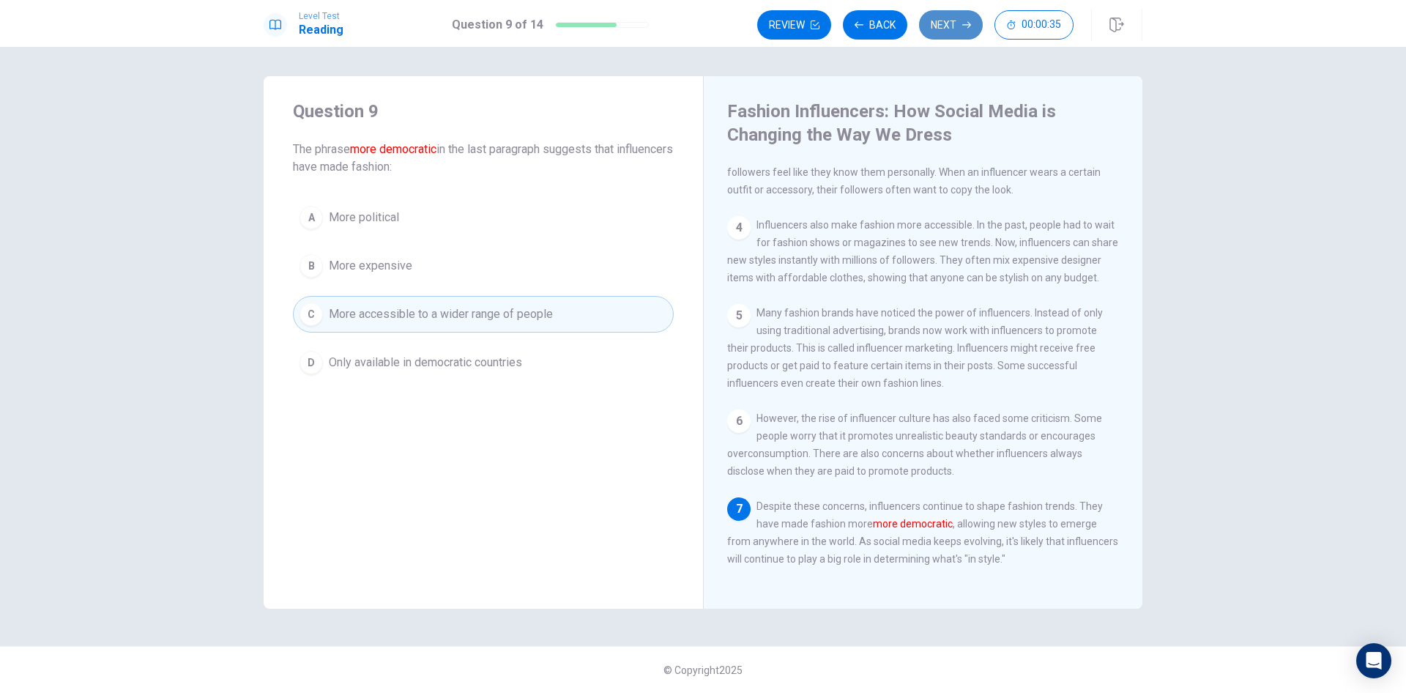
click at [955, 30] on button "Next" at bounding box center [951, 24] width 64 height 29
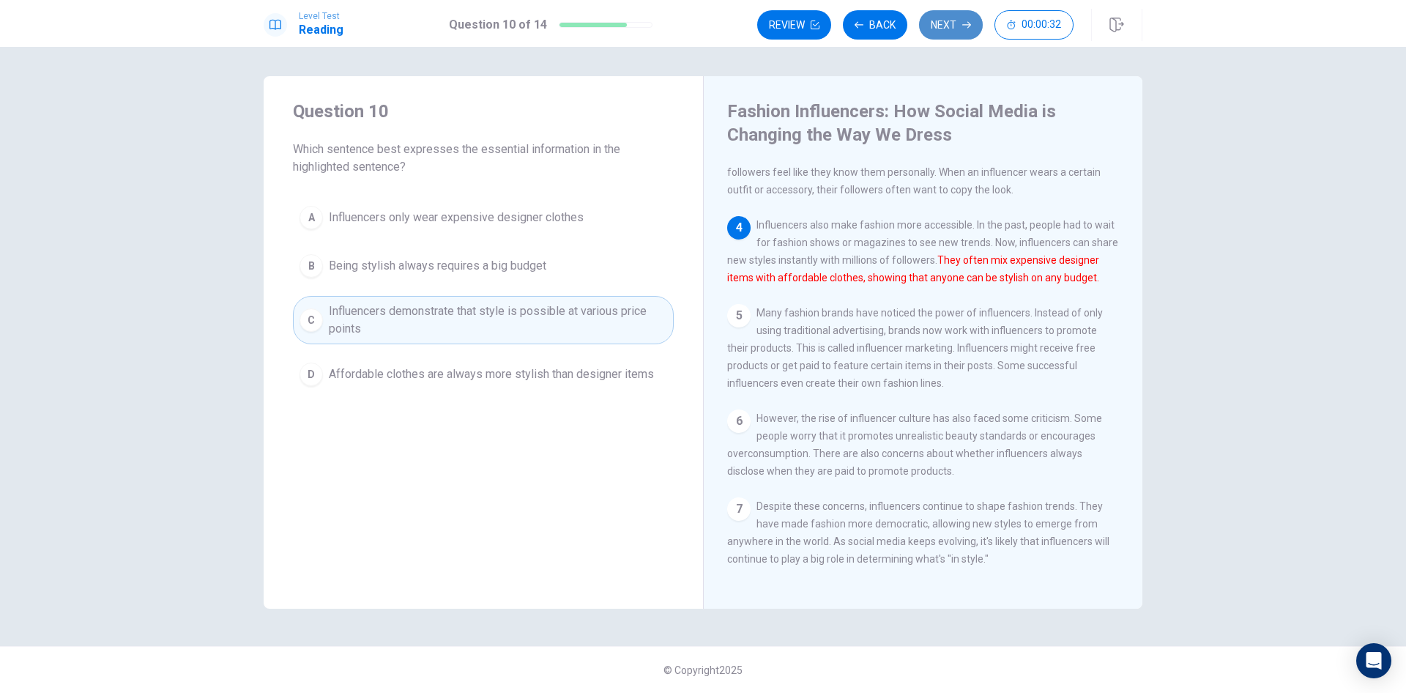
click at [956, 29] on button "Next" at bounding box center [951, 24] width 64 height 29
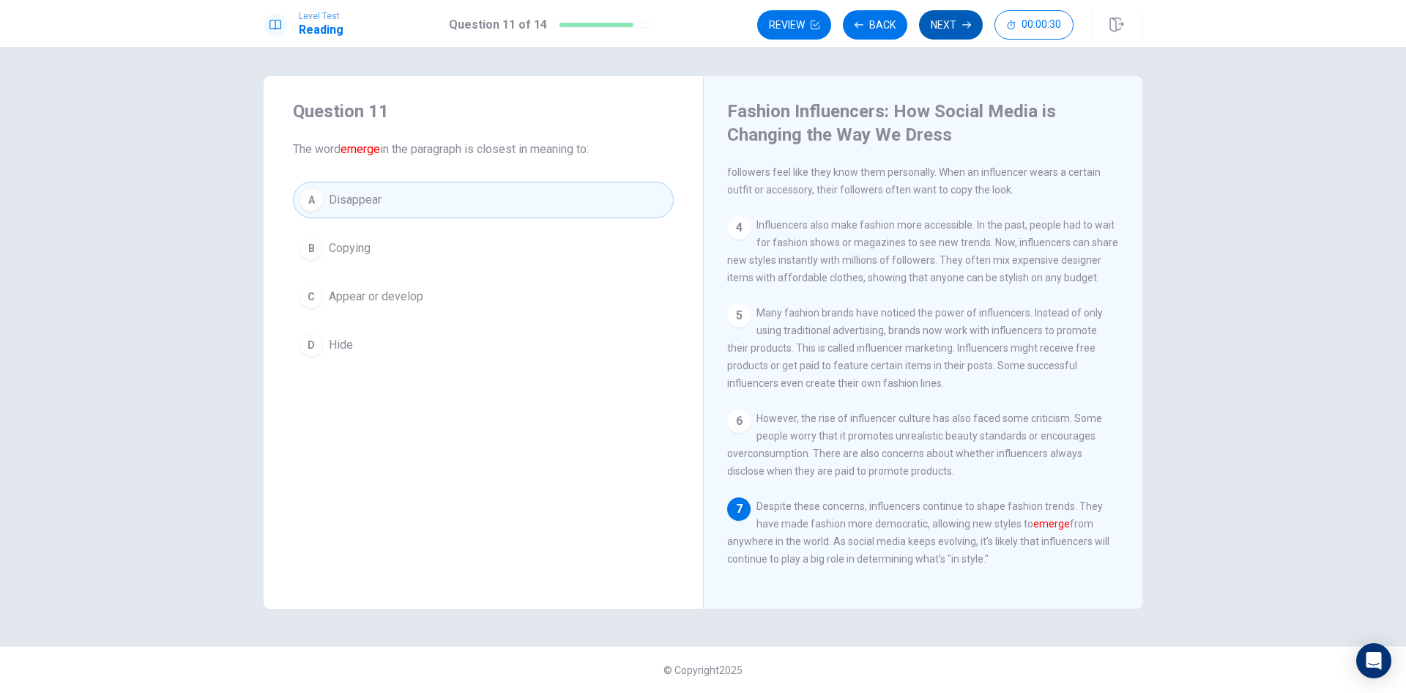
click at [956, 29] on button "Next" at bounding box center [951, 24] width 64 height 29
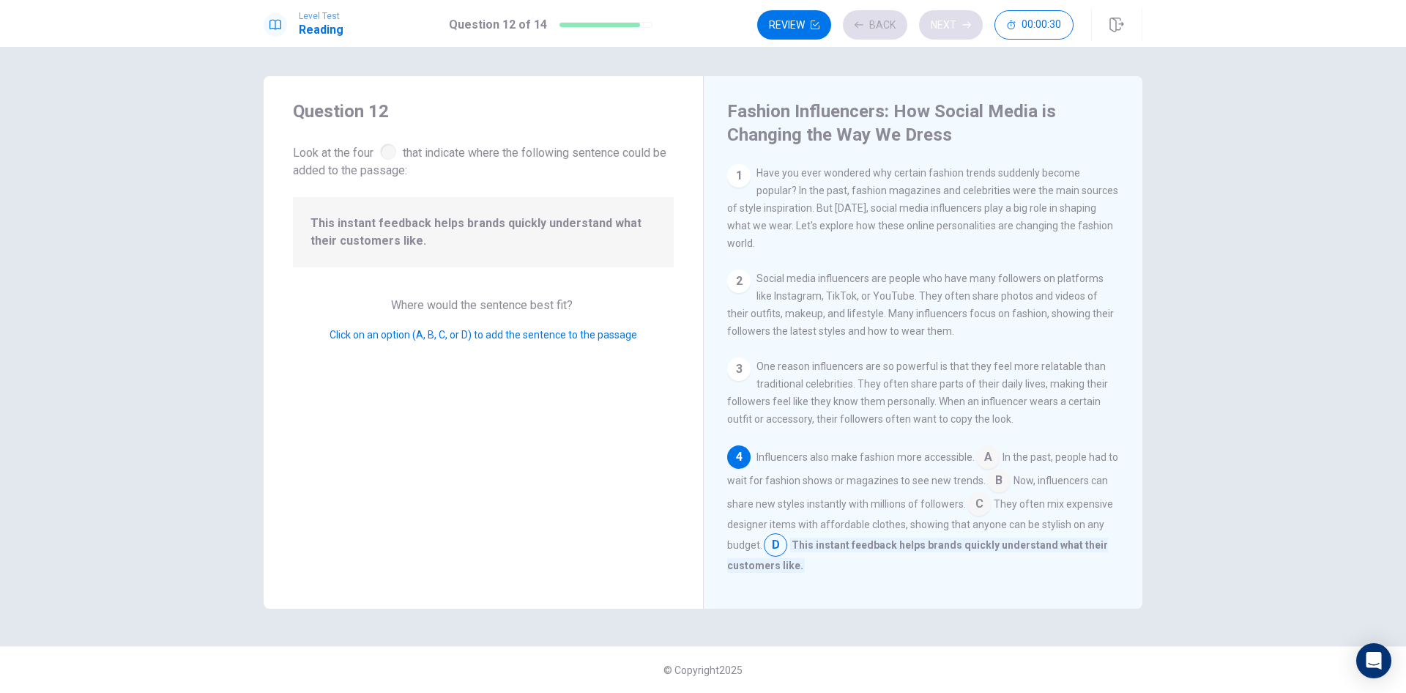
scroll to position [145, 0]
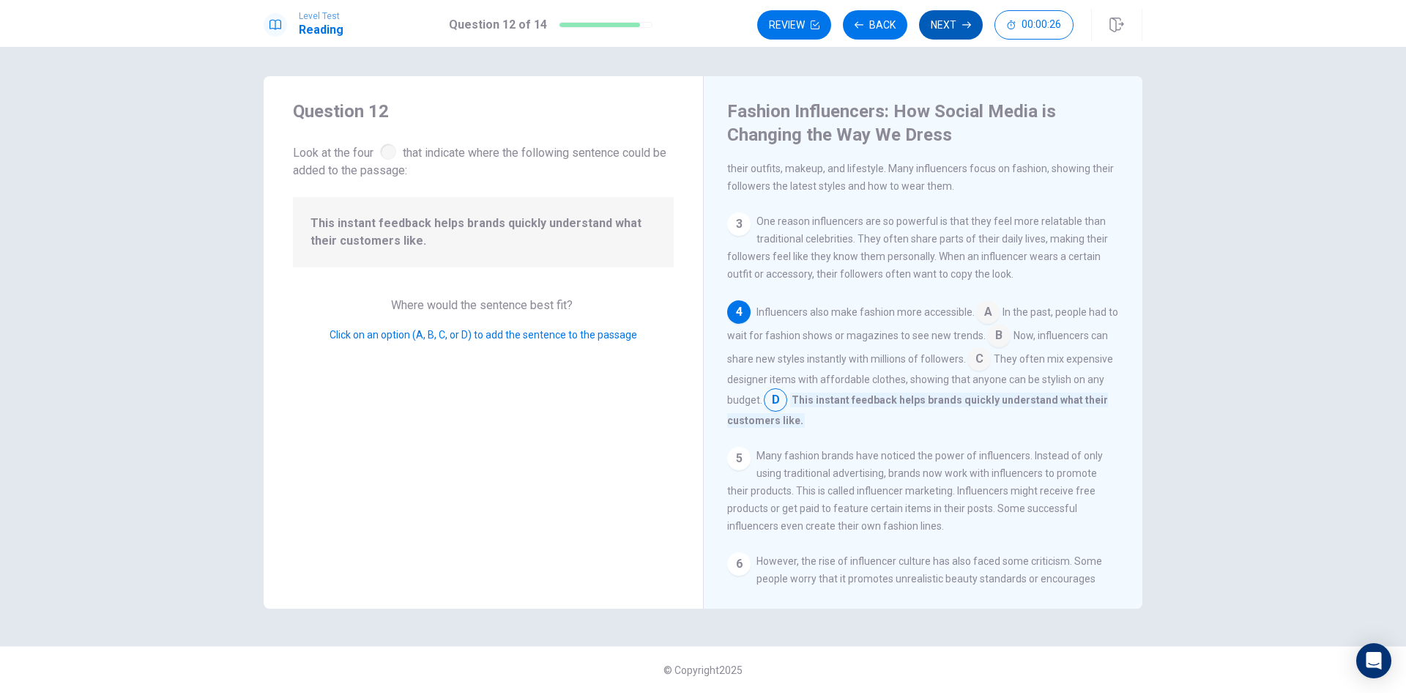
click at [956, 29] on button "Next" at bounding box center [951, 24] width 64 height 29
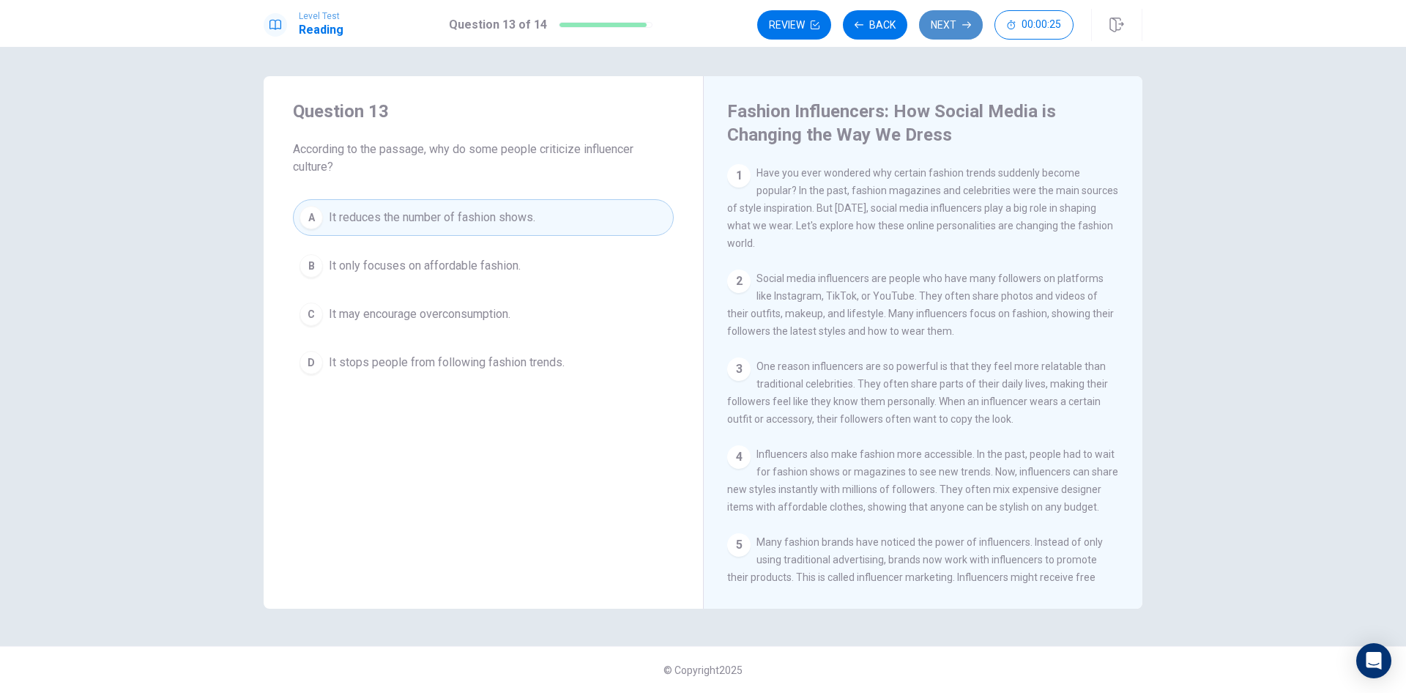
click at [956, 29] on button "Next" at bounding box center [951, 24] width 64 height 29
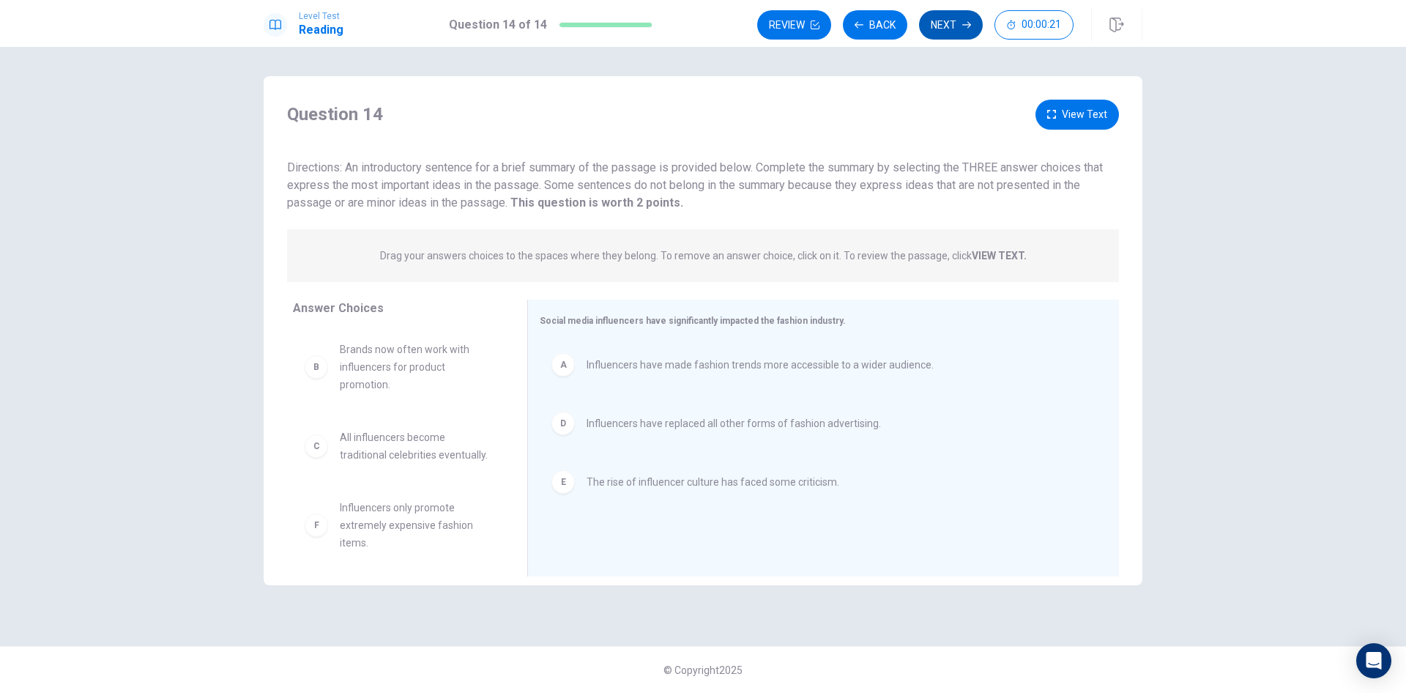
click at [952, 22] on button "Next" at bounding box center [951, 24] width 64 height 29
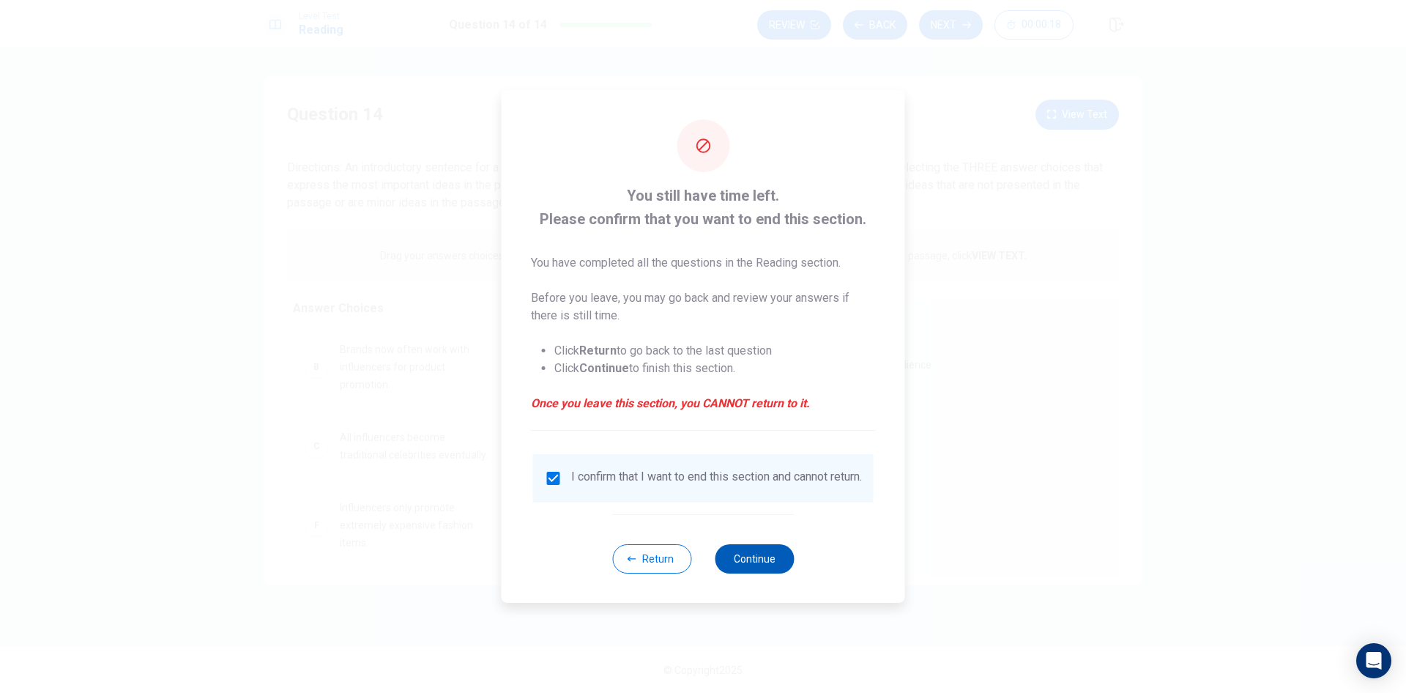
click at [759, 565] on button "Continue" at bounding box center [754, 558] width 79 height 29
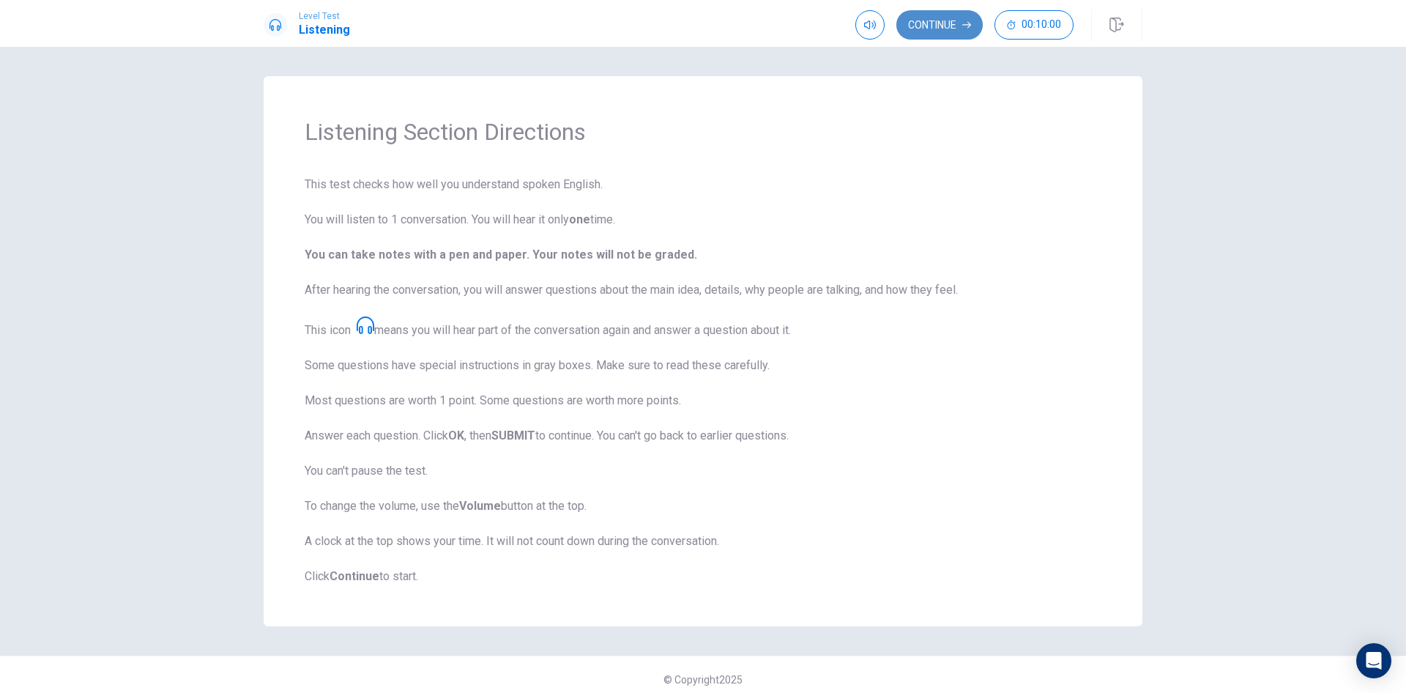
click at [943, 18] on button "Continue" at bounding box center [940, 24] width 86 height 29
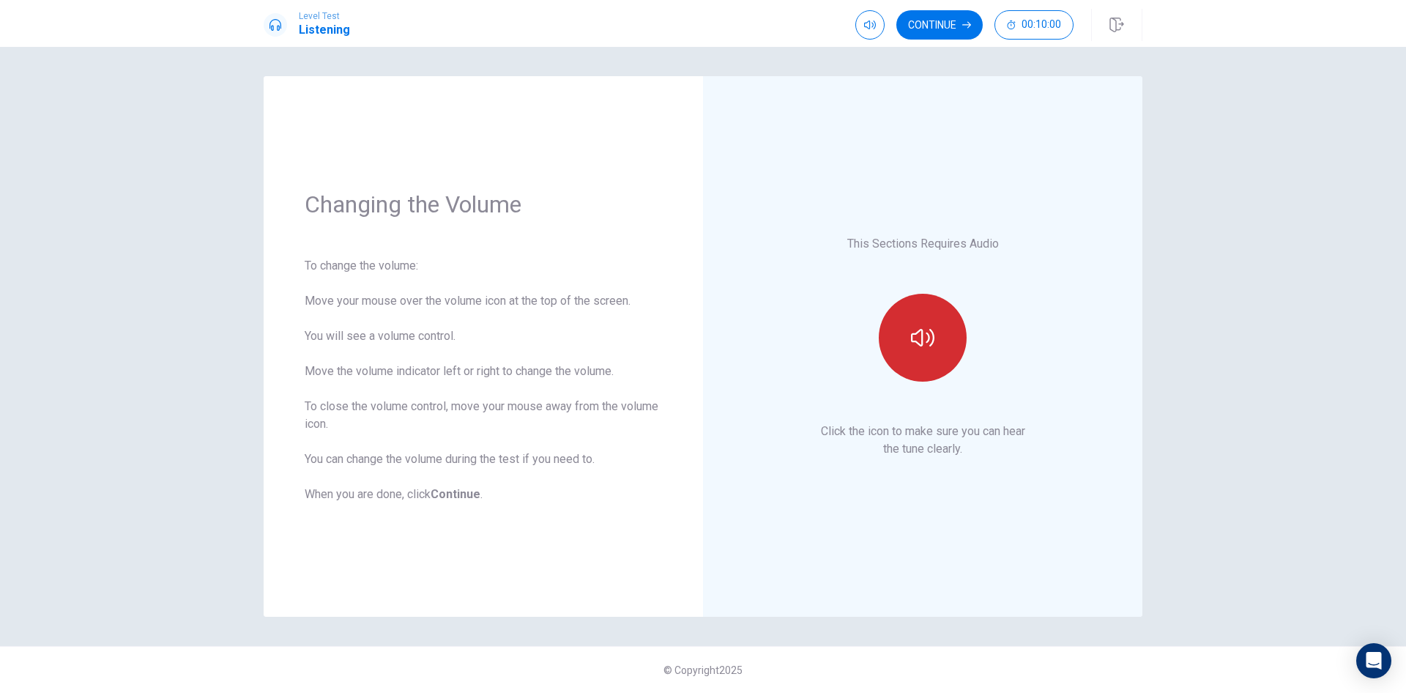
click at [918, 326] on icon "button" at bounding box center [922, 337] width 23 height 23
click at [943, 25] on button "Continue" at bounding box center [940, 24] width 86 height 29
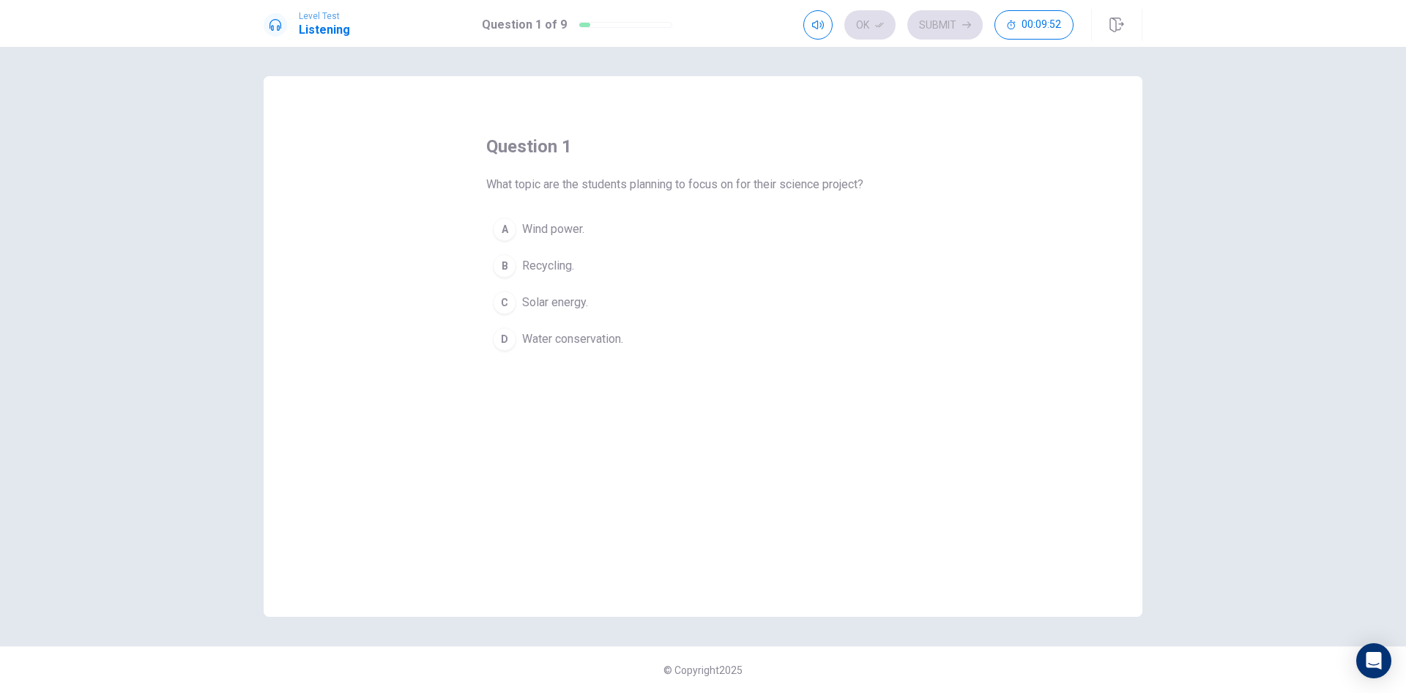
click at [508, 229] on div "A" at bounding box center [504, 229] width 23 height 23
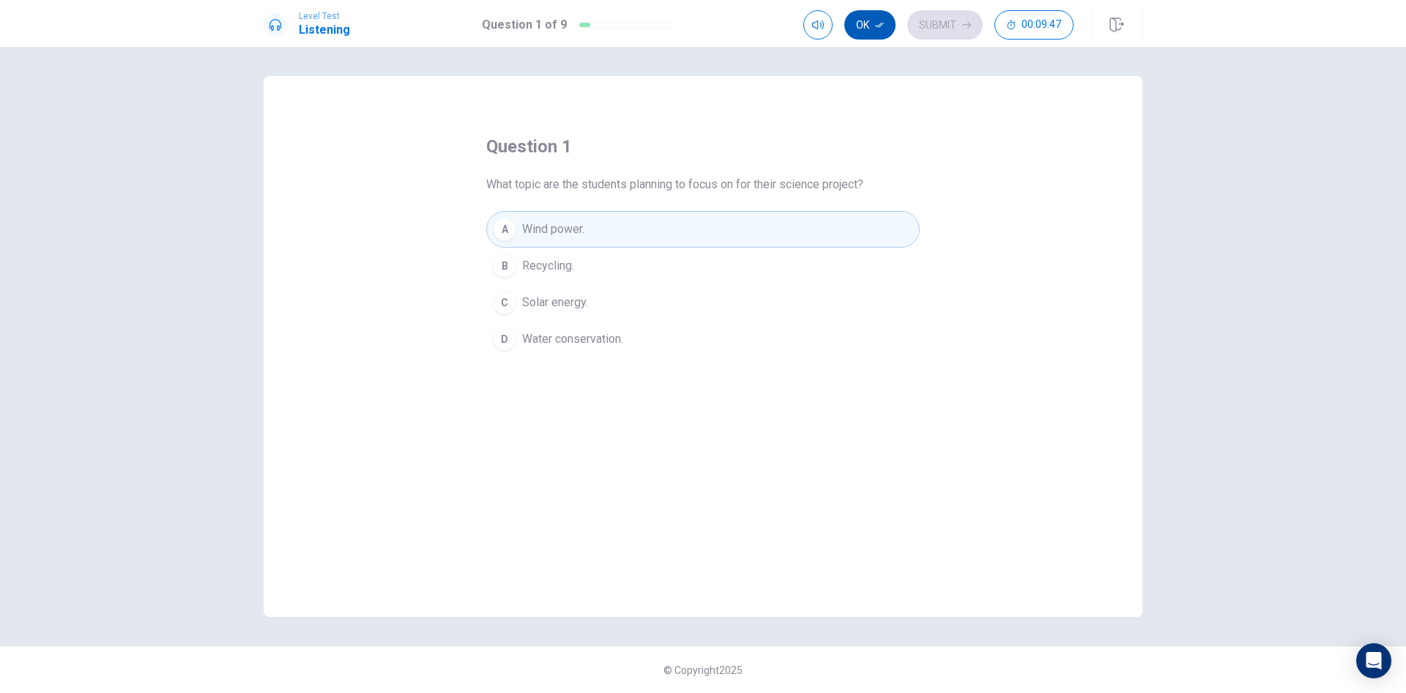
click at [861, 26] on button "Ok" at bounding box center [870, 24] width 51 height 29
click at [935, 25] on button "Submit" at bounding box center [945, 24] width 75 height 29
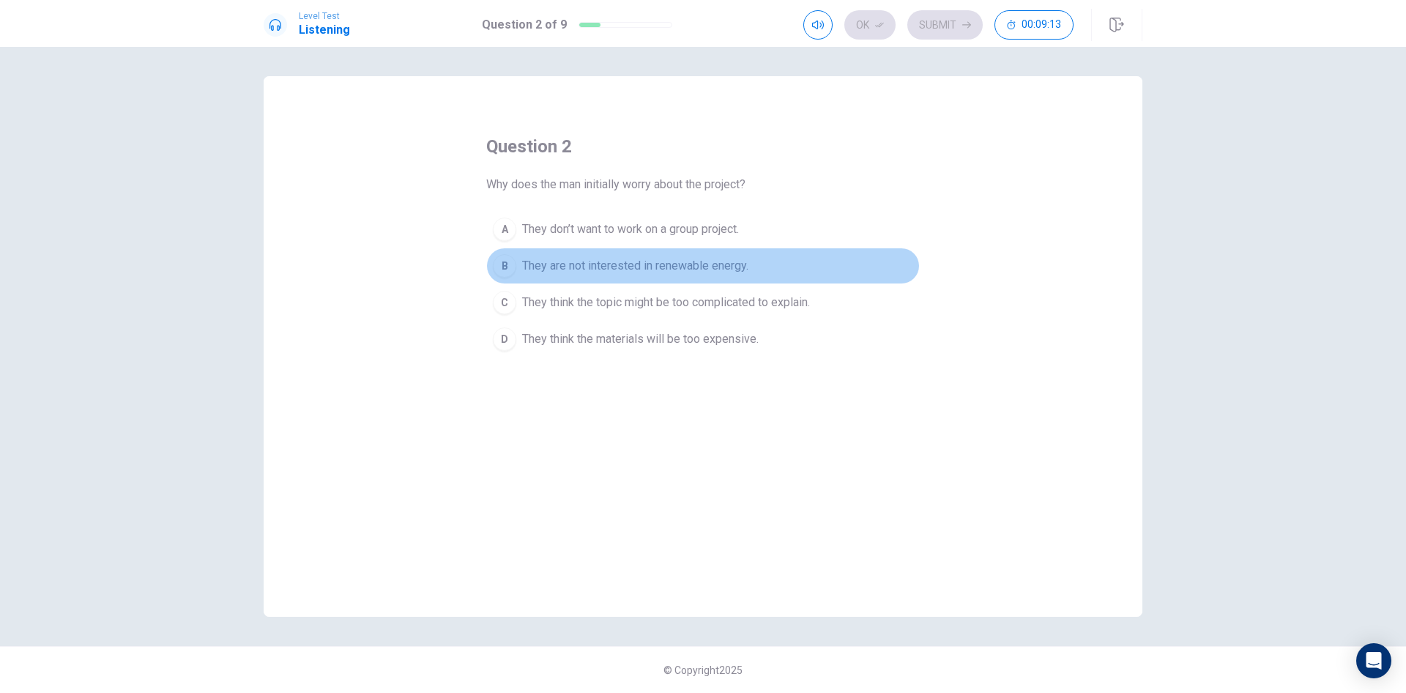
click at [508, 264] on div "B" at bounding box center [504, 265] width 23 height 23
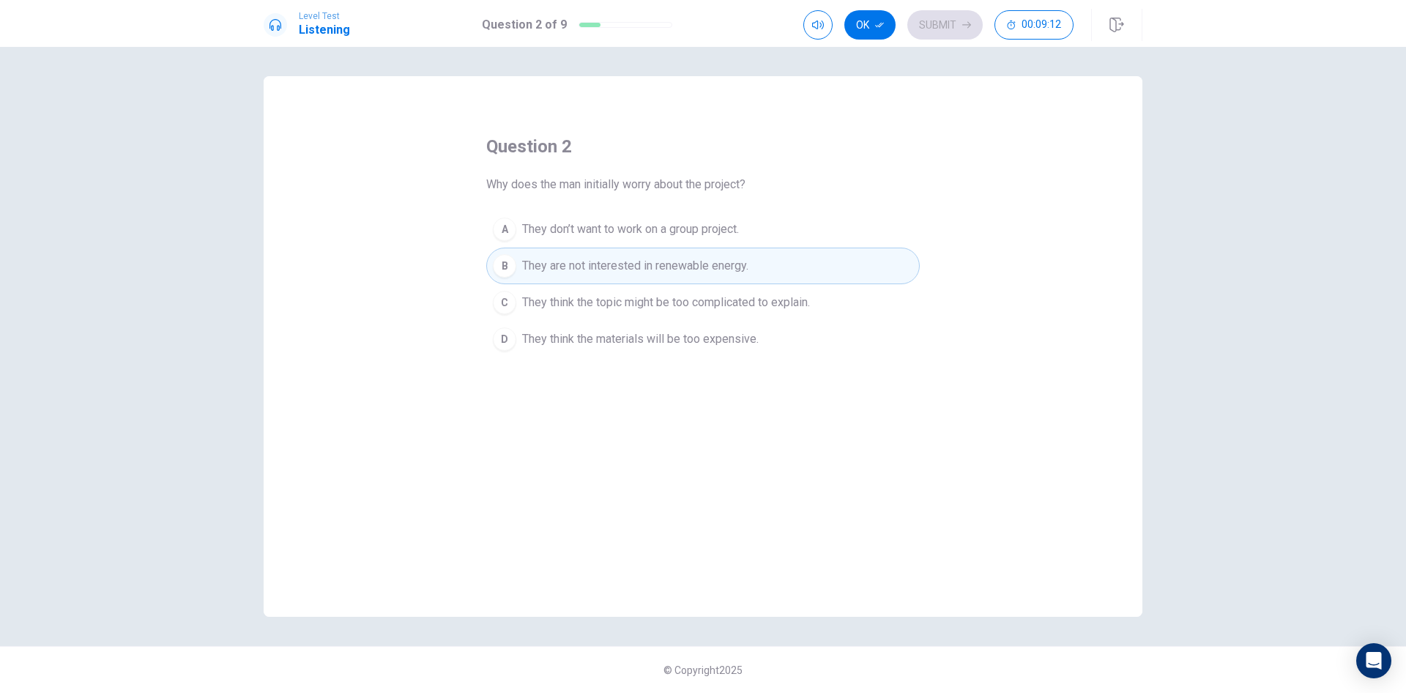
click at [868, 19] on button "Ok" at bounding box center [870, 24] width 51 height 29
click at [932, 21] on button "Submit" at bounding box center [945, 24] width 75 height 29
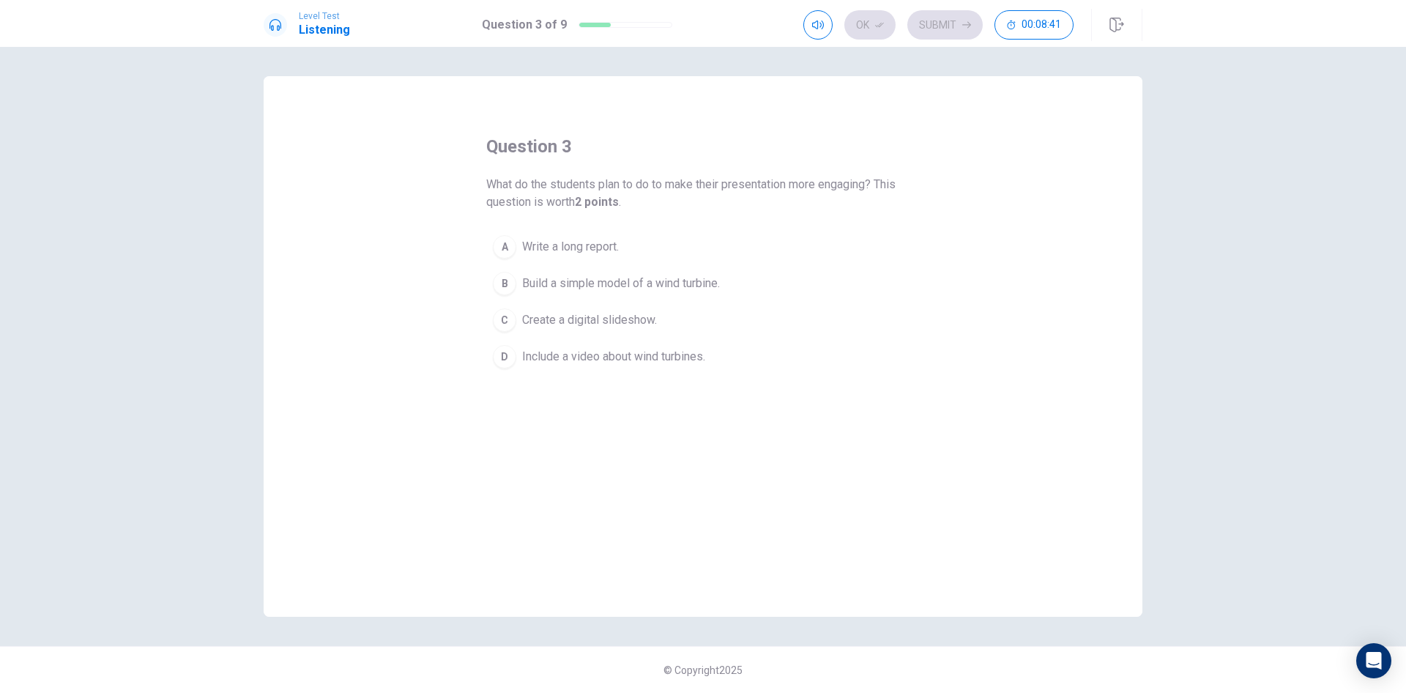
click at [505, 285] on div "B" at bounding box center [504, 283] width 23 height 23
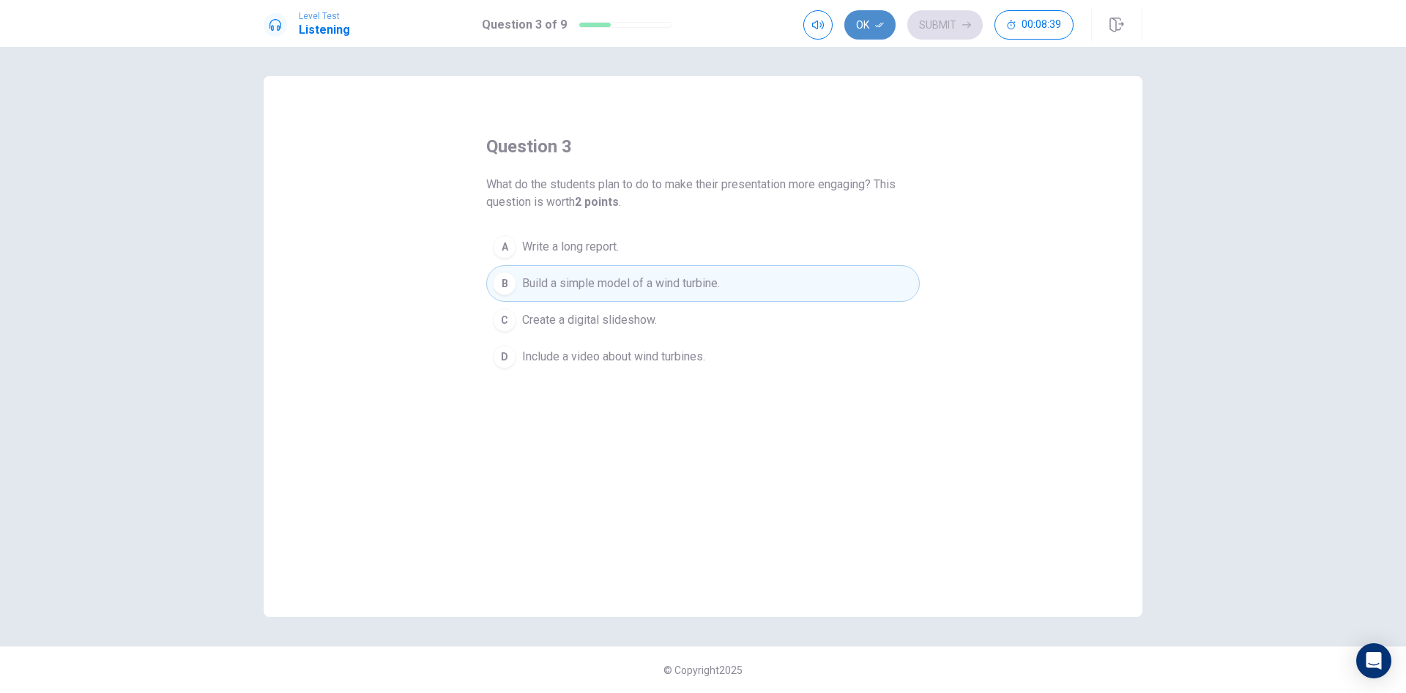
click at [871, 19] on button "Ok" at bounding box center [870, 24] width 51 height 29
click at [941, 18] on button "Submit" at bounding box center [945, 24] width 75 height 29
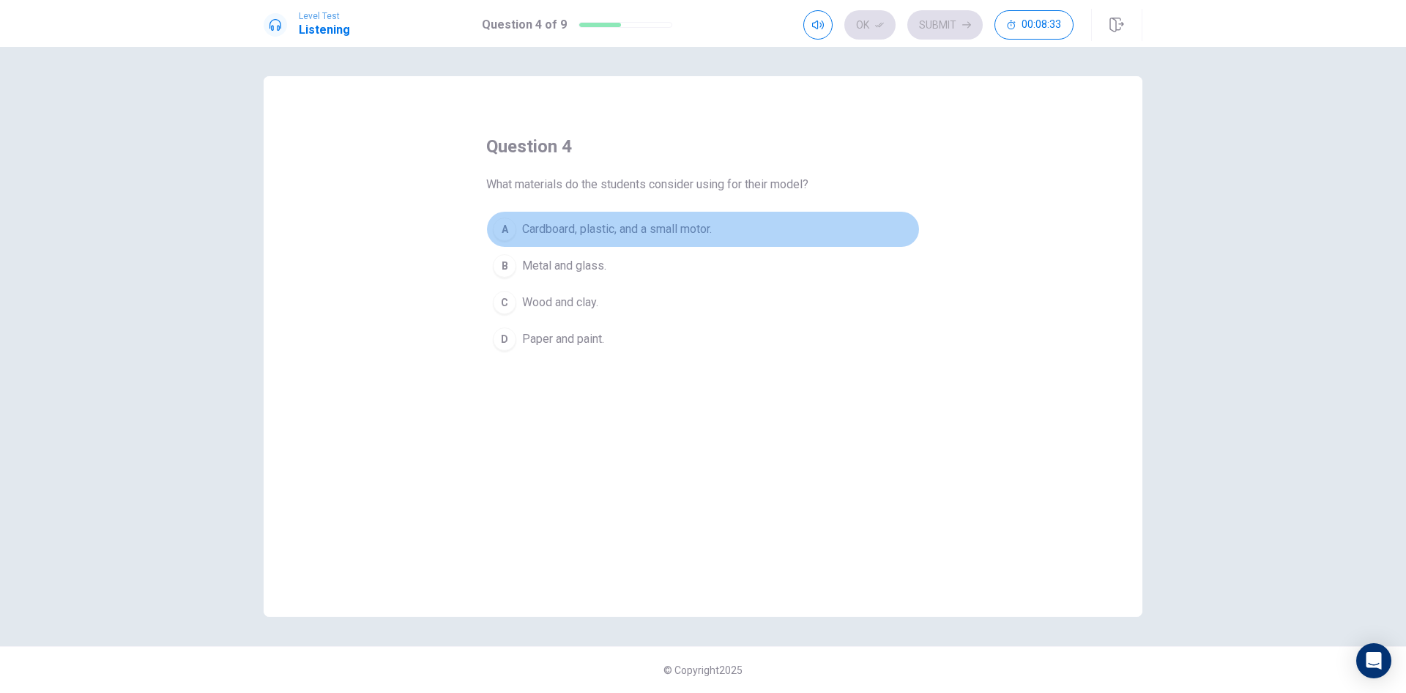
click at [508, 231] on div "A" at bounding box center [504, 229] width 23 height 23
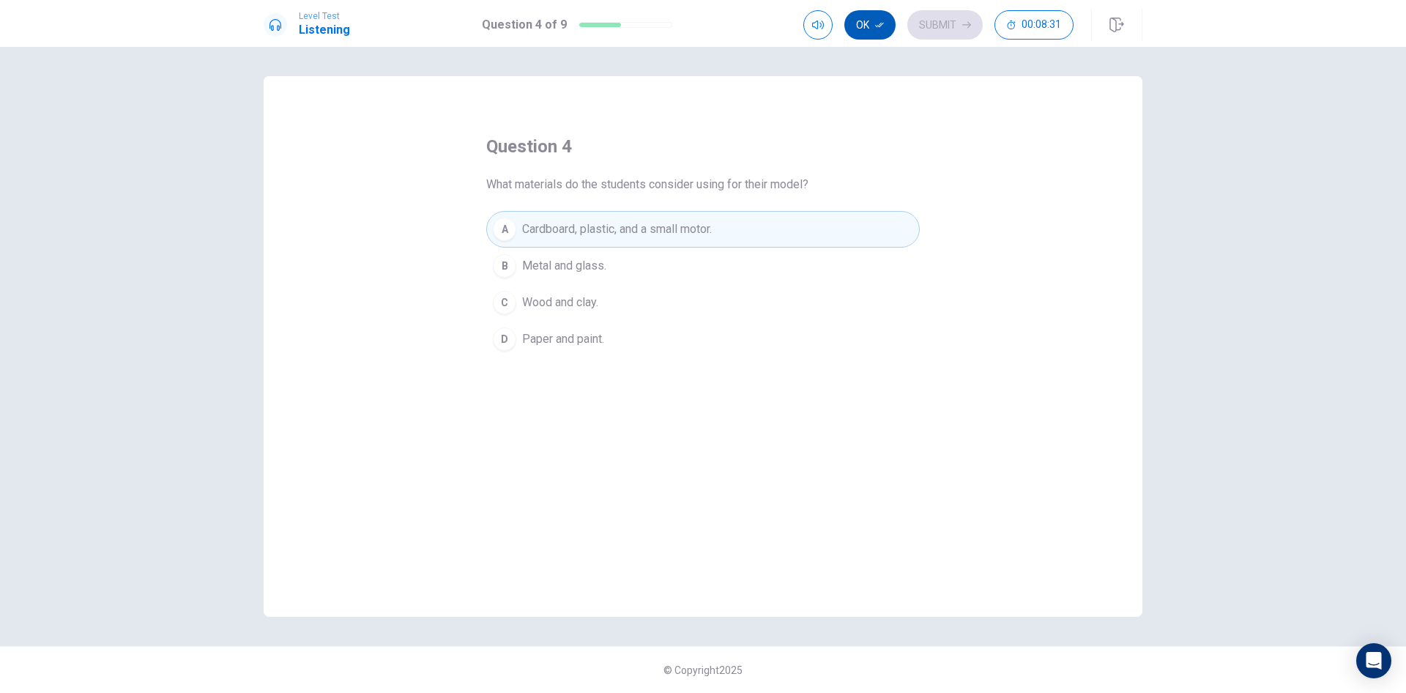
click at [866, 20] on button "Ok" at bounding box center [870, 24] width 51 height 29
click at [929, 21] on button "Submit" at bounding box center [945, 24] width 75 height 29
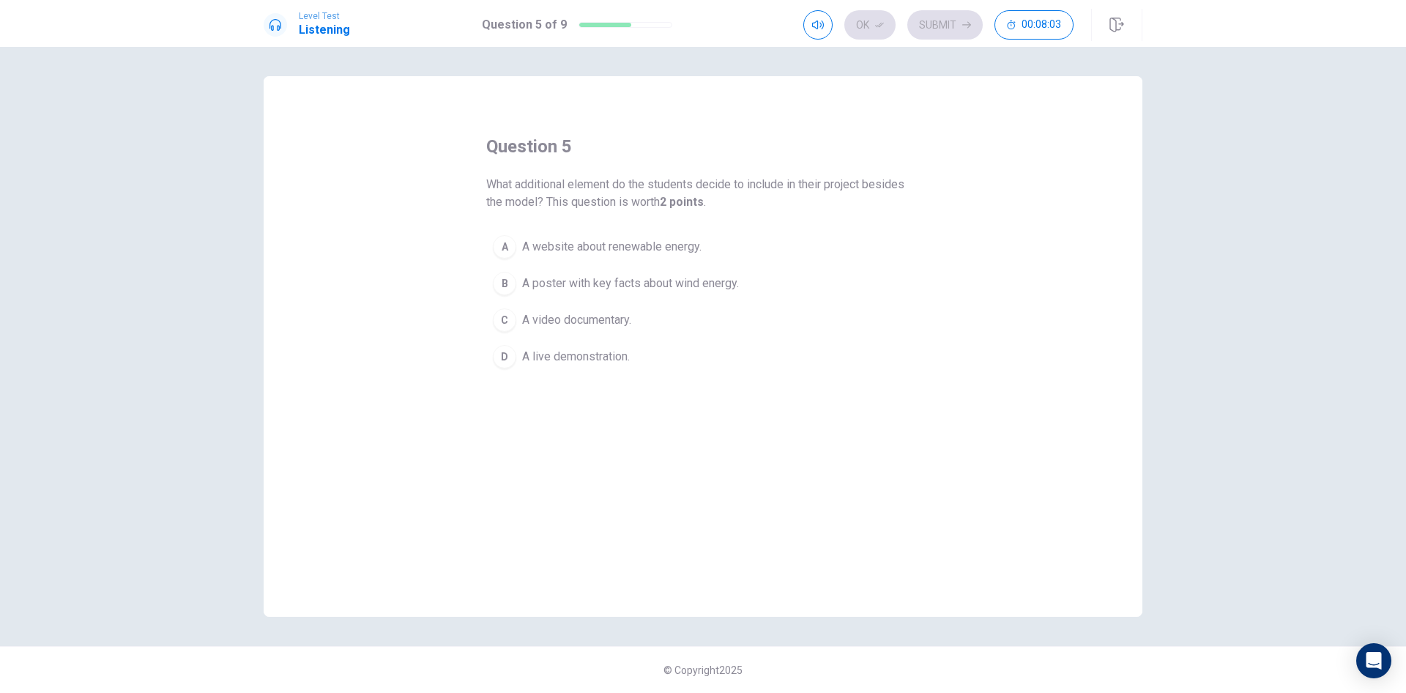
click at [507, 279] on div "B" at bounding box center [504, 283] width 23 height 23
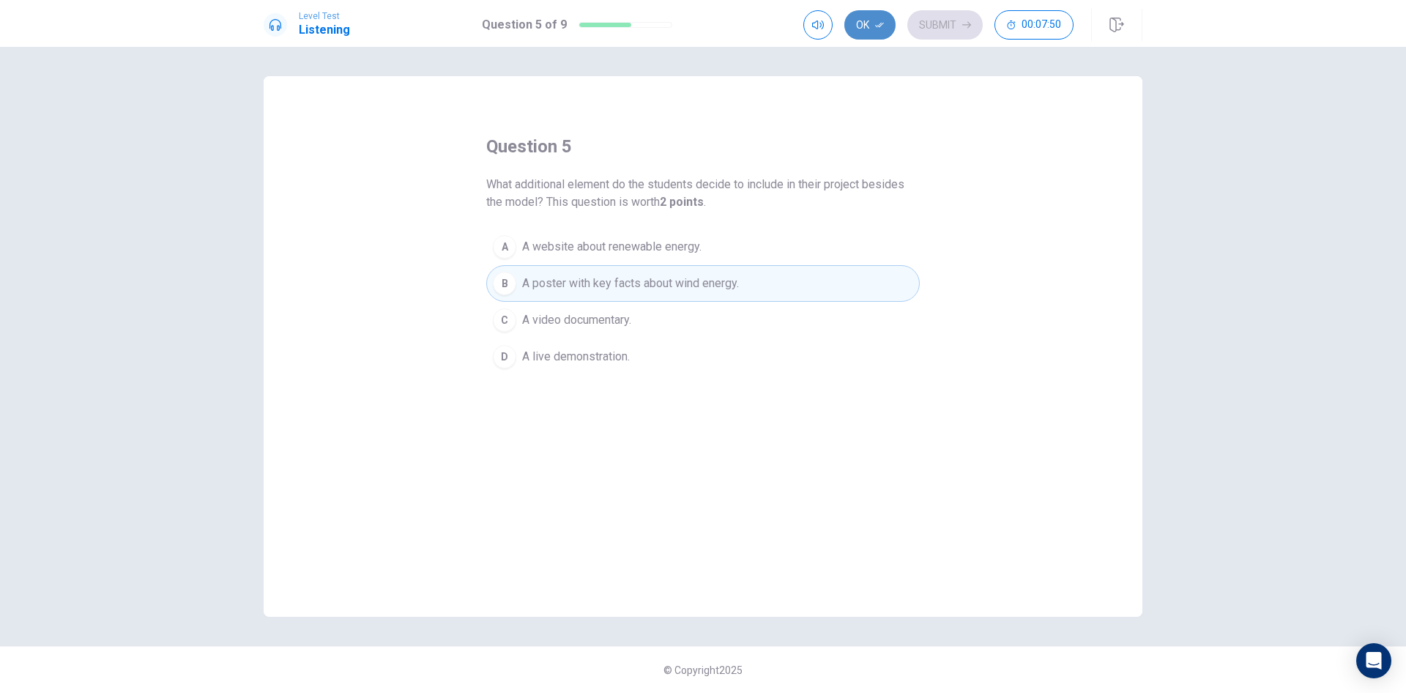
click at [864, 20] on button "Ok" at bounding box center [870, 24] width 51 height 29
click at [932, 21] on button "Submit" at bounding box center [945, 24] width 75 height 29
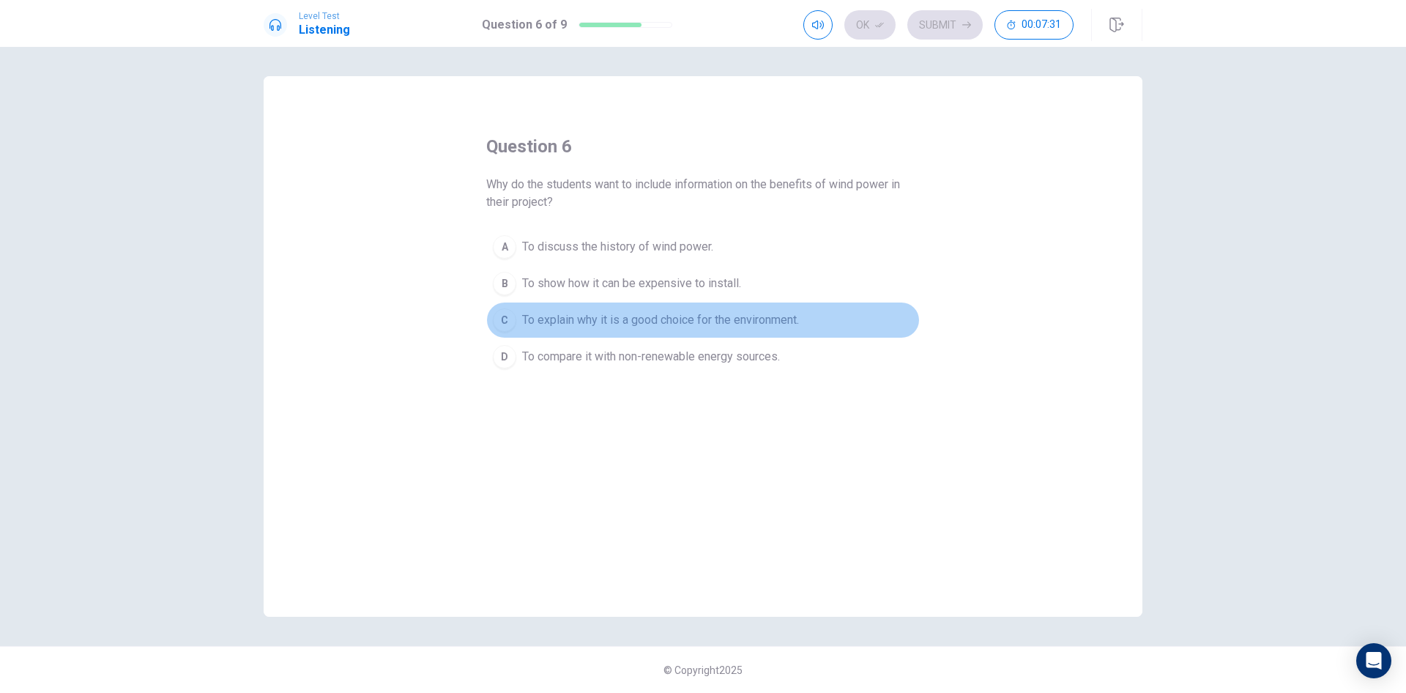
click at [505, 322] on div "C" at bounding box center [504, 319] width 23 height 23
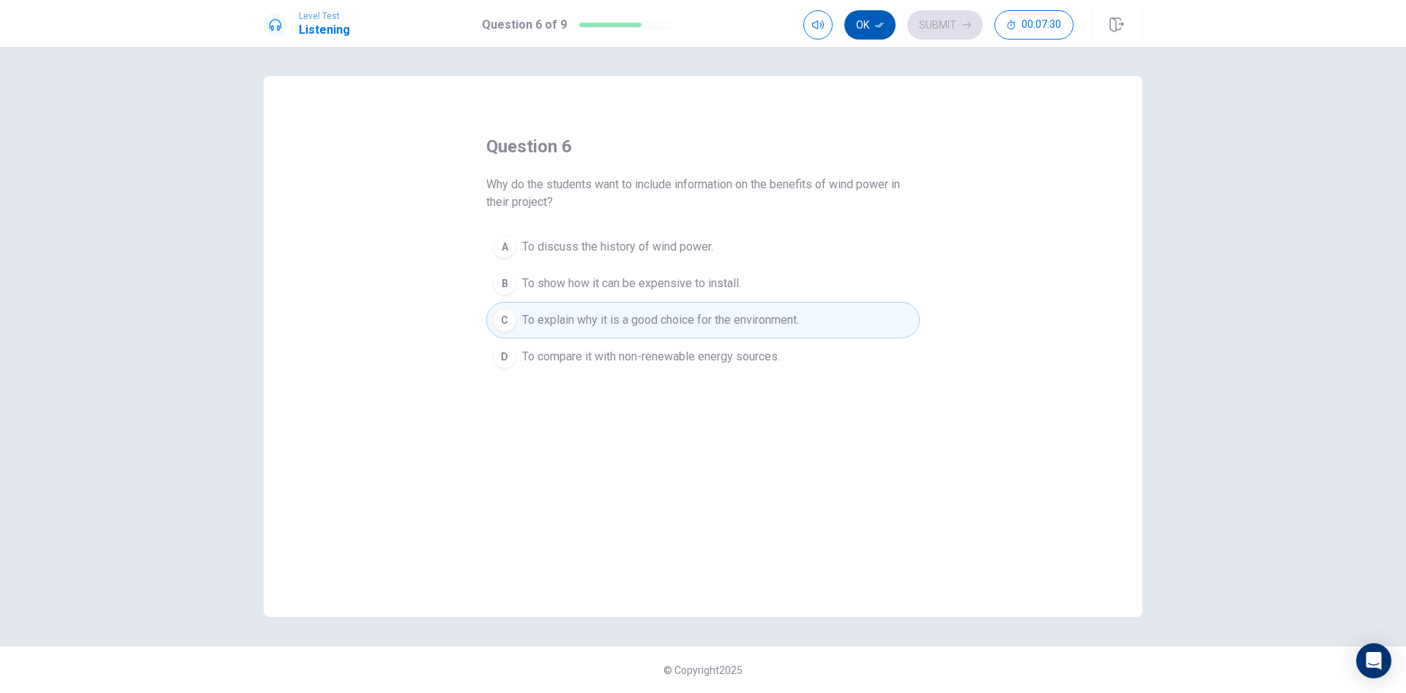
click at [863, 24] on button "Ok" at bounding box center [870, 24] width 51 height 29
click at [935, 23] on button "Submit" at bounding box center [945, 24] width 75 height 29
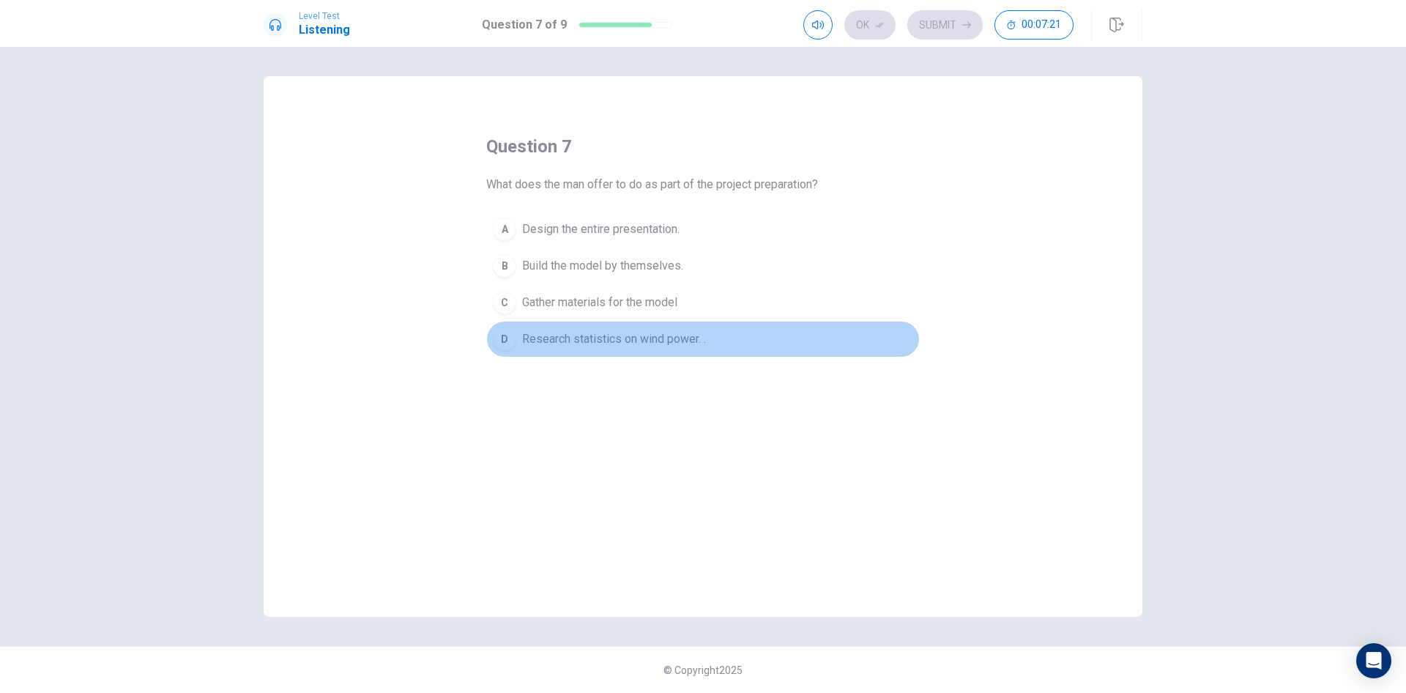
click at [509, 335] on div "D" at bounding box center [504, 338] width 23 height 23
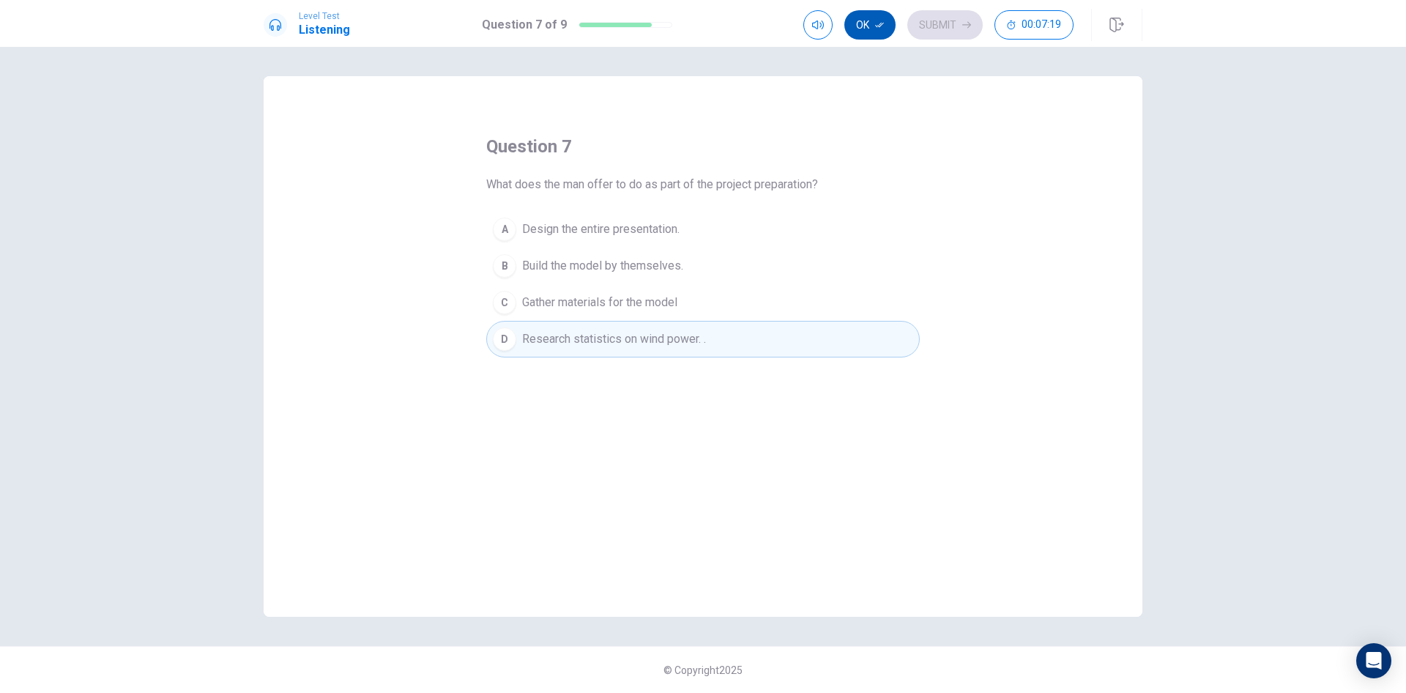
click at [857, 18] on button "Ok" at bounding box center [870, 24] width 51 height 29
click at [942, 19] on button "Submit" at bounding box center [945, 24] width 75 height 29
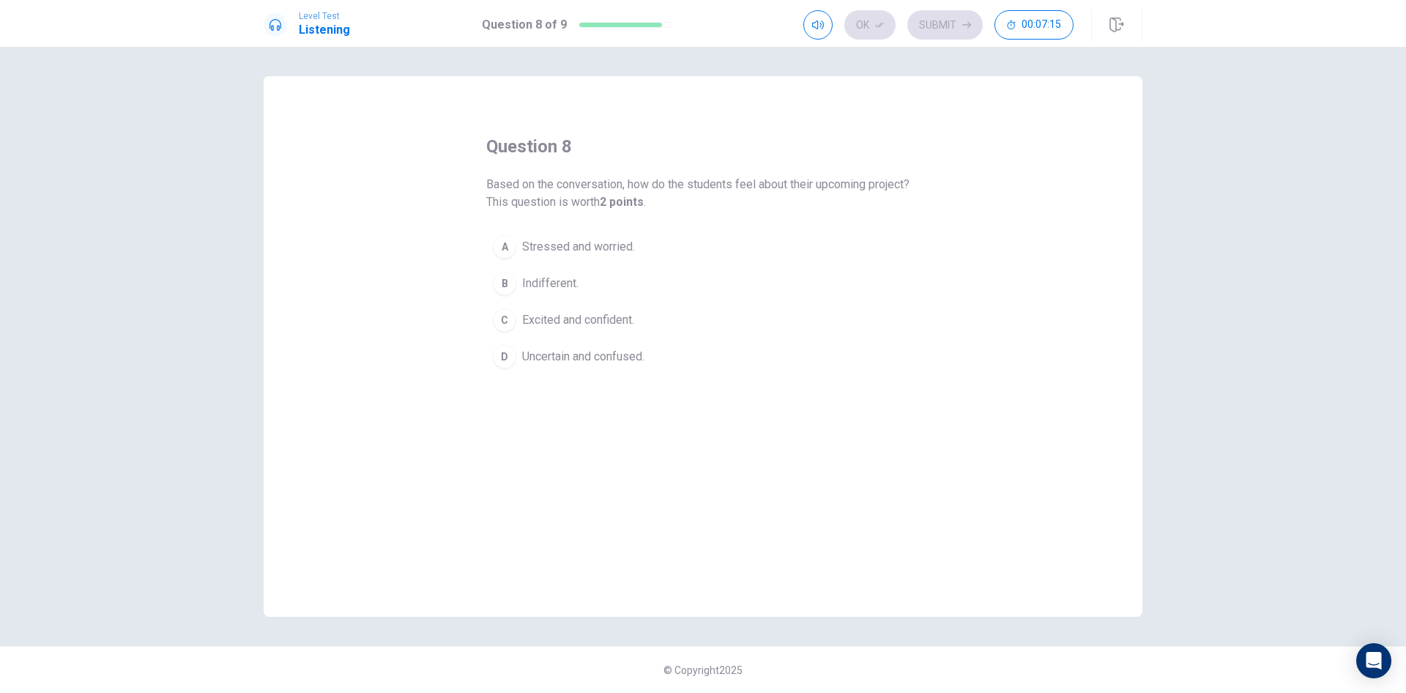
click at [510, 249] on div "A" at bounding box center [504, 246] width 23 height 23
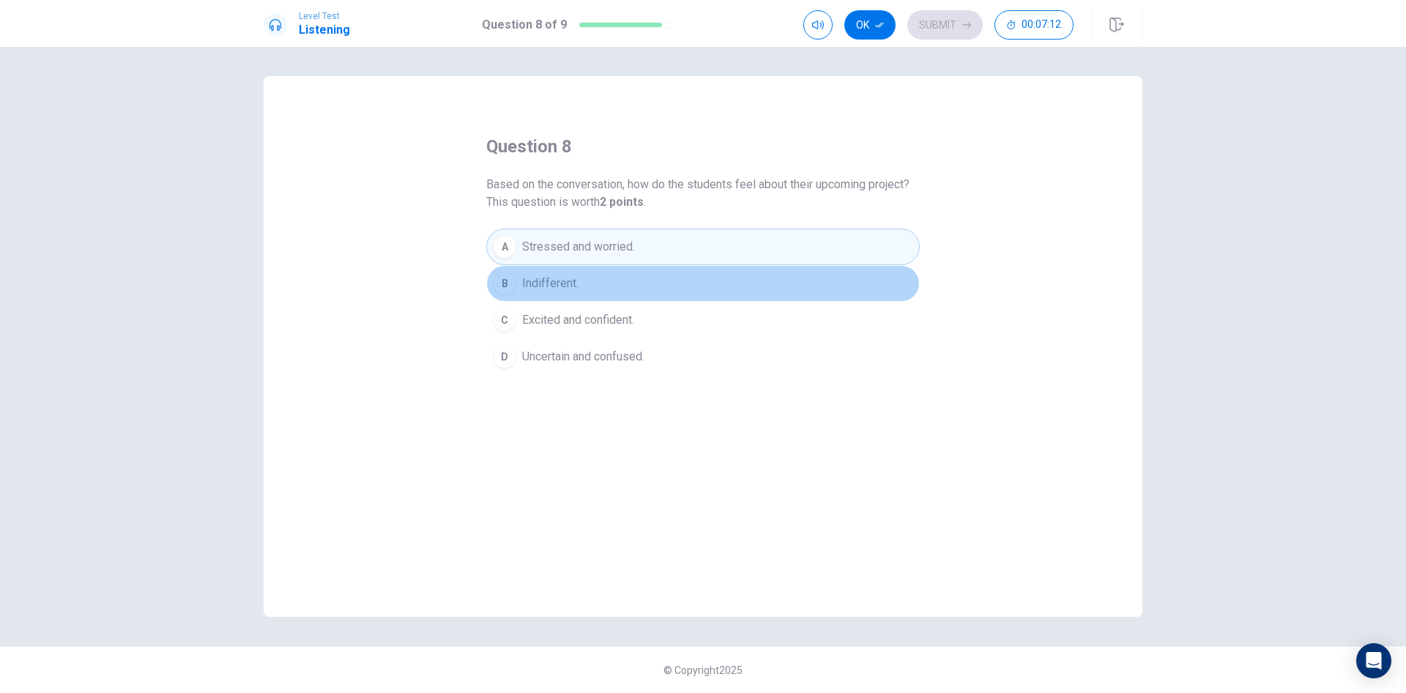
click at [508, 289] on div "B" at bounding box center [504, 283] width 23 height 23
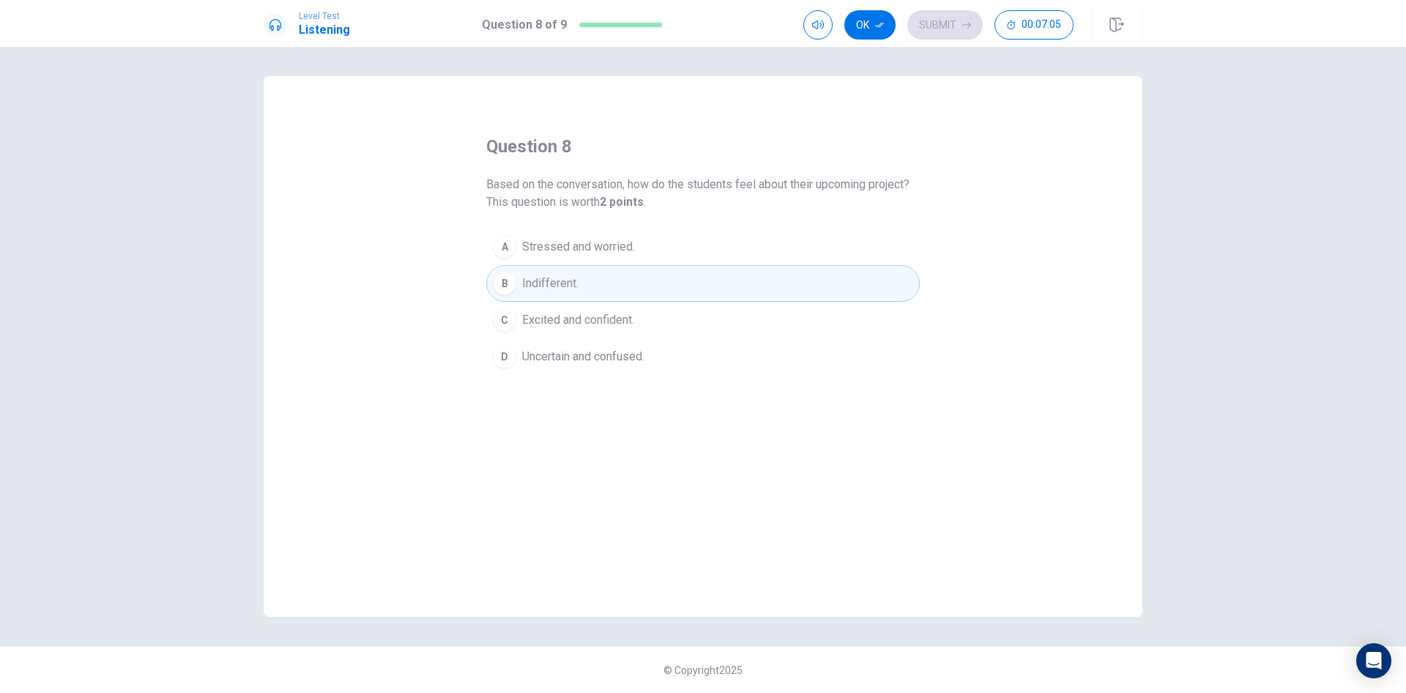
click at [533, 321] on span "Excited and confident." at bounding box center [578, 320] width 112 height 18
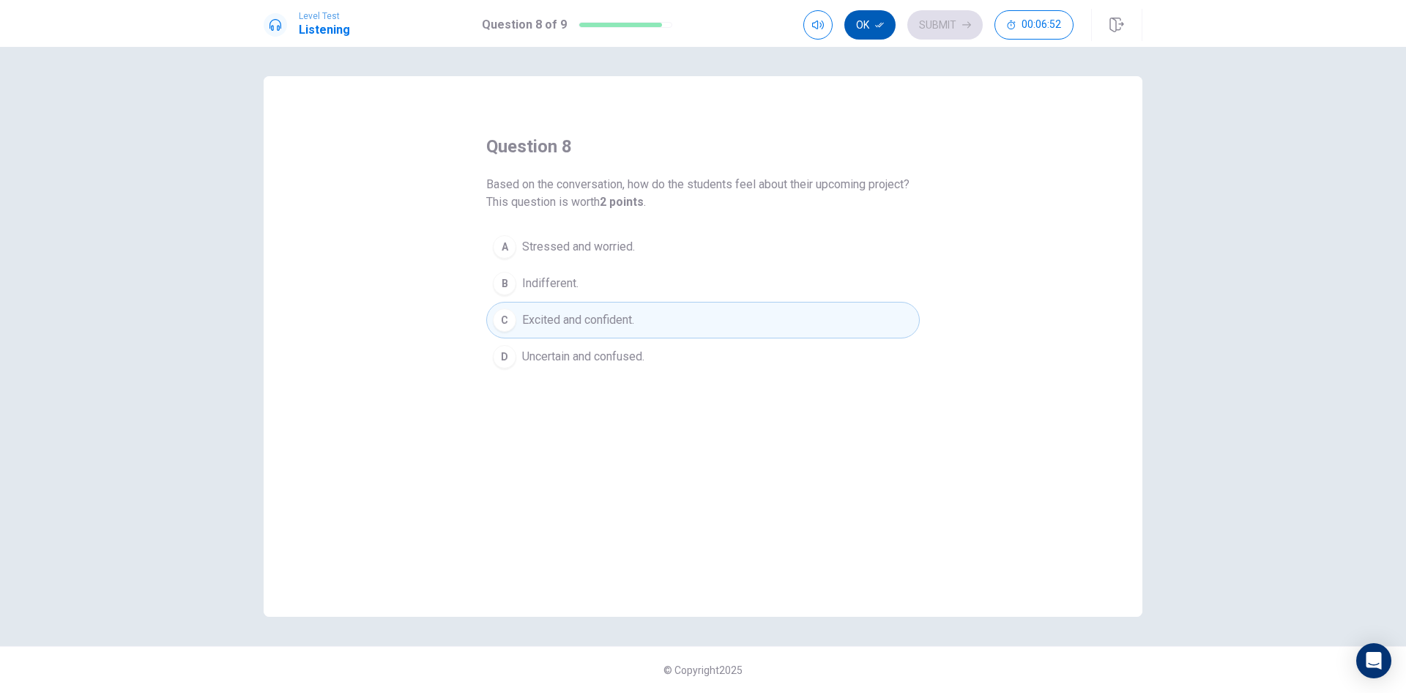
click at [872, 26] on button "Ok" at bounding box center [870, 24] width 51 height 29
click at [941, 21] on button "Submit" at bounding box center [945, 24] width 75 height 29
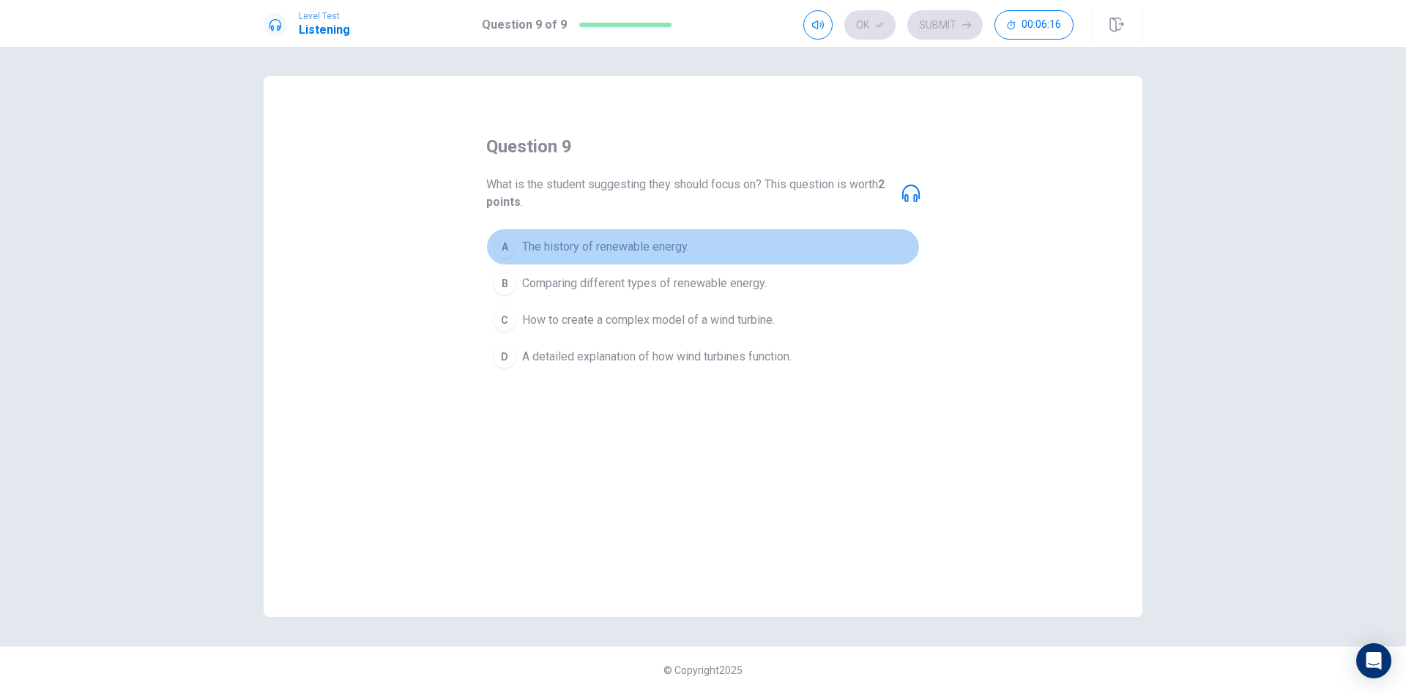
click at [504, 251] on div "A" at bounding box center [504, 246] width 23 height 23
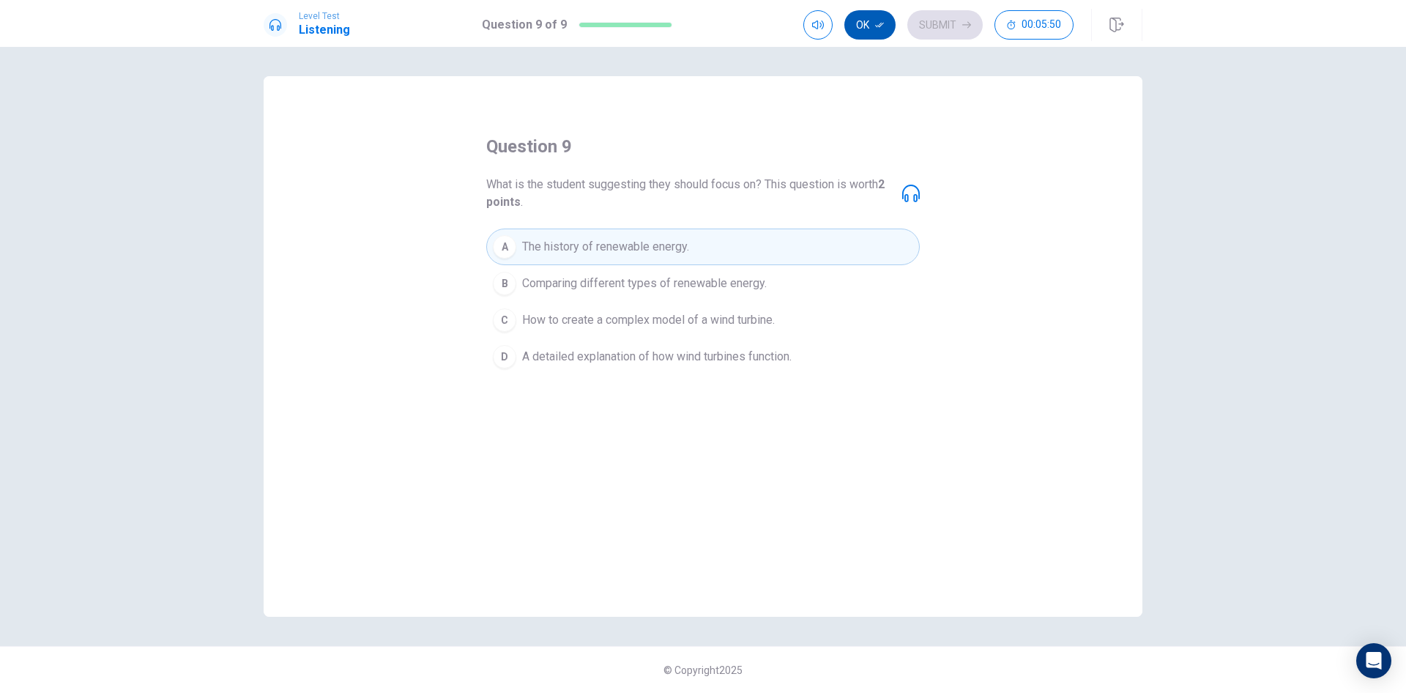
click at [860, 27] on button "Ok" at bounding box center [870, 24] width 51 height 29
click at [925, 20] on button "Submit" at bounding box center [945, 24] width 75 height 29
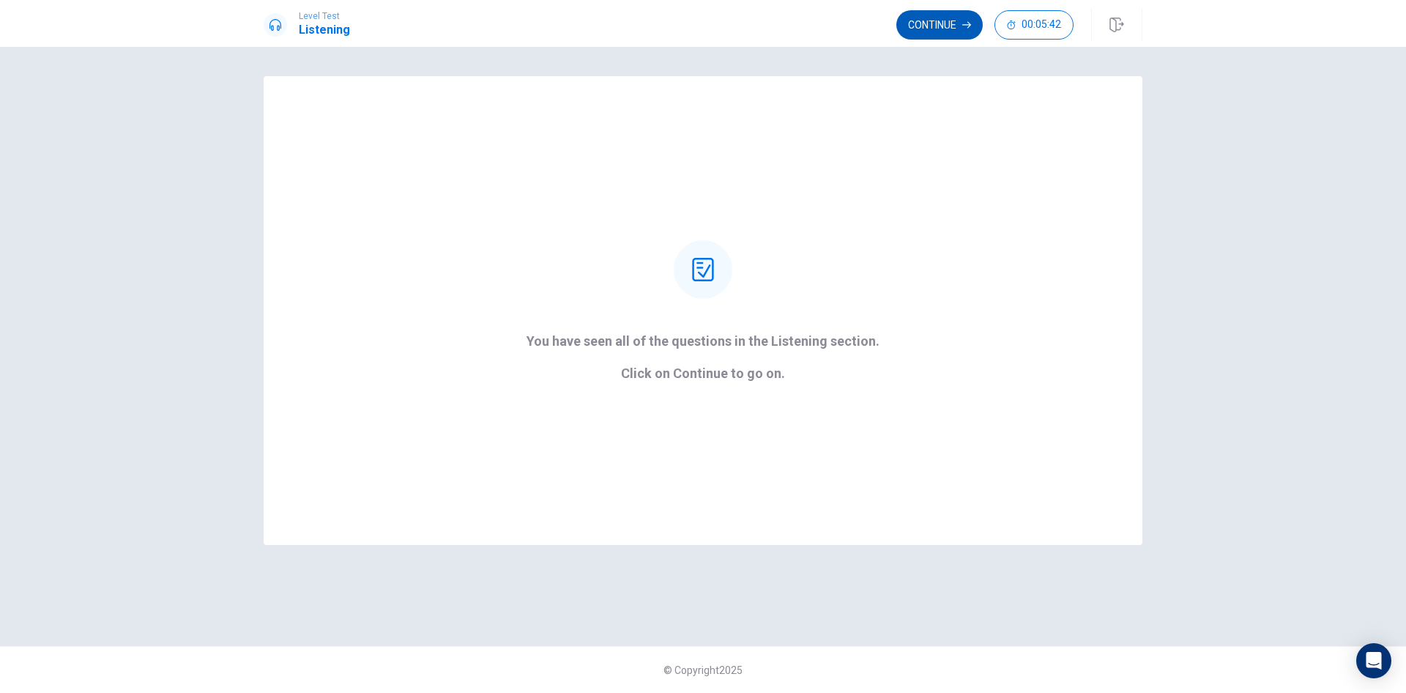
click at [932, 21] on button "Continue" at bounding box center [940, 24] width 86 height 29
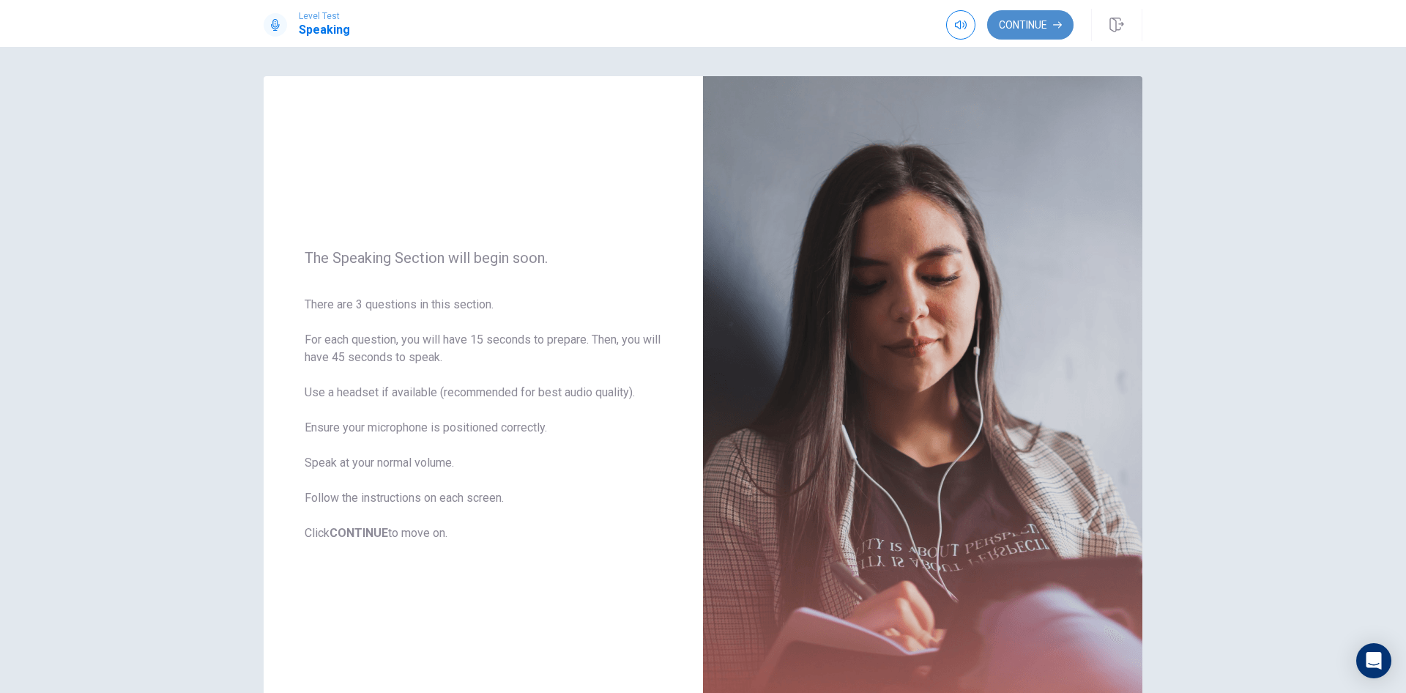
click at [1017, 21] on button "Continue" at bounding box center [1030, 24] width 86 height 29
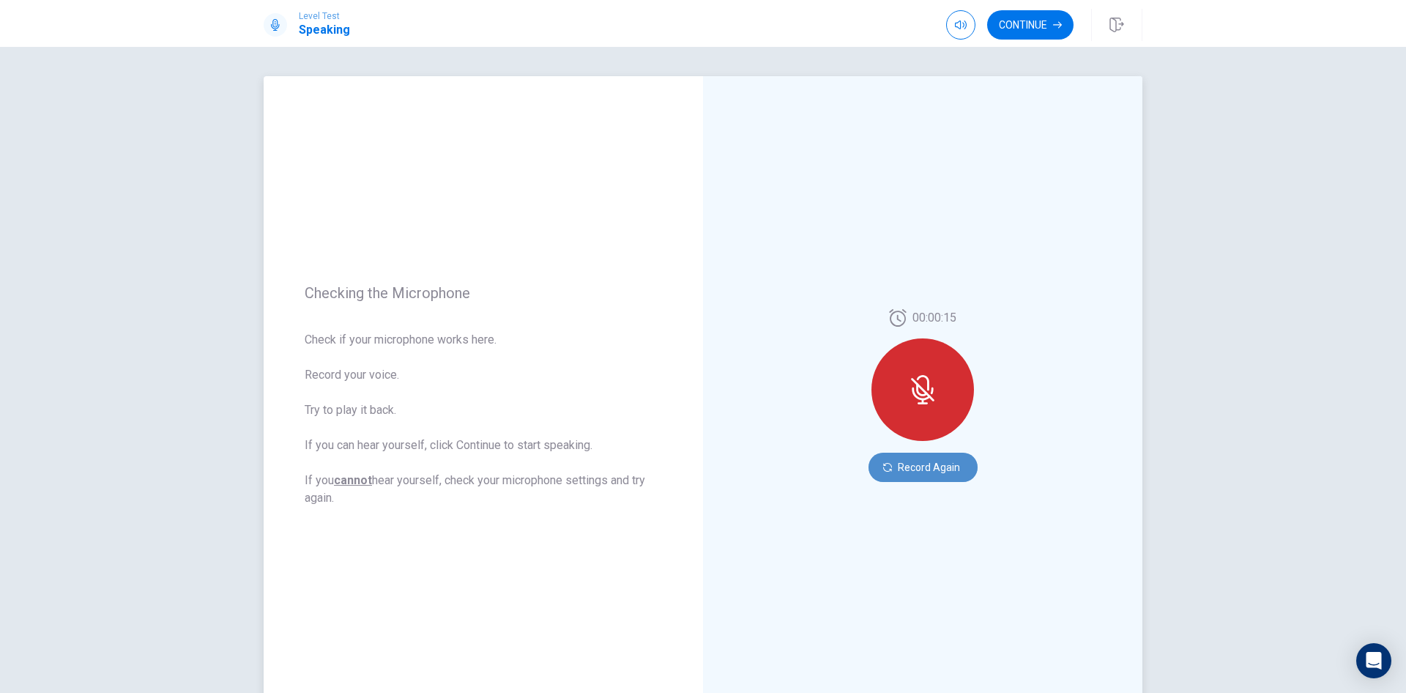
click at [936, 467] on button "Record Again" at bounding box center [923, 467] width 109 height 29
click at [935, 470] on icon "Play Audio" at bounding box center [938, 467] width 7 height 9
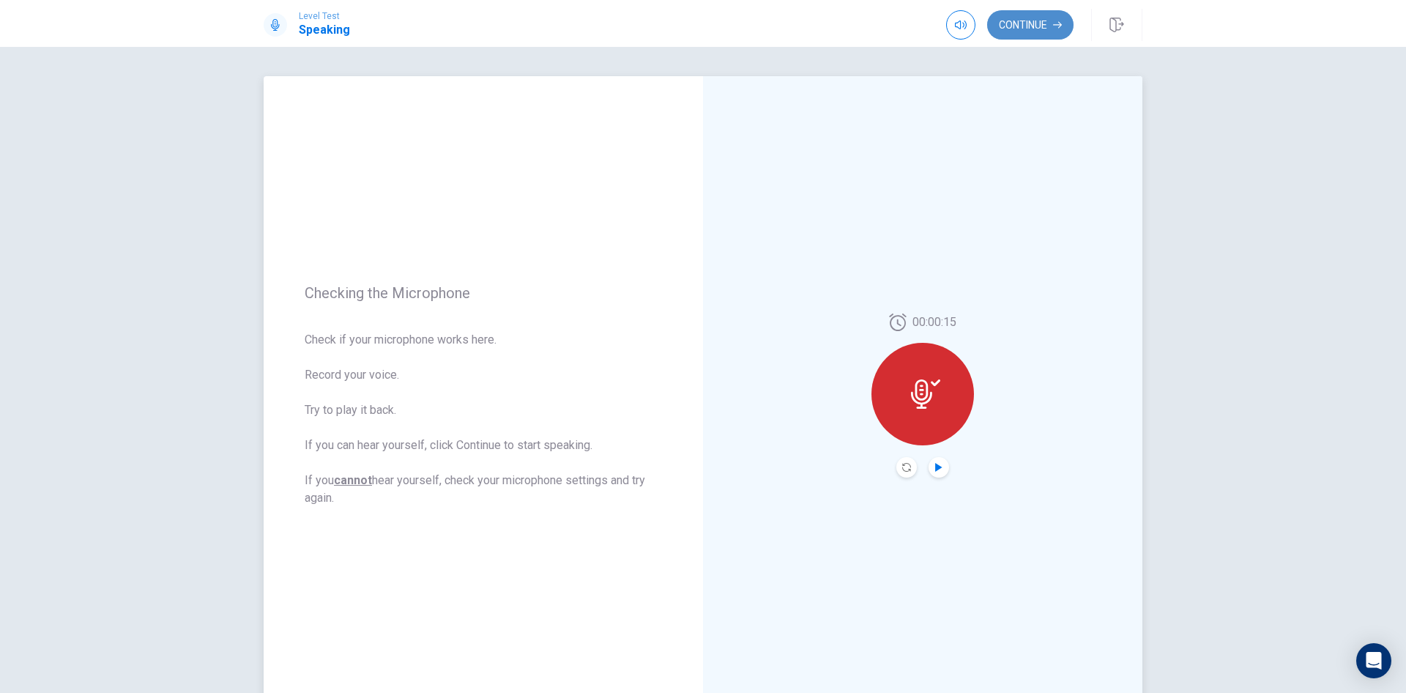
click at [1026, 29] on button "Continue" at bounding box center [1030, 24] width 86 height 29
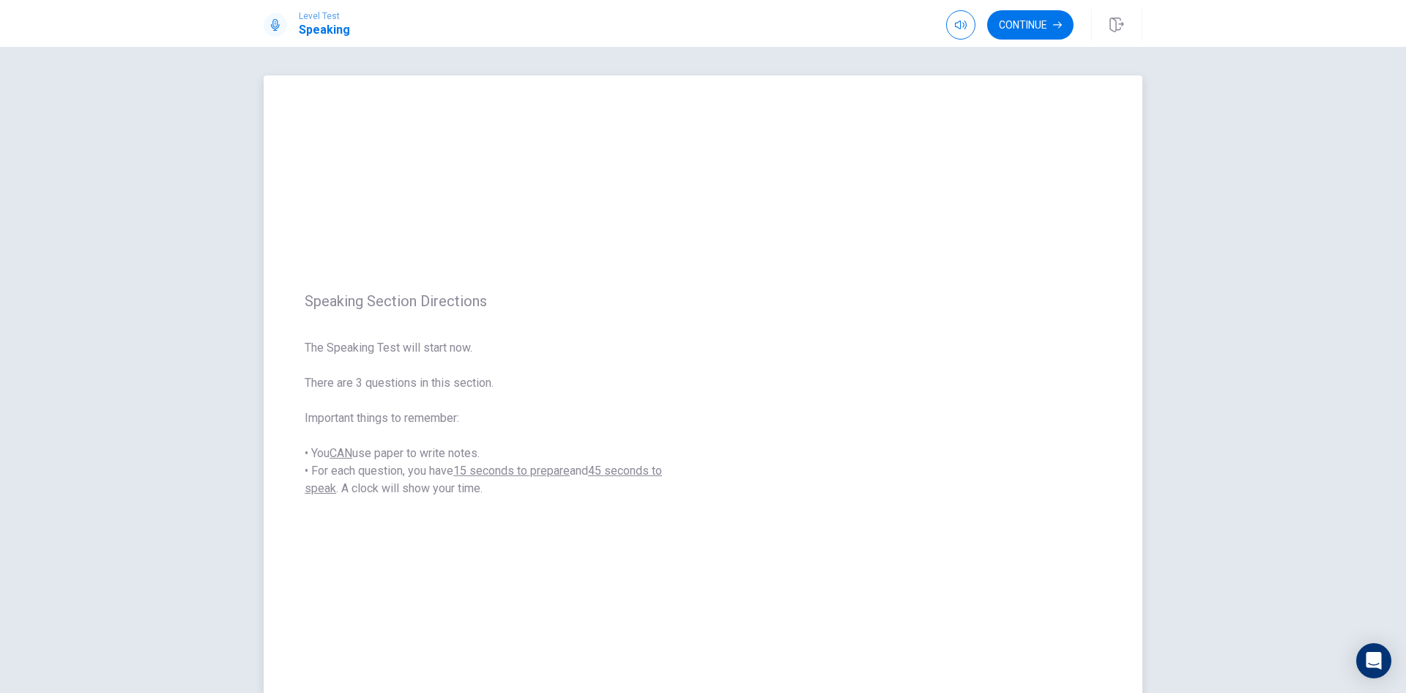
scroll to position [0, 0]
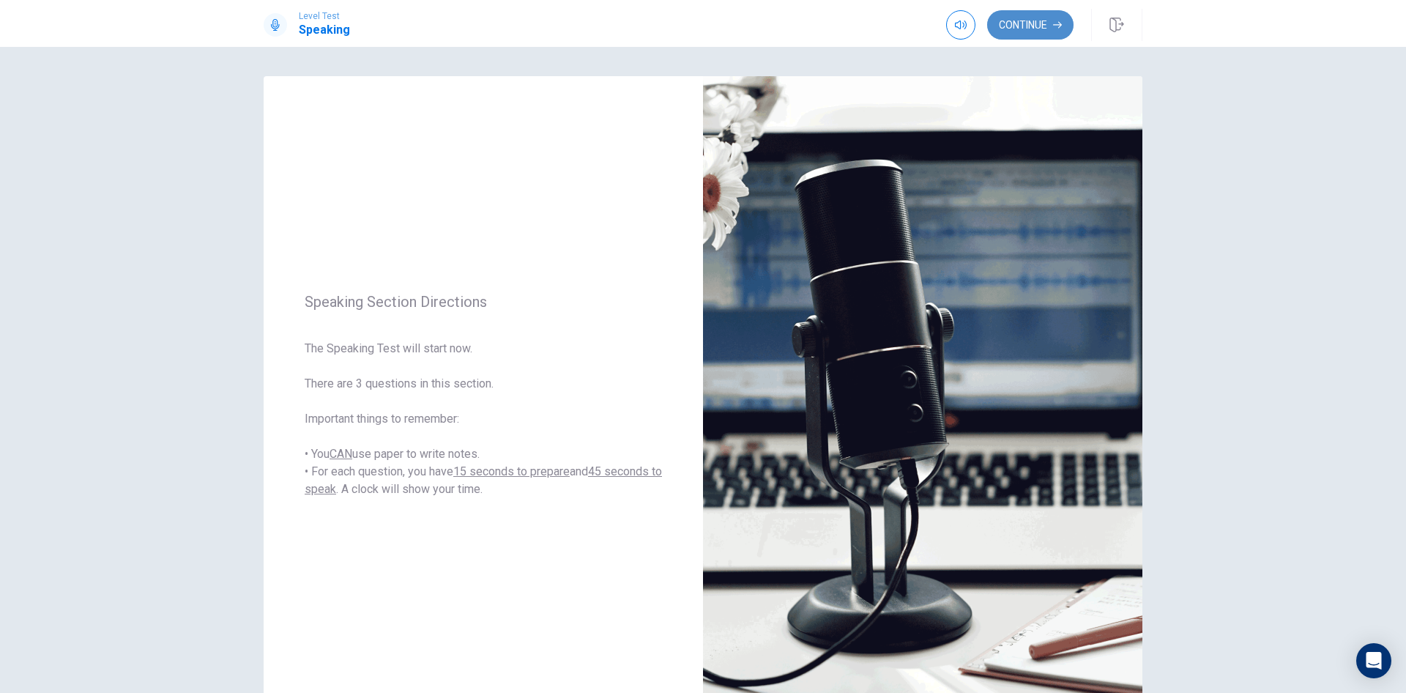
click at [1024, 26] on button "Continue" at bounding box center [1030, 24] width 86 height 29
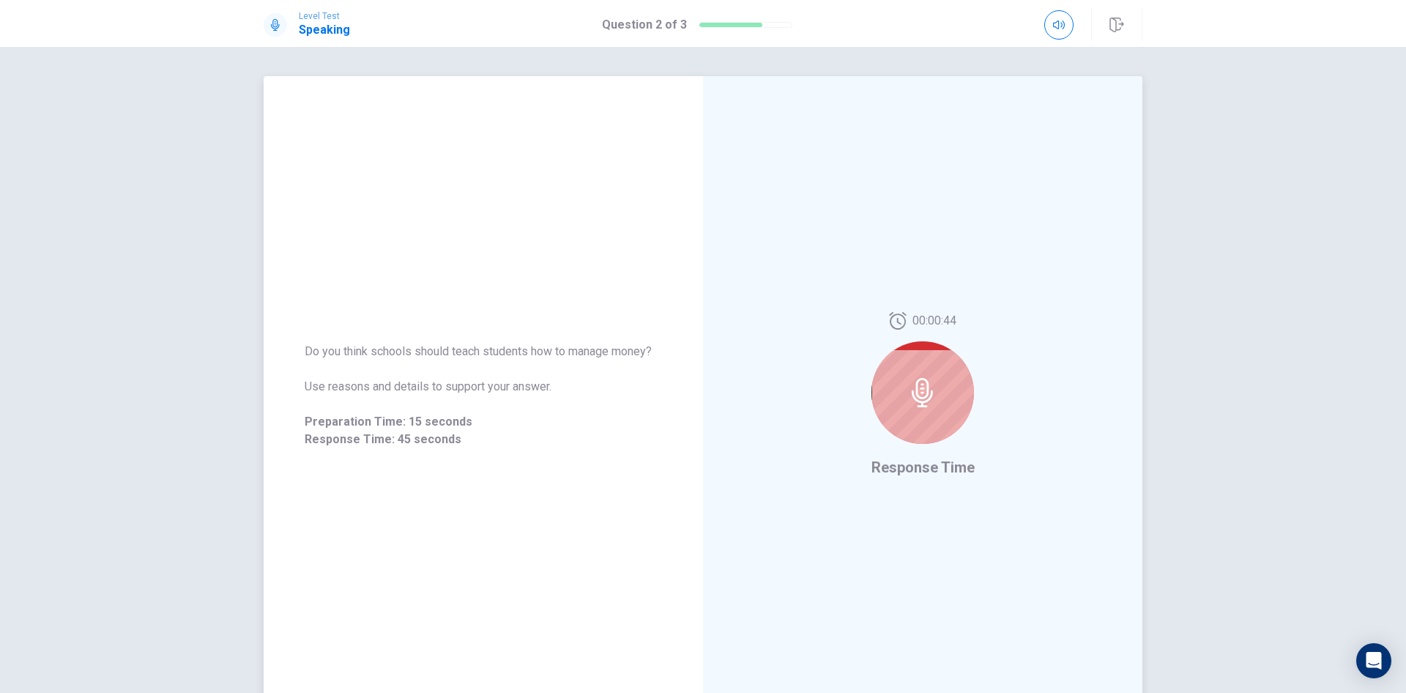
click at [918, 412] on div at bounding box center [923, 392] width 103 height 103
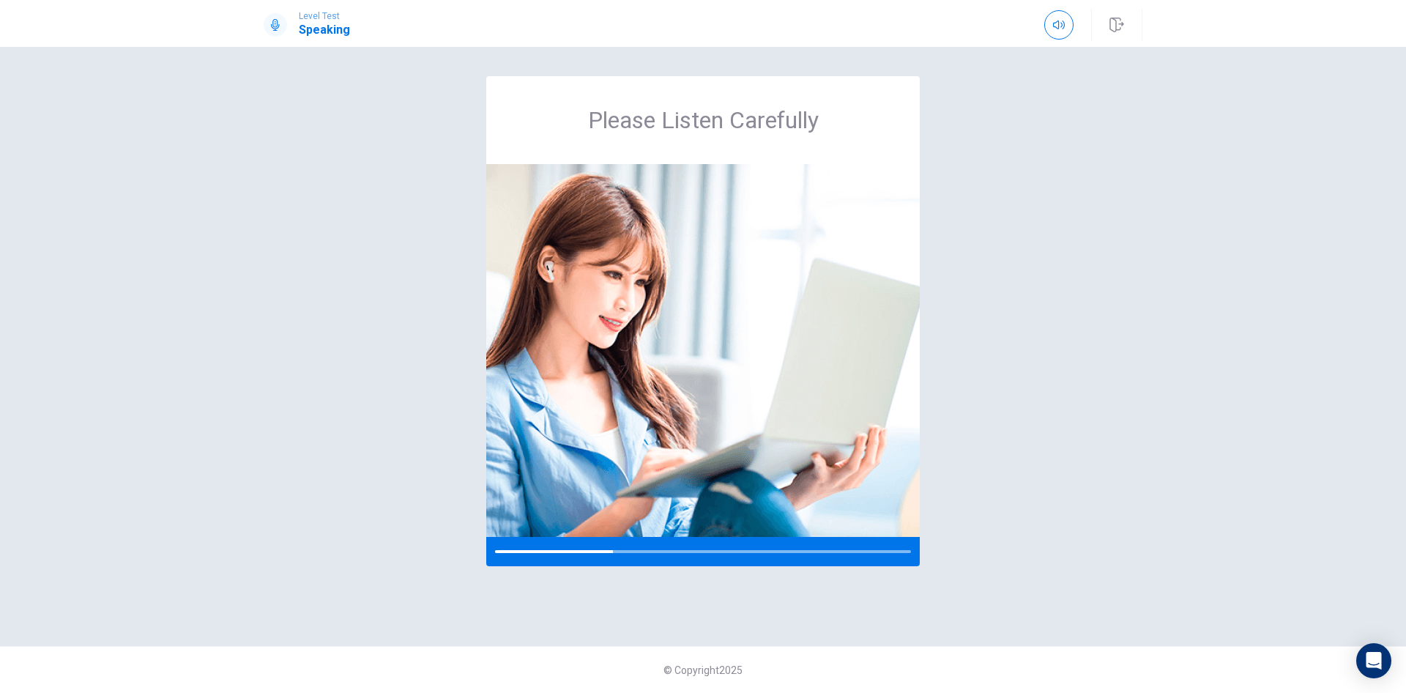
click at [1098, 460] on div "Please Listen Carefully" at bounding box center [703, 346] width 926 height 541
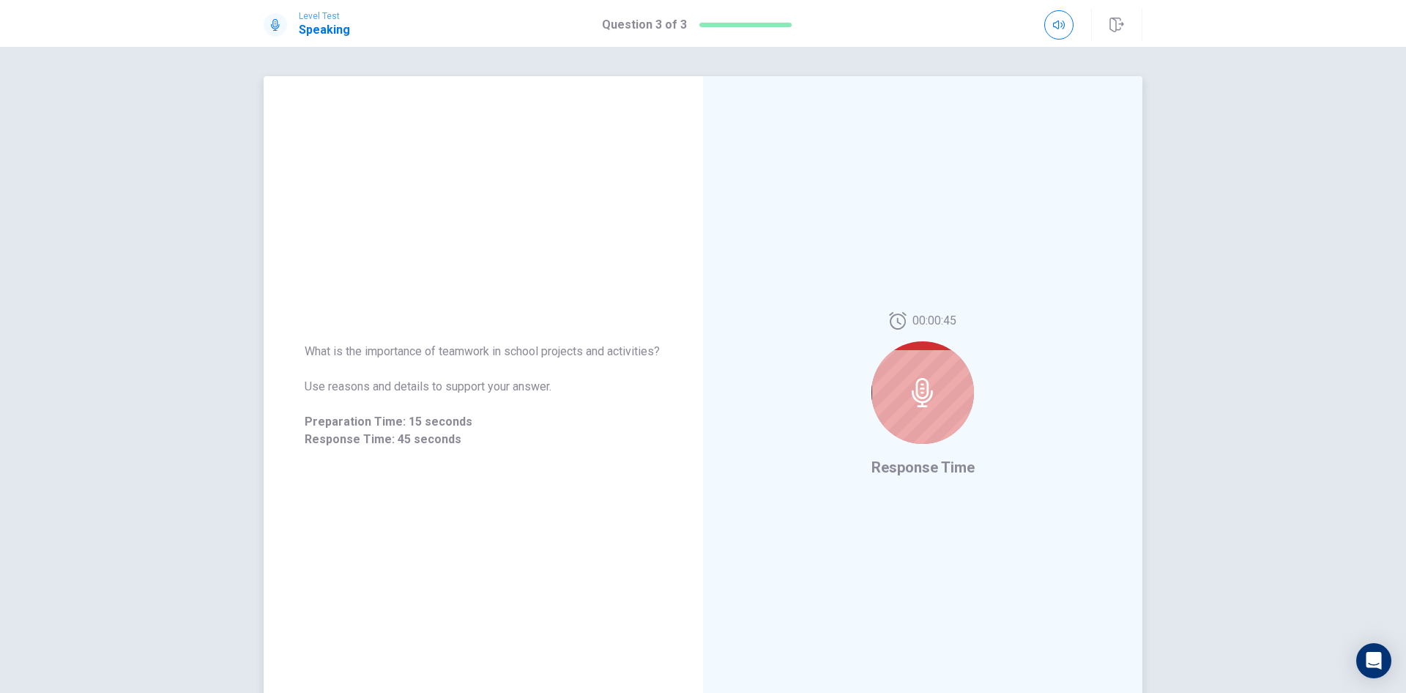
click at [913, 404] on icon at bounding box center [922, 392] width 29 height 29
click at [929, 378] on icon at bounding box center [922, 392] width 29 height 29
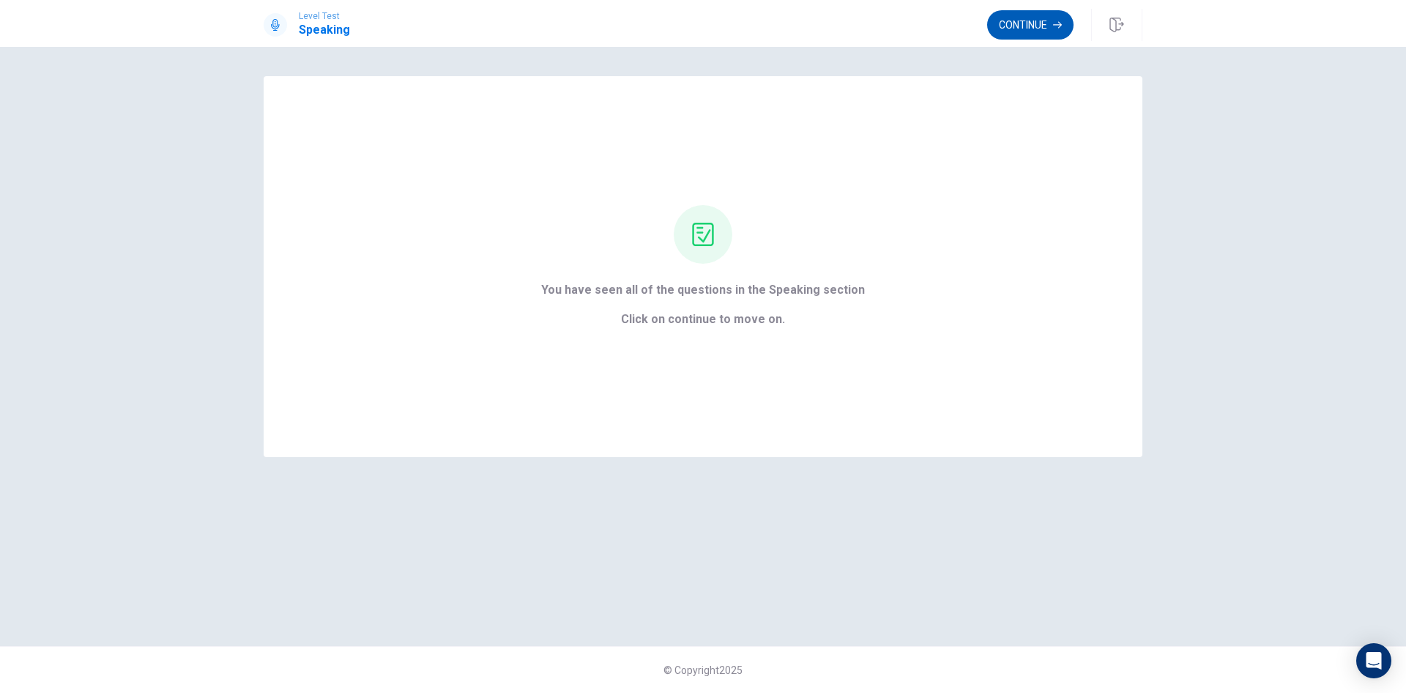
click at [1034, 28] on button "Continue" at bounding box center [1030, 24] width 86 height 29
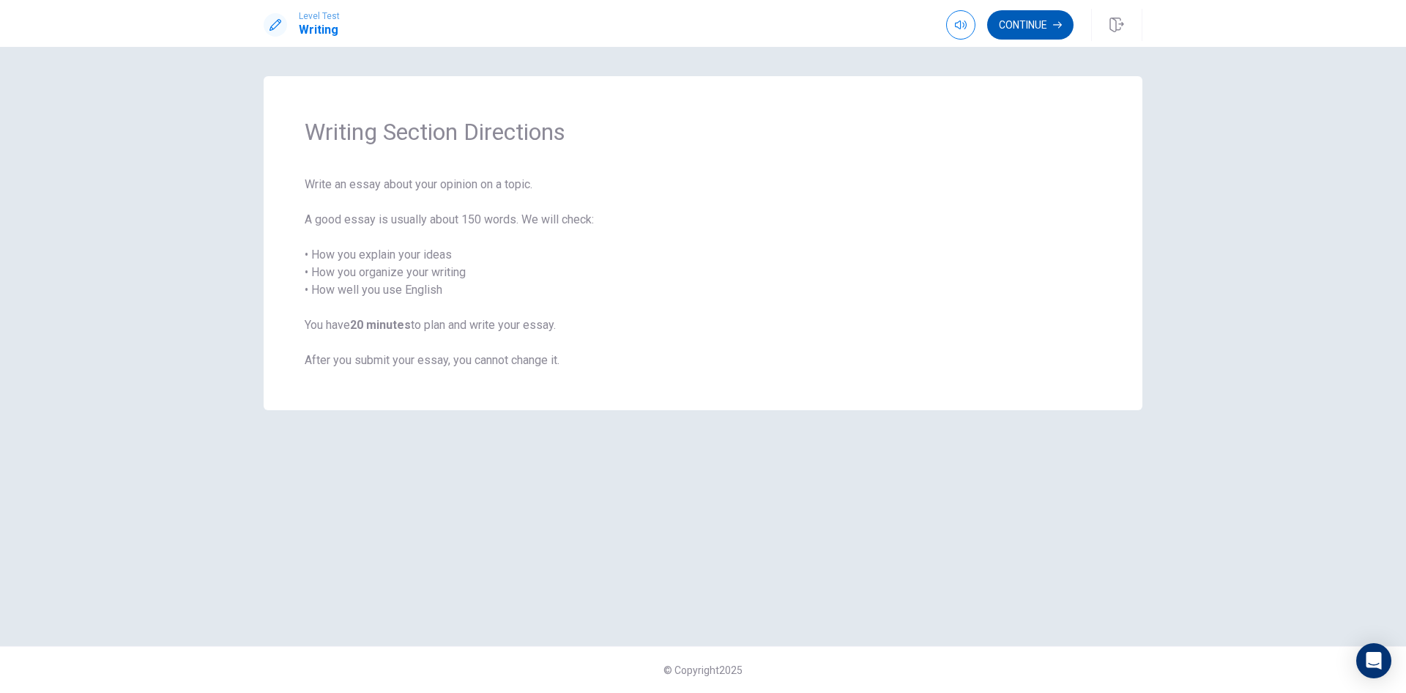
click at [1039, 17] on button "Continue" at bounding box center [1030, 24] width 86 height 29
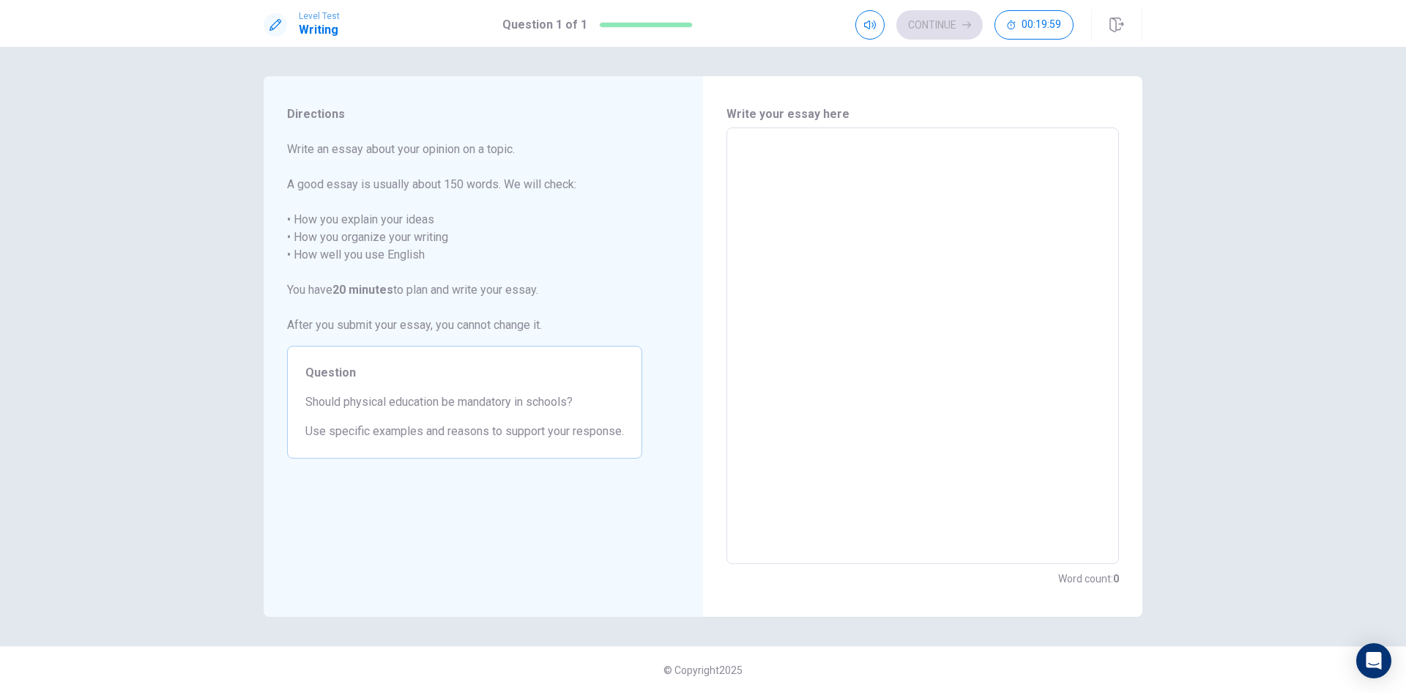
click at [813, 160] on textarea at bounding box center [923, 346] width 372 height 412
type textarea "*"
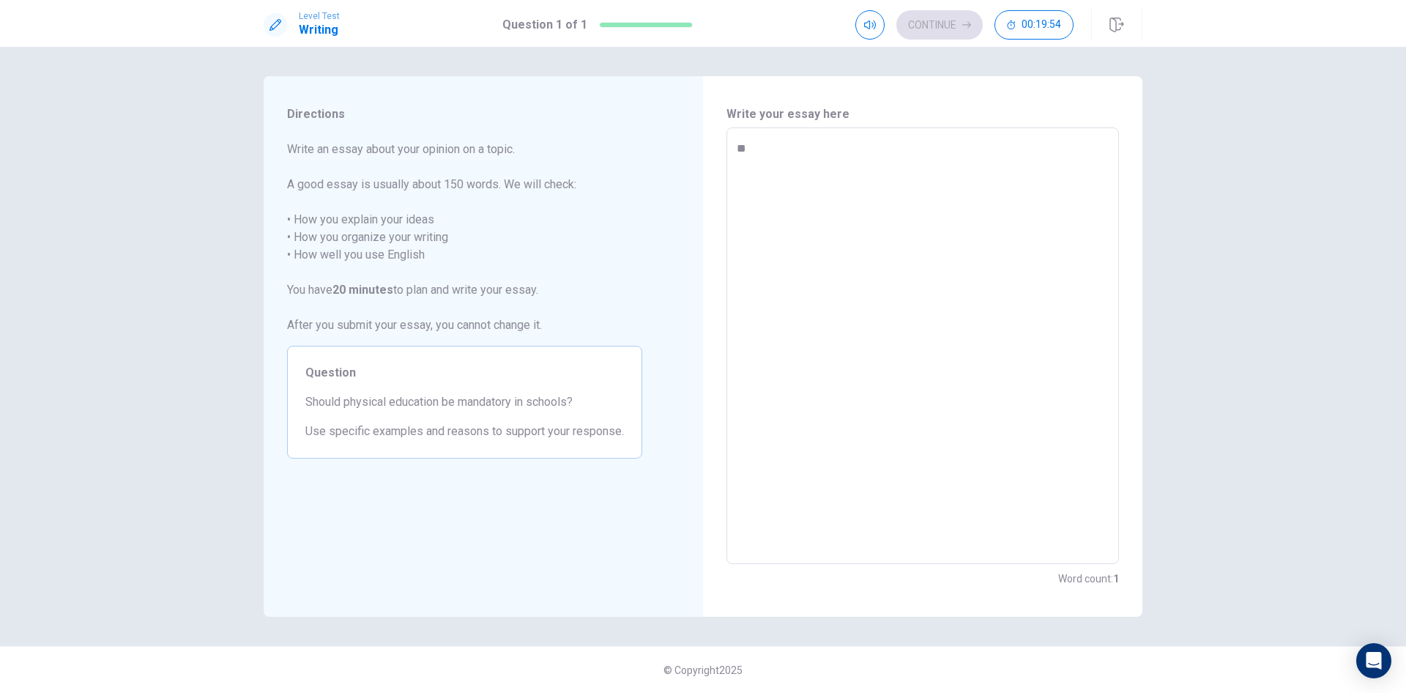
type textarea "* *"
type textarea "*"
type textarea "* *"
type textarea "*"
type textarea "* * *"
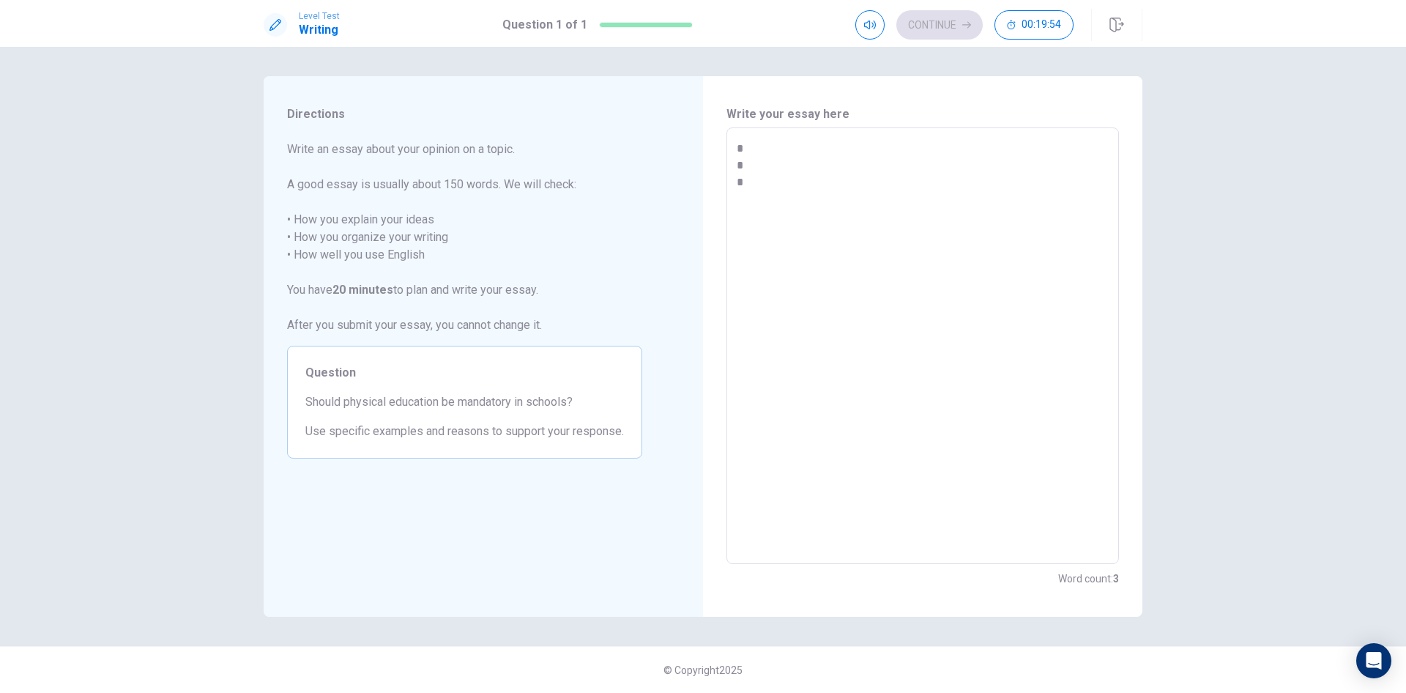
type textarea "*"
type textarea "* * *"
type textarea "*"
type textarea "* * * *"
type textarea "*"
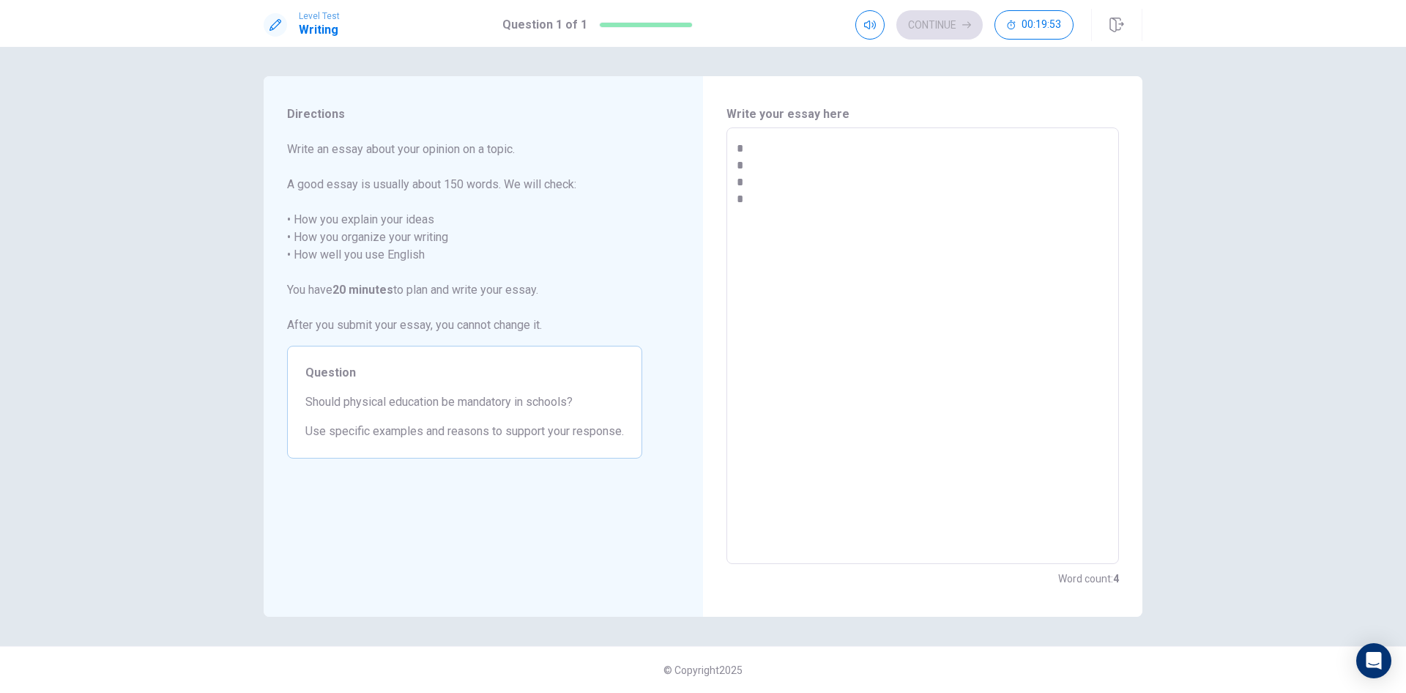
type textarea "* * * *"
type textarea "*"
type textarea "* * * * *"
type textarea "*"
type textarea "* * * * *"
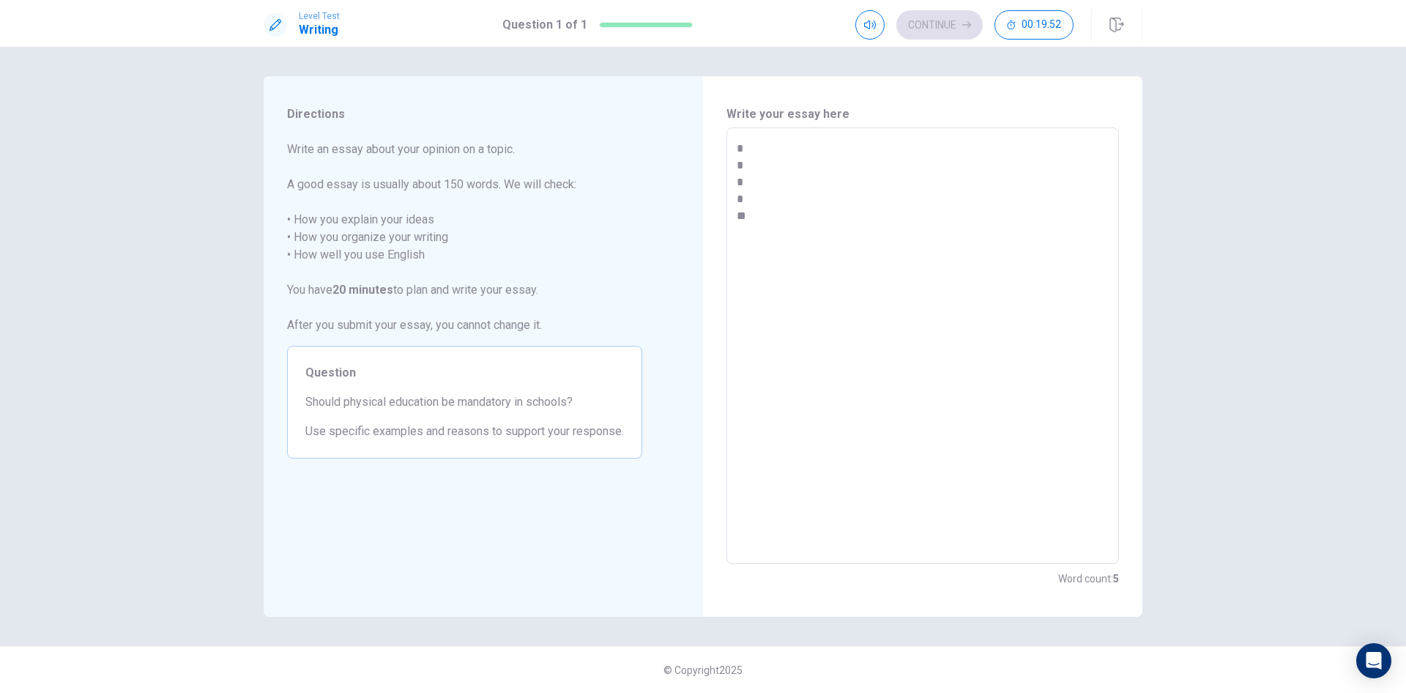
type textarea "*"
type textarea "* * * * *"
type textarea "*"
type textarea "* * * * * *"
type textarea "*"
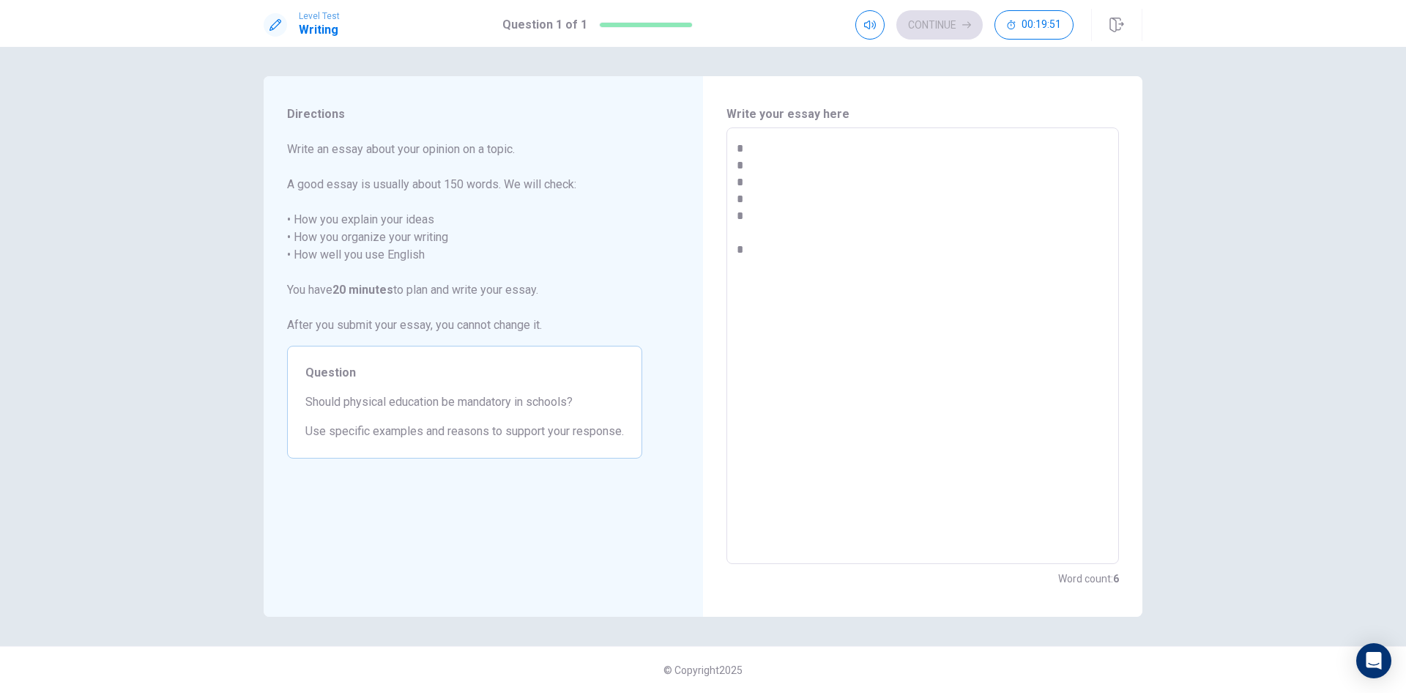
type textarea "* * * * * *"
type textarea "*"
type textarea "* * * * * * *"
type textarea "*"
type textarea "* * * * * * *"
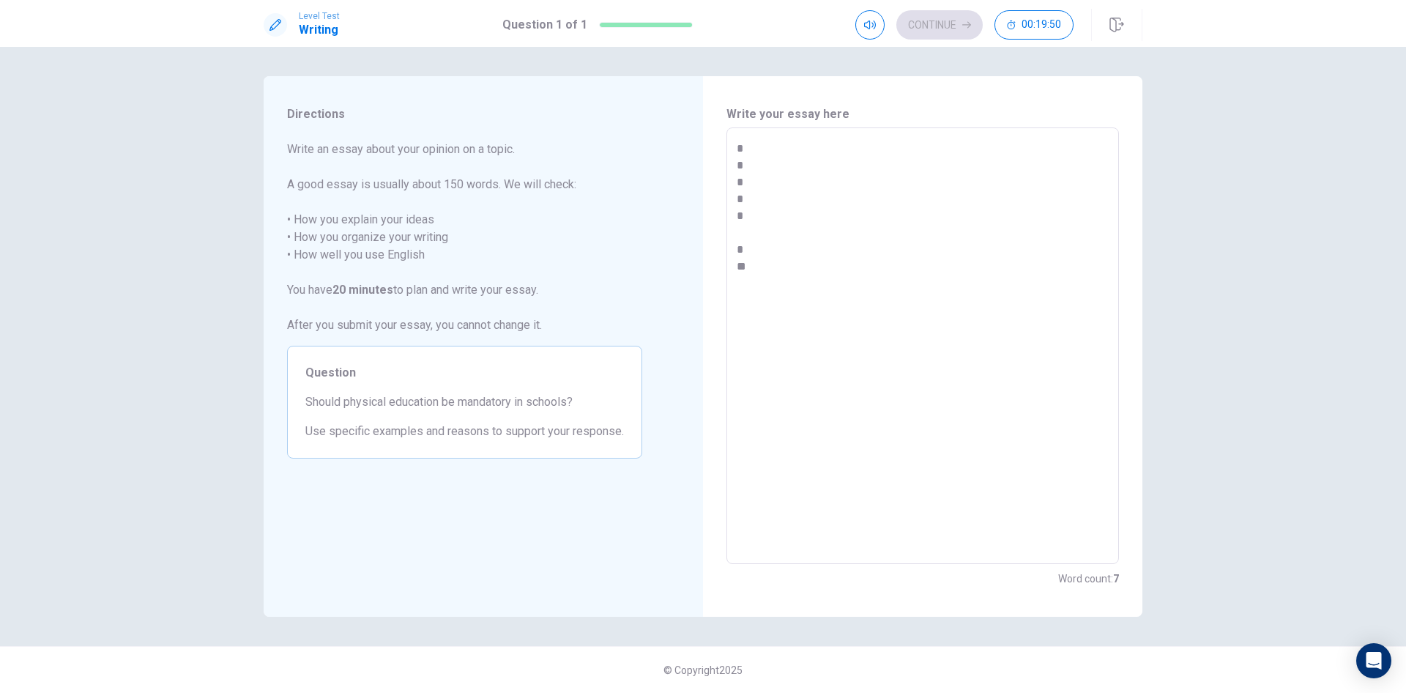
type textarea "*"
type textarea "* * * * * * * *"
type textarea "*"
type textarea "* * * * * * *"
type textarea "*"
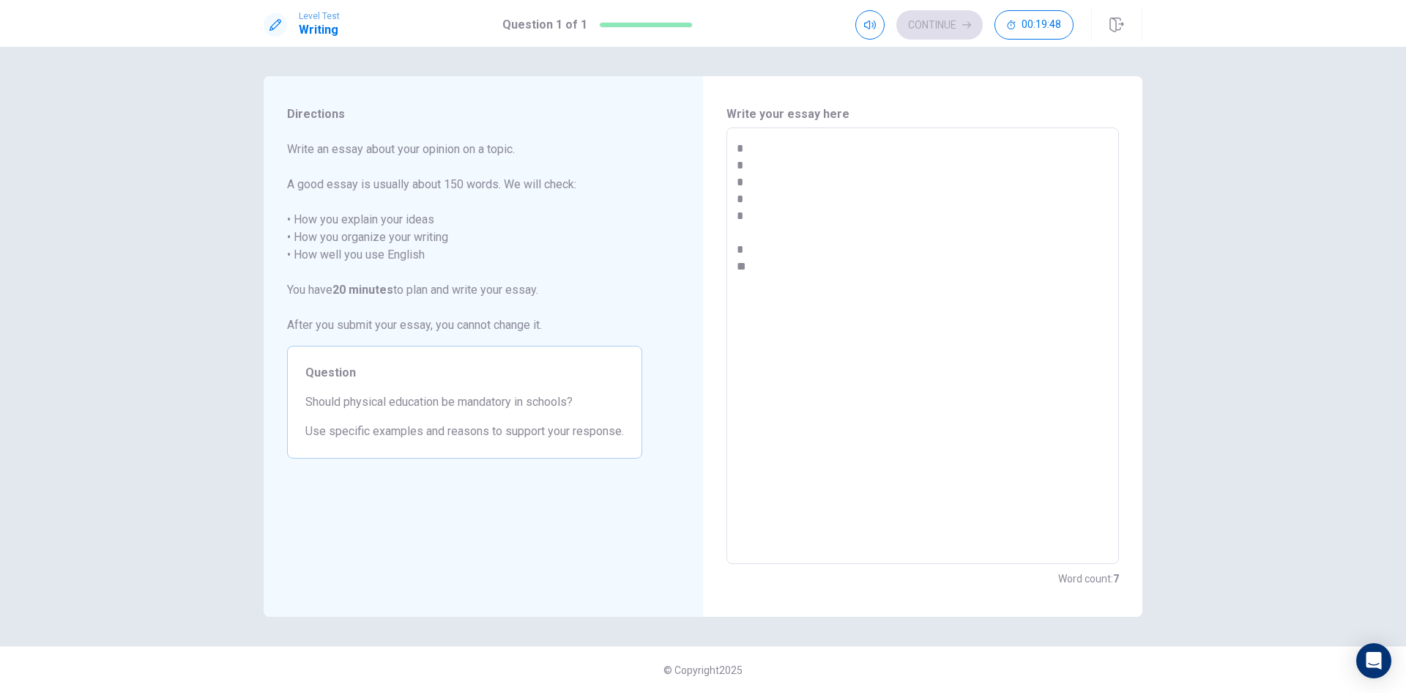
type textarea "* * * * * * * *"
type textarea "*"
type textarea "* * * * * * * *"
type textarea "*"
type textarea "* * * * * * * * *"
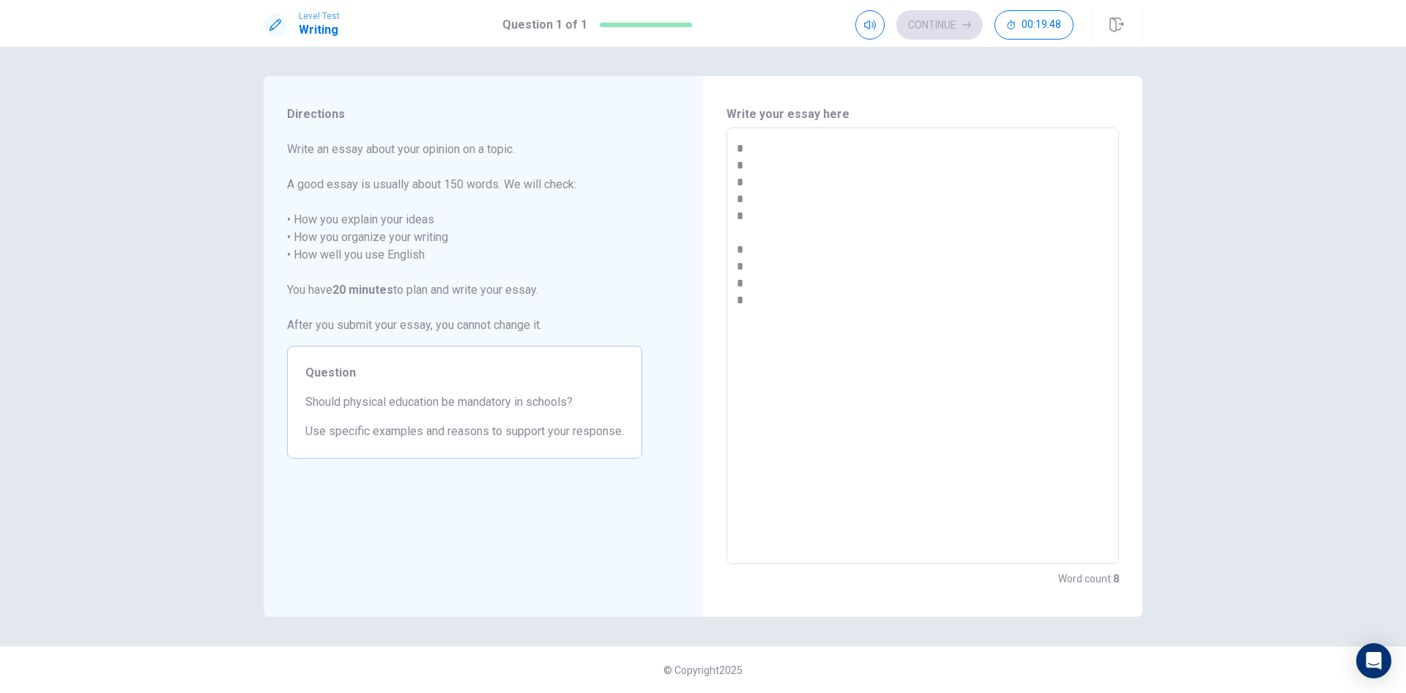
type textarea "*"
type textarea "* * * * * * * * *"
type textarea "*"
type textarea "* * * * * * * * * *"
type textarea "*"
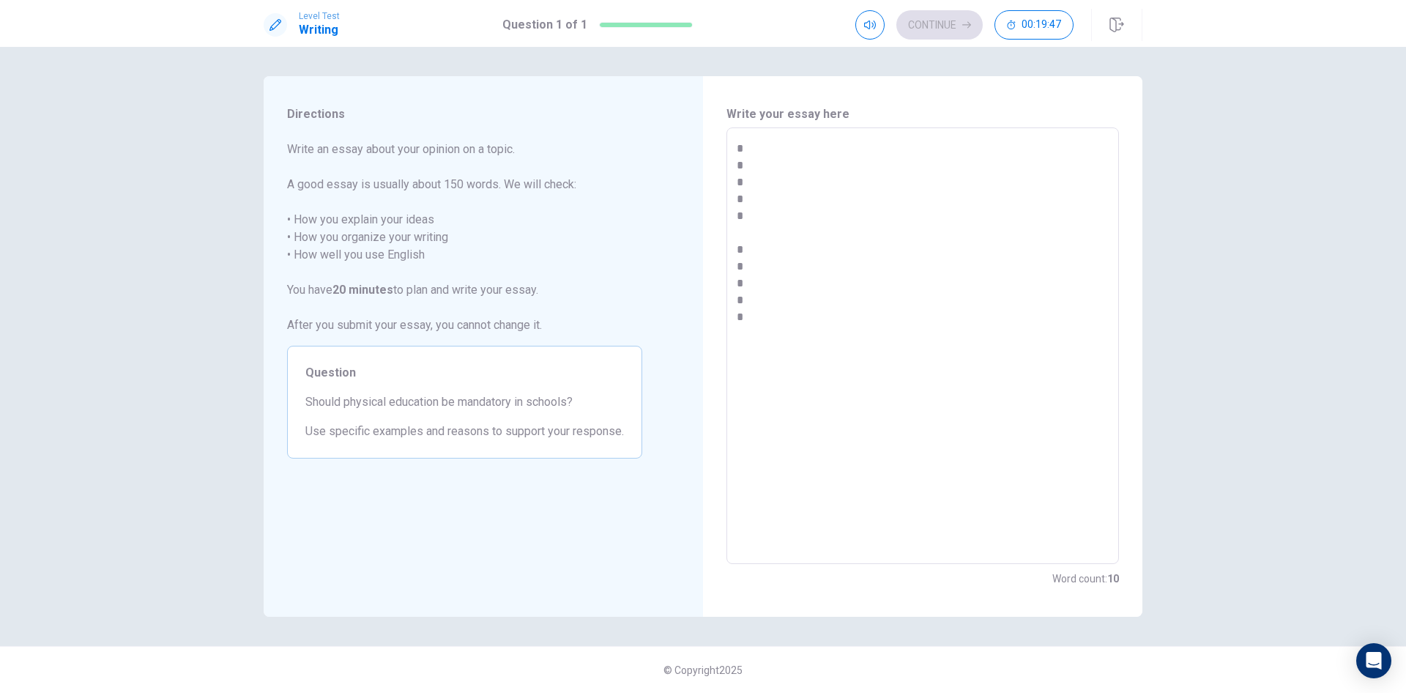
type textarea "* * * * * * * * * *"
type textarea "*"
type textarea "* * * * * * * * * * *"
type textarea "*"
type textarea "* * * * * * * * * * *"
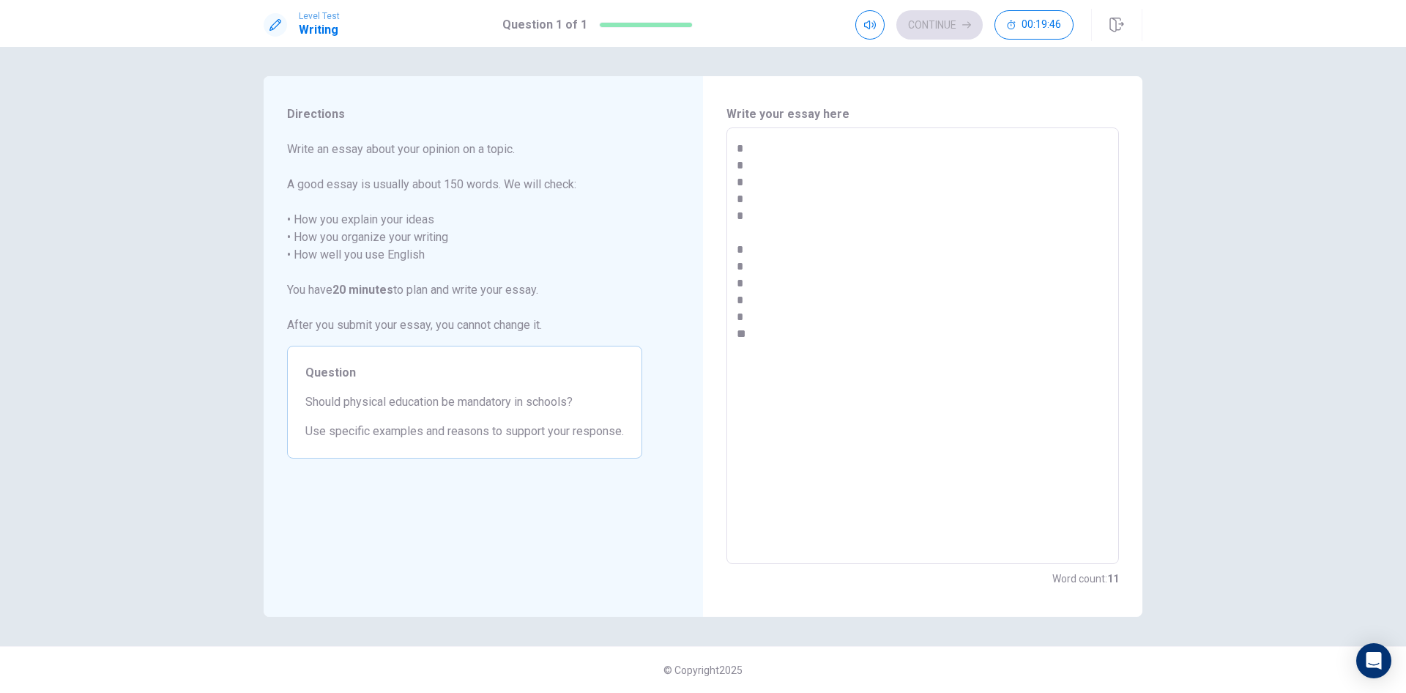
type textarea "*"
type textarea "* * * * * * * * * * *"
type textarea "*"
type textarea "* * * * * * * * * * * *"
type textarea "*"
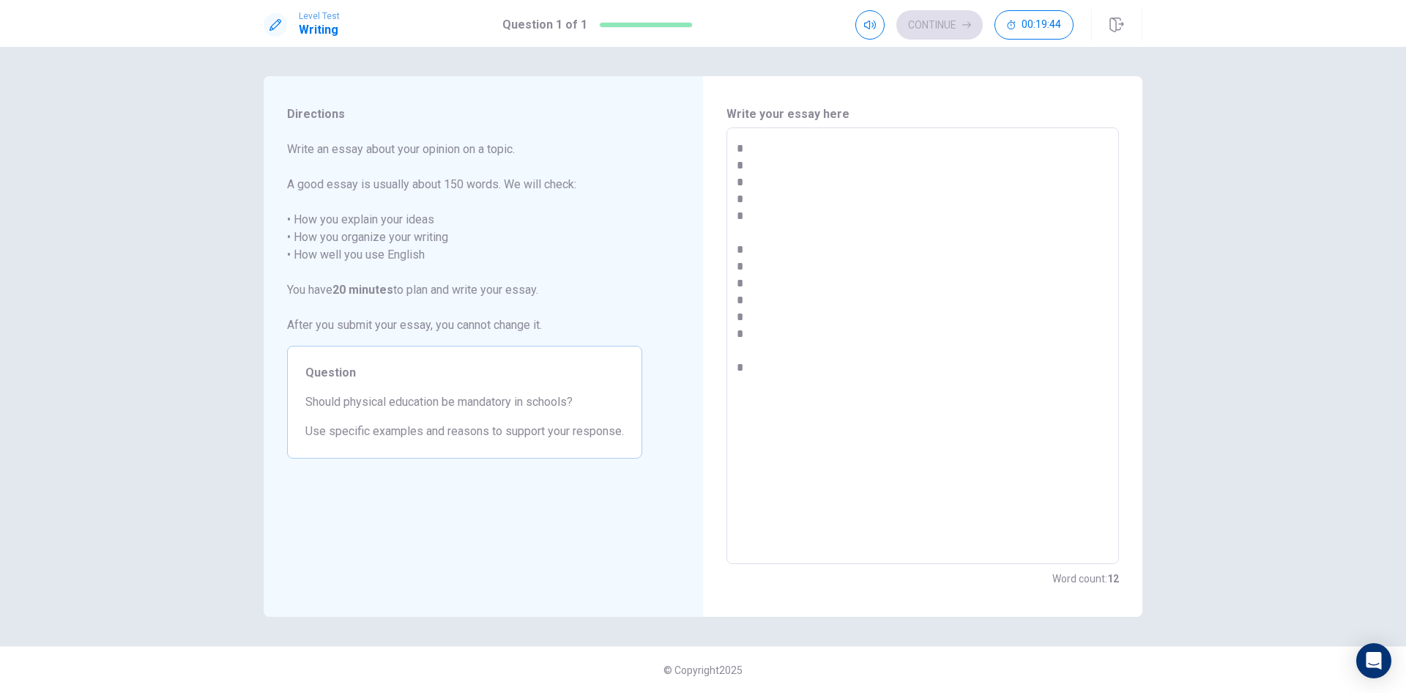
type textarea "* * * * * * * * * * * *"
type textarea "*"
type textarea "* * * * * * * * * * * * *"
type textarea "*"
type textarea "* * * * * * * * * * * * *"
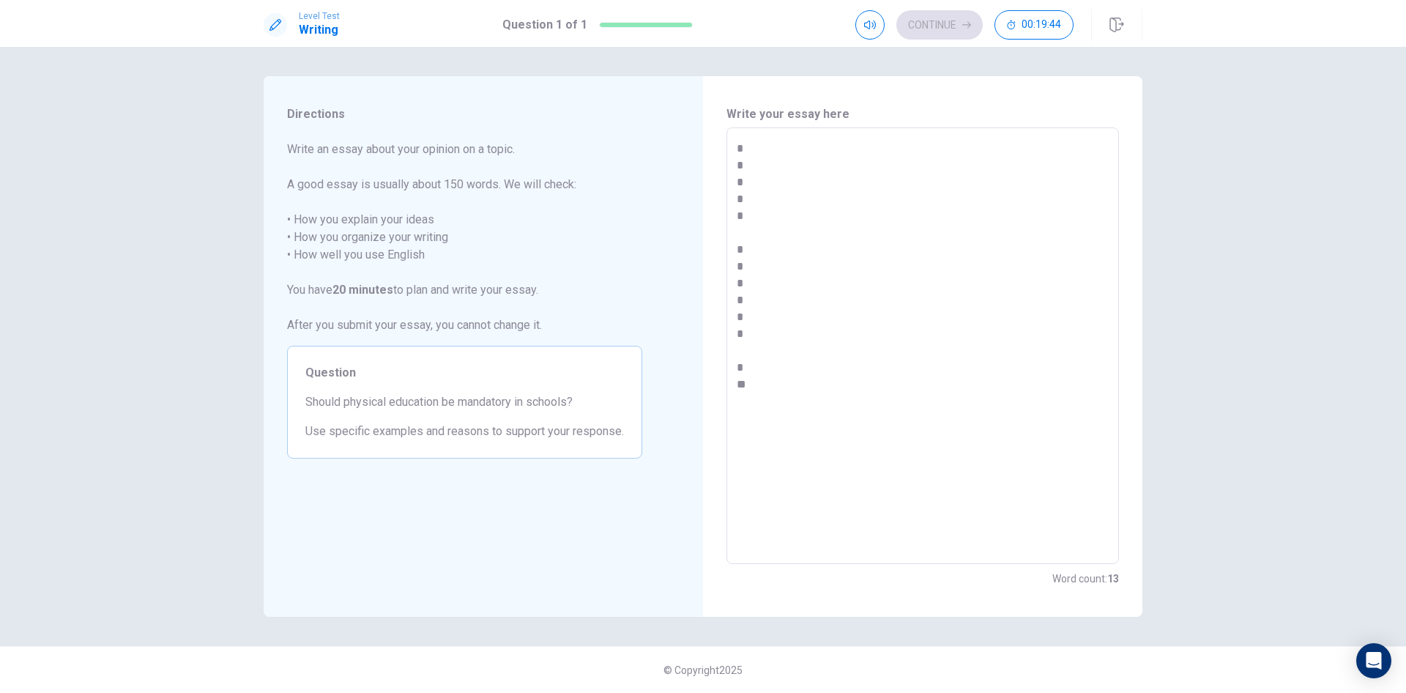
type textarea "*"
type textarea "* * * * * * * * * * * * * *"
type textarea "*"
type textarea "* * * * * * * * * * * * * *"
type textarea "*"
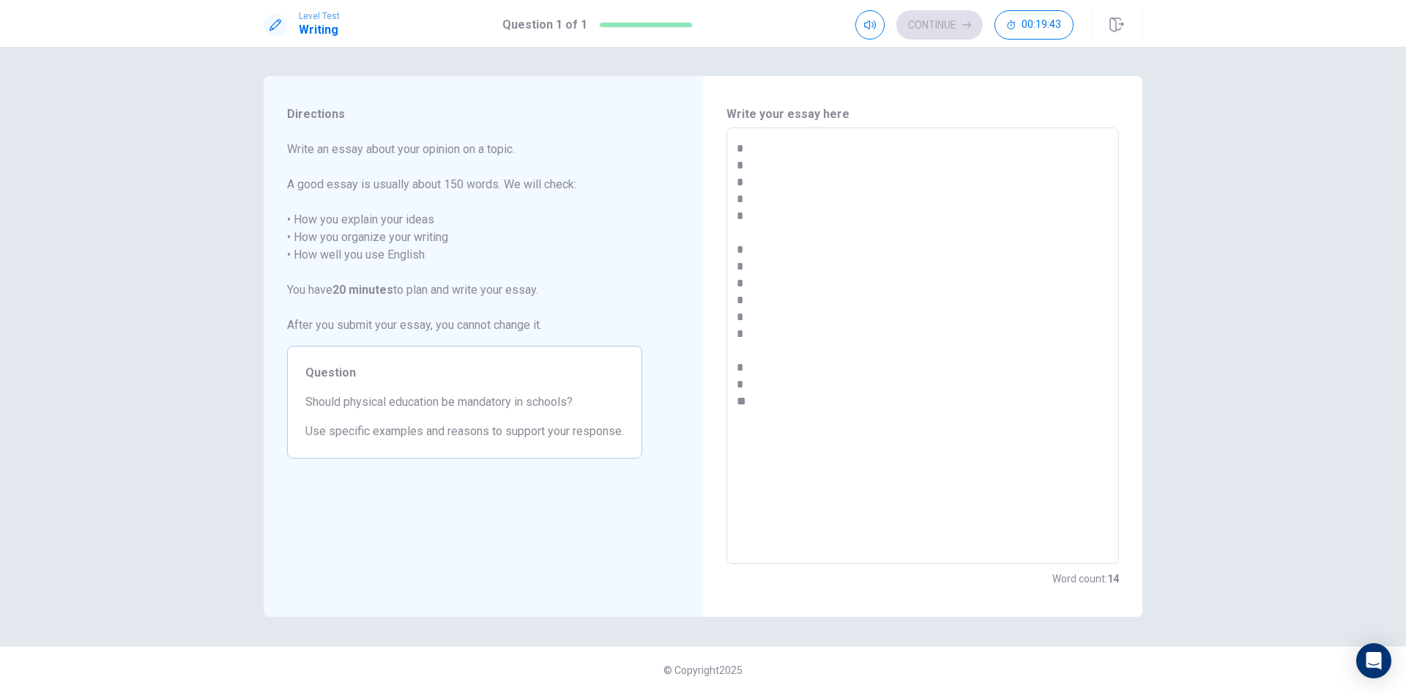
type textarea "* * * * * * * * * * * * * * *"
type textarea "*"
type textarea "* * * * * * * * * * * * * * *"
type textarea "*"
type textarea "* * * * * * * * * * * * * * * *"
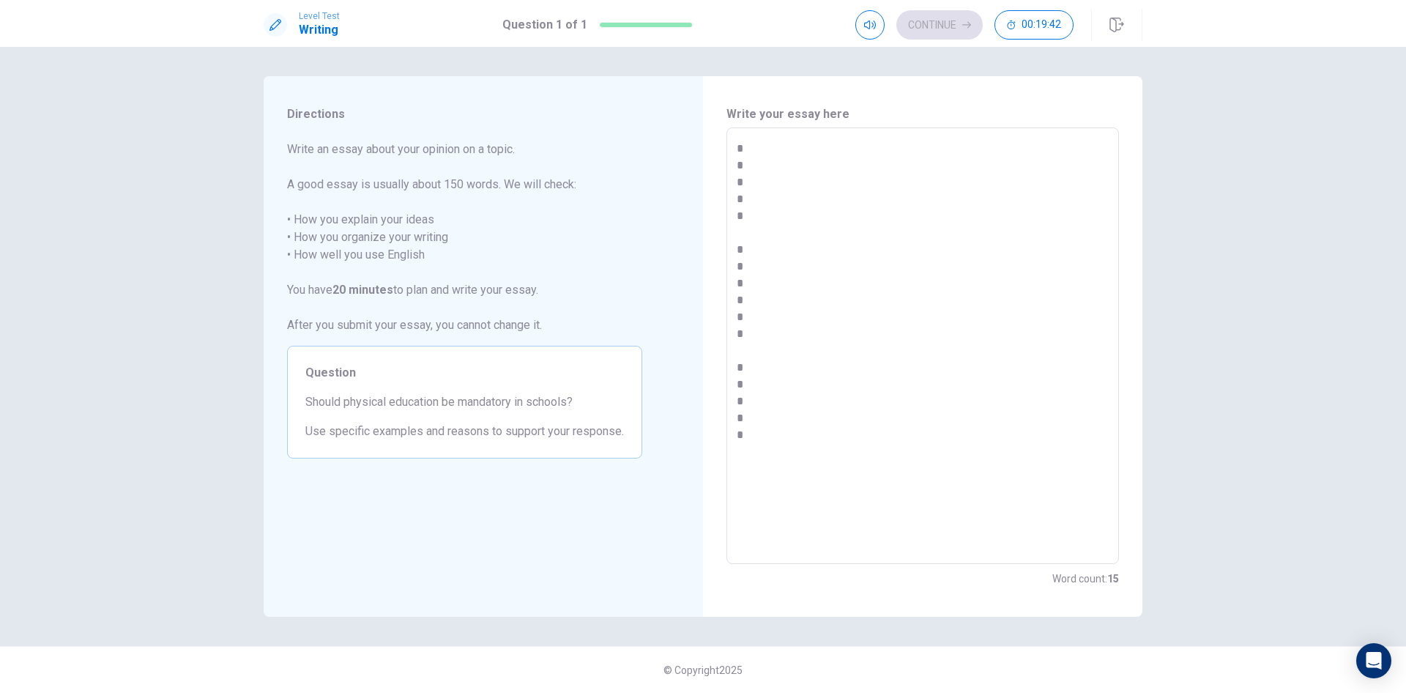
type textarea "*"
type textarea "* * * * * * * * * * * * * * * *"
type textarea "*"
type textarea "* * * * * * * * * * * * * * * * *"
type textarea "*"
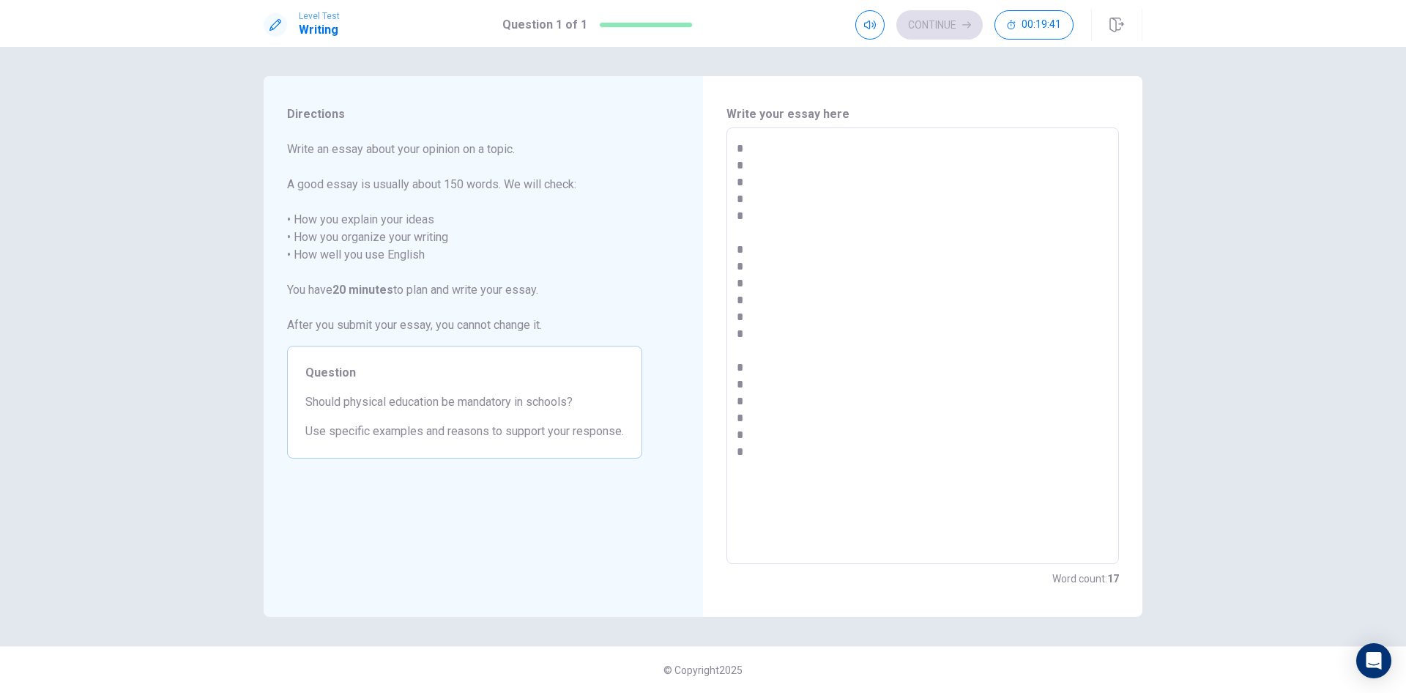
type textarea "* * * * * * * * * * * * * * * * *"
type textarea "*"
type textarea "* * * * * * * * * * * * * * * * *"
type textarea "*"
type textarea "* * * * * * * * * * * * * * * * * *"
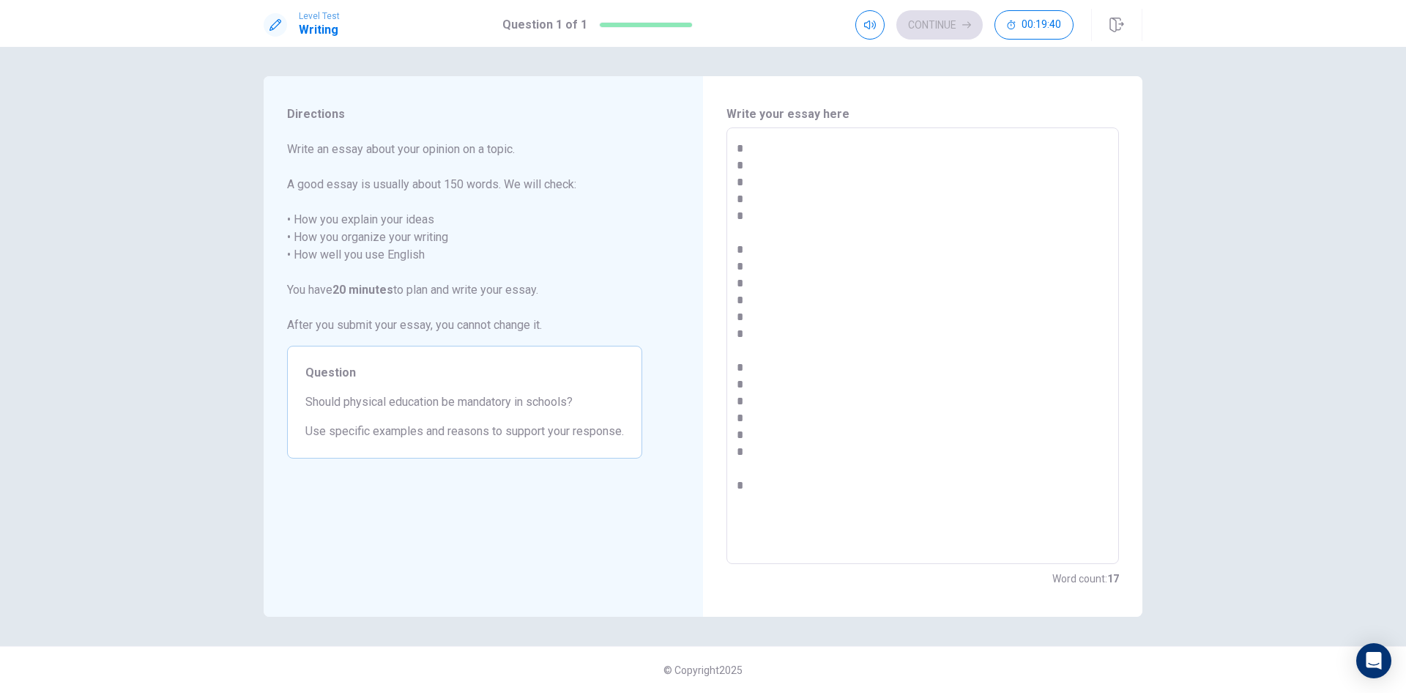
type textarea "*"
type textarea "* * * * * * * * * * * * * * * * * *"
type textarea "*"
type textarea "* * * * * * * * * * * * * * * * * * *"
type textarea "*"
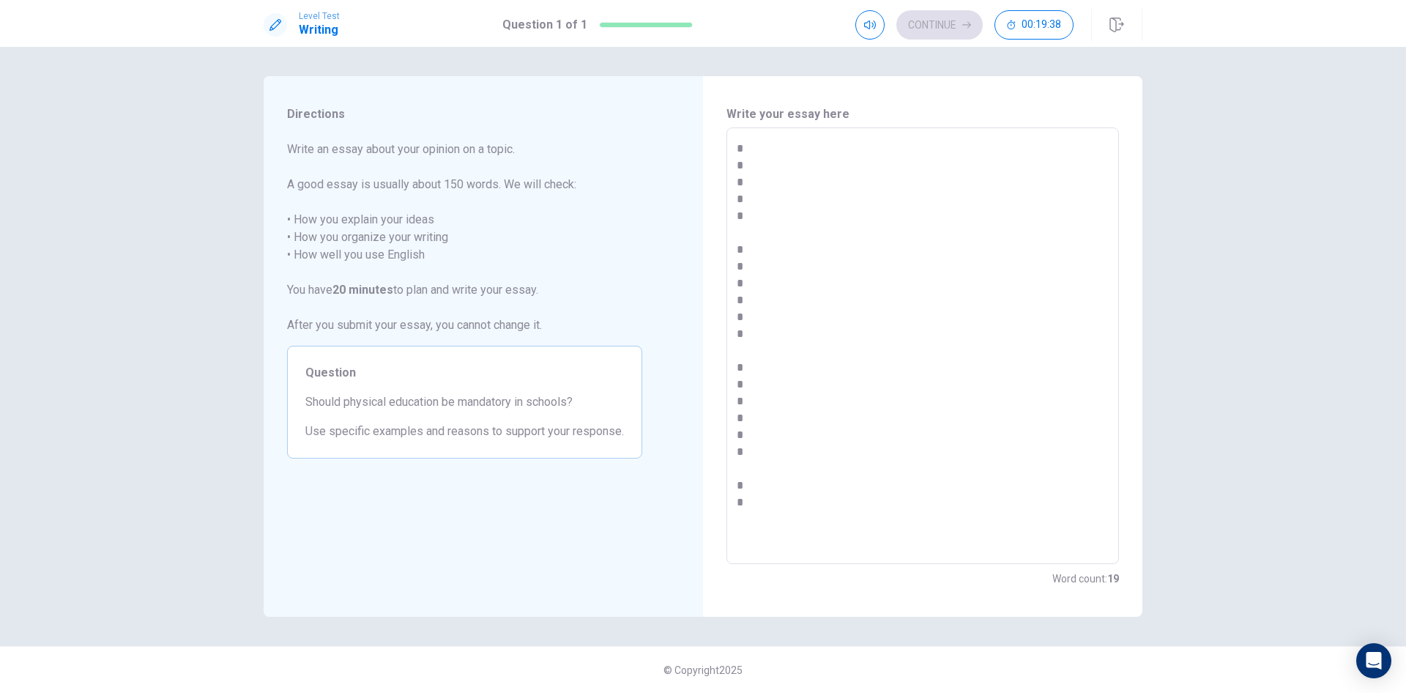
type textarea "* * * * * * * * * * * * * * * * * * *"
type textarea "*"
type textarea "* * * * * * * * * * * * * * * * * * * *"
type textarea "*"
type textarea "* * * * * * * * * * * * * * * * * * * *"
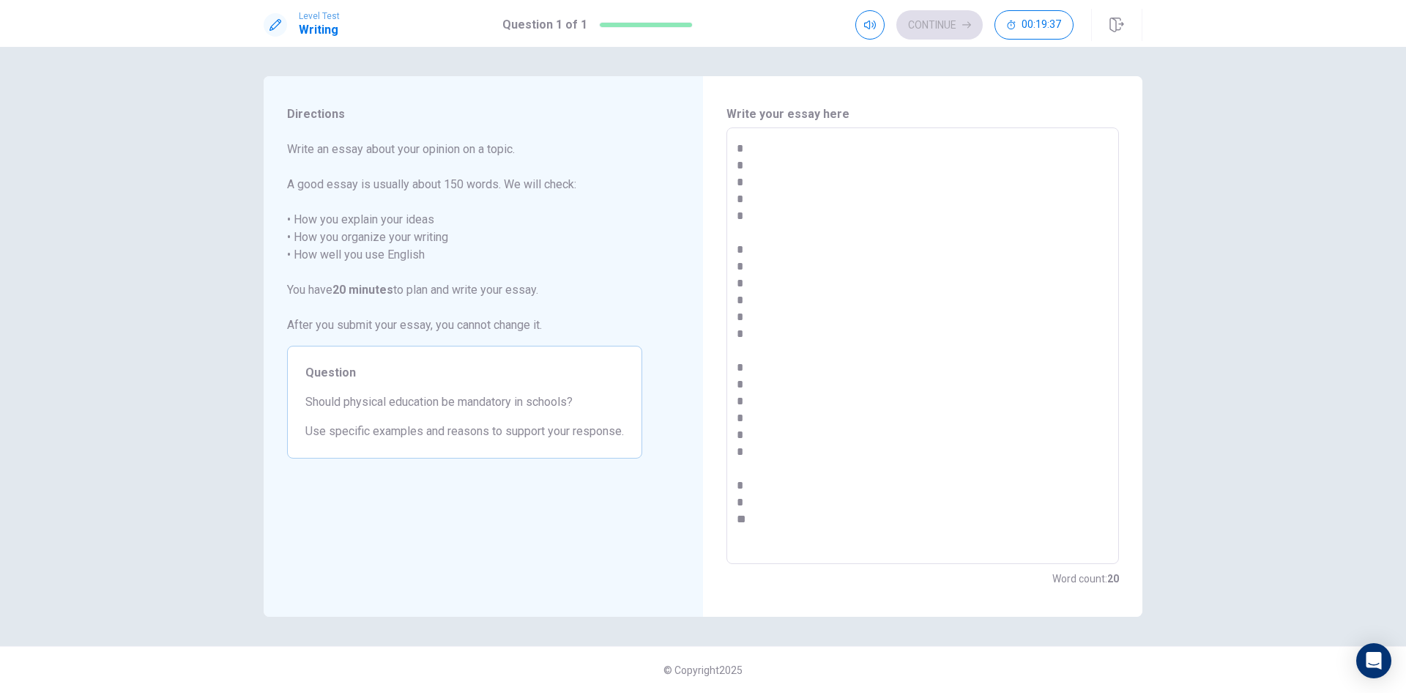
type textarea "*"
type textarea "* * * * * * * * * * * * * * * * * * * * *"
type textarea "*"
type textarea "* * * * * * * * * * * * * * * * * * * * *"
type textarea "*"
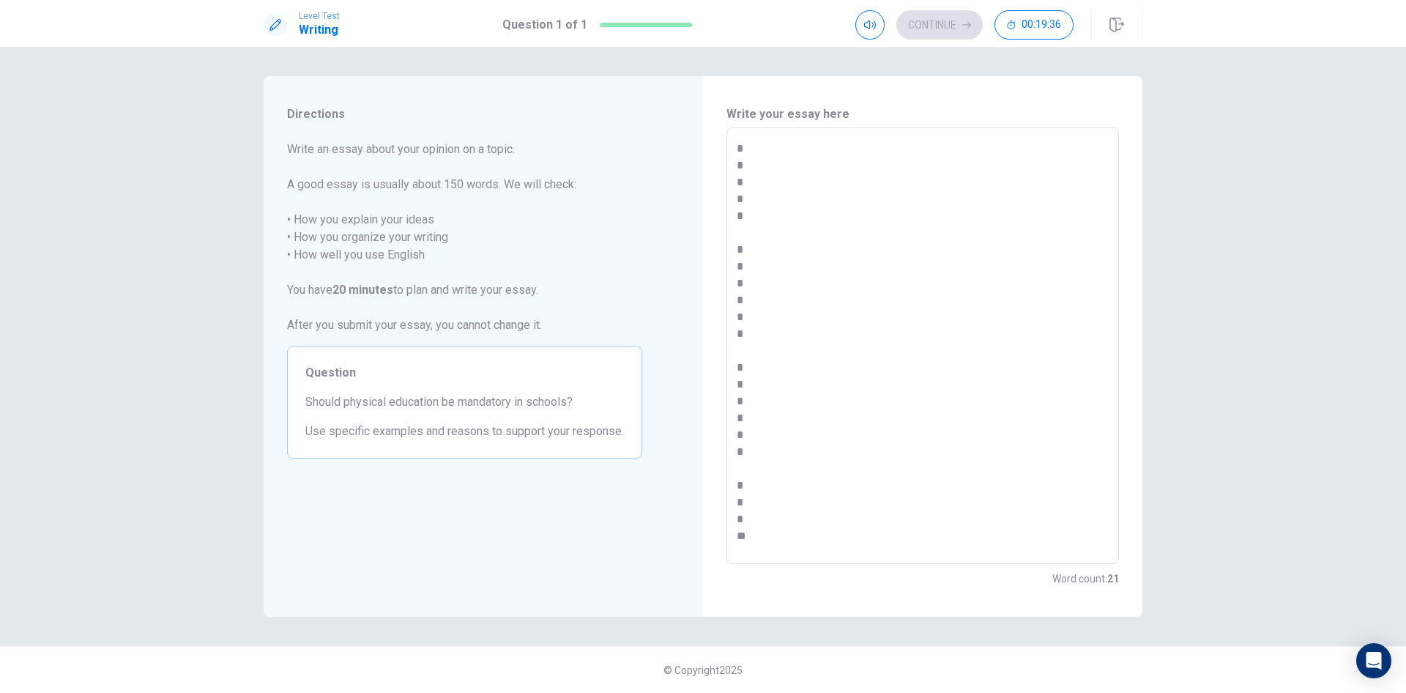
type textarea "* * * * * * * * * * * * * * * * * * * * * *"
type textarea "*"
type textarea "* * * * * * * * * * * * * * * * * * * * * *"
type textarea "*"
type textarea "* * * * * * * * * * * * * * * * * * * * * *"
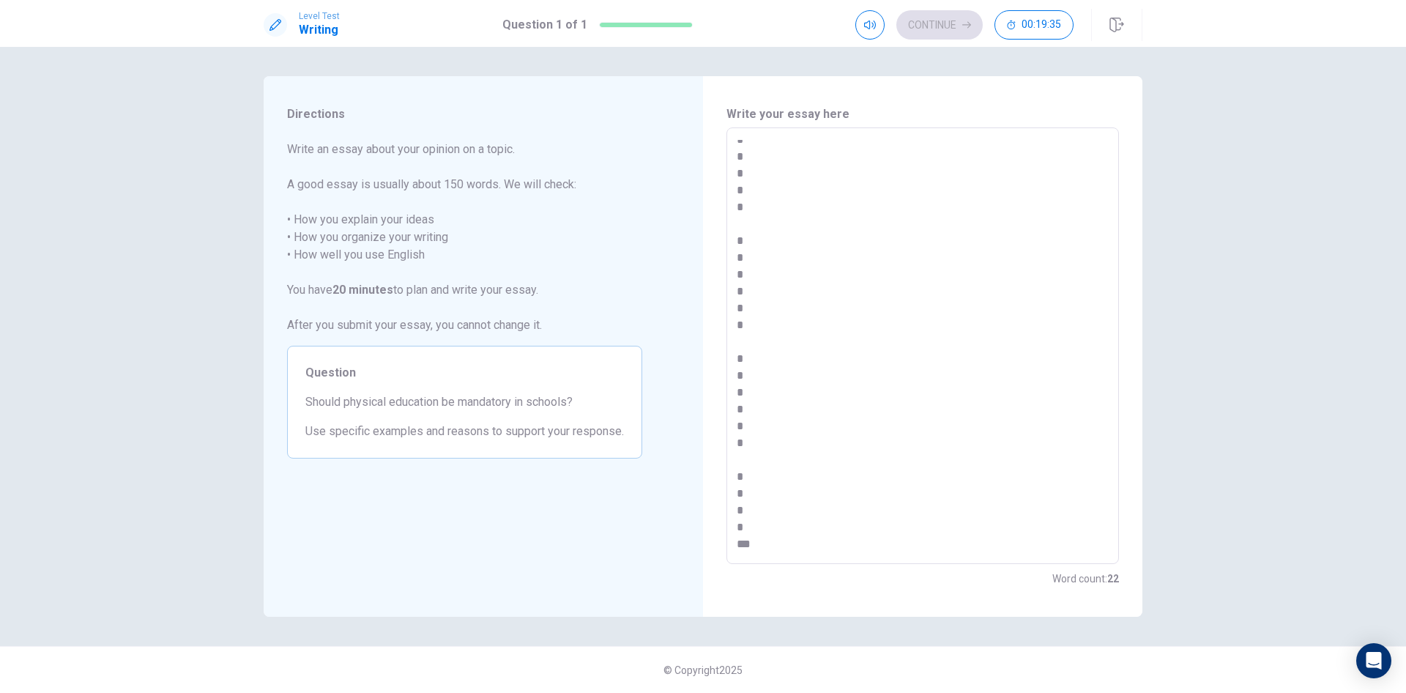
scroll to position [42, 0]
type textarea "*"
type textarea "* * * * * * * * * * * * * * * * * * * * * * *"
type textarea "*"
type textarea "* * * * * * * * * * * * * * * * * * * * * * *"
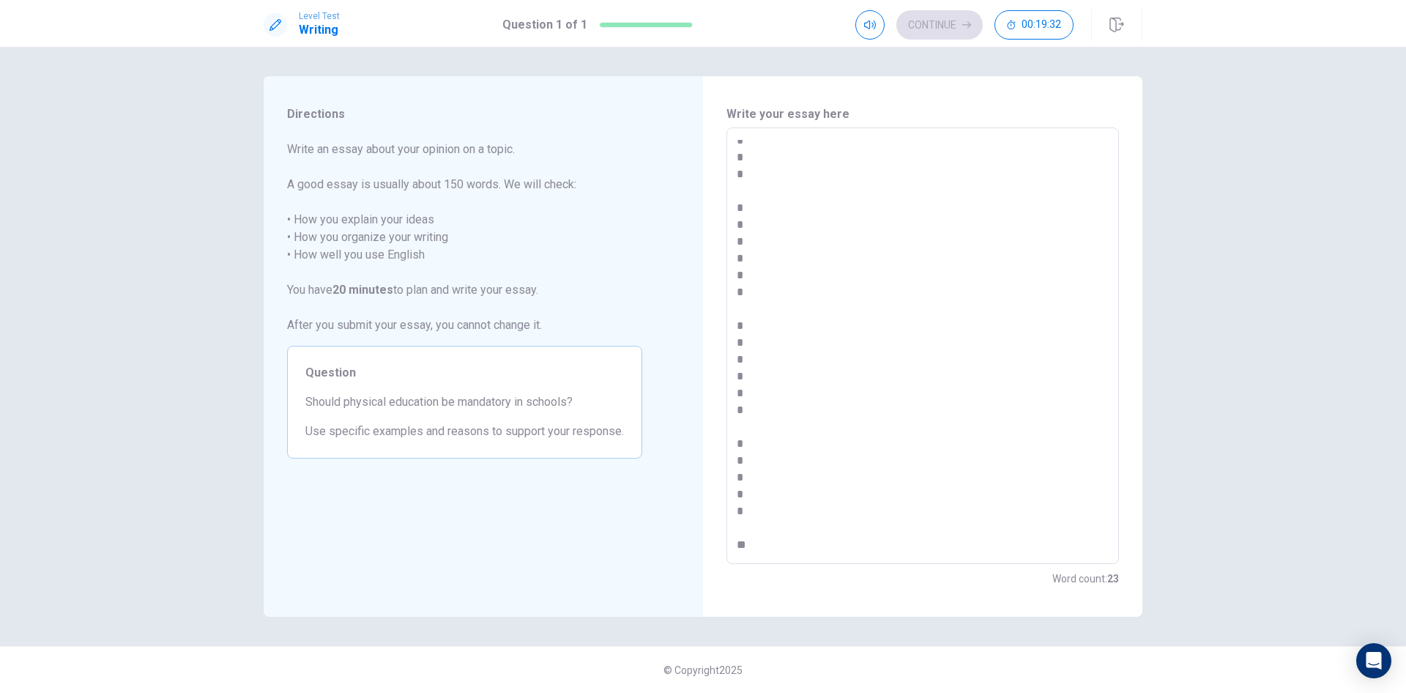
scroll to position [59, 0]
type textarea "*"
type textarea "* * * * * * * * * * * * * * * * * * * * * * * *"
type textarea "*"
type textarea "* * * * * * * * * * * * * * * * * * * * * * * *"
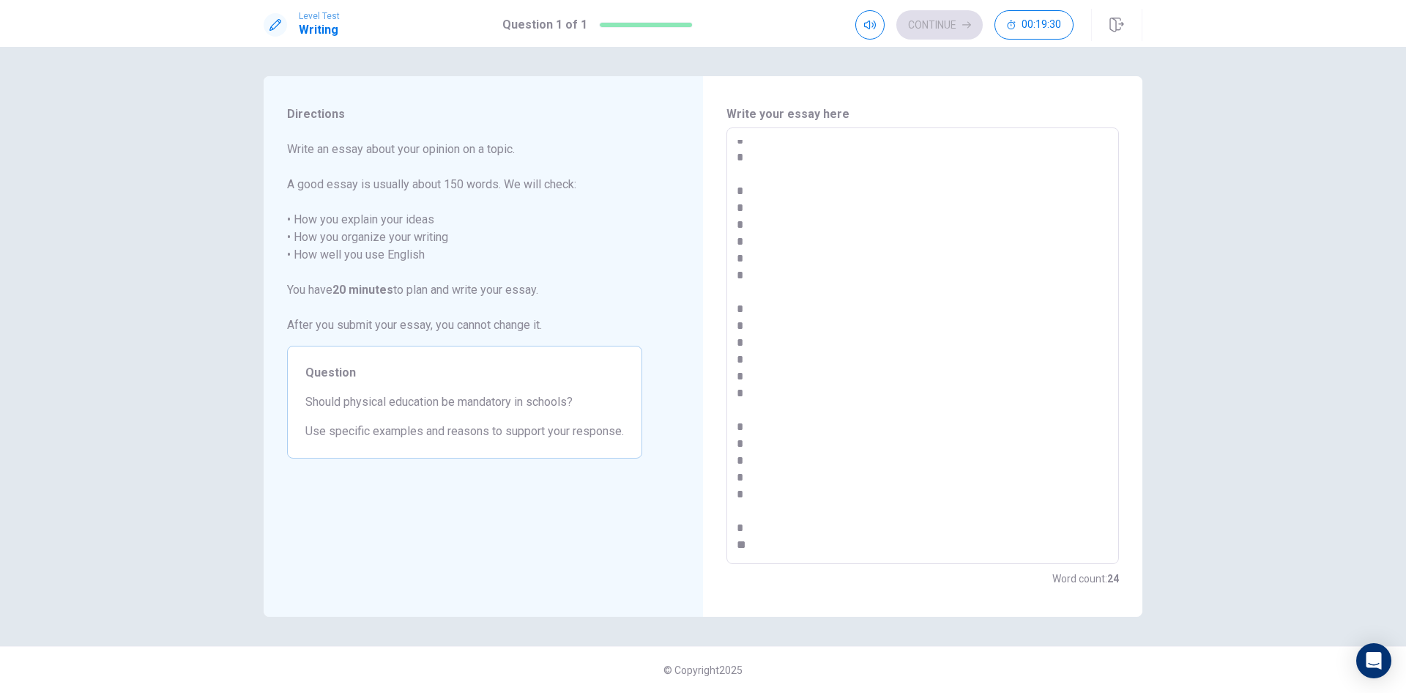
type textarea "*"
type textarea "* * * * * * * * * * * * * * * * * * * * * * * * *"
type textarea "*"
type textarea "* * * * * * * * * * * * * * * * * * * * * * * * *"
type textarea "*"
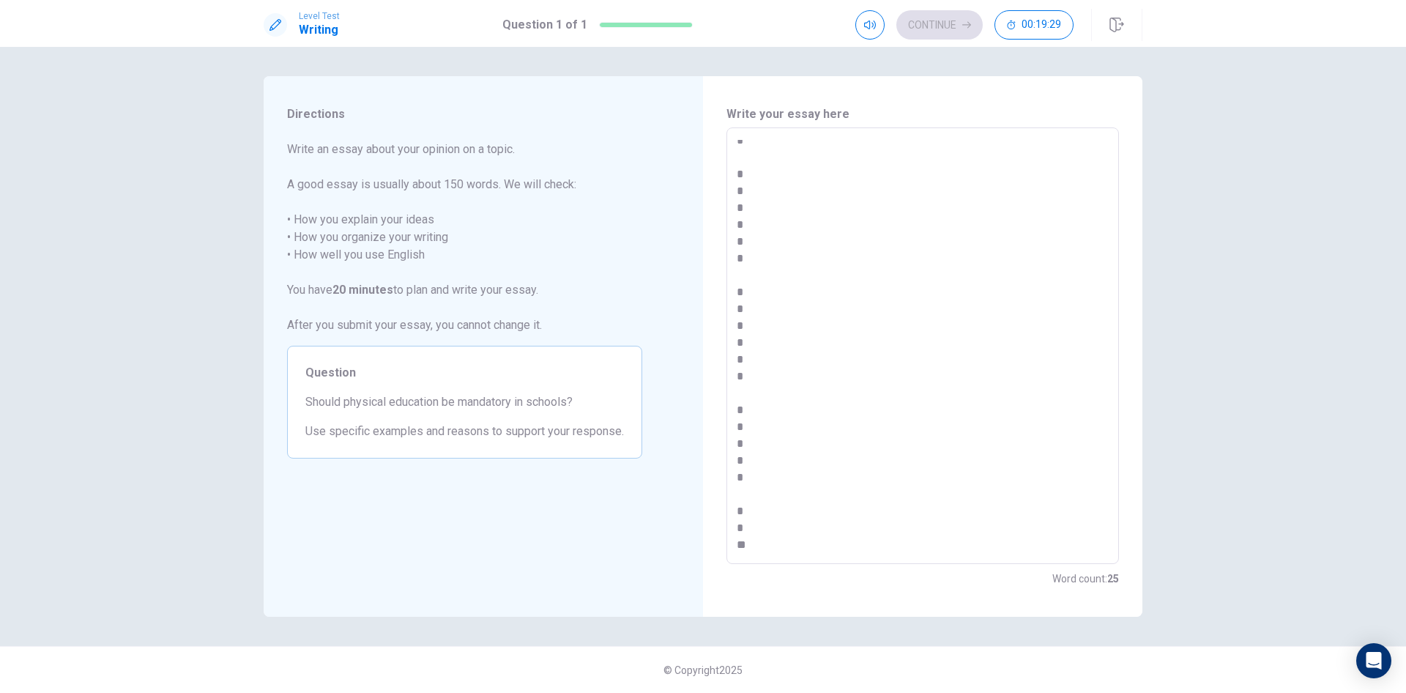
scroll to position [92, 0]
type textarea "* * * * * * * * * * * * * * * * * * * * * * * * * *"
type textarea "*"
type textarea "* * * * * * * * * * * * * * * * * * * * * * * * * *"
type textarea "*"
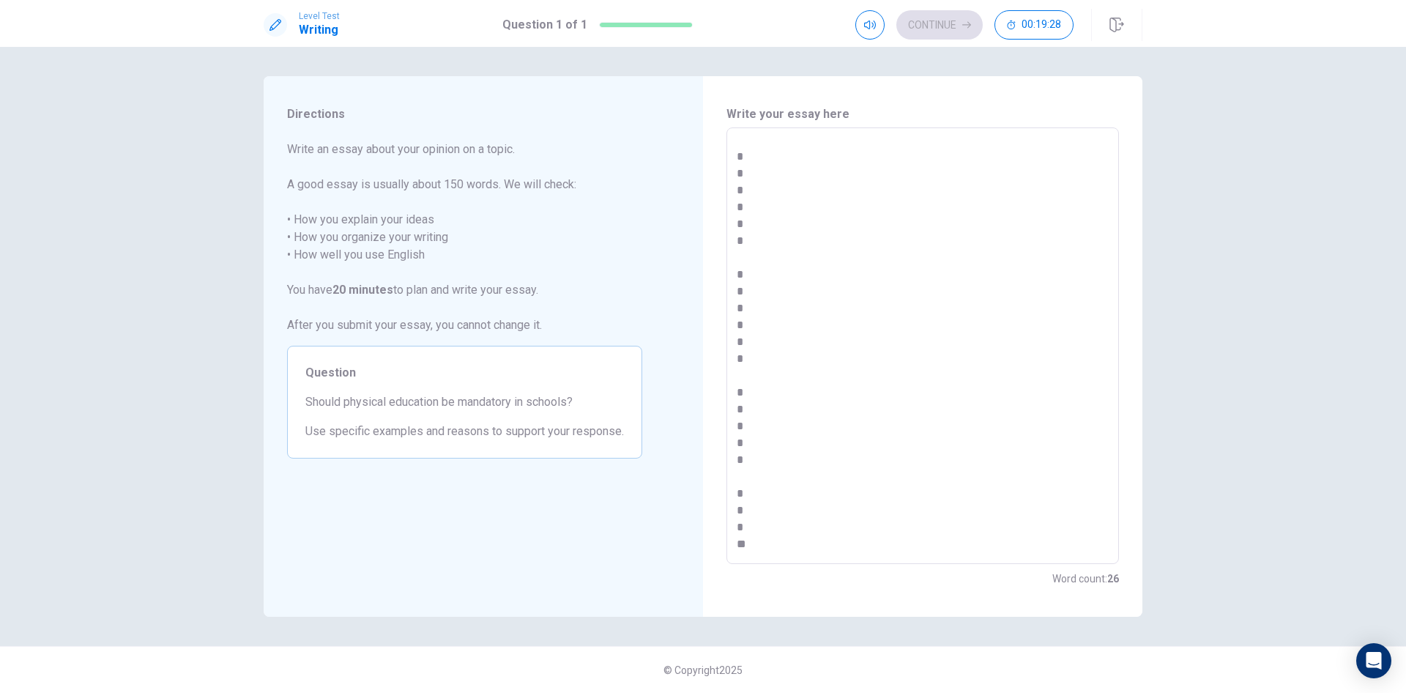
type textarea "* * * * * * * * * * * * * * * * * * * * * * * * * * *"
type textarea "*"
type textarea "* * * * * * * * * * * * * * * * * * * * * * * * * * *"
type textarea "*"
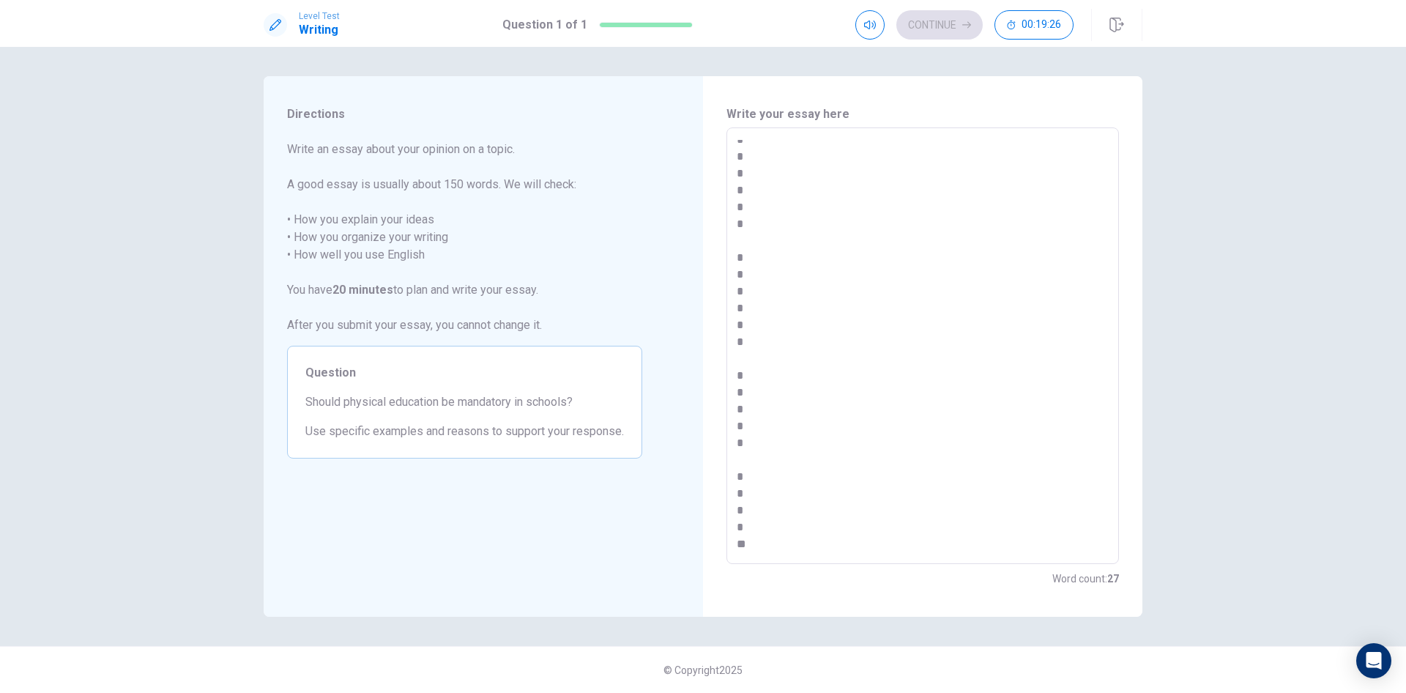
type textarea "* * * * * * * * * * * * * * * * * * * * * * * * * * *"
type textarea "*"
type textarea "* * * * * * * * * * * * * * * * * * * * * * * * * * * *"
type textarea "*"
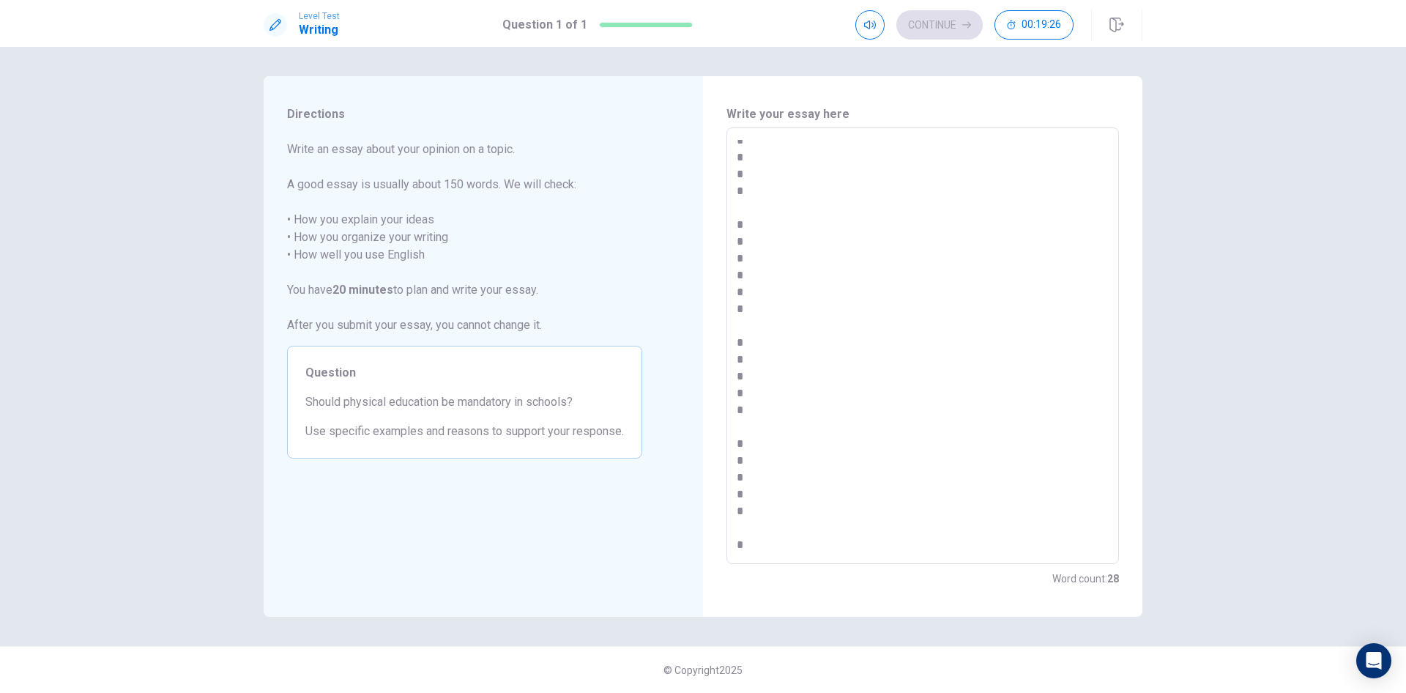
type textarea "* * * * * * * * * * * * * * * * * * * * * * * * * * * **"
type textarea "*"
type textarea "* * * * * * * * * * * * * * * * * * * * * * * * * * * ***"
type textarea "*"
type textarea "* * * * * * * * * * * * * * * * * * * * * * * * * * * ***"
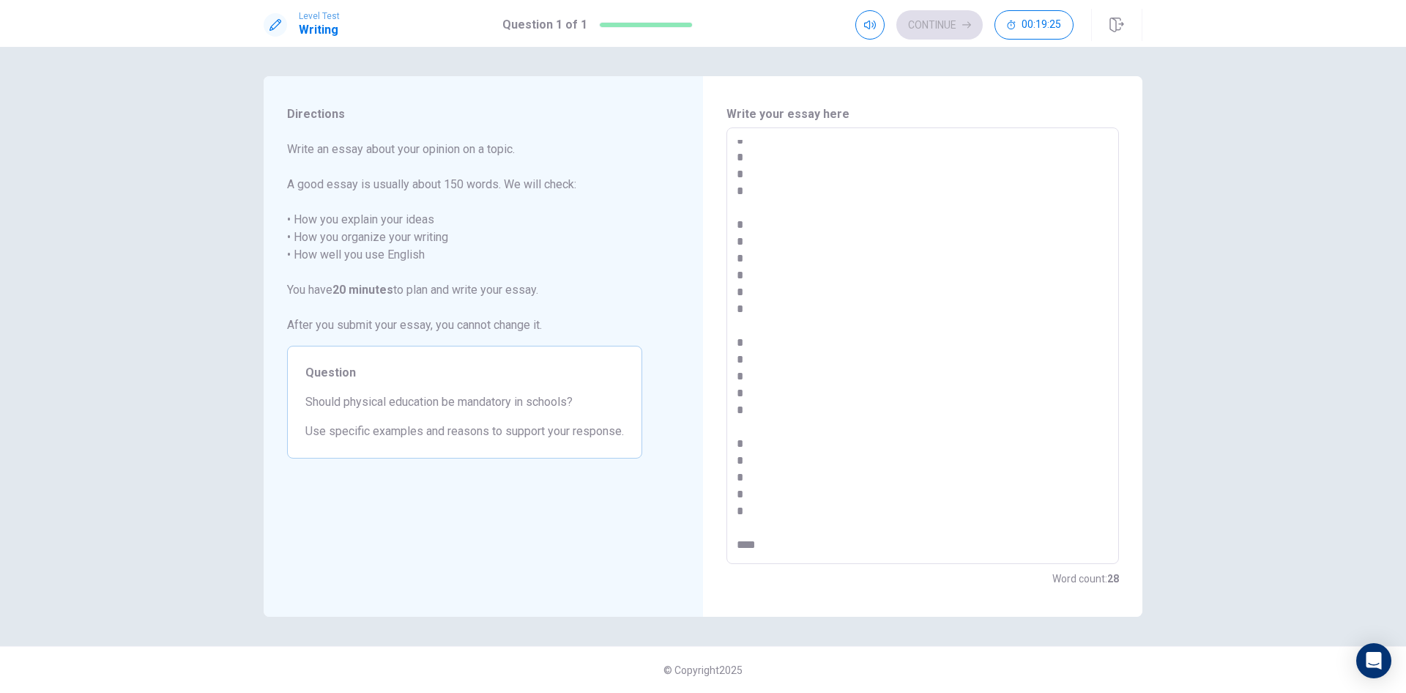
scroll to position [160, 0]
type textarea "*"
type textarea "* * * * * * * * * * * * * * * * * * * * * * * * * * * *** *"
type textarea "*"
type textarea "* * * * * * * * * * * * * * * * * * * * * * * * * * * *** **"
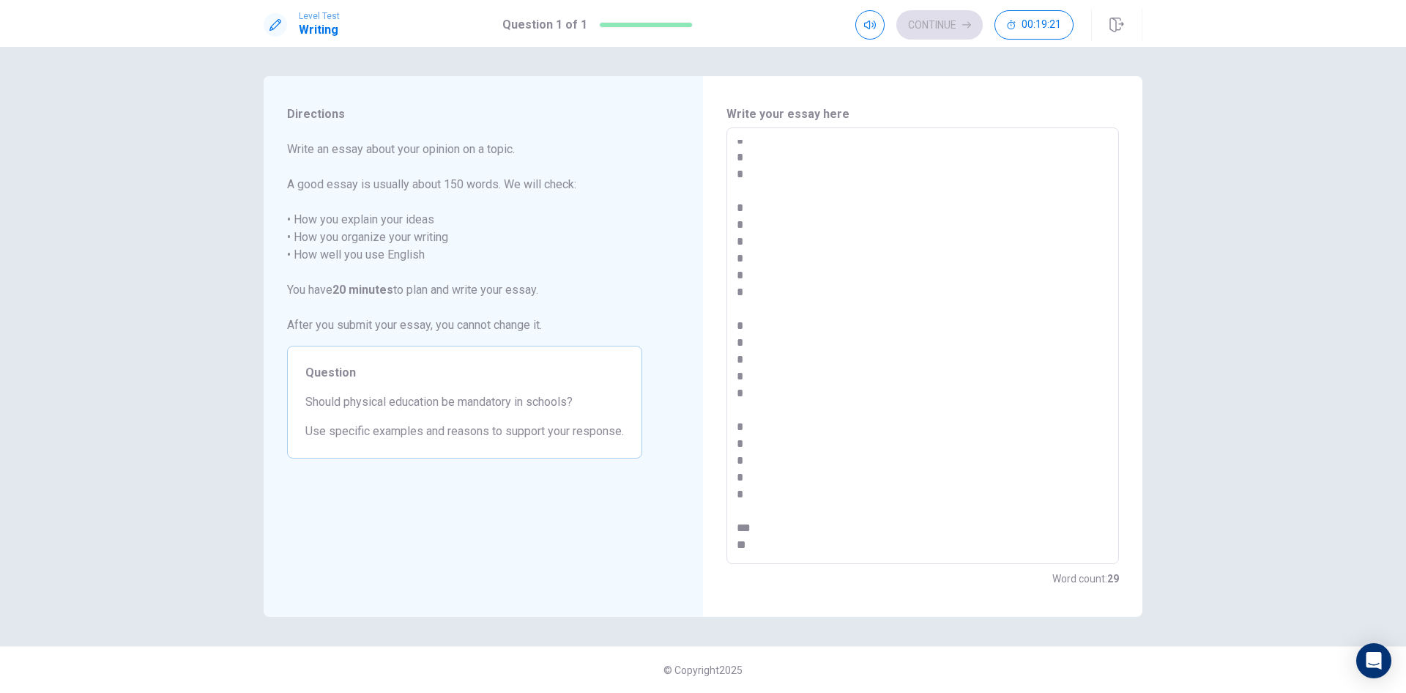
type textarea "*"
type textarea "* * * * * * * * * * * * * * * * * * * * * * * * * * * *** ***"
type textarea "*"
type textarea "* * * * * * * * * * * * * * * * * * * * * * * * * * * *** ***"
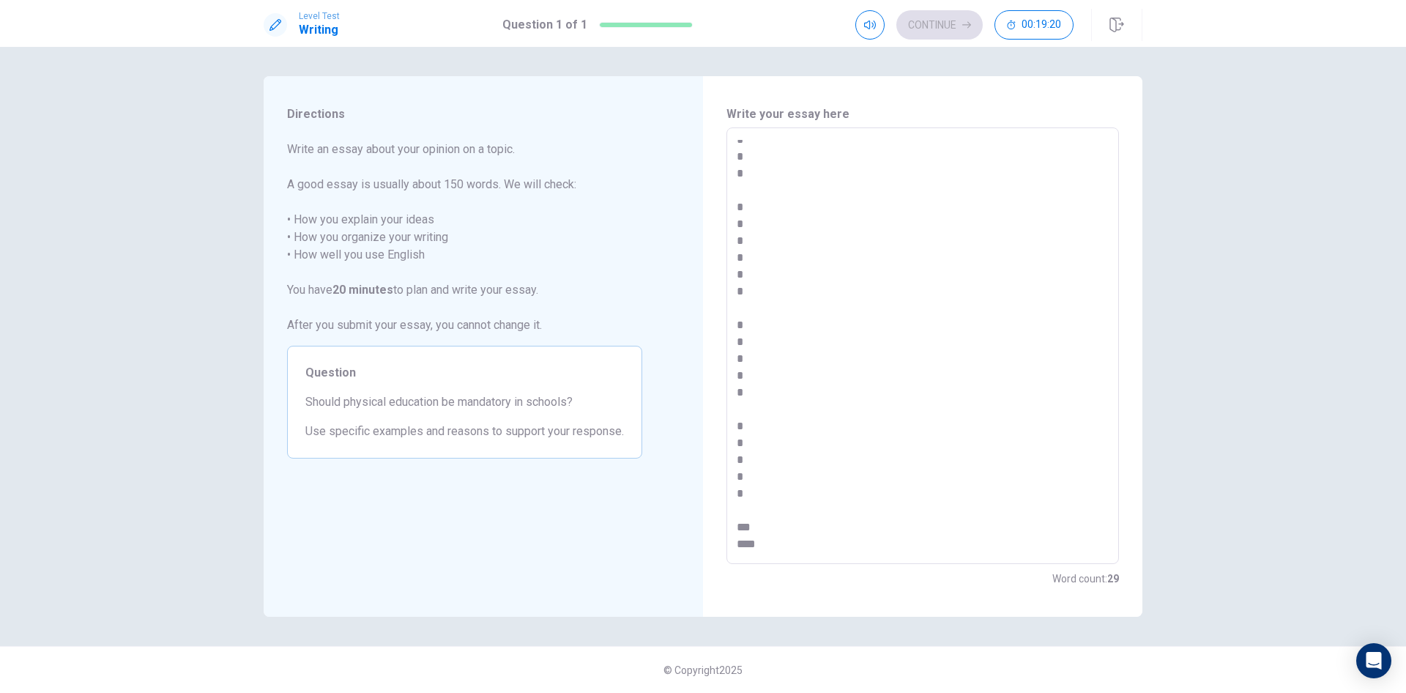
type textarea "*"
type textarea "* * * * * * * * * * * * * * * * * * * * * * * * * * * *** *** *"
type textarea "*"
type textarea "* * * * * * * * * * * * * * * * * * * * * * * * * * * *** *** **"
type textarea "*"
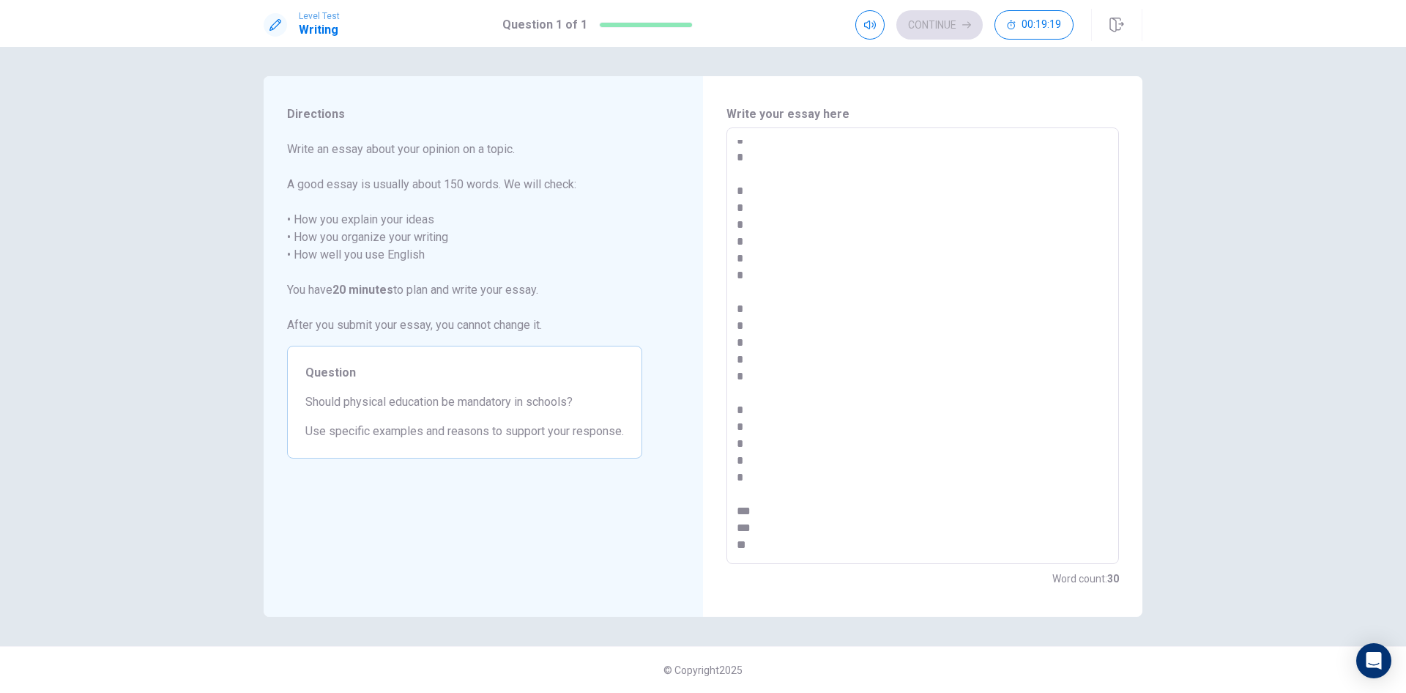
type textarea "* * * * * * * * * * * * * * * * * * * * * * * * * * * *** *** ***"
type textarea "*"
type textarea "* * * * * * * * * * * * * * * * * * * * * * * * * * * *** *** ***"
type textarea "*"
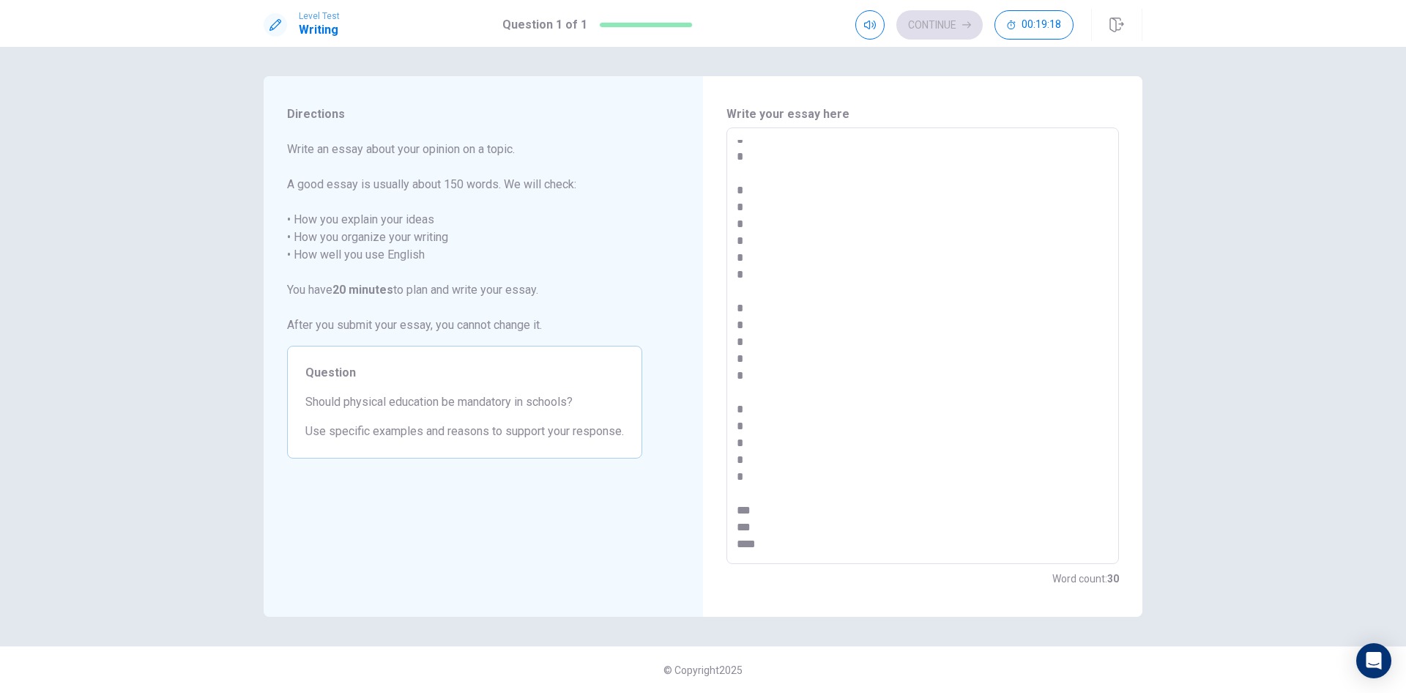
type textarea "* * * * * * * * * * * * * * * * * * * * * * * * * * * *** *** *** *"
type textarea "*"
type textarea "* * * * * * * * * * * * * * * * * * * * * * * * * * * *** *** *** **"
click at [805, 141] on textarea "* * * * * * * * * * * * * * * * * * * * * * * * * * * *** *** *** **" at bounding box center [923, 346] width 372 height 412
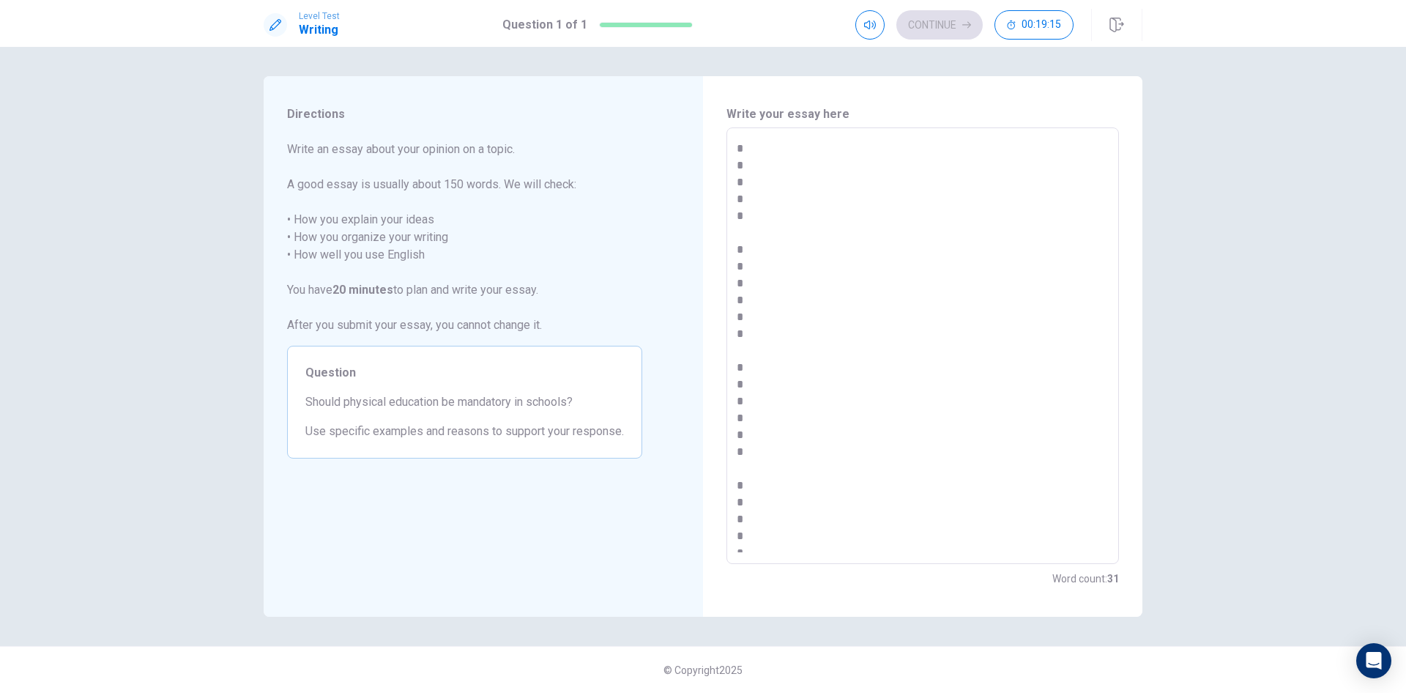
type textarea "*"
type textarea "* * * * * * * * * * * * * * * * * * * * * * * * * * *** *** *** **"
type textarea "*"
type textarea "* * * * * * * * * * * * * * * * * * * * * * * * * * *** *** *** **"
type textarea "*"
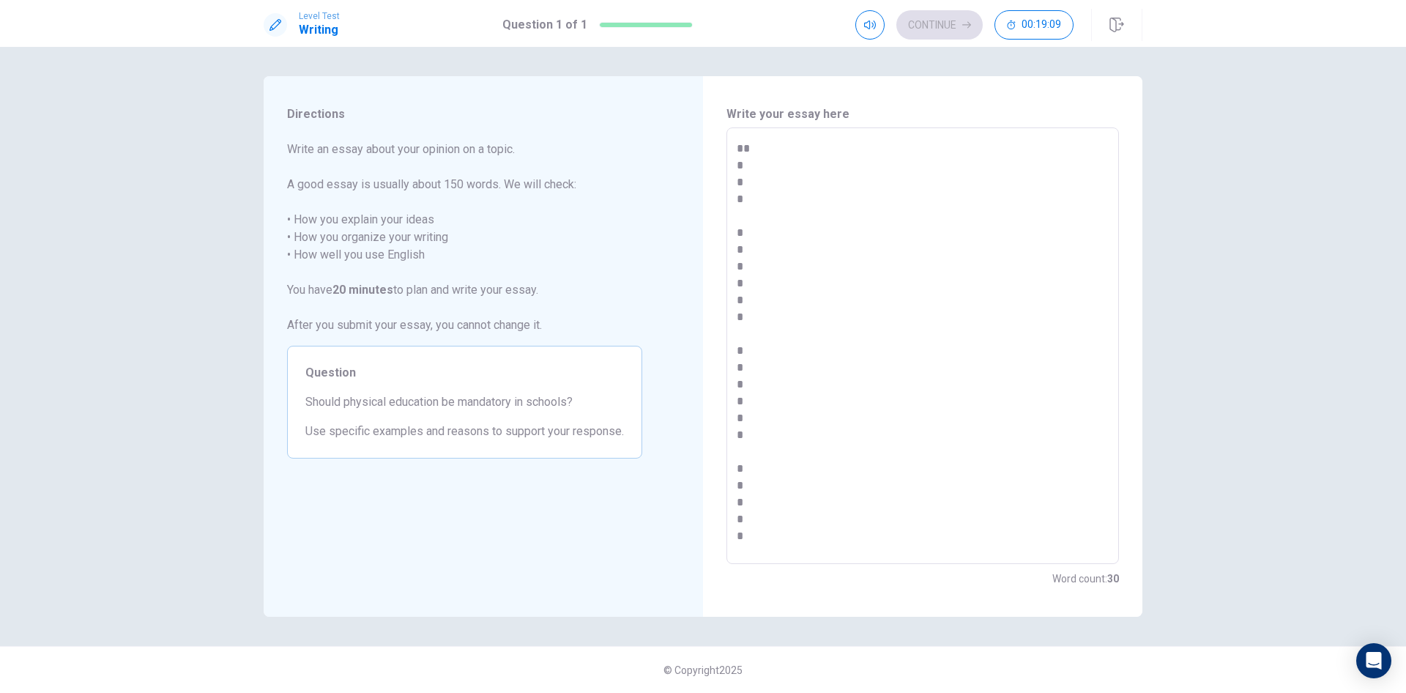
click at [813, 160] on textarea "* * * * * * * * * * * * * * * * * * * * * * * * * * *** *** *** **" at bounding box center [923, 346] width 372 height 412
click at [815, 142] on textarea "* * * * * * * * * * * * * * * * * * * * * * * * * * *** *** *** **" at bounding box center [923, 346] width 372 height 412
click at [804, 159] on textarea "* * * * * * * * * * * * * * * * * * * * * * * * * * *** *** *** **" at bounding box center [923, 346] width 372 height 412
click at [735, 162] on div "* * * * * * * * * * * * * * * * * * * * * * * * * * *** *** *** ** * ​" at bounding box center [923, 345] width 393 height 437
click at [747, 150] on textarea "* * * * * * * * * * * * * * * * * * * * * * * * * * *** *** *** **" at bounding box center [923, 346] width 372 height 412
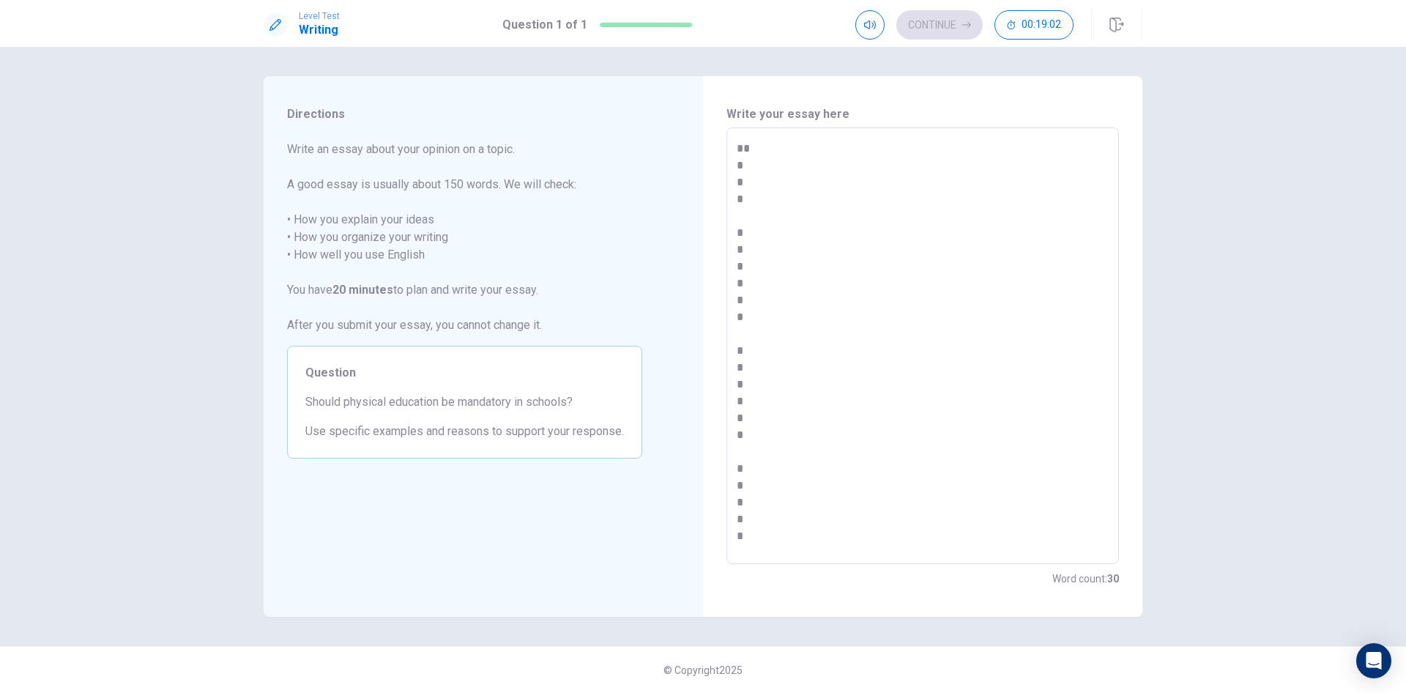
type textarea "*"
type textarea "* * * * * * * * * * * * * * * * * * * * * * * * * * * *** *** *** **"
type textarea "*"
type textarea "* * * * * * * * * * * * * * * * * * * * * * * * * * *** *** *** **"
type textarea "*"
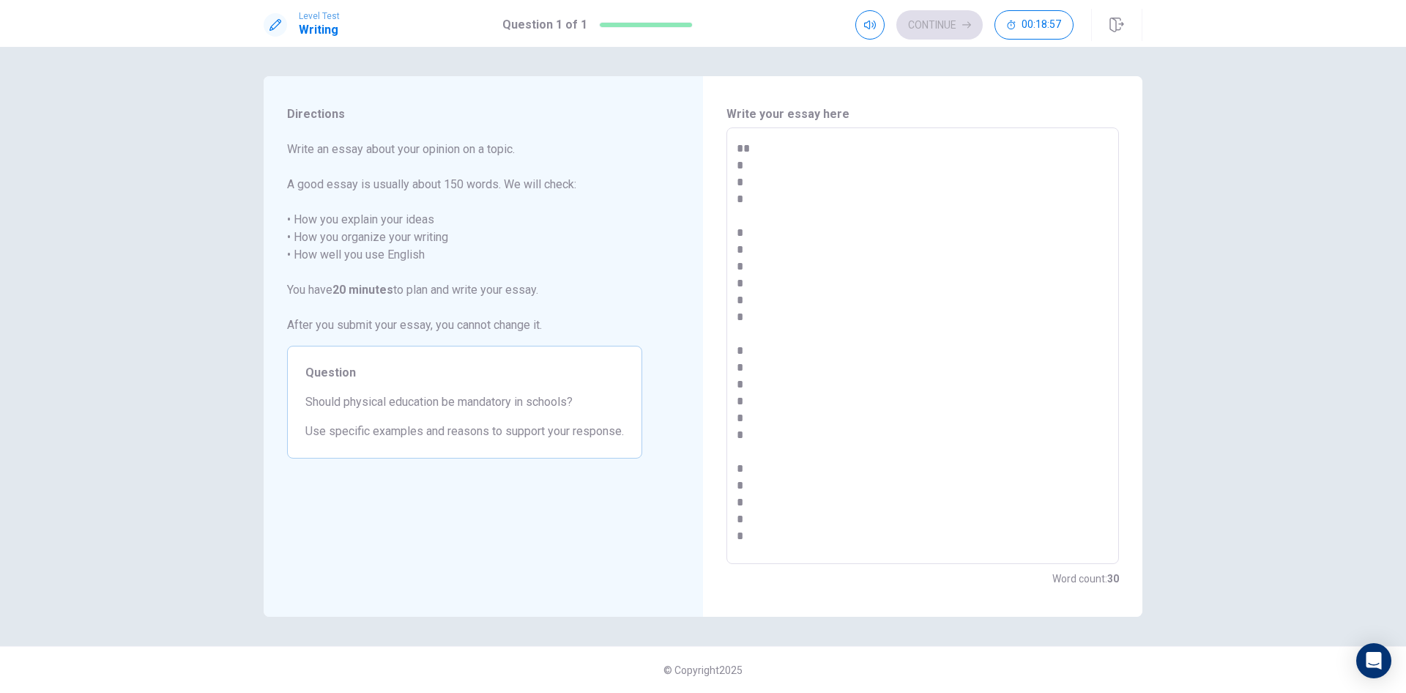
click at [764, 142] on textarea "* * * * * * * * * * * * * * * * * * * * * * * * * * *** *** *** **" at bounding box center [923, 346] width 372 height 412
type textarea "* * * * * * * * * * * * * * * * * * * * * * * * * * * *** *** *** **"
type textarea "*"
type textarea "** * * * * * * * * * * * * * * * * * * * * * * * * * * *** *** *** **"
type textarea "*"
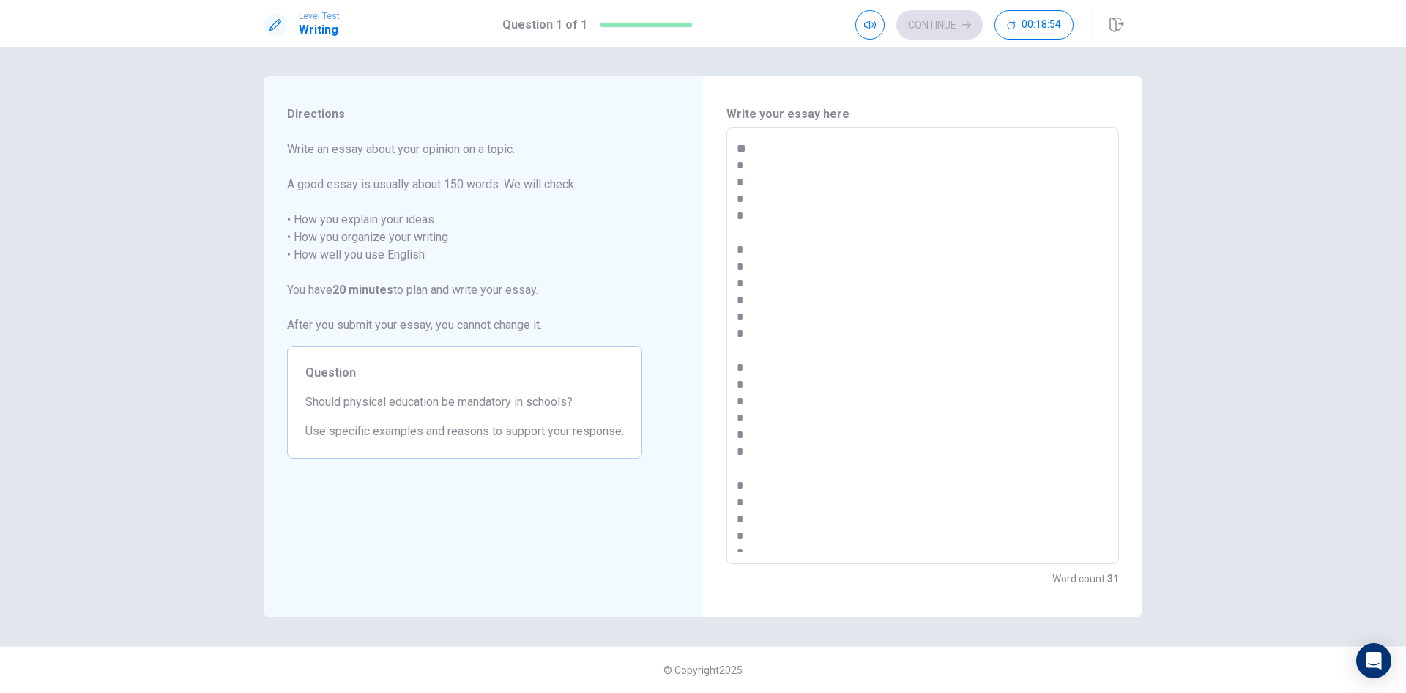
type textarea "*** * * * * * * * * * * * * * * * * * * * * * * * * * * *** *** *** **"
type textarea "*"
type textarea "** * * * * * * * * * * * * * * * * * * * * * * * * * * *** *** *** **"
type textarea "*"
type textarea "* * * * * * * * * * * * * * * * * * * * * * * * * * * *** *** *** **"
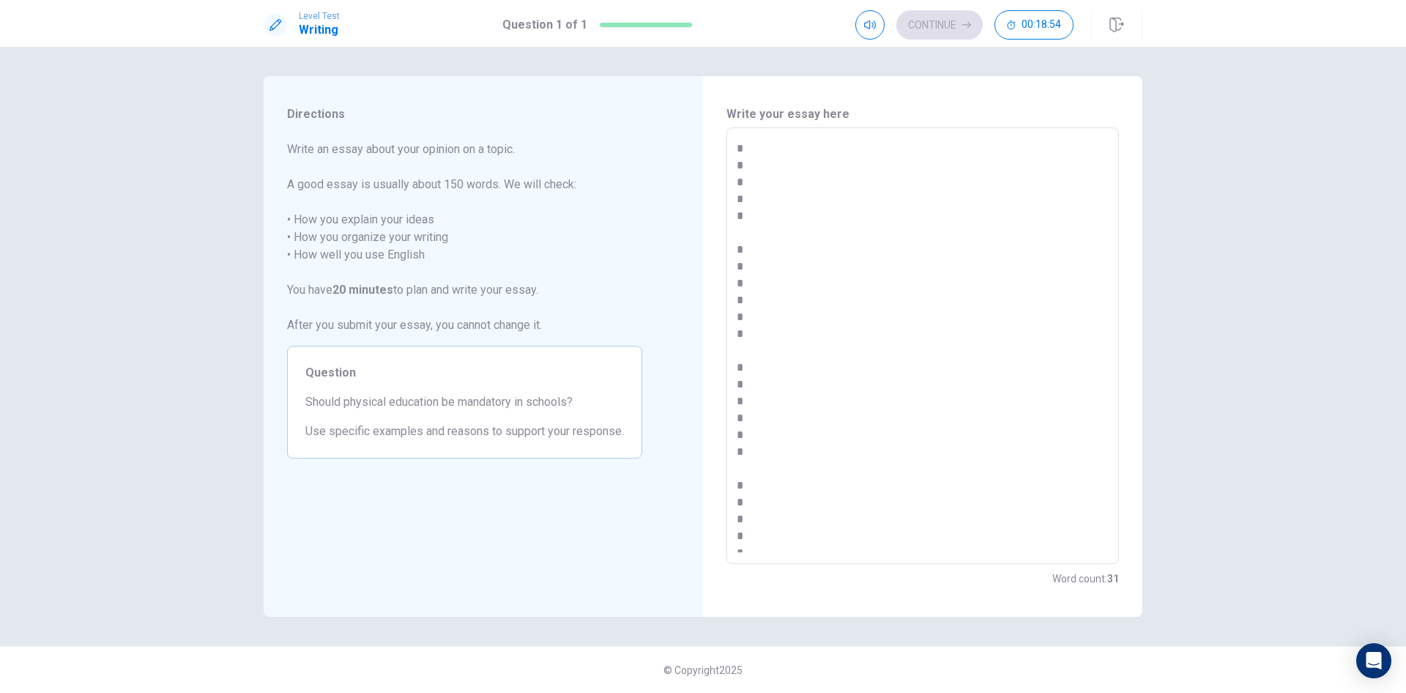
type textarea "*"
type textarea "* * * * * * * * * * * * * * * * * * * * * * * * * * *** *** *** **"
type textarea "*"
type textarea "* * * * * * * * * * * * * * * * * * * * * * * * * * * *** *** *** **"
type textarea "*"
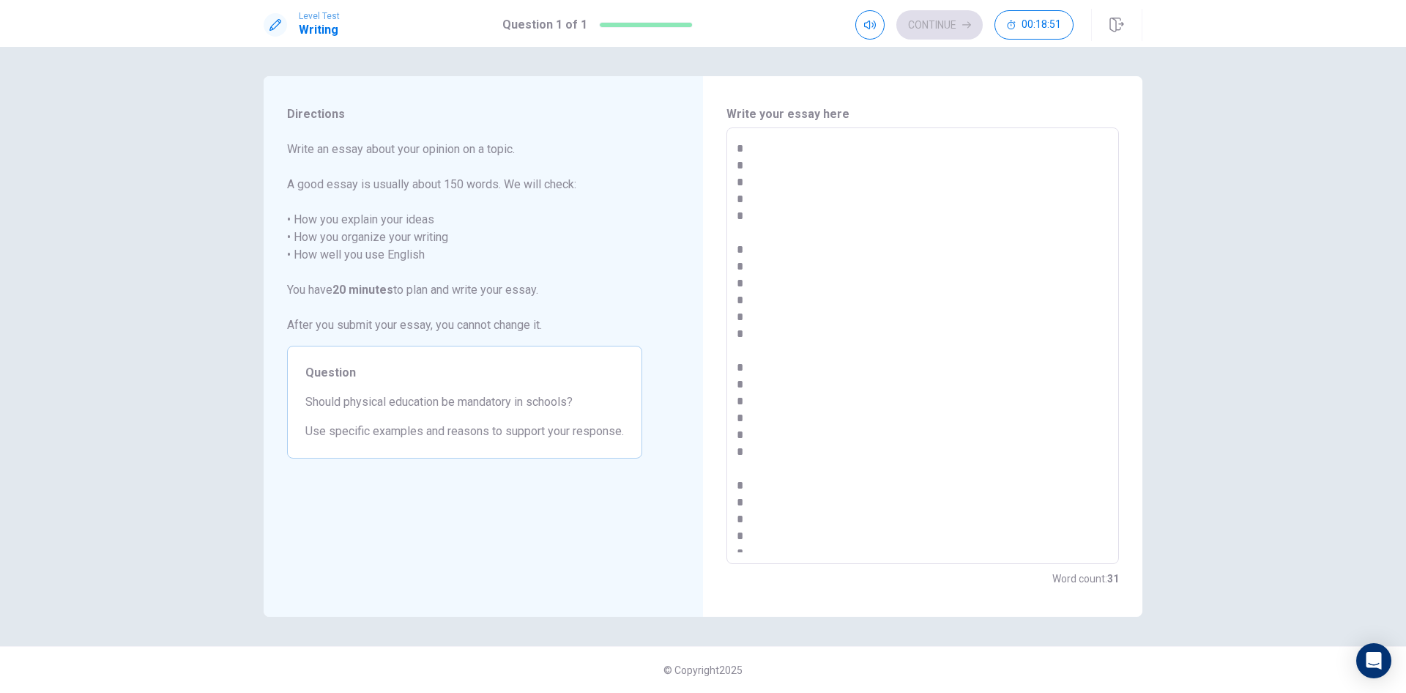
type textarea "** * * * * * * * * * * * * * * * * * * * * * * * * * * *** *** *** **"
type textarea "*"
type textarea "*** * * * * * * * * * * * * * * * * * * * * * * * * * * *** *** *** **"
type textarea "*"
type textarea "**** * * * * * * * * * * * * * * * * * * * * * * * * * * *** *** *** **"
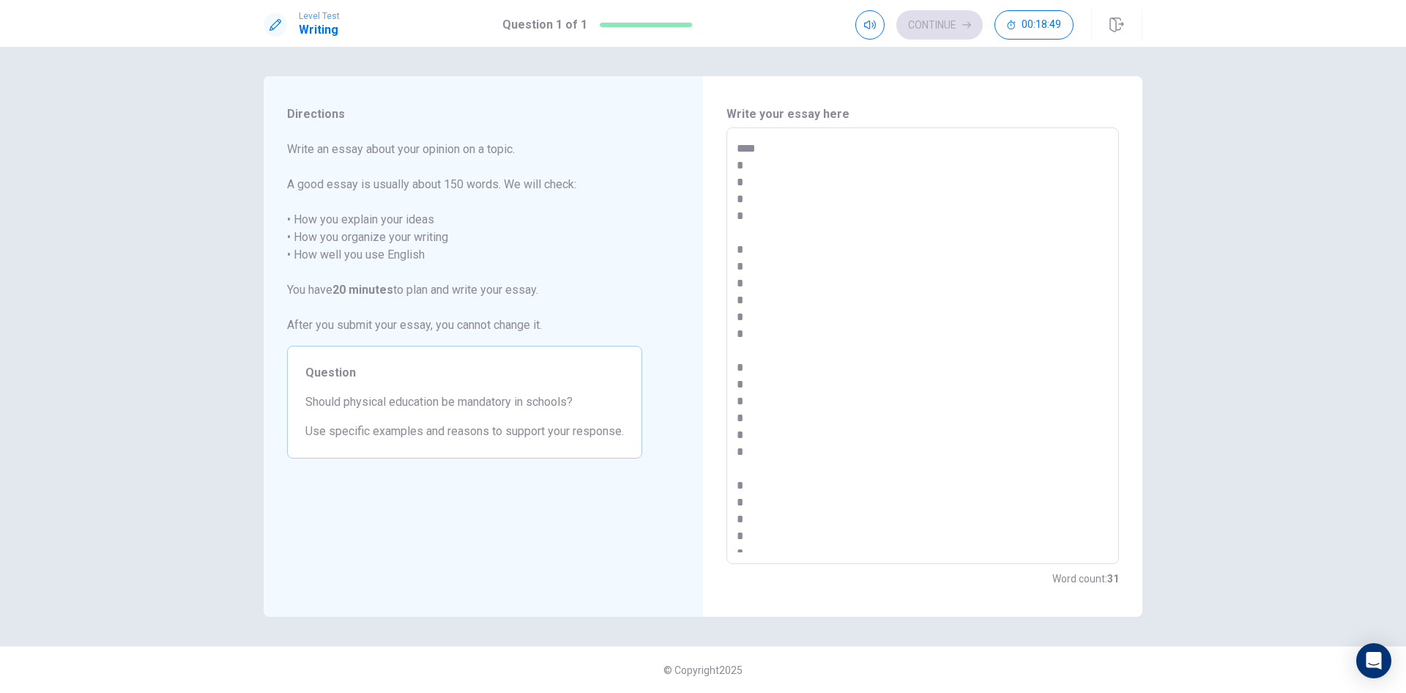
type textarea "*"
type textarea "***** * * * * * * * * * * * * * * * * * * * * * * * * * * *** *** *** **"
type textarea "*"
type textarea "****** * * * * * * * * * * * * * * * * * * * * * * * * * * *** *** *** **"
type textarea "*"
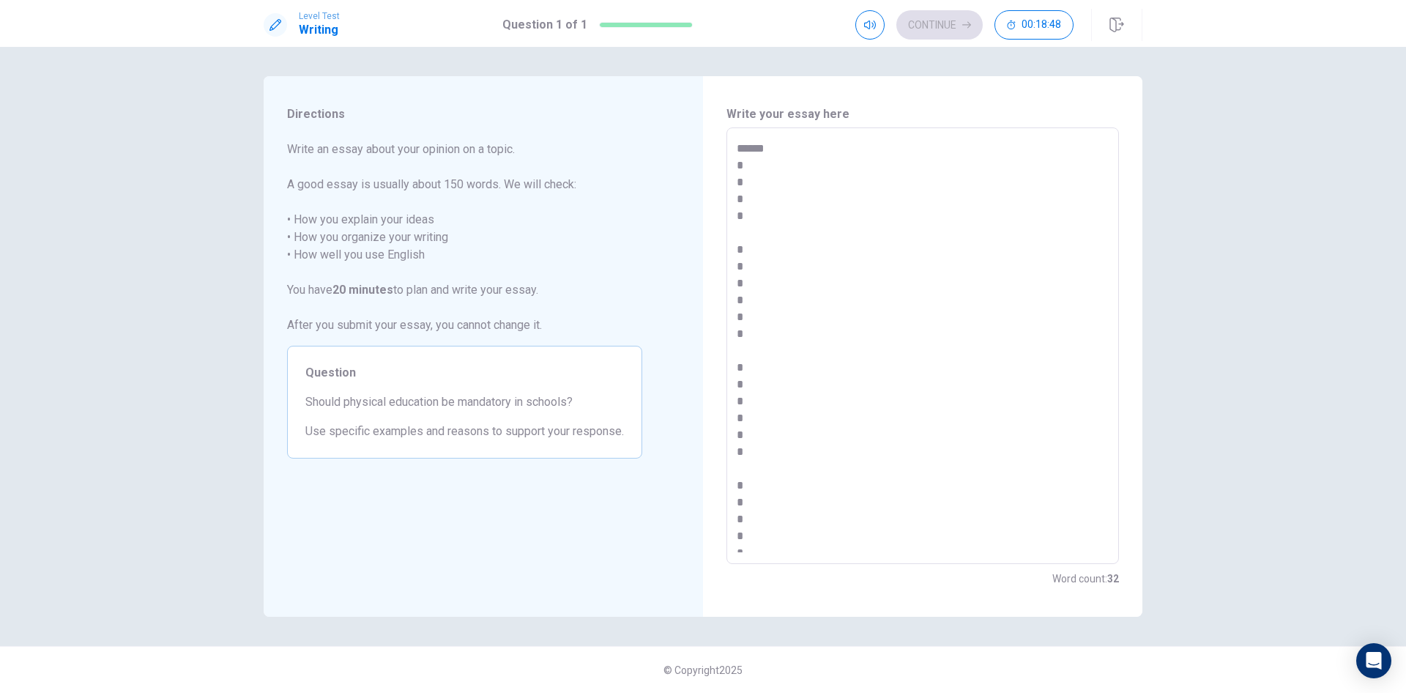
type textarea "******* * * * * * * * * * * * * * * * * * * * * * * * * * * *** *** *** **"
type textarea "*"
type textarea "******** * * * * * * * * * * * * * * * * * * * * * * * * * * *** *** *** **"
type textarea "*"
type textarea "********* * * * * * * * * * * * * * * * * * * * * * * * * * * *** *** *** **"
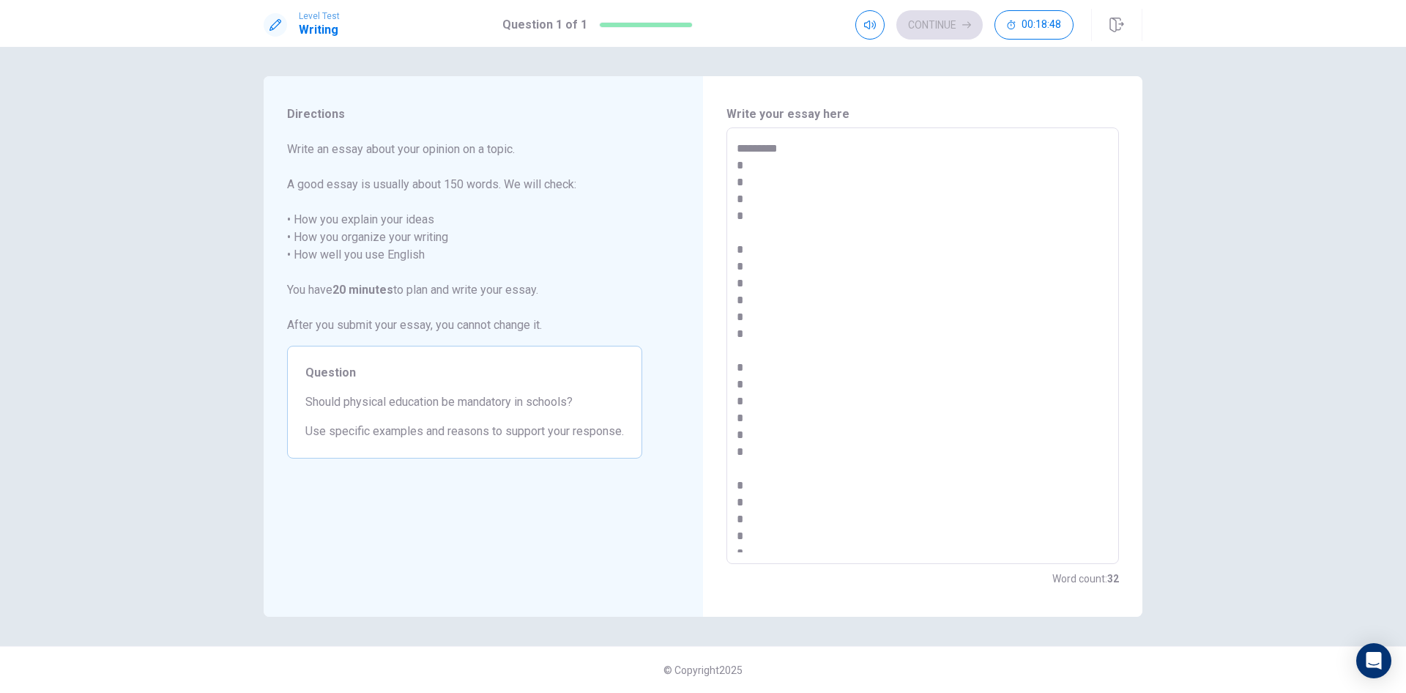
type textarea "*"
type textarea "**********"
type textarea "*"
type textarea "**********"
type textarea "*"
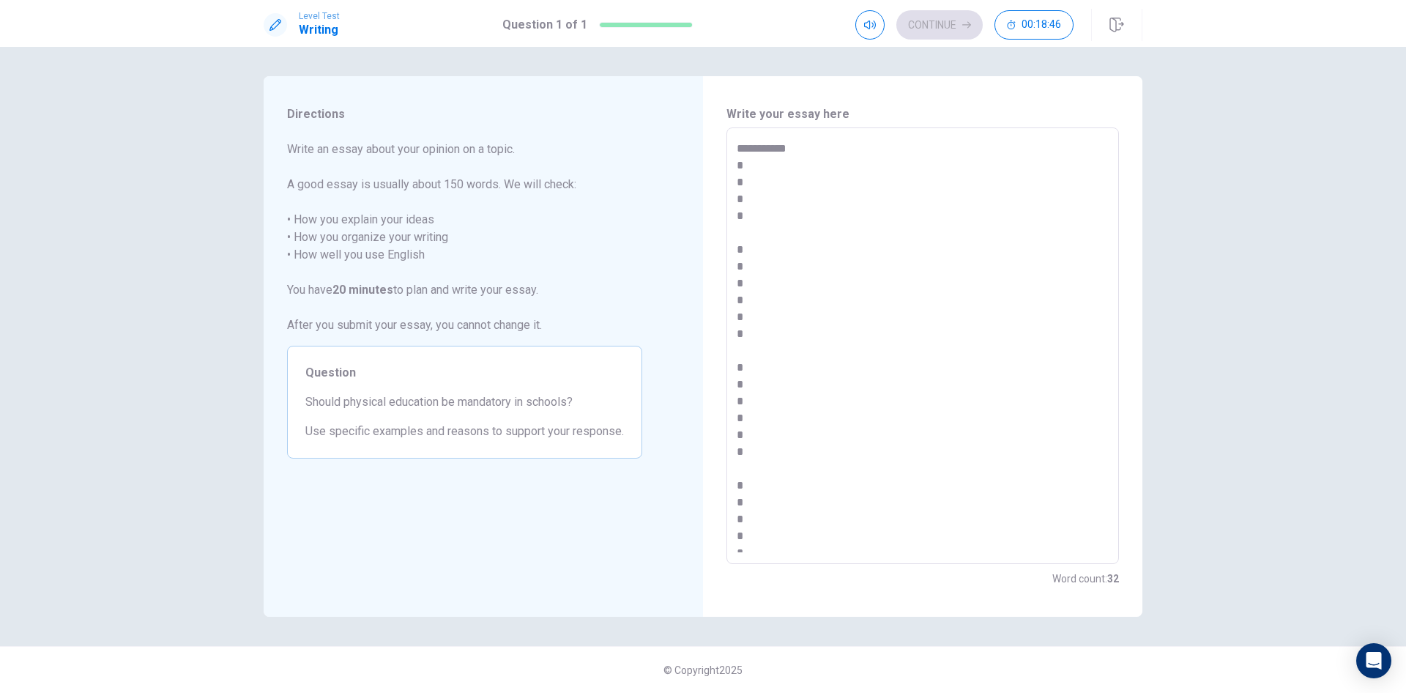
type textarea "**********"
type textarea "*"
type textarea "**********"
type textarea "*"
type textarea "**********"
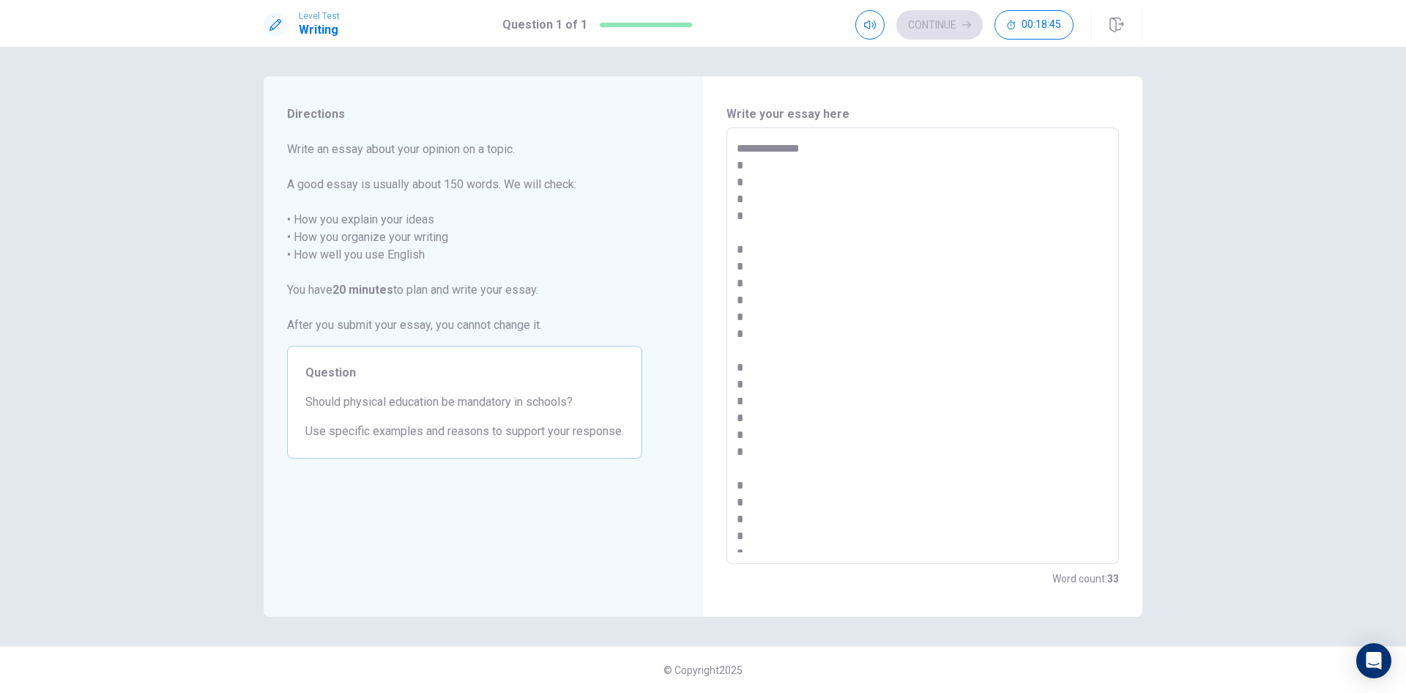
type textarea "*"
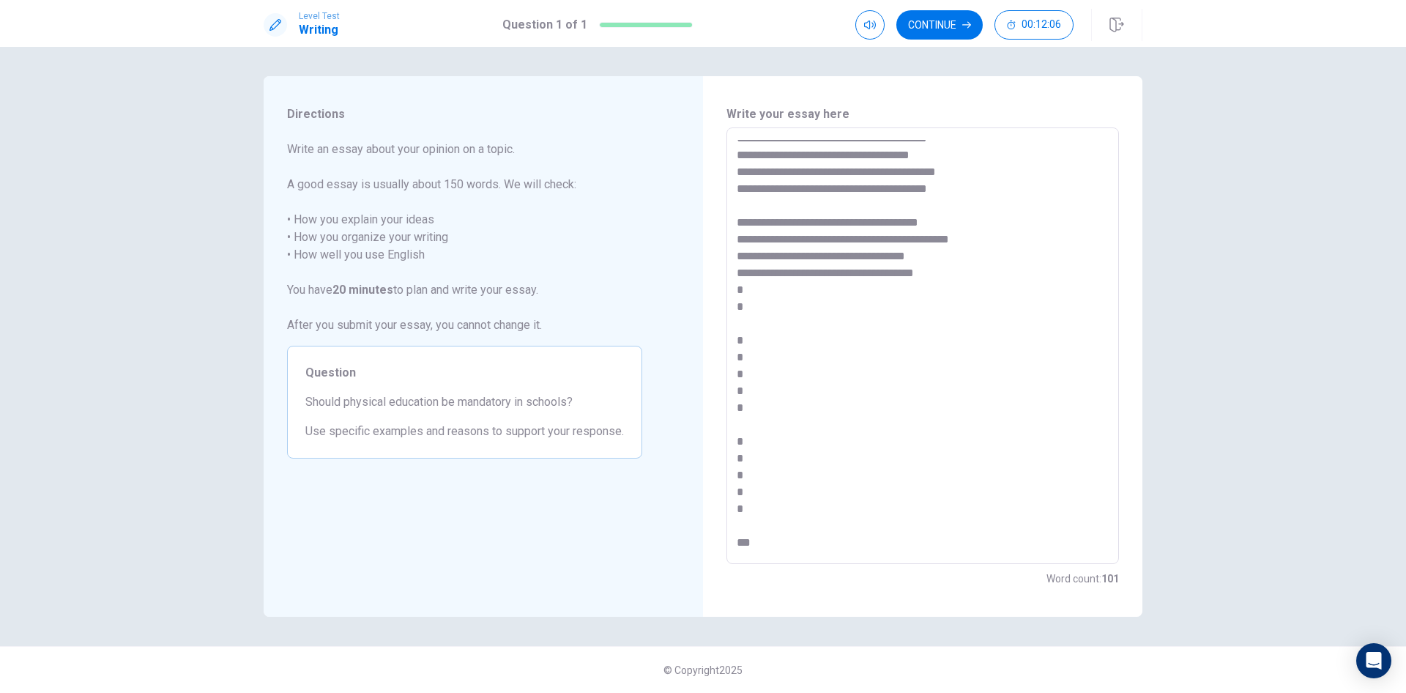
scroll to position [147, 0]
click at [919, 288] on textarea "**********" at bounding box center [923, 346] width 372 height 412
click at [878, 310] on textarea "**********" at bounding box center [923, 346] width 372 height 412
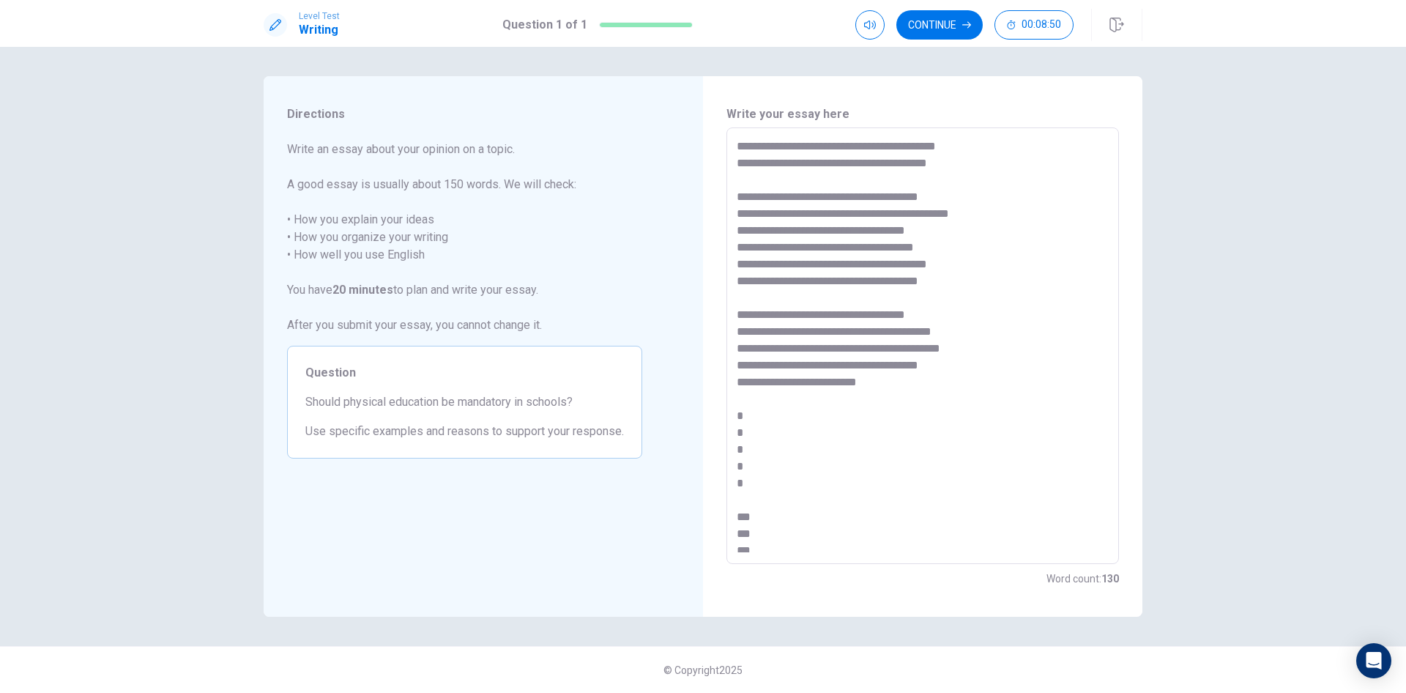
scroll to position [194, 0]
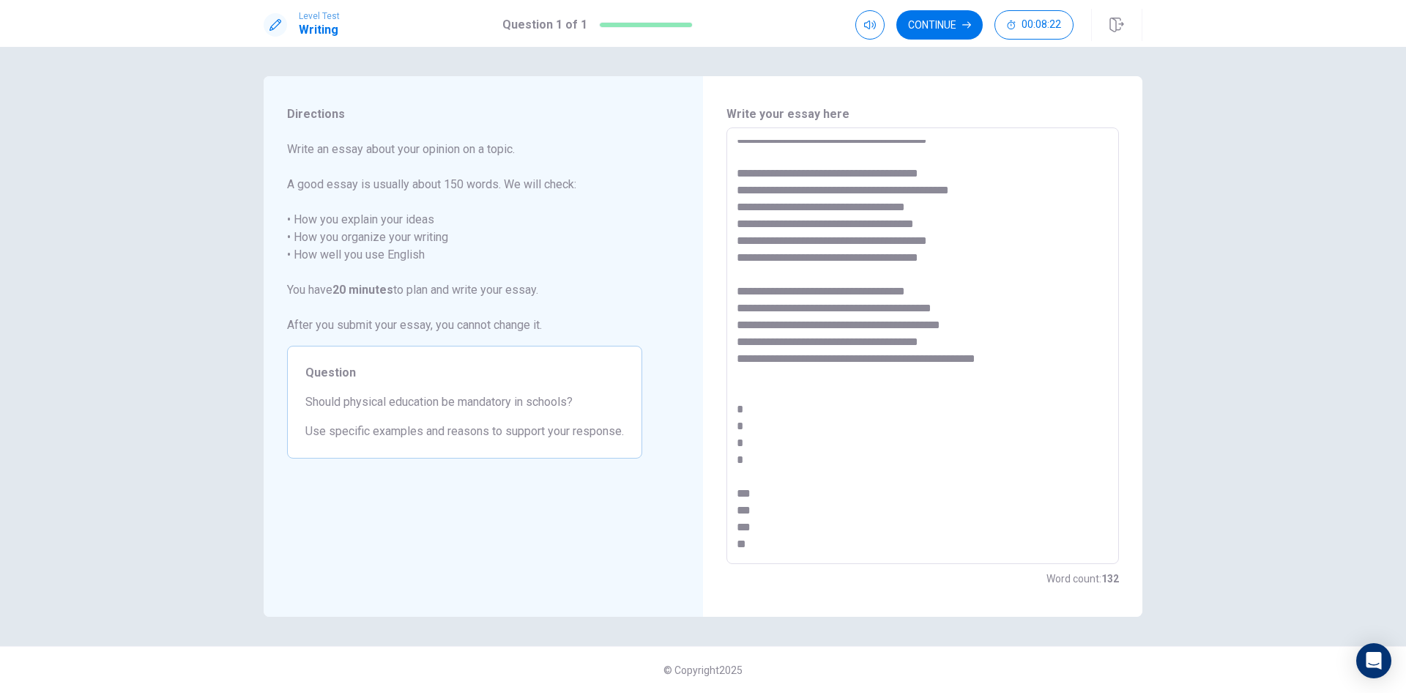
click at [859, 379] on textarea "**********" at bounding box center [923, 346] width 372 height 412
click at [838, 391] on textarea "**********" at bounding box center [923, 346] width 372 height 412
click at [965, 284] on textarea at bounding box center [923, 346] width 372 height 412
click at [878, 418] on textarea at bounding box center [923, 346] width 372 height 412
click at [1034, 390] on textarea at bounding box center [923, 346] width 372 height 412
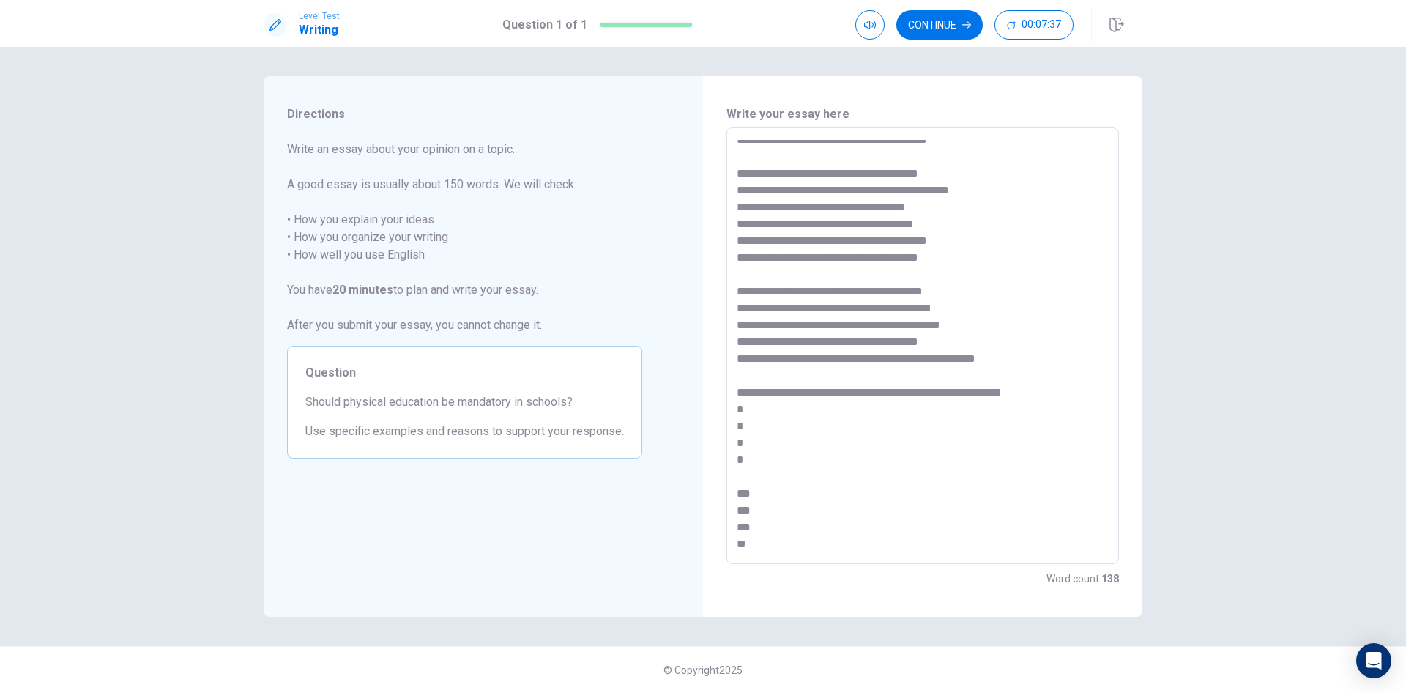
click at [903, 413] on textarea at bounding box center [923, 346] width 372 height 412
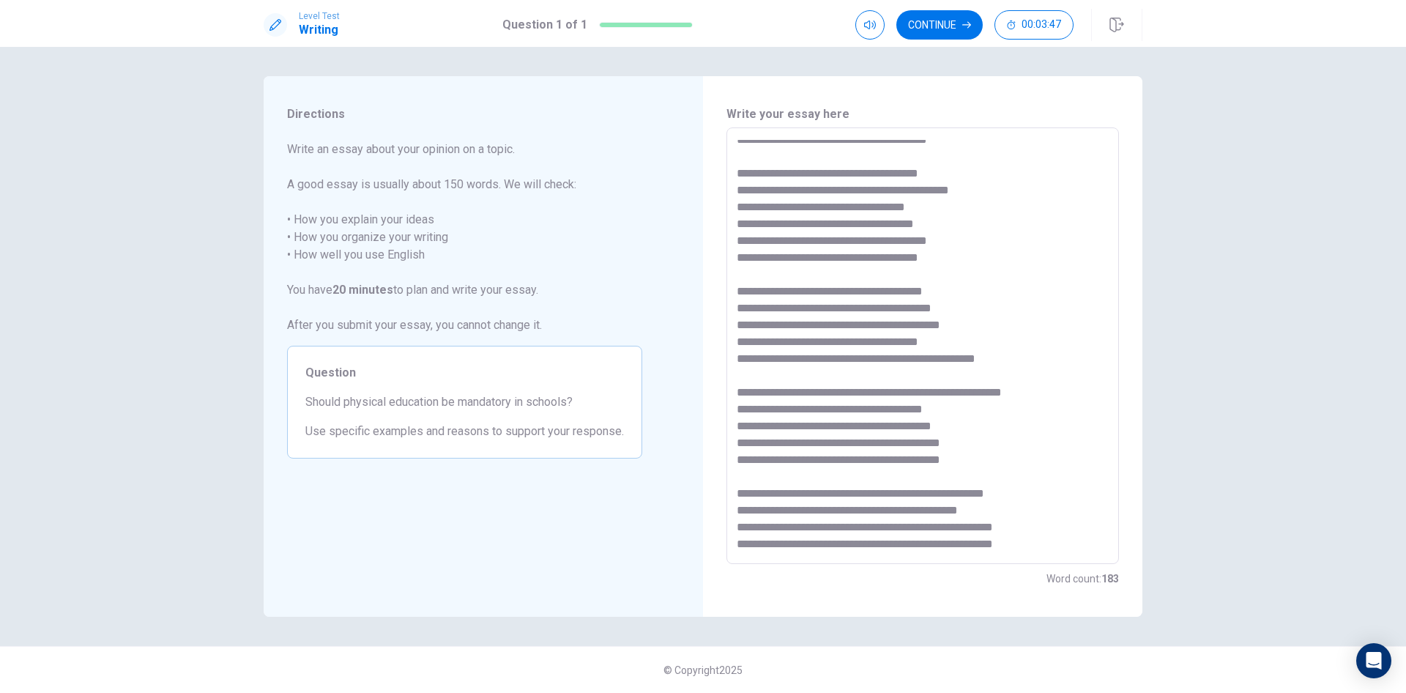
click at [834, 475] on textarea at bounding box center [923, 346] width 372 height 412
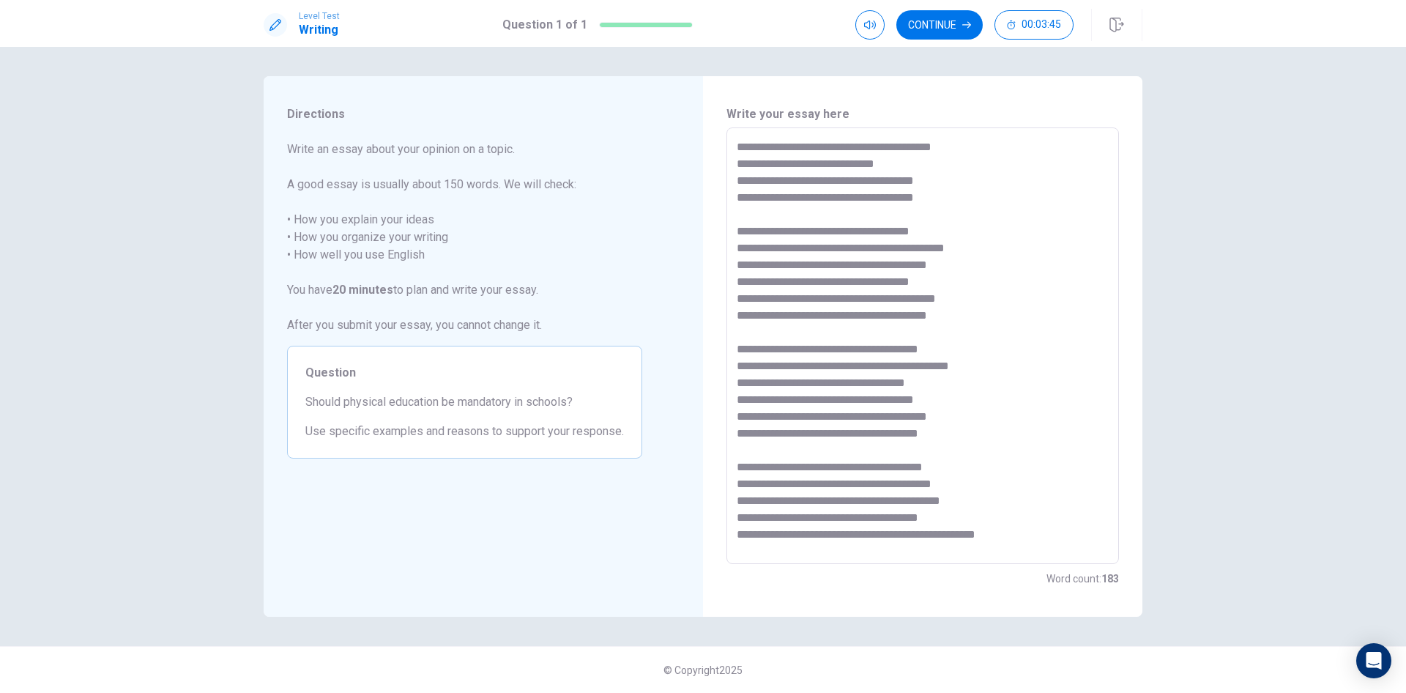
scroll to position [0, 0]
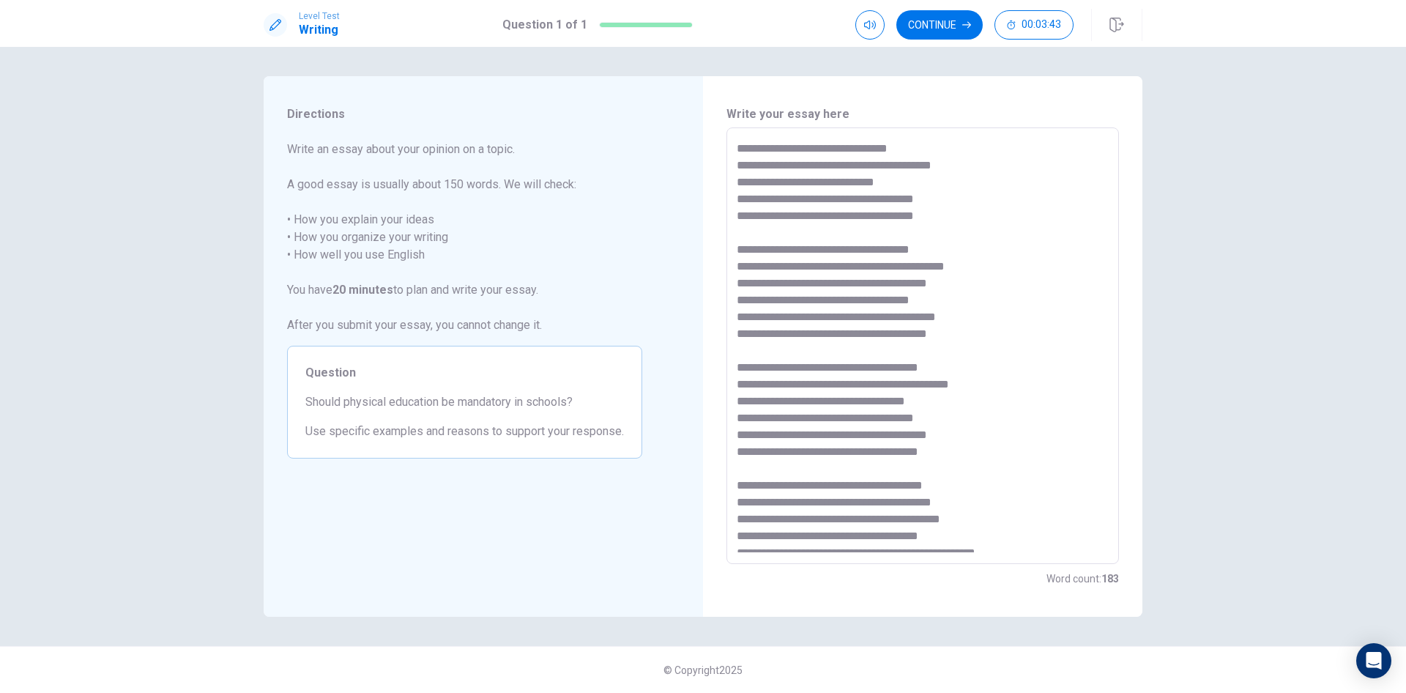
click at [785, 227] on textarea at bounding box center [923, 346] width 372 height 412
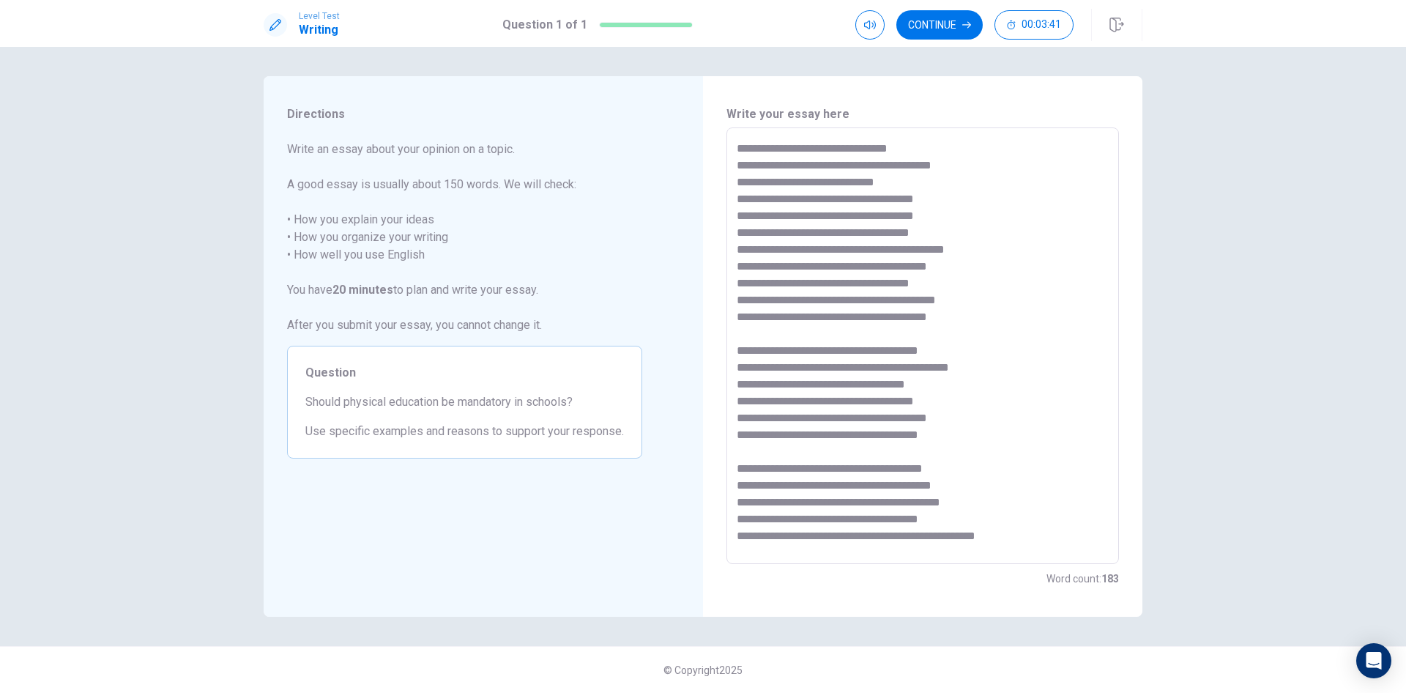
click at [767, 456] on textarea at bounding box center [923, 346] width 372 height 412
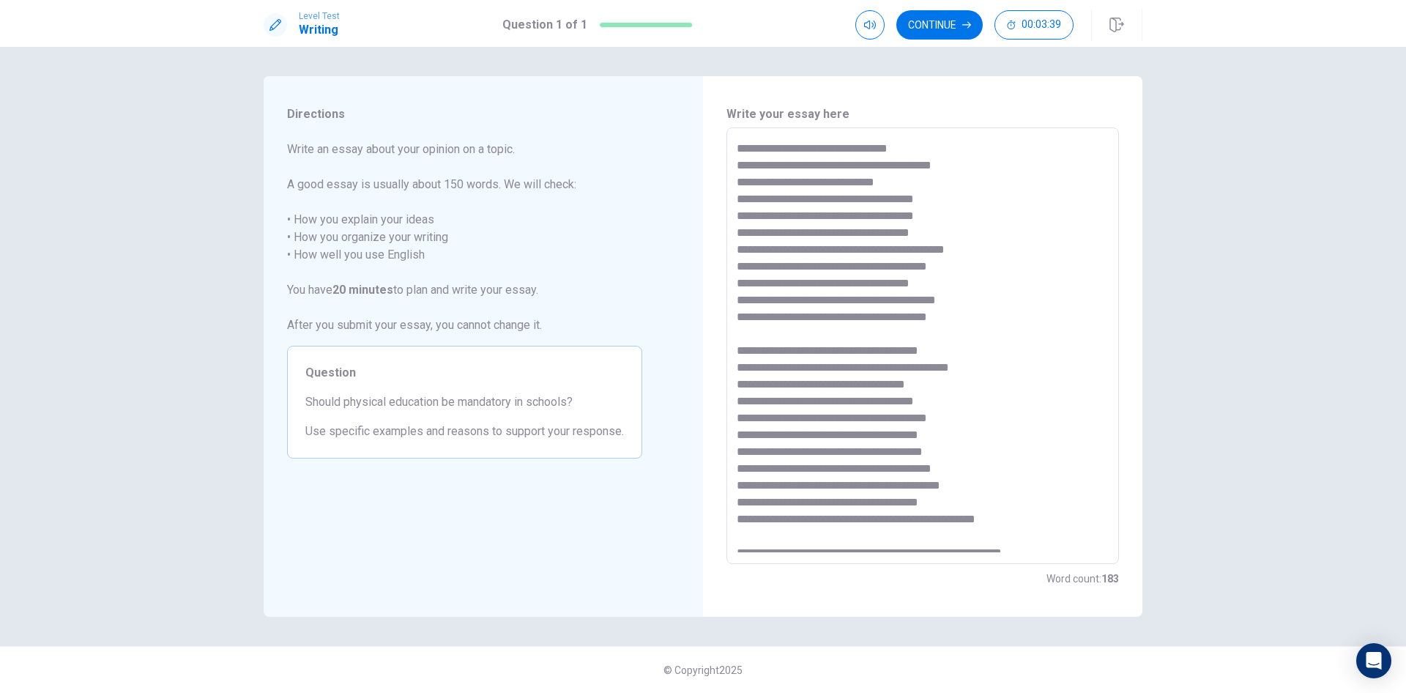
click at [736, 349] on div "* ​" at bounding box center [923, 345] width 393 height 437
click at [737, 350] on textarea at bounding box center [923, 346] width 372 height 412
click at [826, 334] on textarea at bounding box center [923, 346] width 372 height 412
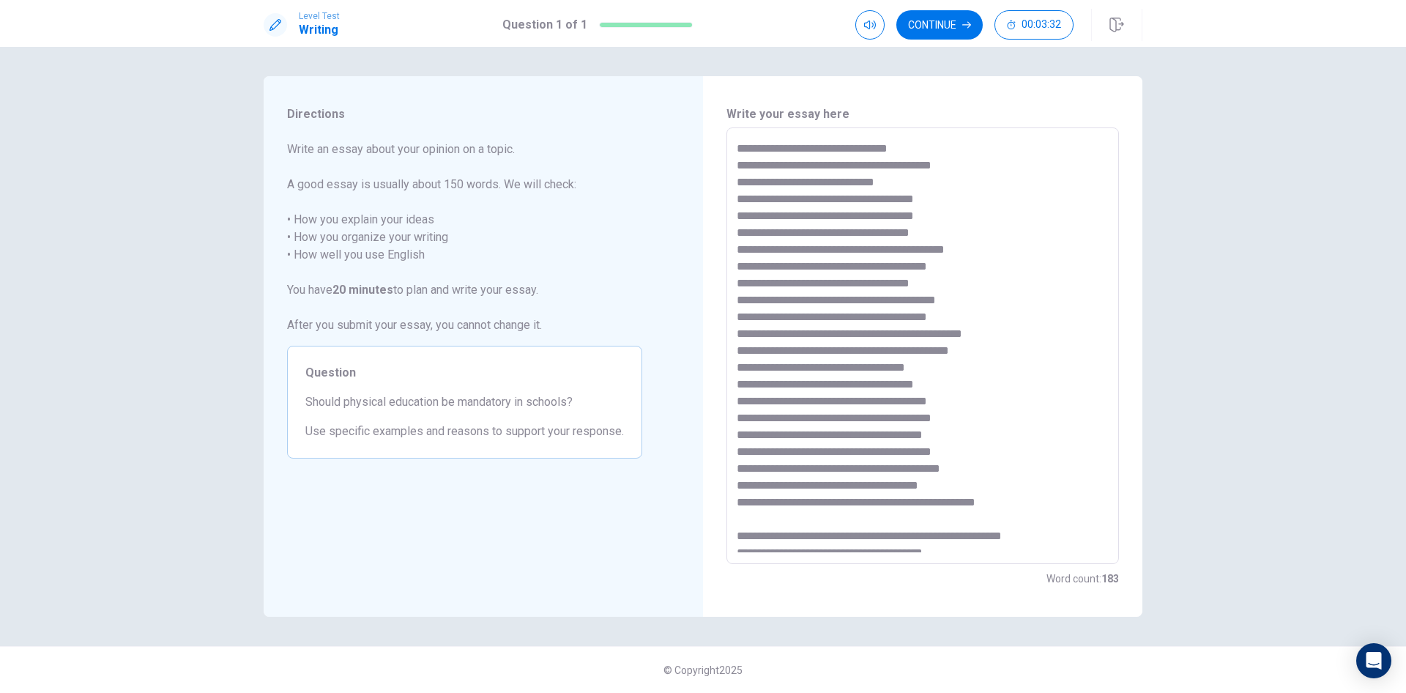
click at [738, 149] on textarea at bounding box center [923, 346] width 372 height 412
click at [733, 165] on div "* ​" at bounding box center [923, 345] width 393 height 437
click at [736, 165] on div "* ​" at bounding box center [923, 345] width 393 height 437
click at [738, 166] on textarea at bounding box center [923, 346] width 372 height 412
click at [738, 180] on textarea at bounding box center [923, 346] width 372 height 412
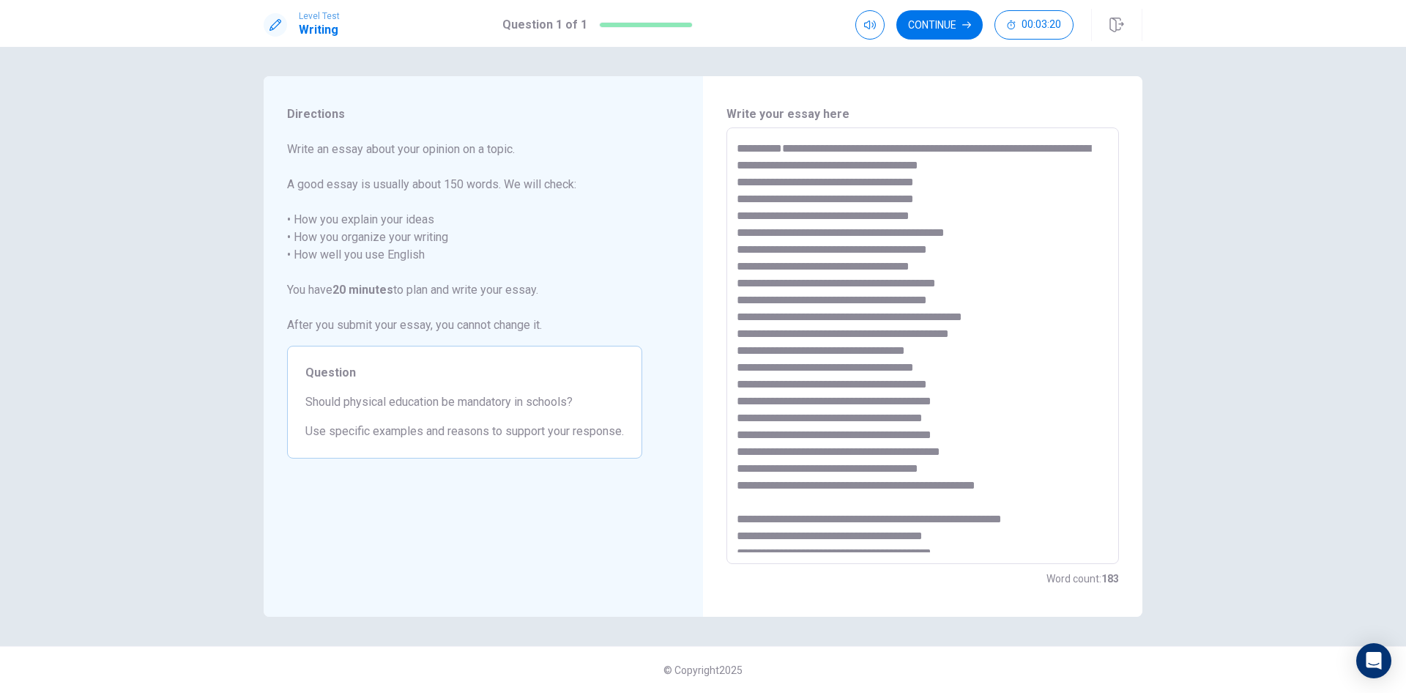
click at [738, 181] on textarea at bounding box center [923, 346] width 372 height 412
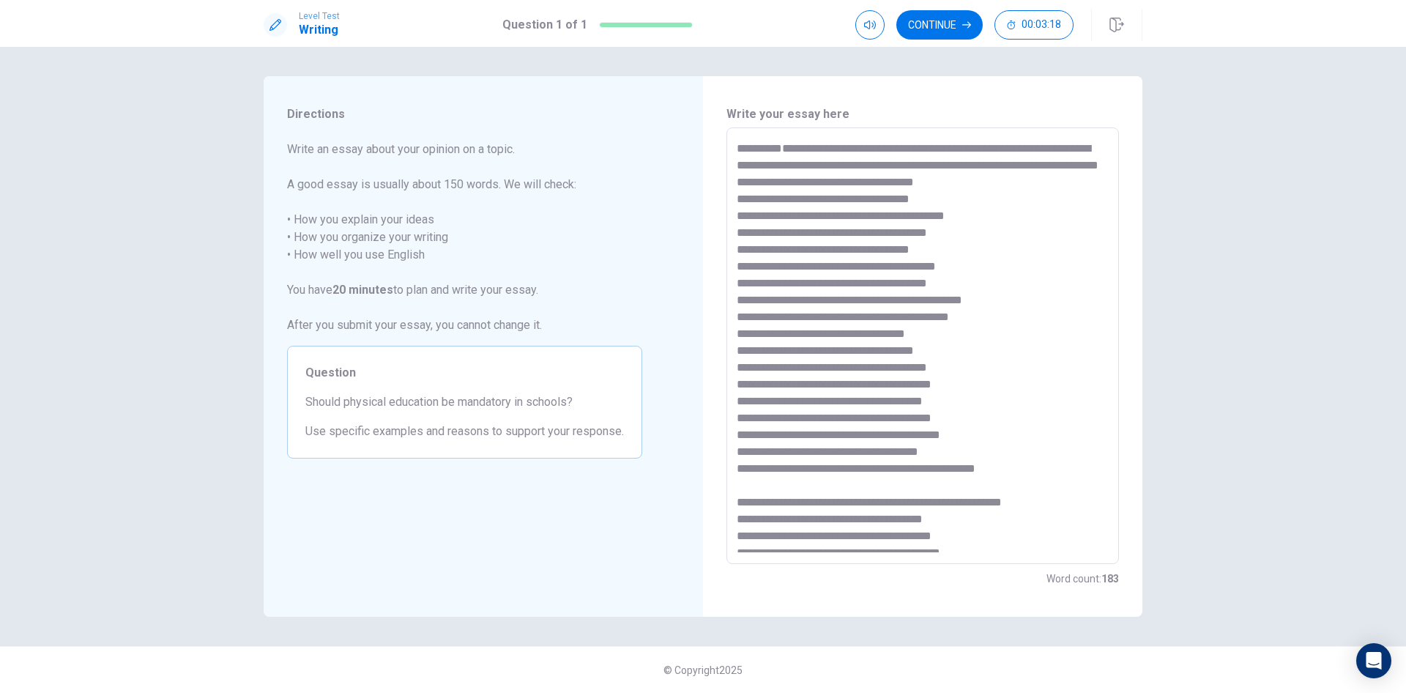
click at [736, 193] on div "* ​" at bounding box center [923, 345] width 393 height 437
click at [736, 198] on div "* ​" at bounding box center [923, 345] width 393 height 437
click at [738, 198] on textarea at bounding box center [923, 346] width 372 height 412
click at [735, 216] on div "* ​" at bounding box center [923, 345] width 393 height 437
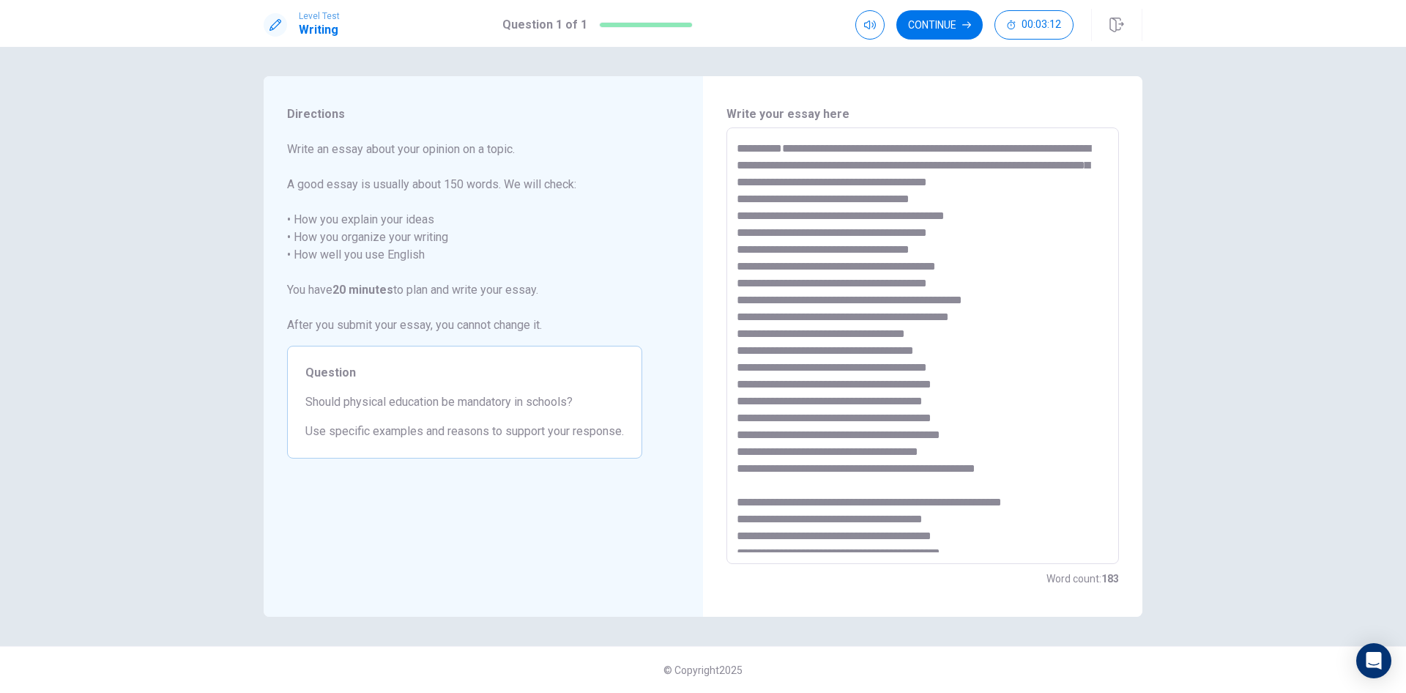
click at [741, 218] on textarea at bounding box center [923, 346] width 372 height 412
click at [738, 216] on textarea at bounding box center [923, 346] width 372 height 412
click at [738, 233] on textarea at bounding box center [923, 346] width 372 height 412
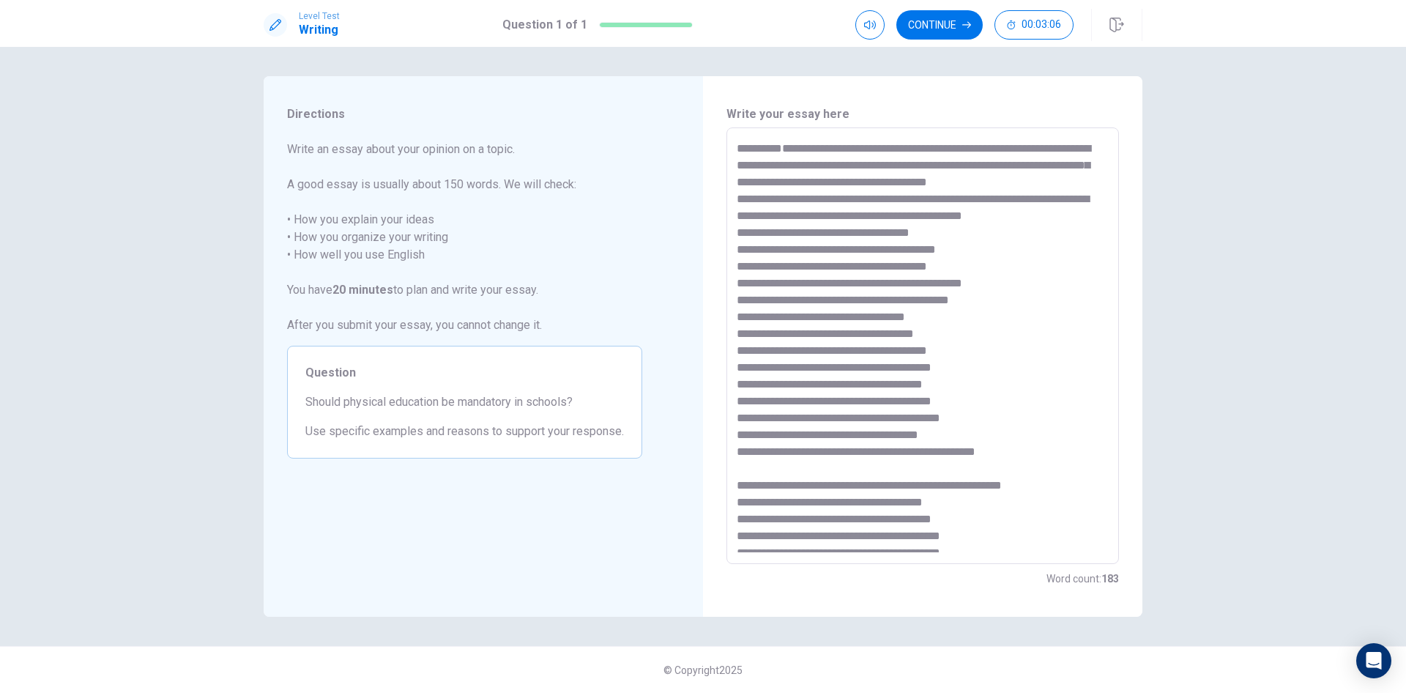
click at [736, 250] on div "* ​" at bounding box center [923, 345] width 393 height 437
click at [757, 251] on textarea at bounding box center [923, 346] width 372 height 412
click at [738, 251] on textarea at bounding box center [923, 346] width 372 height 412
click at [735, 267] on div "* ​" at bounding box center [923, 345] width 393 height 437
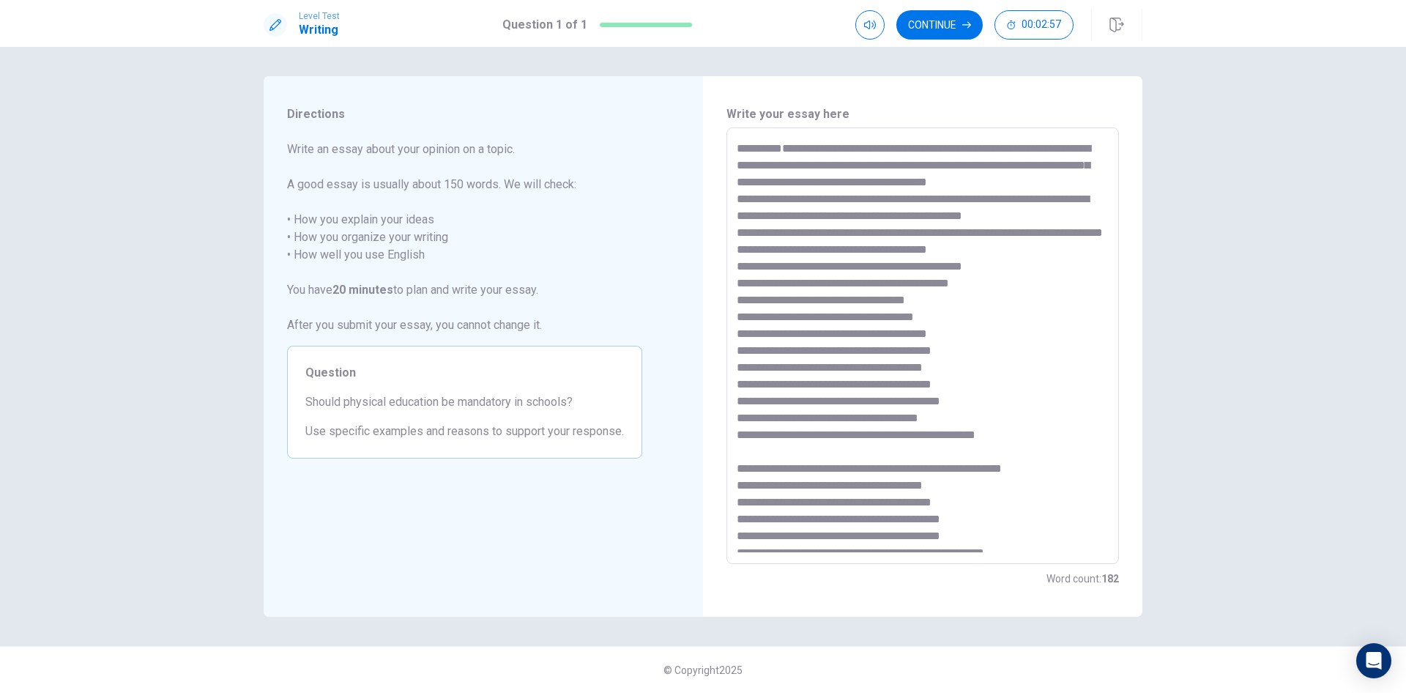
click at [737, 266] on textarea at bounding box center [923, 346] width 372 height 412
click at [736, 283] on div "* ​" at bounding box center [923, 345] width 393 height 437
click at [741, 283] on textarea at bounding box center [923, 346] width 372 height 412
click at [738, 284] on textarea at bounding box center [923, 346] width 372 height 412
click at [738, 297] on textarea at bounding box center [923, 346] width 372 height 412
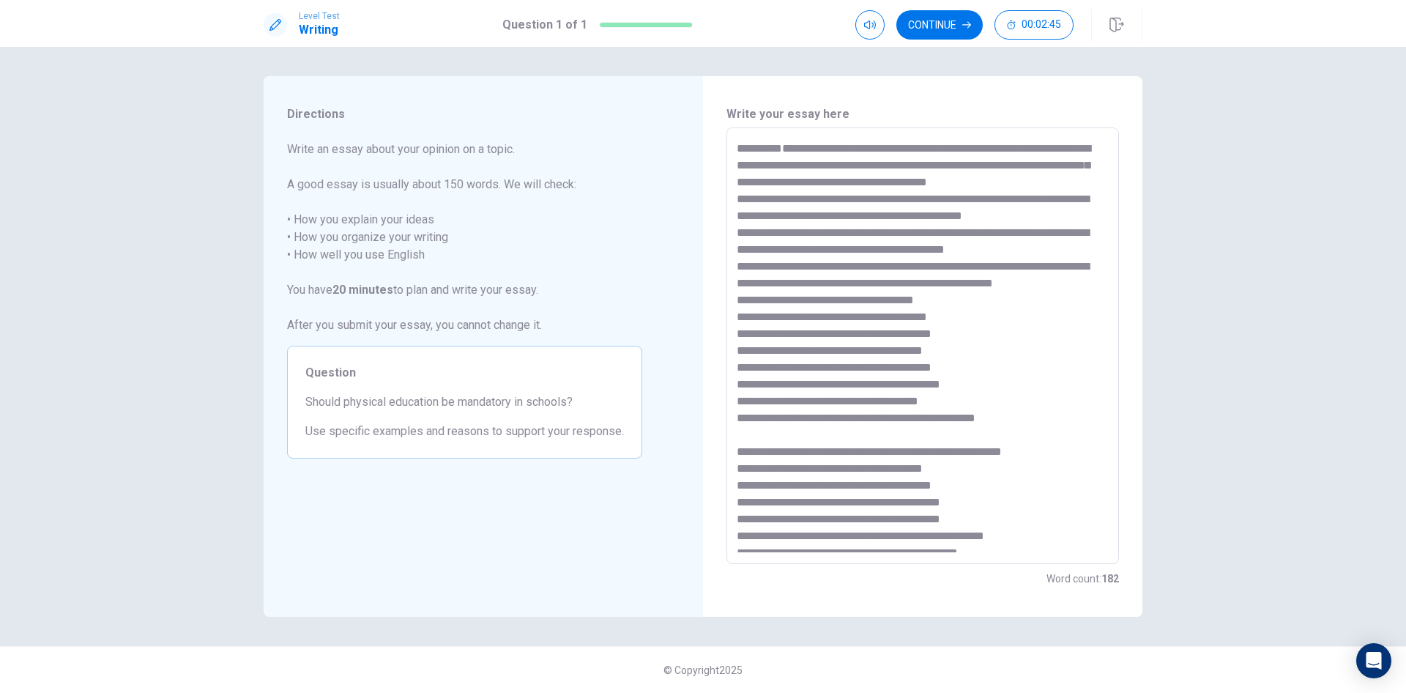
click at [735, 315] on div "* ​" at bounding box center [923, 345] width 393 height 437
click at [737, 316] on textarea at bounding box center [923, 346] width 372 height 412
click at [735, 319] on div "* ​" at bounding box center [923, 345] width 393 height 437
click at [737, 319] on textarea at bounding box center [923, 346] width 372 height 412
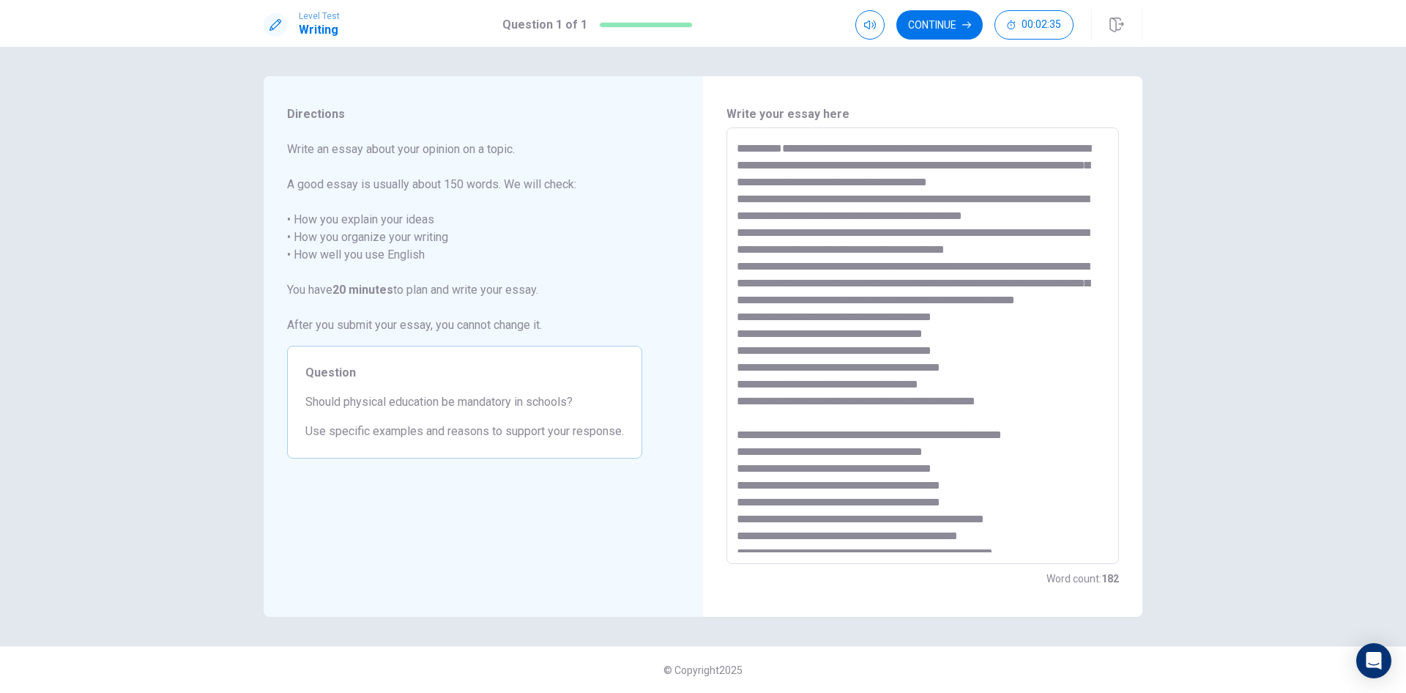
click at [738, 336] on textarea at bounding box center [923, 346] width 372 height 412
click at [737, 346] on textarea at bounding box center [923, 346] width 372 height 412
click at [738, 364] on textarea at bounding box center [923, 346] width 372 height 412
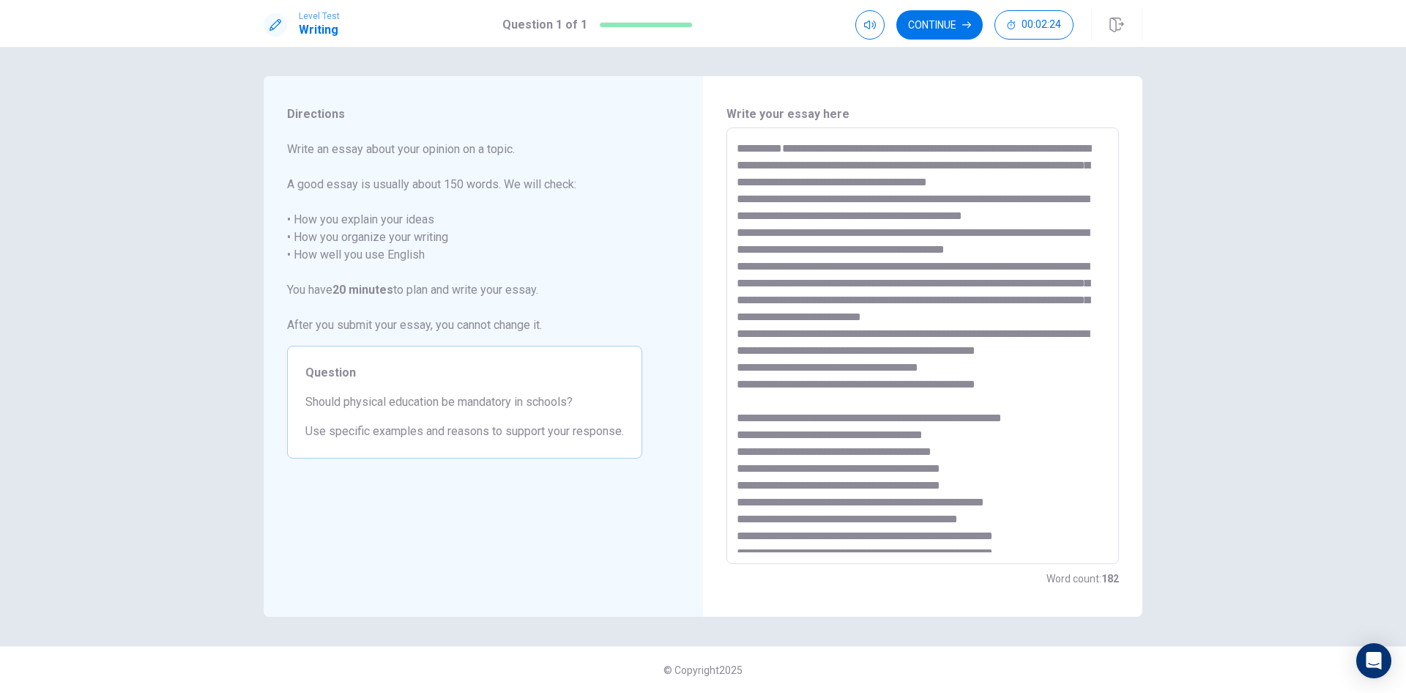
click at [736, 383] on div "* ​" at bounding box center [923, 345] width 393 height 437
click at [734, 385] on div "* ​" at bounding box center [923, 345] width 393 height 437
click at [738, 387] on textarea at bounding box center [923, 346] width 372 height 412
click at [737, 385] on textarea at bounding box center [923, 346] width 372 height 412
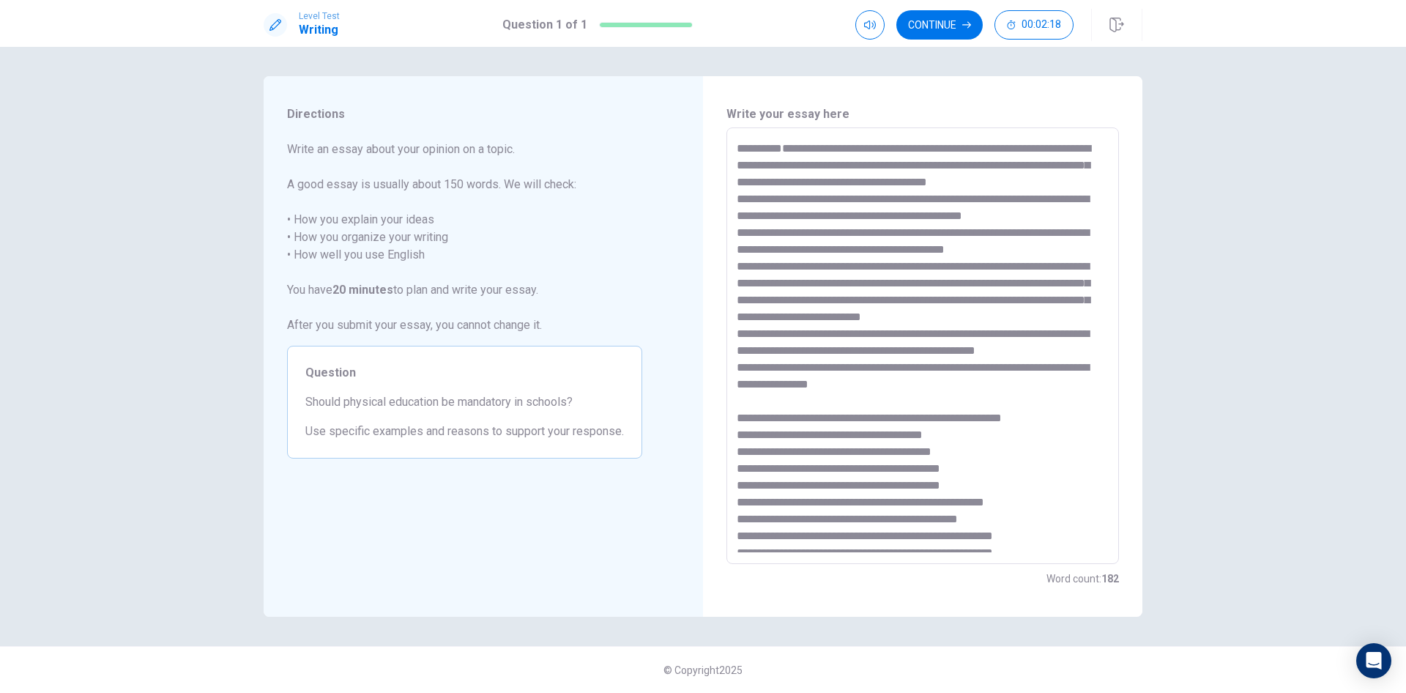
click at [752, 407] on textarea at bounding box center [923, 346] width 372 height 412
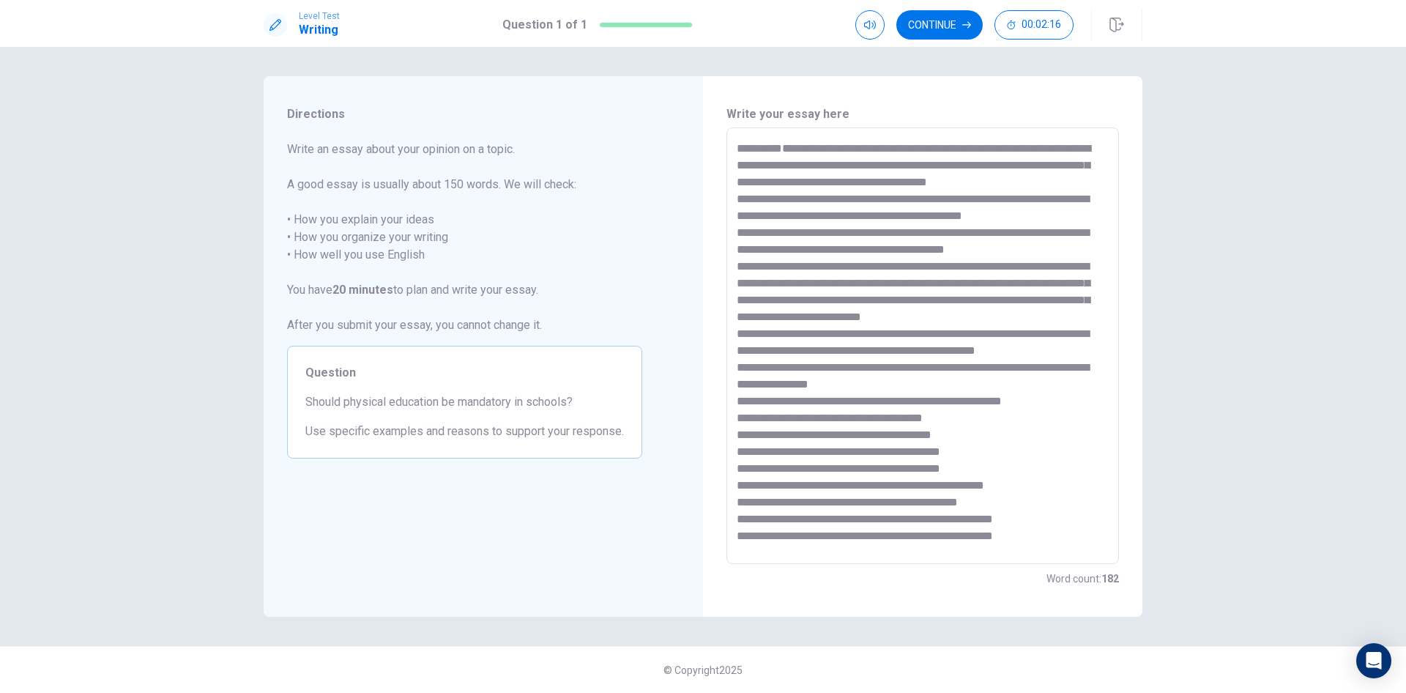
click at [736, 419] on div "* ​" at bounding box center [923, 345] width 393 height 437
click at [740, 418] on textarea at bounding box center [923, 346] width 372 height 412
click at [737, 429] on textarea at bounding box center [923, 346] width 372 height 412
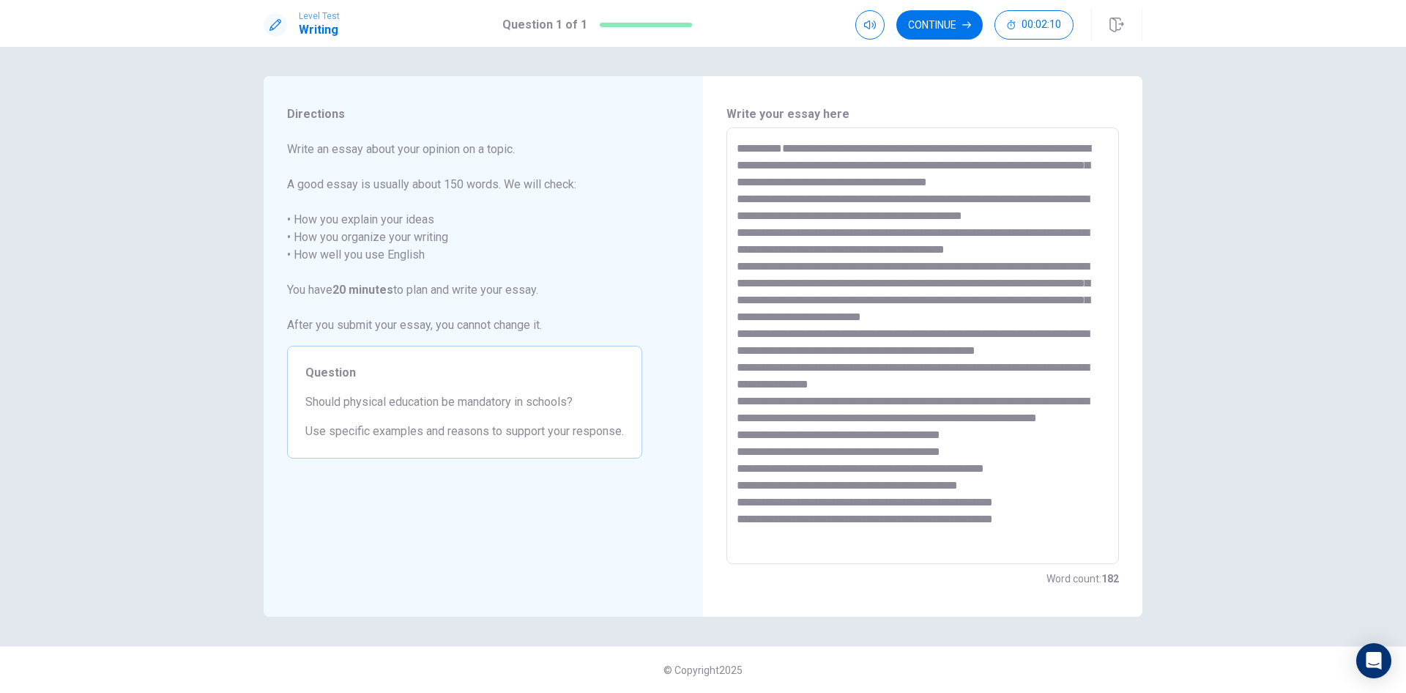
click at [737, 448] on textarea at bounding box center [923, 346] width 372 height 412
click at [735, 454] on div "* ​" at bounding box center [923, 345] width 393 height 437
click at [741, 453] on textarea at bounding box center [923, 346] width 372 height 412
click at [737, 452] on textarea at bounding box center [923, 346] width 372 height 412
click at [736, 464] on div "* ​" at bounding box center [923, 345] width 393 height 437
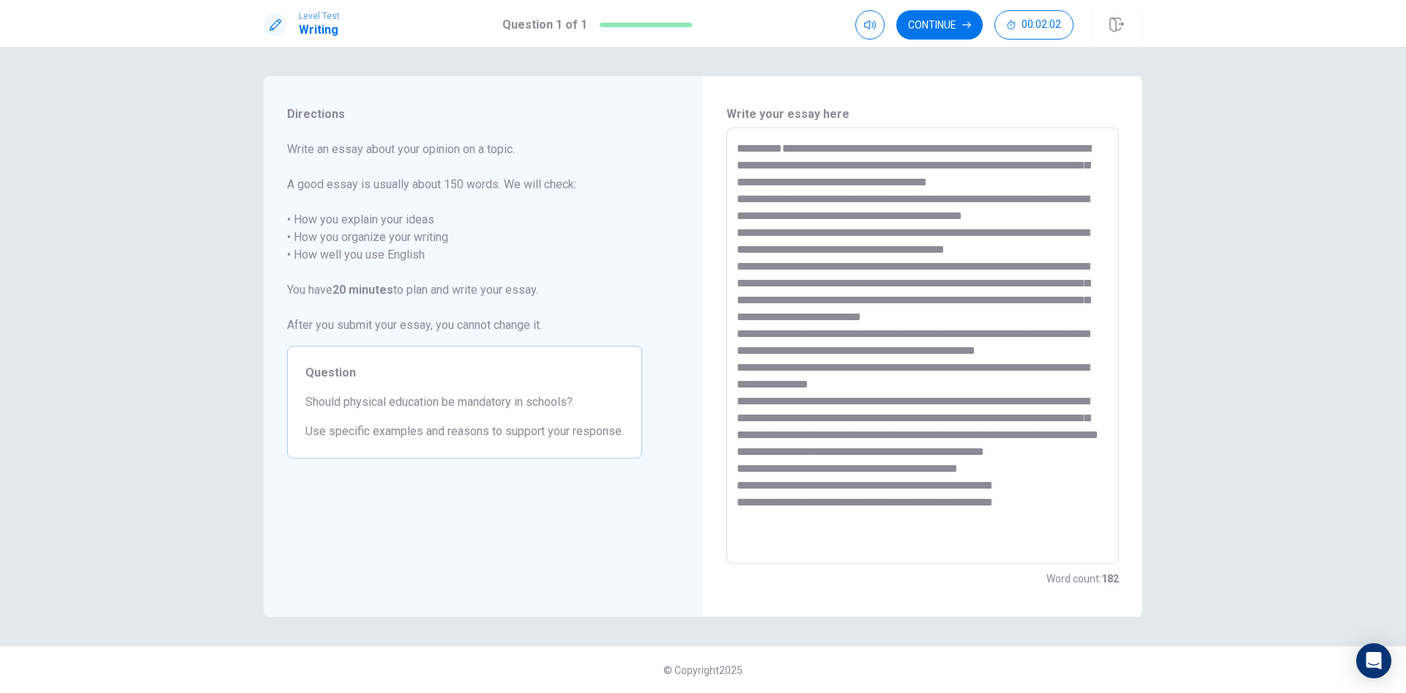
click at [737, 467] on textarea at bounding box center [923, 346] width 372 height 412
click at [738, 483] on textarea at bounding box center [923, 346] width 372 height 412
click at [737, 499] on textarea at bounding box center [923, 346] width 372 height 412
click at [779, 320] on textarea at bounding box center [923, 346] width 372 height 412
click at [975, 400] on textarea at bounding box center [923, 346] width 372 height 412
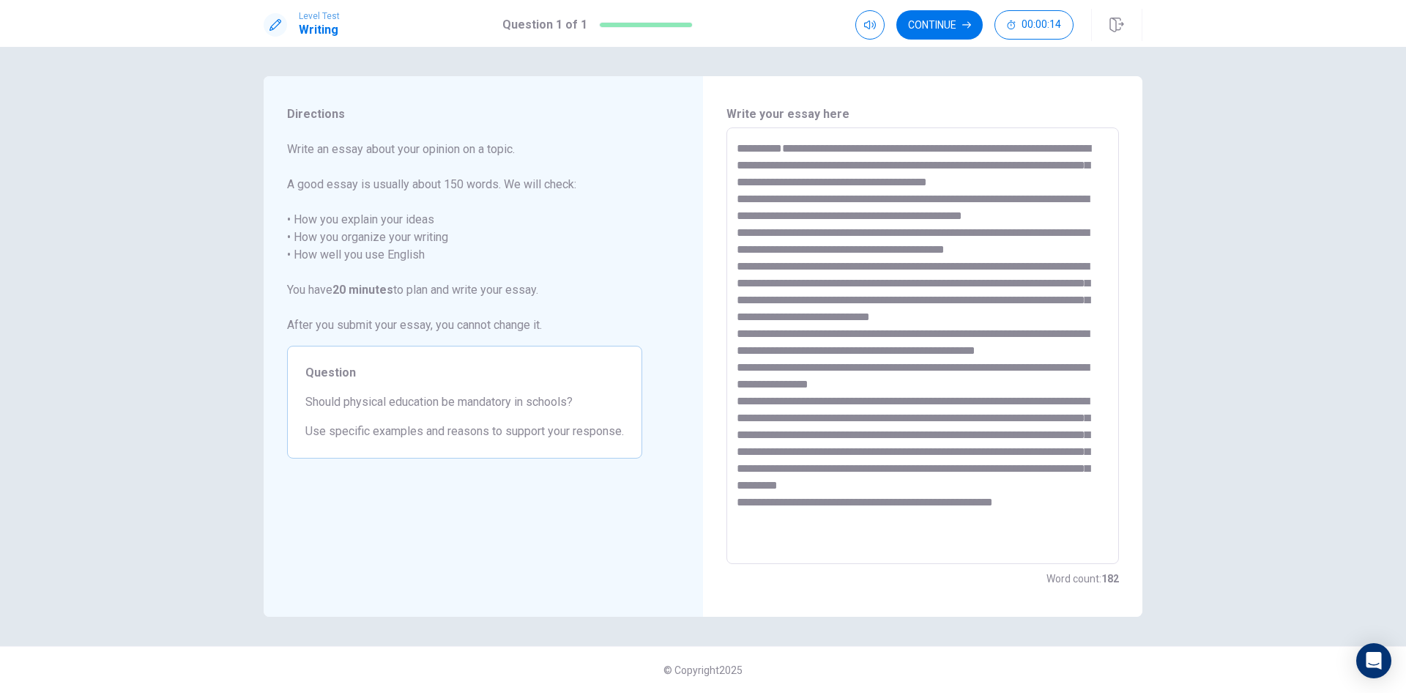
click at [880, 453] on textarea at bounding box center [923, 346] width 372 height 412
click at [924, 28] on button "Continue" at bounding box center [940, 24] width 86 height 29
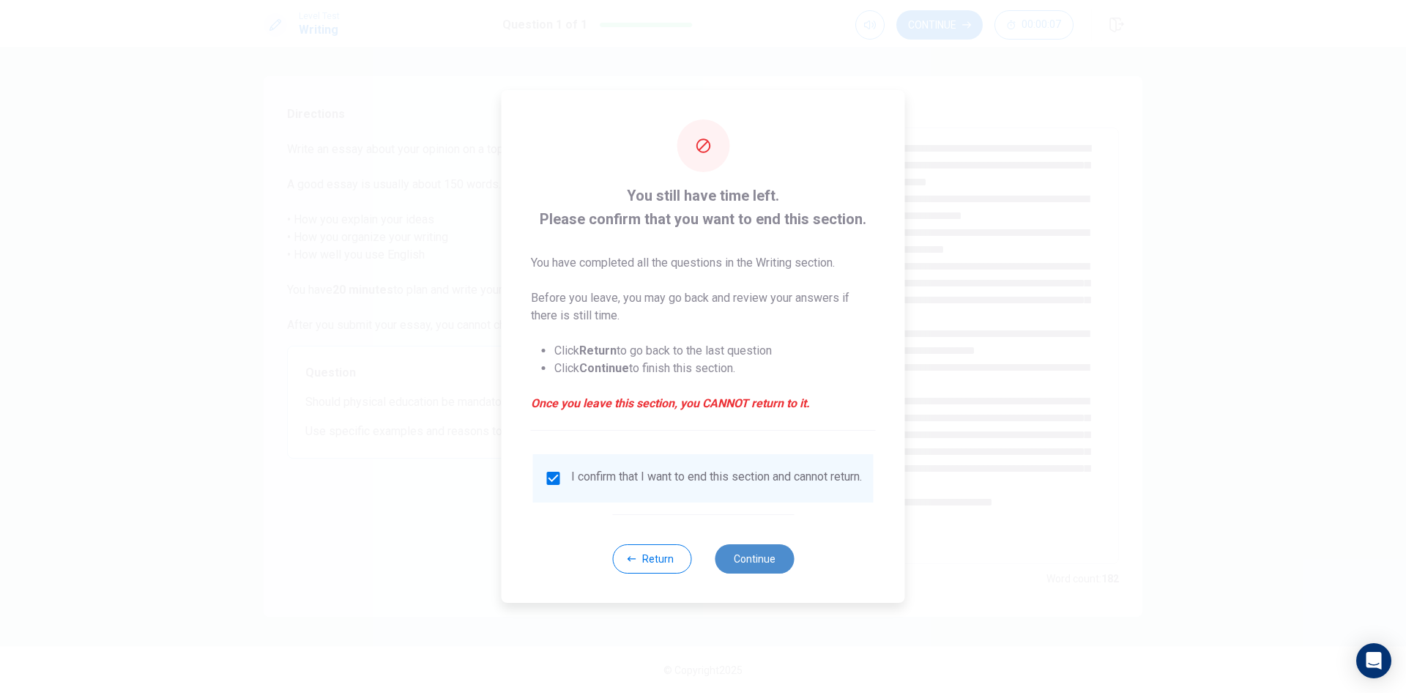
click at [769, 564] on button "Continue" at bounding box center [754, 558] width 79 height 29
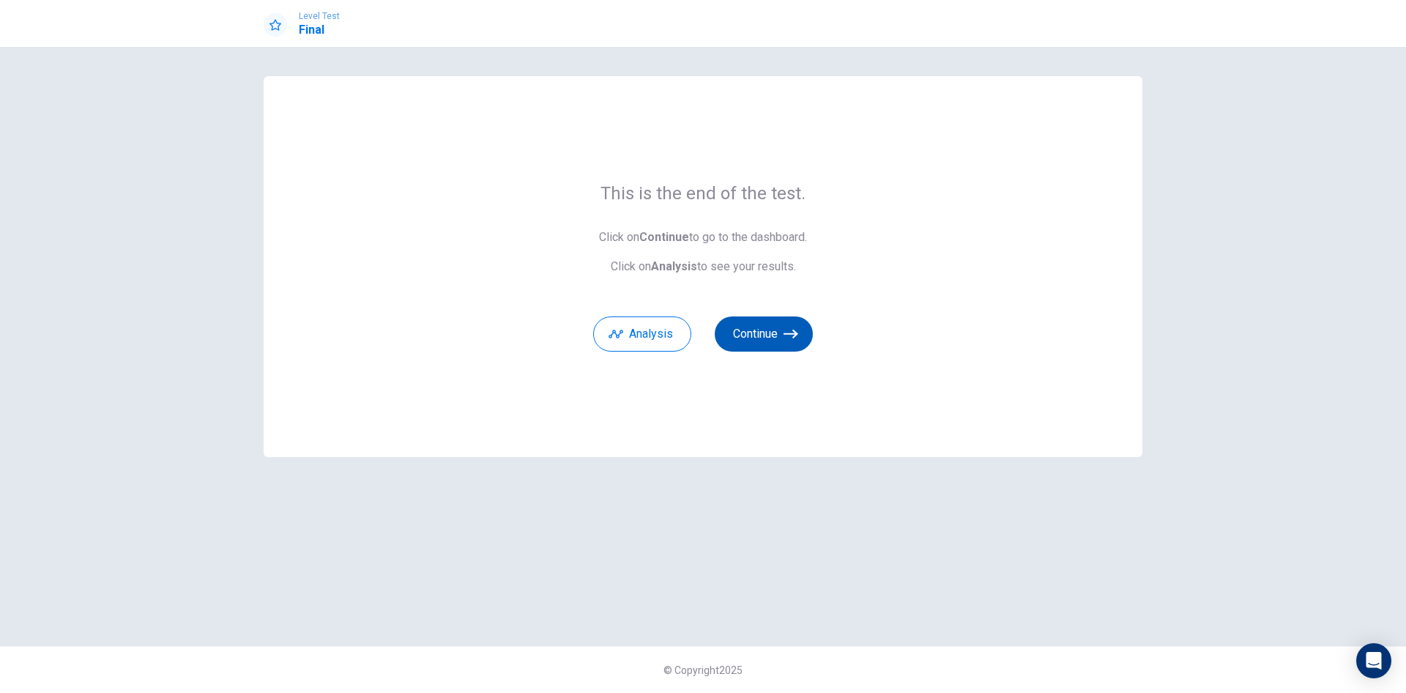
click at [760, 335] on button "Continue" at bounding box center [764, 333] width 98 height 35
